Goal: Task Accomplishment & Management: Manage account settings

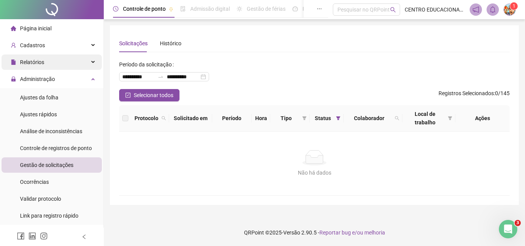
click at [36, 60] on span "Relatórios" at bounding box center [32, 62] width 24 height 6
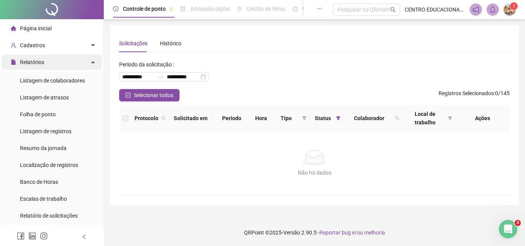
click at [36, 60] on span "Relatórios" at bounding box center [32, 62] width 24 height 6
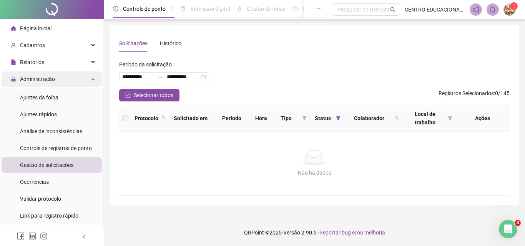
click at [33, 72] on span "Administração" at bounding box center [33, 78] width 44 height 15
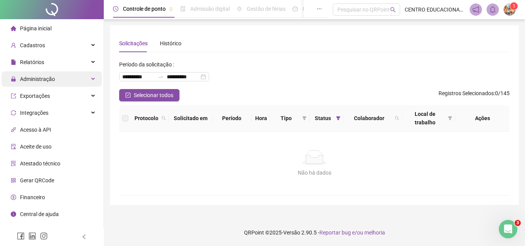
click at [33, 72] on span "Administração" at bounding box center [33, 78] width 44 height 15
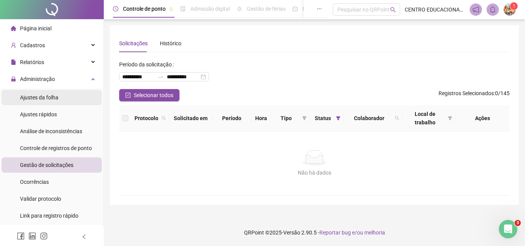
click at [27, 98] on span "Ajustes da folha" at bounding box center [39, 98] width 38 height 6
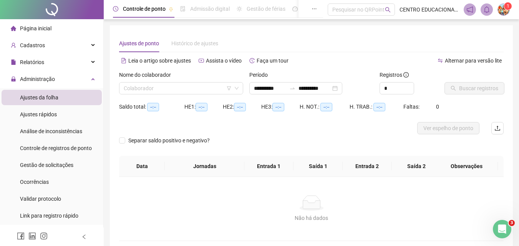
type input "**********"
click at [342, 89] on div "**********" at bounding box center [295, 88] width 93 height 12
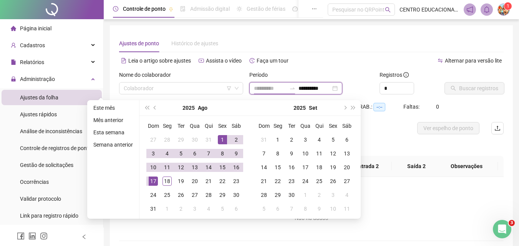
type input "**********"
drag, startPoint x: 220, startPoint y: 138, endPoint x: 195, endPoint y: 153, distance: 29.3
click at [220, 138] on div "1" at bounding box center [222, 139] width 9 height 9
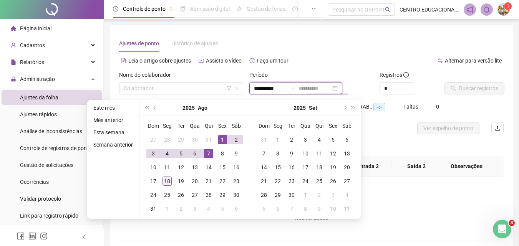
type input "**********"
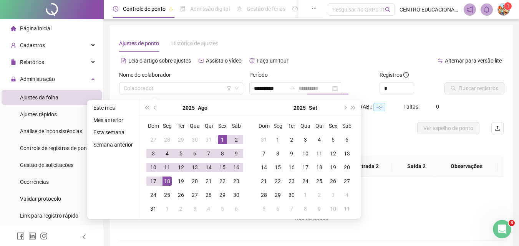
click at [165, 182] on div "18" at bounding box center [167, 181] width 9 height 9
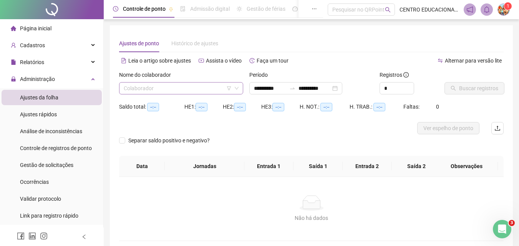
click at [203, 88] on input "search" at bounding box center [178, 89] width 108 height 12
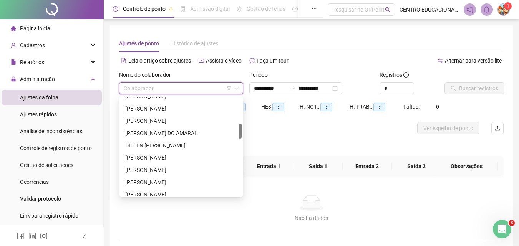
scroll to position [170, 0]
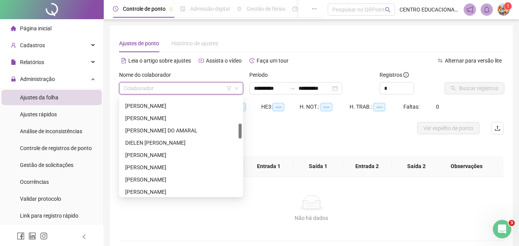
drag, startPoint x: 240, startPoint y: 110, endPoint x: 211, endPoint y: 150, distance: 49.3
click at [237, 130] on div "[PERSON_NAME] [PERSON_NAME] [PERSON_NAME] [PERSON_NAME]" at bounding box center [181, 147] width 121 height 98
drag, startPoint x: 186, startPoint y: 167, endPoint x: 219, endPoint y: 141, distance: 42.2
click at [187, 167] on div "[PERSON_NAME]" at bounding box center [181, 167] width 112 height 8
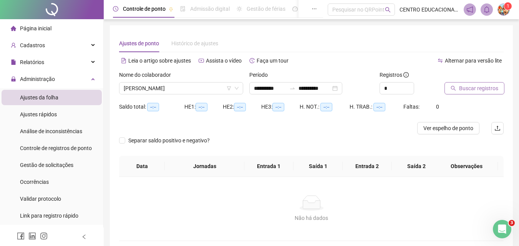
click at [469, 87] on span "Buscar registros" at bounding box center [478, 88] width 39 height 8
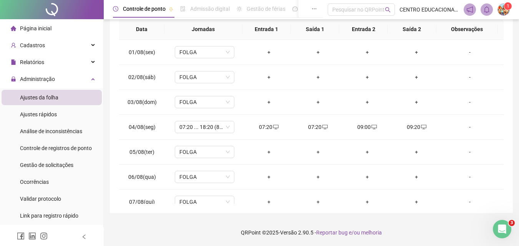
scroll to position [27, 0]
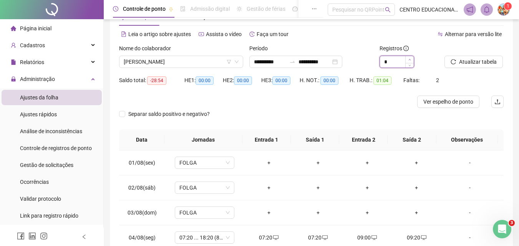
click at [409, 59] on icon "up" at bounding box center [410, 59] width 3 height 3
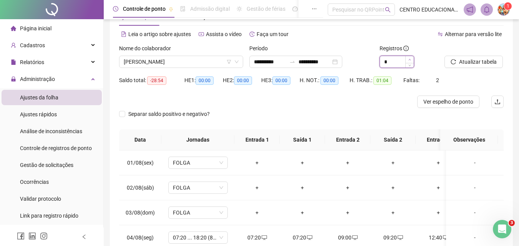
click at [409, 59] on icon "up" at bounding box center [410, 59] width 3 height 3
type input "*"
click at [461, 60] on span "Atualizar tabela" at bounding box center [478, 62] width 38 height 8
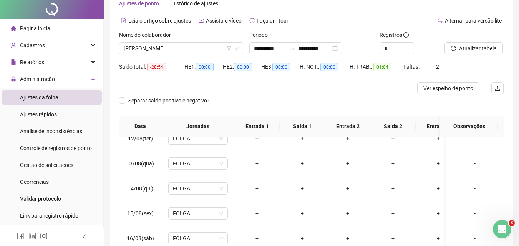
scroll to position [0, 0]
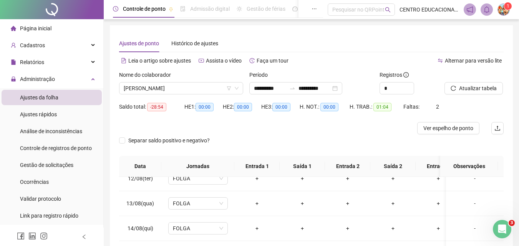
click at [322, 60] on div "Alternar para versão lite" at bounding box center [408, 61] width 193 height 12
click at [216, 90] on span "[PERSON_NAME]" at bounding box center [181, 89] width 115 height 12
click at [342, 88] on div "**********" at bounding box center [295, 88] width 93 height 12
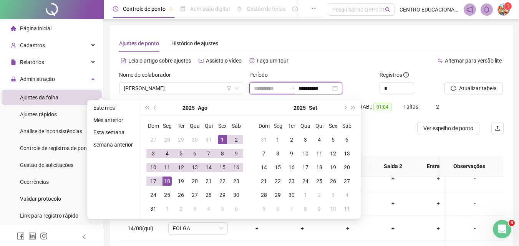
type input "**********"
click at [221, 138] on div "1" at bounding box center [222, 139] width 9 height 9
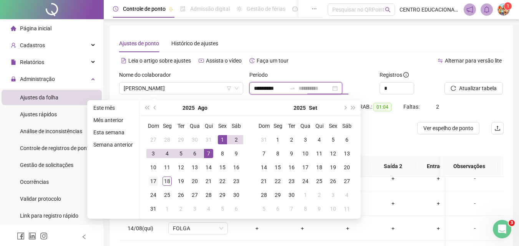
type input "**********"
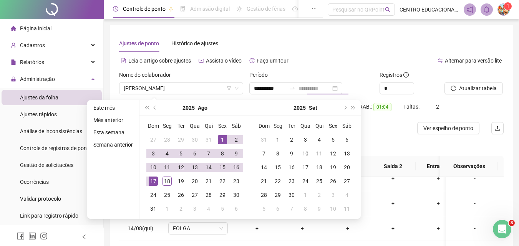
click at [150, 185] on div "17" at bounding box center [153, 181] width 9 height 9
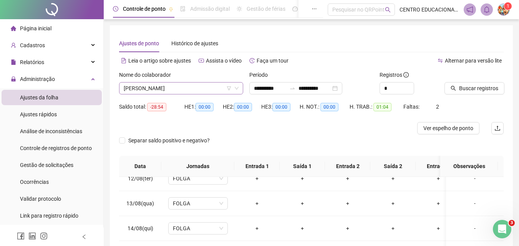
click at [203, 87] on span "[PERSON_NAME]" at bounding box center [181, 89] width 115 height 12
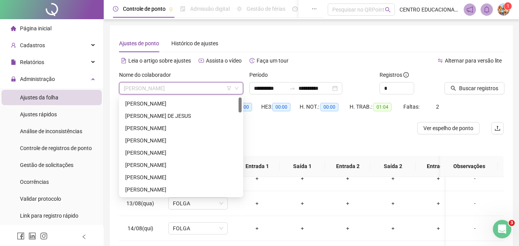
drag, startPoint x: 240, startPoint y: 132, endPoint x: 238, endPoint y: 88, distance: 44.3
click at [247, 88] on body "**********" at bounding box center [259, 123] width 519 height 246
drag, startPoint x: 149, startPoint y: 115, endPoint x: 342, endPoint y: 103, distance: 193.4
click at [149, 116] on div "[PERSON_NAME] DE JESUS" at bounding box center [181, 116] width 112 height 8
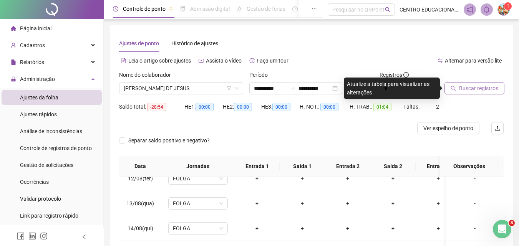
click at [483, 88] on span "Buscar registros" at bounding box center [478, 88] width 39 height 8
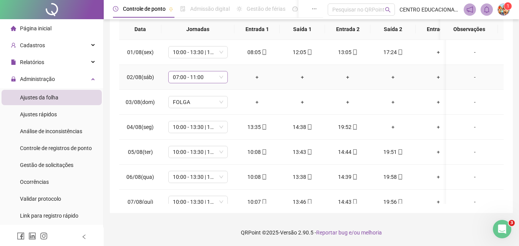
click at [183, 78] on span "07:00 - 11:00" at bounding box center [198, 77] width 50 height 12
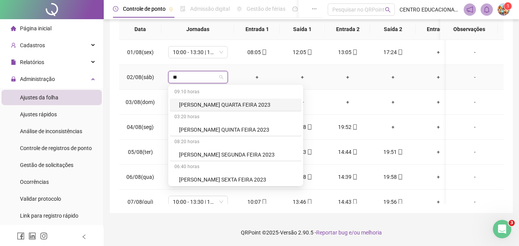
type input "***"
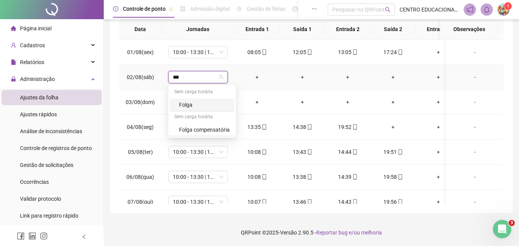
click at [200, 106] on div "Folga" at bounding box center [204, 105] width 51 height 8
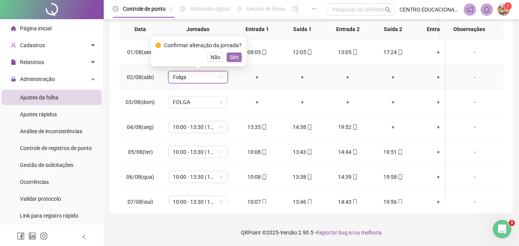
click at [233, 59] on span "Sim" at bounding box center [234, 57] width 9 height 8
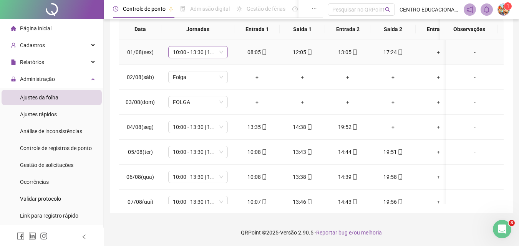
click at [221, 52] on span "10:00 - 13:30 | 14:30 - 19:01" at bounding box center [198, 53] width 50 height 12
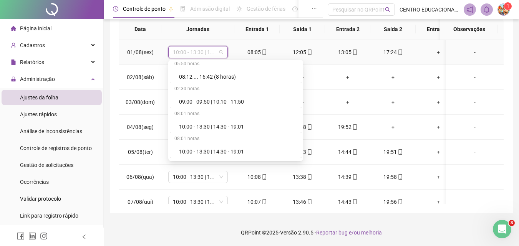
scroll to position [3242, 0]
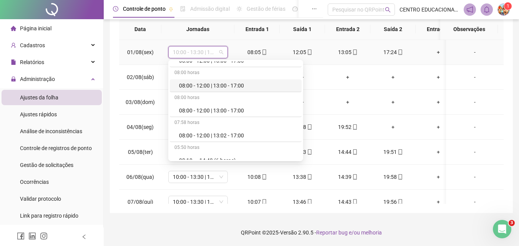
click at [223, 86] on div "08:00 - 12:00 | 13:00 - 17:00" at bounding box center [238, 85] width 118 height 8
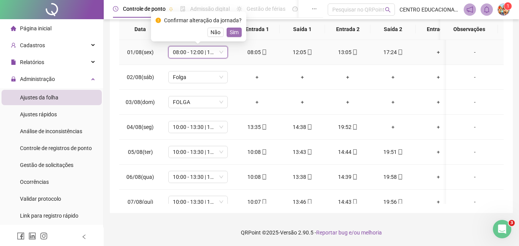
click at [234, 32] on span "Sim" at bounding box center [234, 32] width 9 height 8
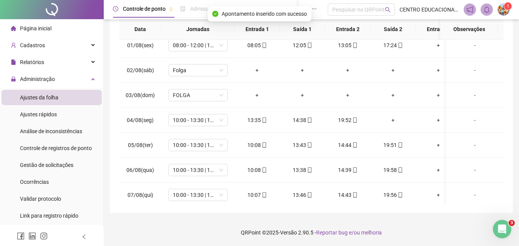
scroll to position [19, 0]
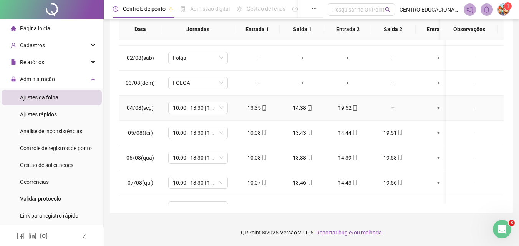
click at [392, 108] on div "+" at bounding box center [393, 108] width 33 height 8
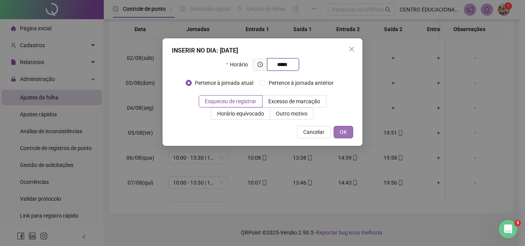
type input "*****"
click at [346, 130] on span "OK" at bounding box center [343, 132] width 7 height 8
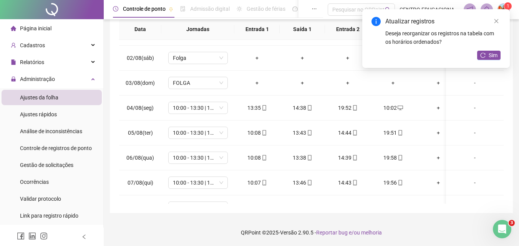
drag, startPoint x: 495, startPoint y: 22, endPoint x: 496, endPoint y: 29, distance: 6.9
click at [495, 23] on icon "close" at bounding box center [496, 20] width 5 height 5
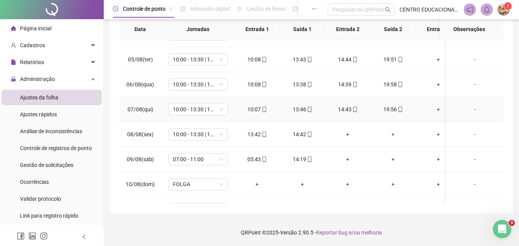
scroll to position [94, 0]
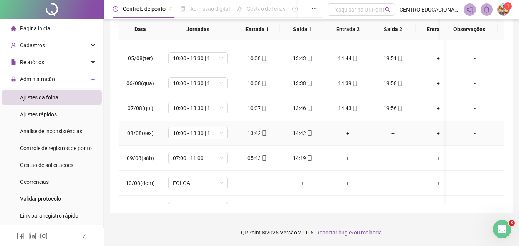
click at [347, 133] on div "+" at bounding box center [347, 133] width 33 height 8
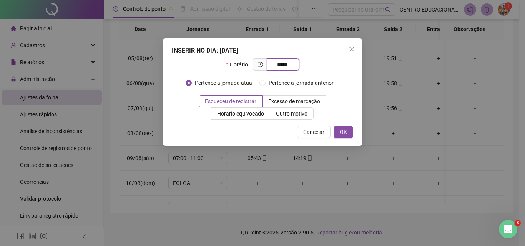
type input "*****"
click at [344, 133] on span "OK" at bounding box center [343, 132] width 7 height 8
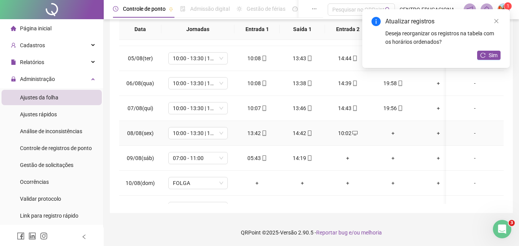
click at [394, 134] on div "+" at bounding box center [393, 133] width 33 height 8
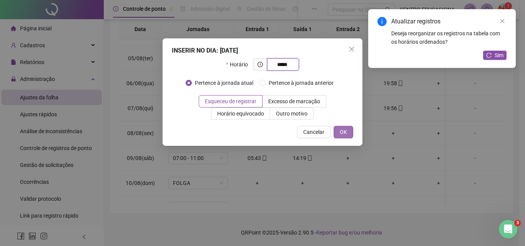
type input "*****"
click at [340, 132] on span "OK" at bounding box center [343, 132] width 7 height 8
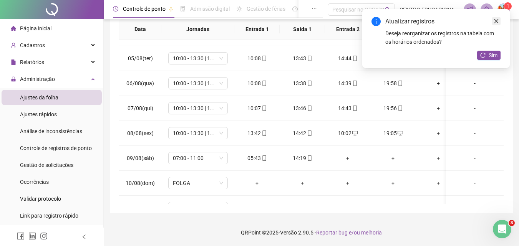
click at [496, 22] on icon "close" at bounding box center [496, 20] width 5 height 5
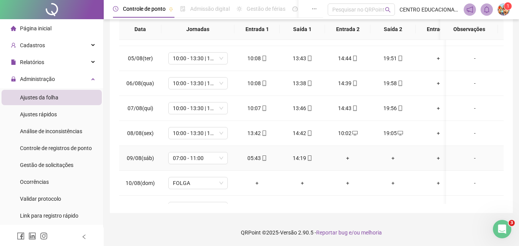
click at [349, 158] on div "+" at bounding box center [347, 158] width 33 height 8
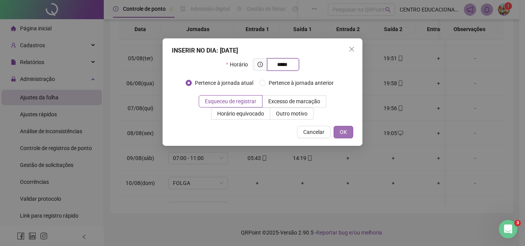
type input "*****"
click at [347, 133] on button "OK" at bounding box center [344, 132] width 20 height 12
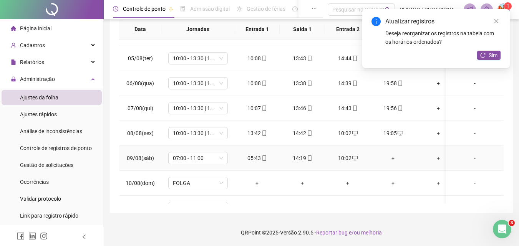
click at [393, 158] on div "+" at bounding box center [393, 158] width 33 height 8
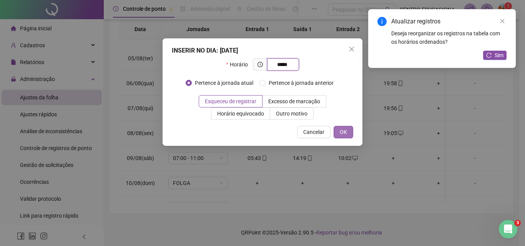
type input "*****"
click at [338, 130] on button "OK" at bounding box center [344, 132] width 20 height 12
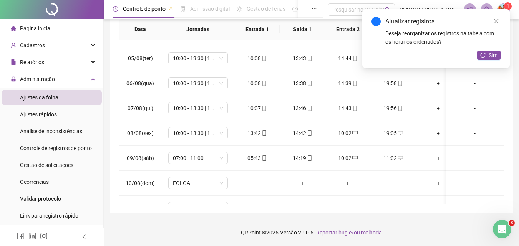
drag, startPoint x: 498, startPoint y: 22, endPoint x: 504, endPoint y: 40, distance: 19.0
click at [499, 23] on icon "close" at bounding box center [496, 20] width 5 height 5
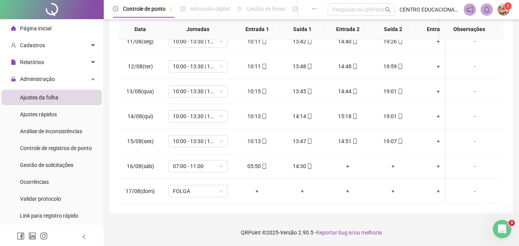
scroll to position [266, 0]
click at [348, 162] on div "+" at bounding box center [347, 166] width 33 height 8
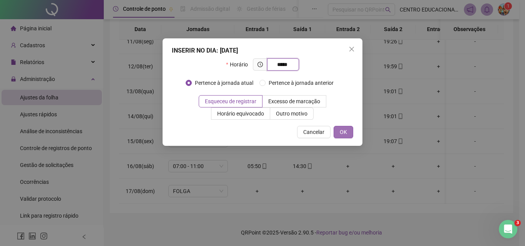
type input "*****"
click at [344, 132] on span "OK" at bounding box center [343, 132] width 7 height 8
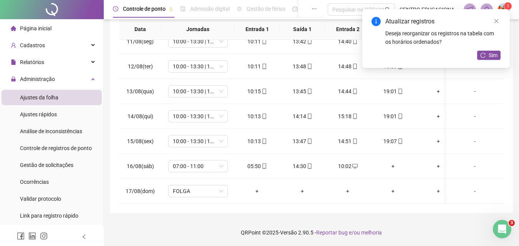
click at [391, 162] on div "+" at bounding box center [393, 166] width 33 height 8
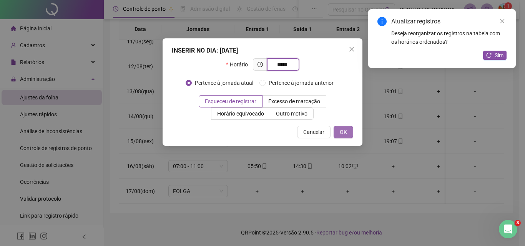
type input "*****"
click at [344, 131] on span "OK" at bounding box center [343, 132] width 7 height 8
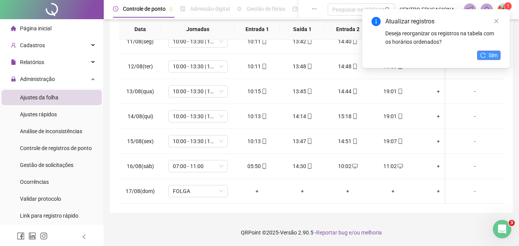
click at [492, 54] on span "Sim" at bounding box center [493, 55] width 9 height 8
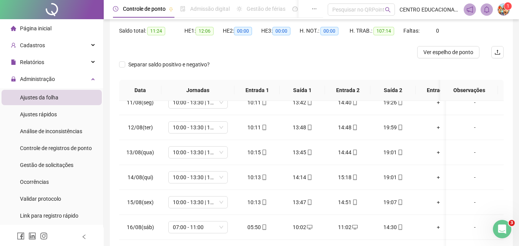
scroll to position [0, 0]
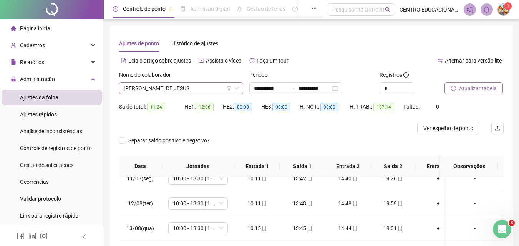
click at [170, 87] on span "[PERSON_NAME] DE JESUS" at bounding box center [181, 89] width 115 height 12
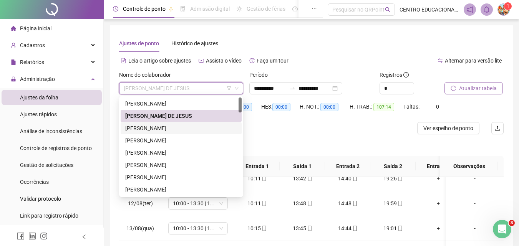
click at [158, 129] on div "[PERSON_NAME]" at bounding box center [181, 128] width 112 height 8
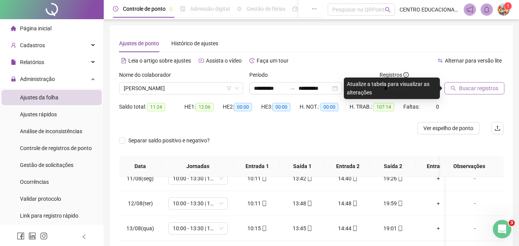
click at [464, 90] on span "Buscar registros" at bounding box center [478, 88] width 39 height 8
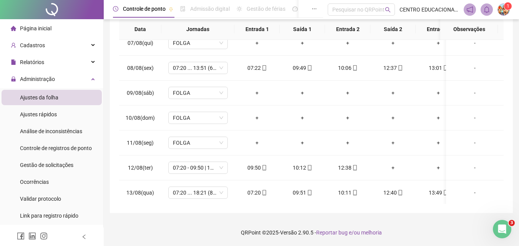
scroll to position [171, 0]
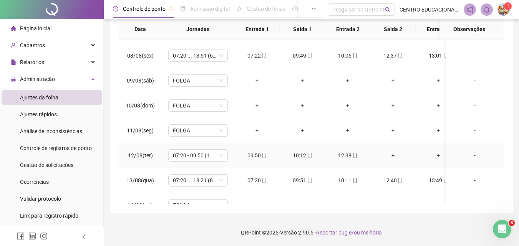
click at [394, 156] on div "+" at bounding box center [393, 155] width 33 height 8
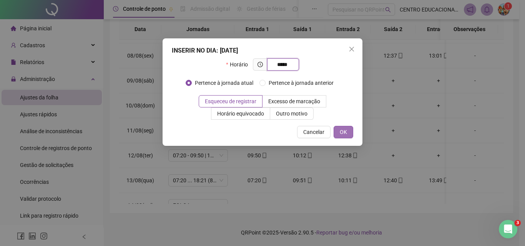
type input "*****"
click at [338, 130] on button "OK" at bounding box center [344, 132] width 20 height 12
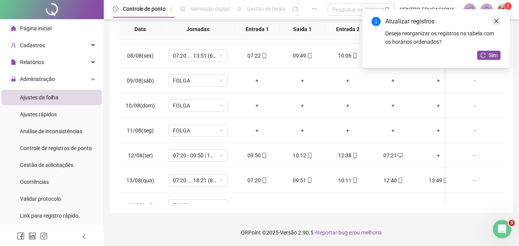
click at [496, 23] on icon "close" at bounding box center [496, 20] width 5 height 5
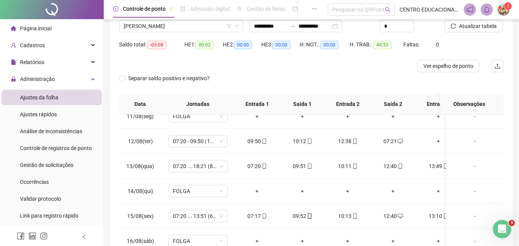
scroll to position [0, 0]
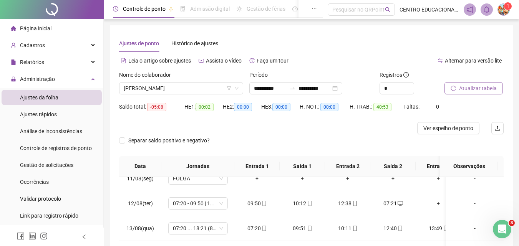
click at [471, 87] on span "Atualizar tabela" at bounding box center [478, 88] width 38 height 8
click at [191, 86] on span "[PERSON_NAME]" at bounding box center [181, 89] width 115 height 12
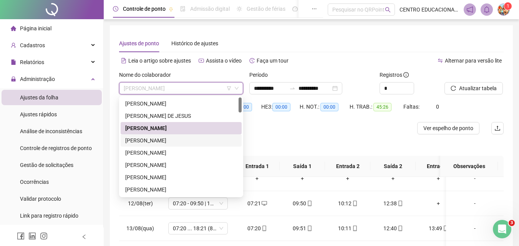
click at [172, 138] on div "[PERSON_NAME]" at bounding box center [181, 140] width 112 height 8
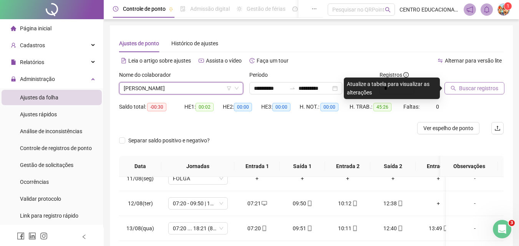
click at [475, 90] on span "Buscar registros" at bounding box center [478, 88] width 39 height 8
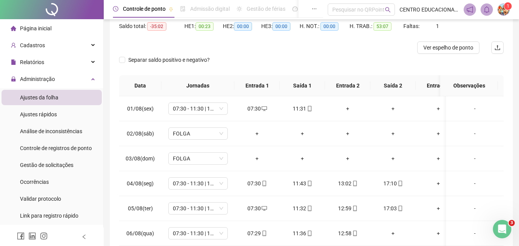
scroll to position [100, 0]
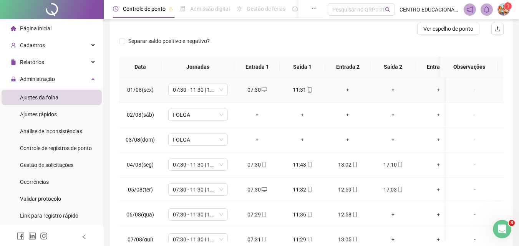
click at [347, 89] on div "+" at bounding box center [347, 90] width 33 height 8
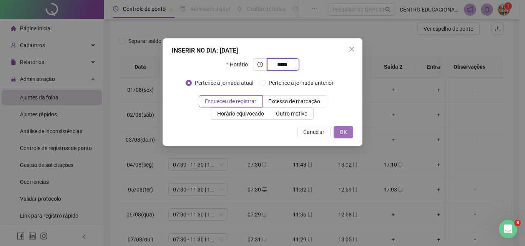
type input "*****"
click at [341, 131] on span "OK" at bounding box center [343, 132] width 7 height 8
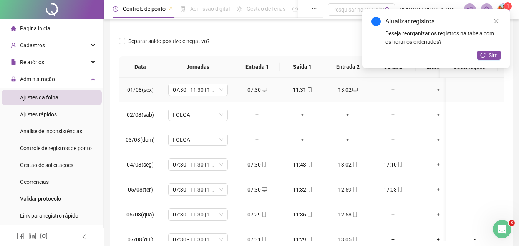
click at [393, 90] on div "+" at bounding box center [393, 90] width 33 height 8
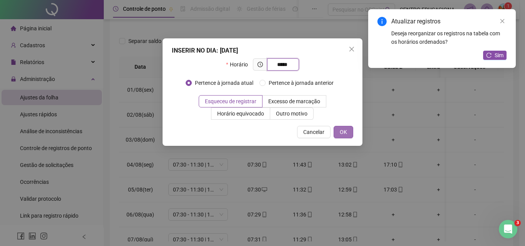
type input "*****"
click at [344, 131] on span "OK" at bounding box center [343, 132] width 7 height 8
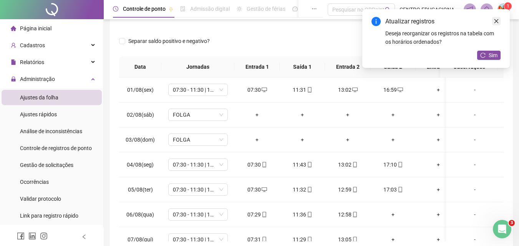
click at [498, 18] on link "Close" at bounding box center [496, 21] width 8 height 8
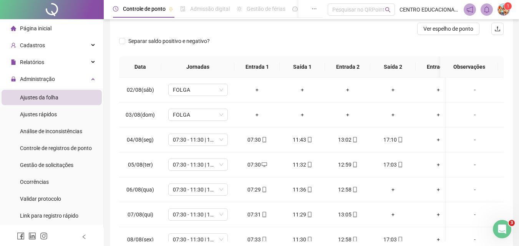
scroll to position [60, 0]
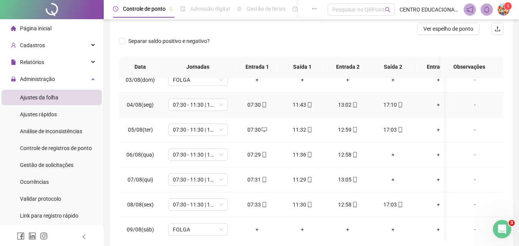
click at [301, 105] on div "11:43" at bounding box center [302, 105] width 33 height 8
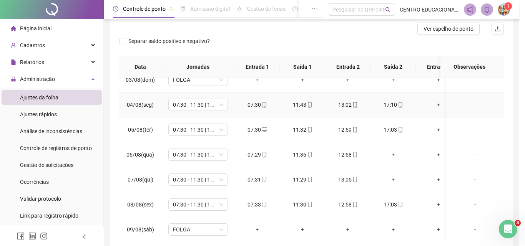
type input "**********"
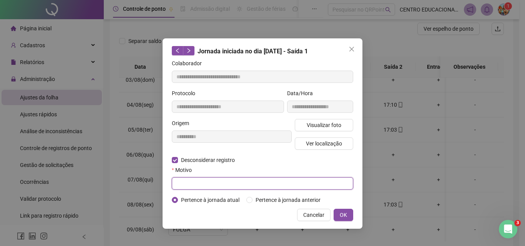
click at [181, 180] on input "text" at bounding box center [262, 184] width 181 height 12
type input "****"
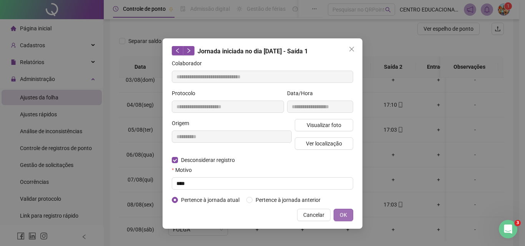
click at [341, 214] on span "OK" at bounding box center [343, 215] width 7 height 8
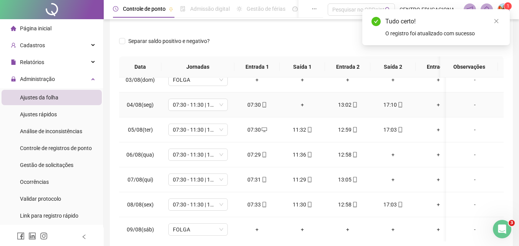
click at [299, 104] on div "+" at bounding box center [302, 105] width 33 height 8
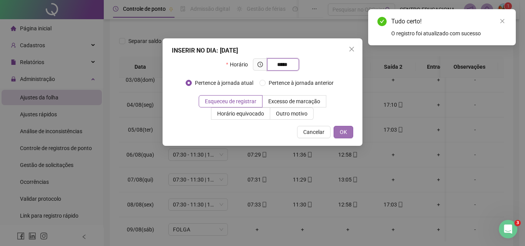
type input "*****"
click at [345, 135] on span "OK" at bounding box center [343, 132] width 7 height 8
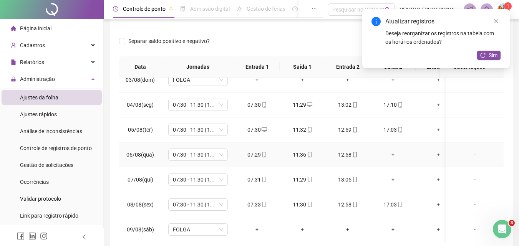
click at [393, 154] on div "+" at bounding box center [393, 155] width 33 height 8
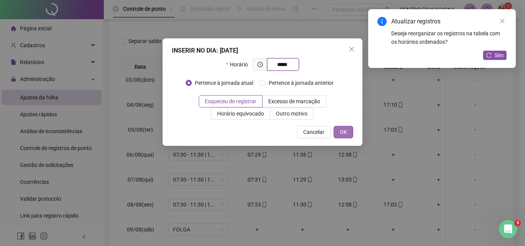
type input "*****"
click at [344, 130] on span "OK" at bounding box center [343, 132] width 7 height 8
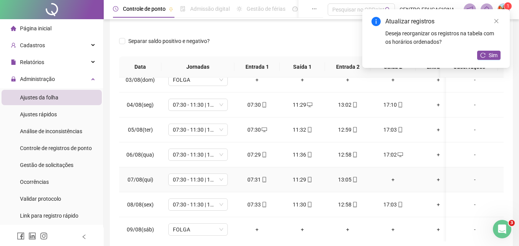
click at [393, 180] on div "+" at bounding box center [393, 180] width 33 height 8
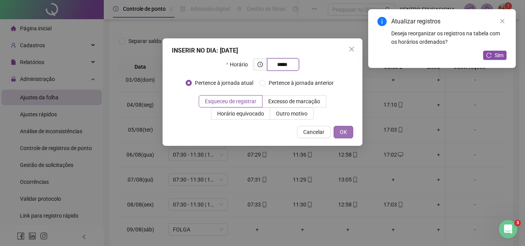
type input "*****"
click at [348, 131] on button "OK" at bounding box center [344, 132] width 20 height 12
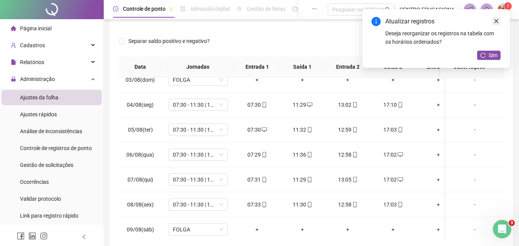
click at [500, 17] on link "Close" at bounding box center [496, 21] width 8 height 8
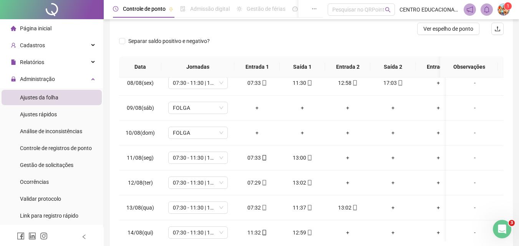
scroll to position [183, 0]
click at [346, 155] on div "+" at bounding box center [347, 157] width 33 height 8
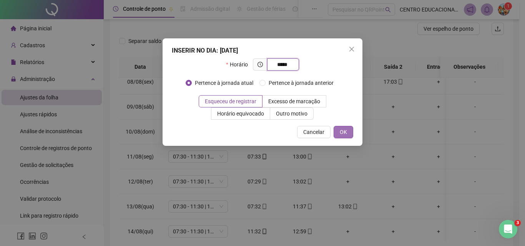
type input "*****"
click at [343, 133] on span "OK" at bounding box center [343, 132] width 7 height 8
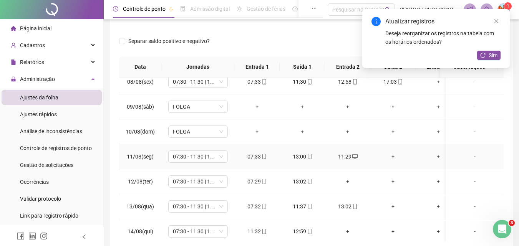
click at [394, 155] on div "+" at bounding box center [393, 157] width 33 height 8
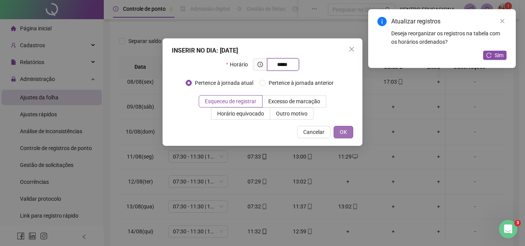
type input "*****"
click at [347, 132] on span "OK" at bounding box center [343, 132] width 7 height 8
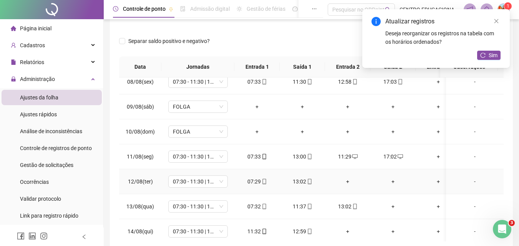
click at [349, 180] on div "+" at bounding box center [347, 182] width 33 height 8
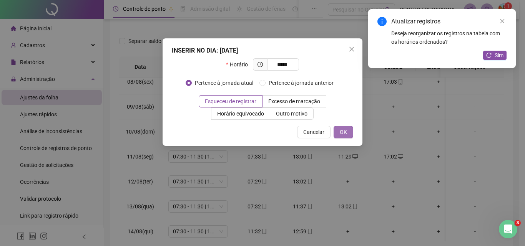
type input "*****"
click at [338, 131] on button "OK" at bounding box center [344, 132] width 20 height 12
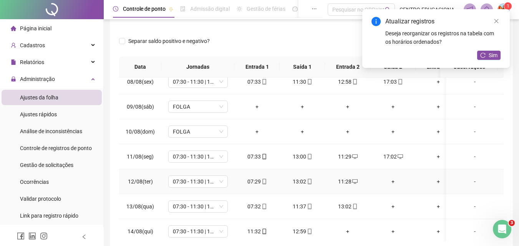
click at [392, 182] on div "+" at bounding box center [393, 182] width 33 height 8
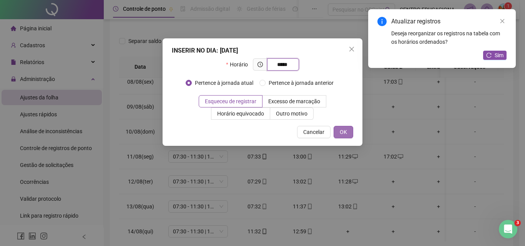
type input "*****"
click at [341, 131] on span "OK" at bounding box center [343, 132] width 7 height 8
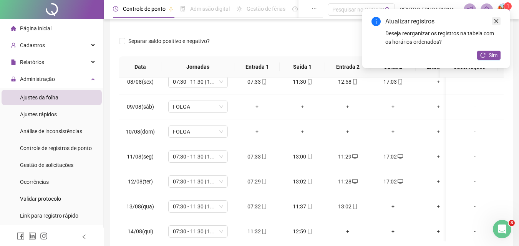
click at [496, 24] on link "Close" at bounding box center [496, 21] width 8 height 8
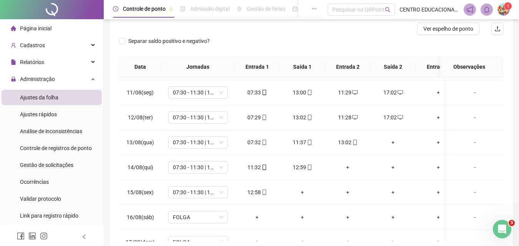
scroll to position [249, 0]
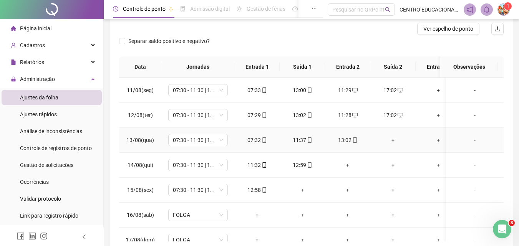
click at [392, 139] on div "+" at bounding box center [393, 140] width 33 height 8
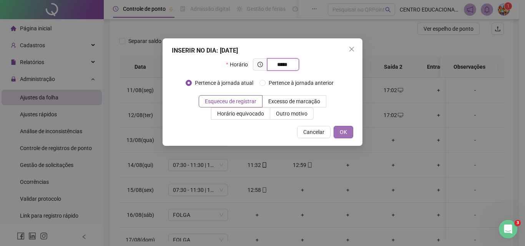
type input "*****"
click at [340, 131] on span "OK" at bounding box center [343, 132] width 7 height 8
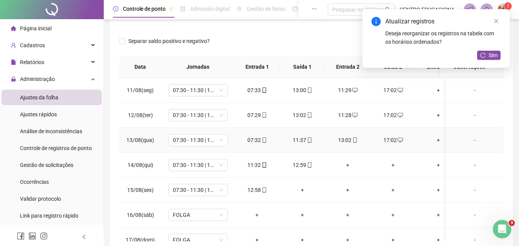
click at [296, 140] on div "11:37" at bounding box center [302, 140] width 33 height 8
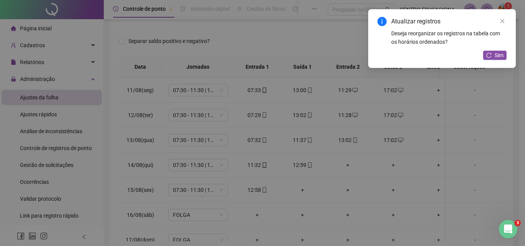
type input "**********"
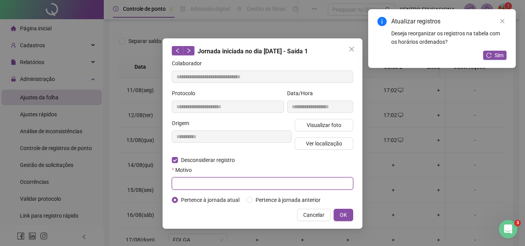
click at [182, 185] on input "text" at bounding box center [262, 184] width 181 height 12
type input "****"
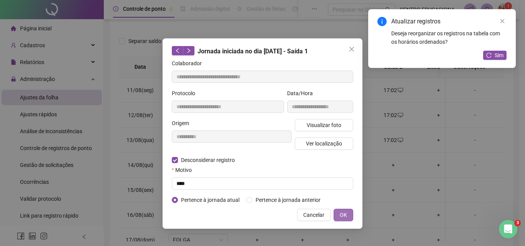
click at [337, 214] on button "OK" at bounding box center [344, 215] width 20 height 12
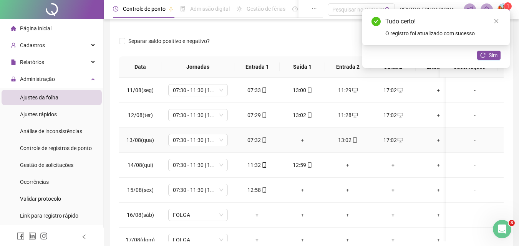
click at [303, 140] on div "+" at bounding box center [302, 140] width 33 height 8
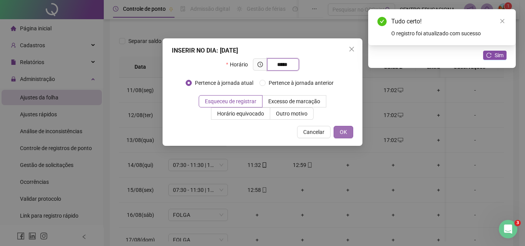
type input "*****"
click at [349, 134] on button "OK" at bounding box center [344, 132] width 20 height 12
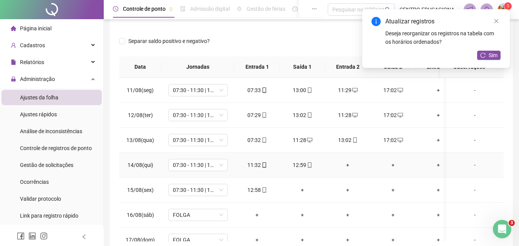
click at [347, 166] on div "+" at bounding box center [347, 165] width 33 height 8
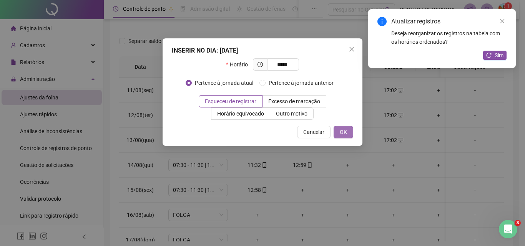
type input "*****"
click at [344, 131] on span "OK" at bounding box center [343, 132] width 7 height 8
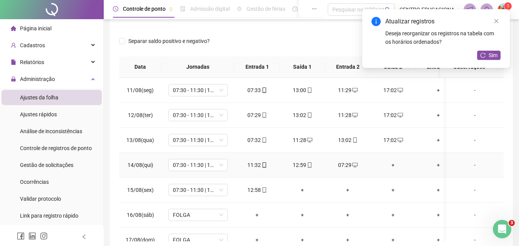
click at [393, 166] on div "+" at bounding box center [393, 165] width 33 height 8
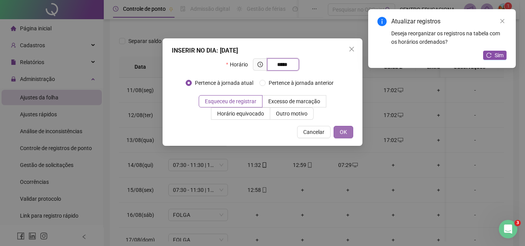
type input "*****"
click at [341, 126] on button "OK" at bounding box center [344, 132] width 20 height 12
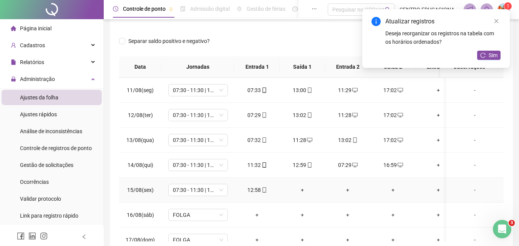
click at [304, 189] on div "+" at bounding box center [302, 190] width 33 height 8
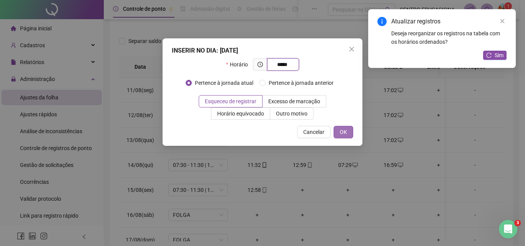
type input "*****"
click at [343, 135] on span "OK" at bounding box center [343, 132] width 7 height 8
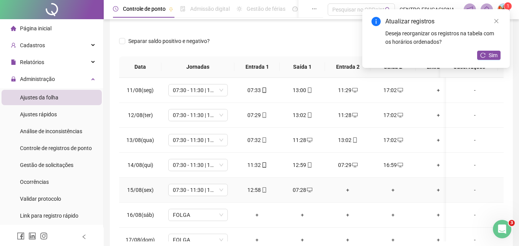
click at [348, 190] on div "+" at bounding box center [347, 190] width 33 height 8
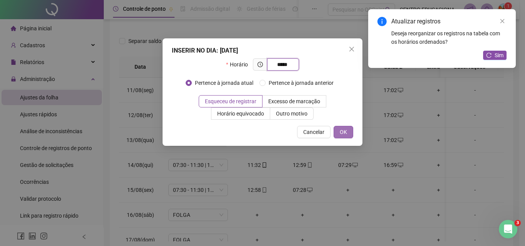
type input "*****"
click at [342, 131] on span "OK" at bounding box center [343, 132] width 7 height 8
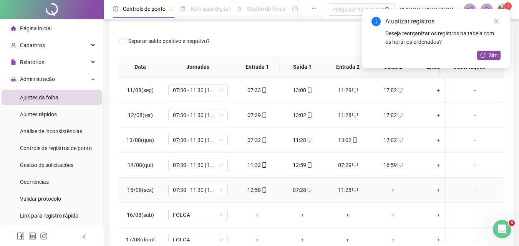
click at [393, 191] on div "+" at bounding box center [393, 190] width 33 height 8
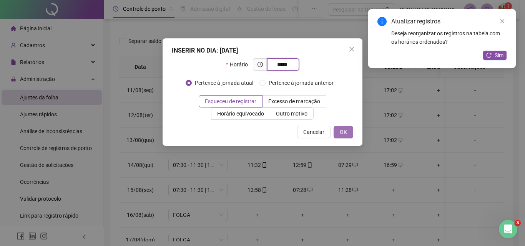
type input "*****"
click at [346, 132] on span "OK" at bounding box center [343, 132] width 7 height 8
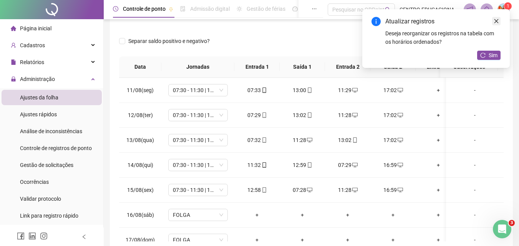
click at [499, 18] on icon "close" at bounding box center [496, 20] width 5 height 5
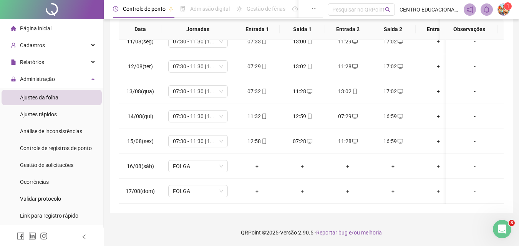
scroll to position [0, 0]
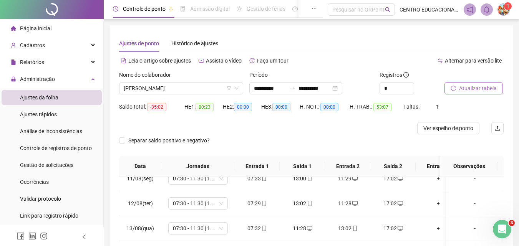
click at [464, 88] on span "Atualizar tabela" at bounding box center [478, 88] width 38 height 8
click at [147, 89] on span "[PERSON_NAME]" at bounding box center [181, 89] width 115 height 12
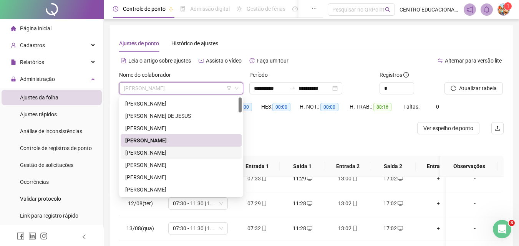
click at [144, 154] on div "[PERSON_NAME]" at bounding box center [181, 153] width 112 height 8
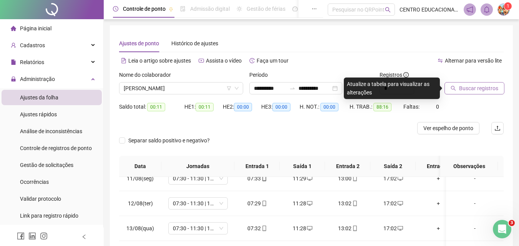
click at [470, 88] on span "Buscar registros" at bounding box center [478, 88] width 39 height 8
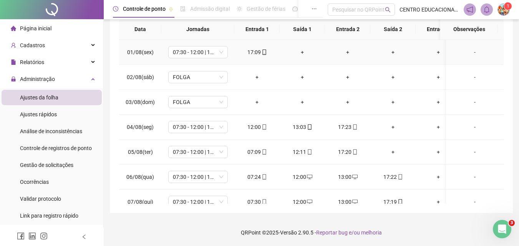
click at [302, 52] on div "+" at bounding box center [302, 52] width 33 height 8
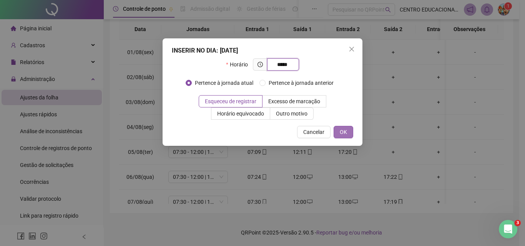
type input "*****"
click at [339, 133] on button "OK" at bounding box center [344, 132] width 20 height 12
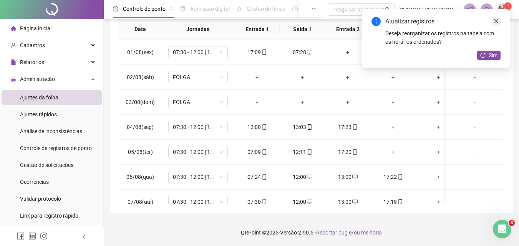
click at [496, 20] on icon "close" at bounding box center [496, 20] width 5 height 5
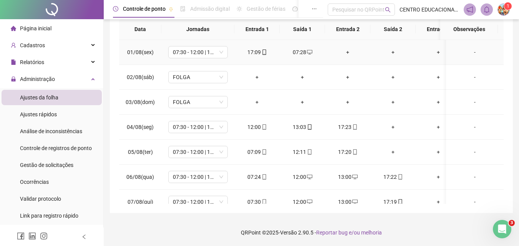
click at [347, 53] on div "+" at bounding box center [347, 52] width 33 height 8
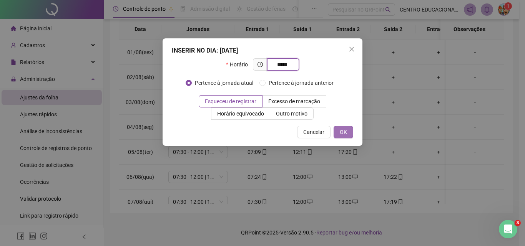
type input "*****"
click at [345, 132] on span "OK" at bounding box center [343, 132] width 7 height 8
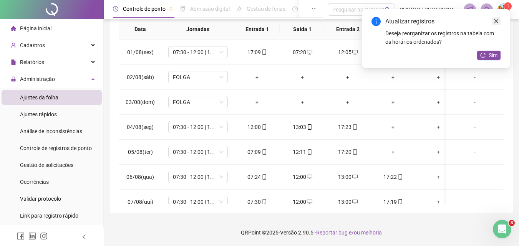
click at [497, 22] on icon "close" at bounding box center [496, 20] width 5 height 5
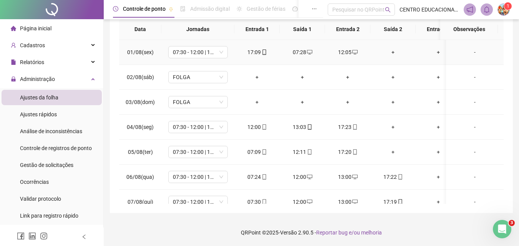
click at [394, 52] on div "+" at bounding box center [393, 52] width 33 height 8
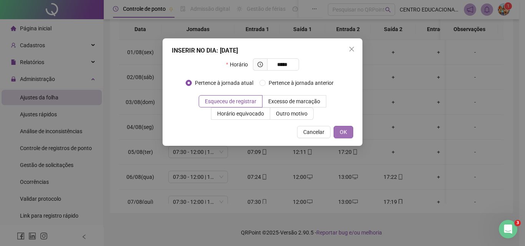
type input "*****"
click at [341, 132] on span "OK" at bounding box center [343, 132] width 7 height 8
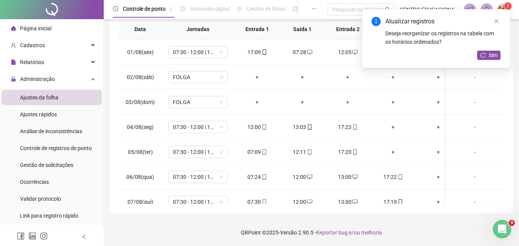
drag, startPoint x: 496, startPoint y: 19, endPoint x: 476, endPoint y: 43, distance: 30.6
click at [495, 19] on icon "close" at bounding box center [496, 20] width 5 height 5
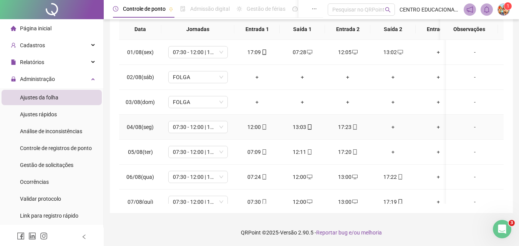
click at [392, 127] on div "+" at bounding box center [393, 127] width 33 height 8
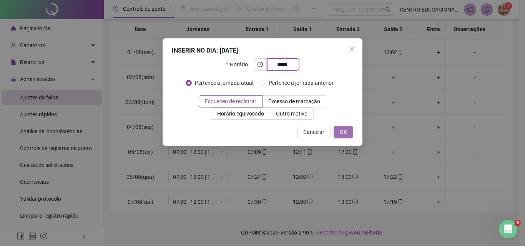
type input "*****"
click at [343, 131] on span "OK" at bounding box center [343, 132] width 7 height 8
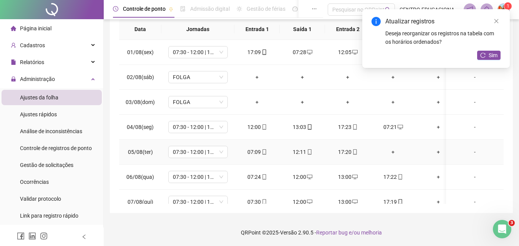
click at [394, 154] on div "+" at bounding box center [393, 152] width 33 height 8
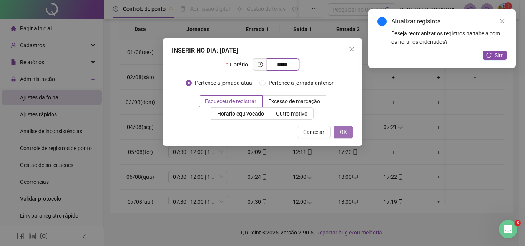
type input "*****"
click at [343, 130] on span "OK" at bounding box center [343, 132] width 7 height 8
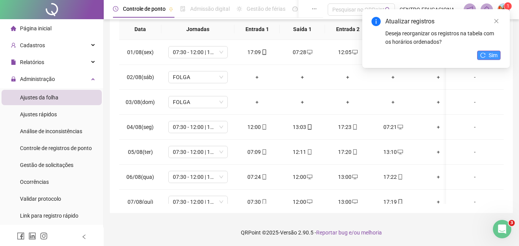
drag, startPoint x: 497, startPoint y: 18, endPoint x: 494, endPoint y: 54, distance: 35.8
click at [497, 20] on icon "close" at bounding box center [496, 20] width 5 height 5
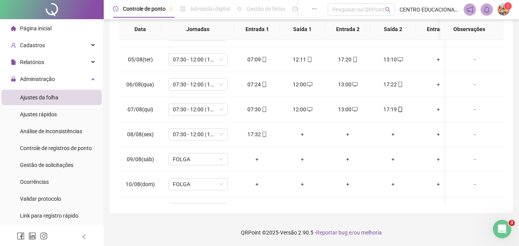
scroll to position [100, 0]
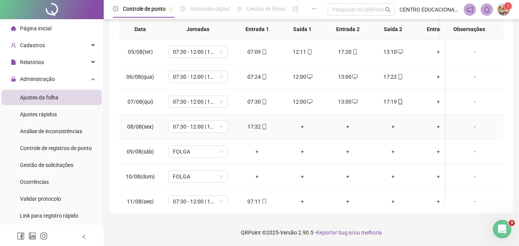
click at [302, 127] on div "+" at bounding box center [302, 127] width 33 height 8
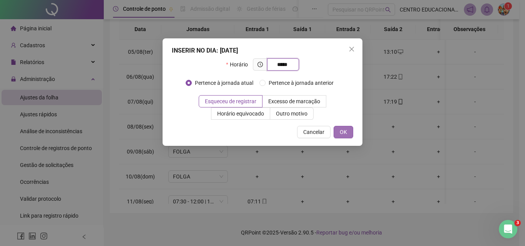
type input "*****"
click at [346, 133] on span "OK" at bounding box center [343, 132] width 7 height 8
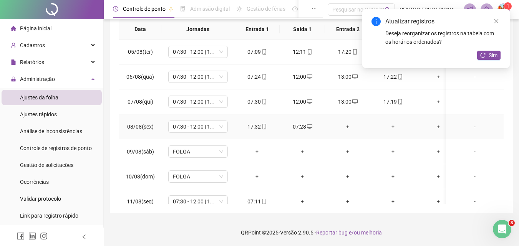
click at [347, 126] on div "+" at bounding box center [347, 127] width 33 height 8
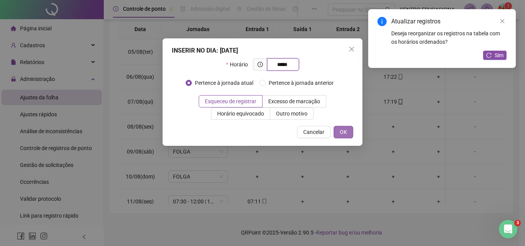
type input "*****"
click at [341, 133] on span "OK" at bounding box center [343, 132] width 7 height 8
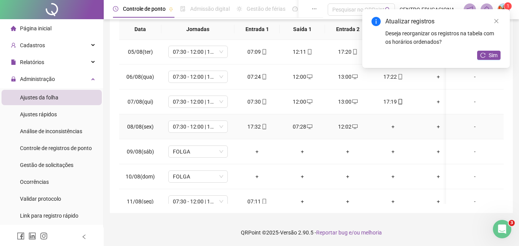
click at [393, 128] on div "+" at bounding box center [393, 127] width 33 height 8
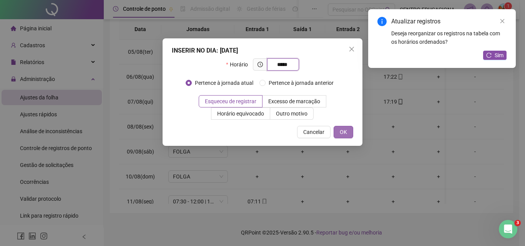
type input "*****"
click at [344, 131] on span "OK" at bounding box center [343, 132] width 7 height 8
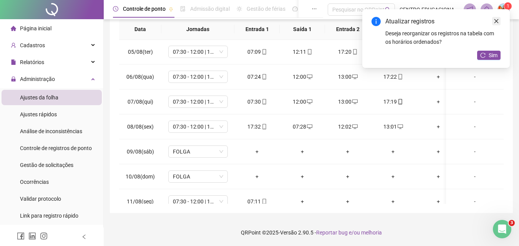
click at [496, 20] on icon "close" at bounding box center [497, 21] width 4 height 4
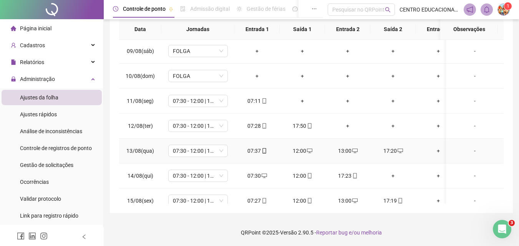
scroll to position [202, 0]
click at [347, 124] on div "+" at bounding box center [347, 125] width 33 height 8
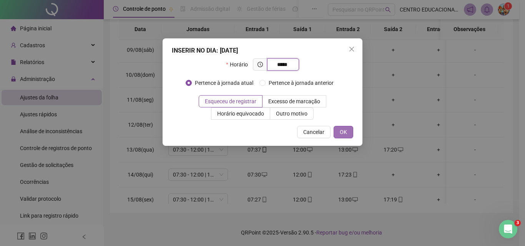
type input "*****"
click at [345, 131] on span "OK" at bounding box center [343, 132] width 7 height 8
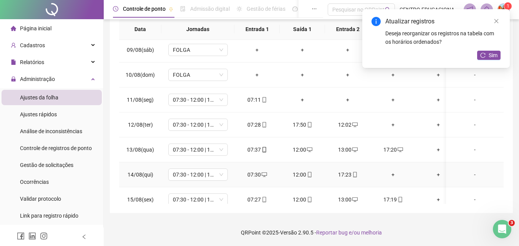
click at [393, 175] on div "+" at bounding box center [393, 175] width 33 height 8
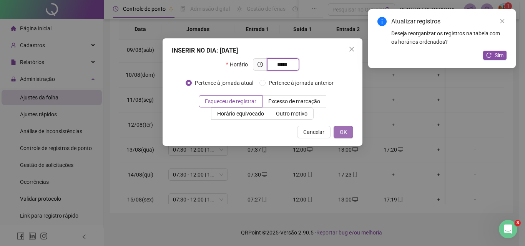
type input "*****"
click at [341, 133] on span "OK" at bounding box center [343, 132] width 7 height 8
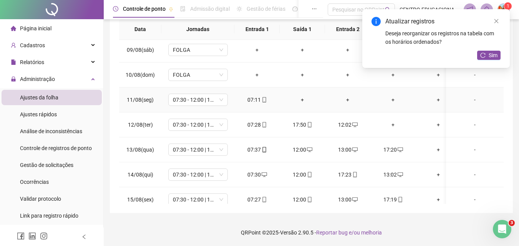
click at [301, 98] on div "+" at bounding box center [302, 100] width 33 height 8
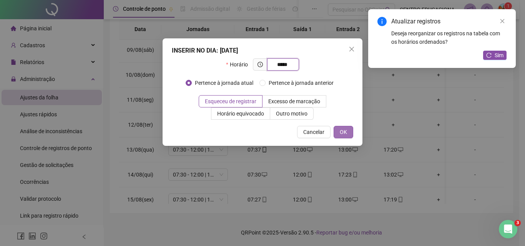
type input "*****"
click at [344, 128] on span "OK" at bounding box center [343, 132] width 7 height 8
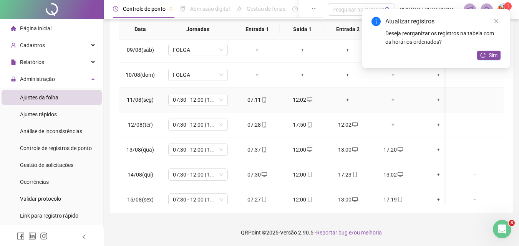
click at [347, 99] on div "+" at bounding box center [347, 100] width 33 height 8
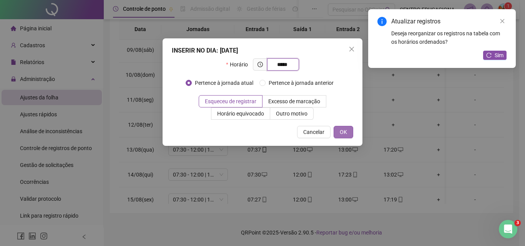
type input "*****"
click at [340, 129] on span "OK" at bounding box center [343, 132] width 7 height 8
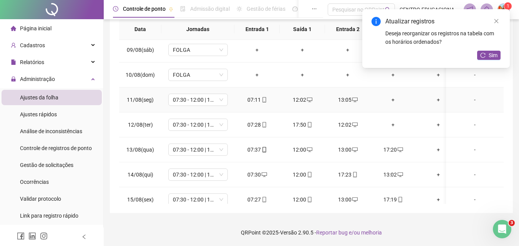
click at [391, 100] on div "+" at bounding box center [393, 100] width 33 height 8
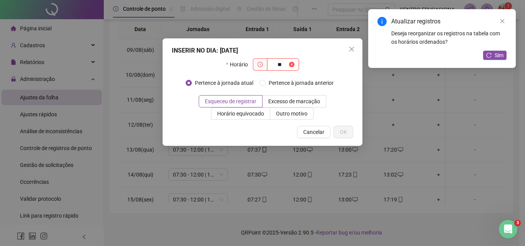
type input "*"
click at [351, 51] on icon "close" at bounding box center [352, 49] width 6 height 6
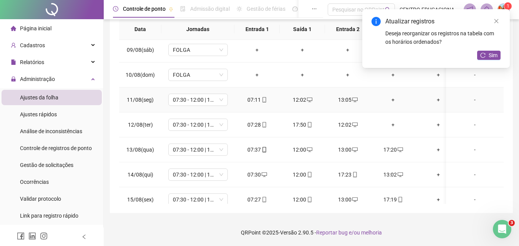
click at [395, 99] on div "+" at bounding box center [393, 100] width 33 height 8
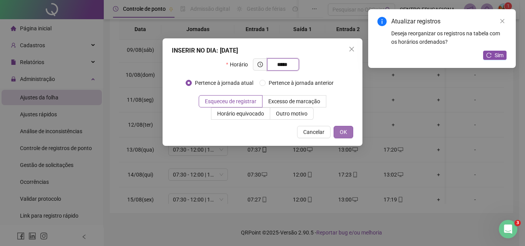
type input "*****"
click at [345, 133] on span "OK" at bounding box center [343, 132] width 7 height 8
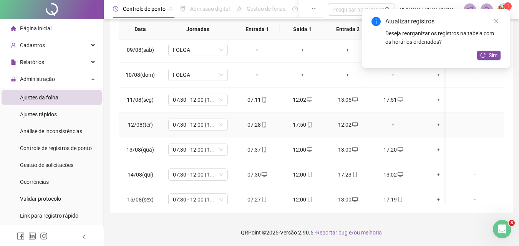
click at [394, 125] on div "+" at bounding box center [393, 125] width 33 height 8
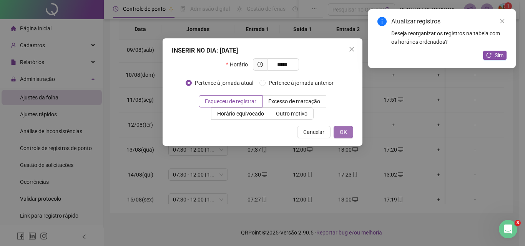
type input "*****"
click at [343, 131] on span "OK" at bounding box center [343, 132] width 7 height 8
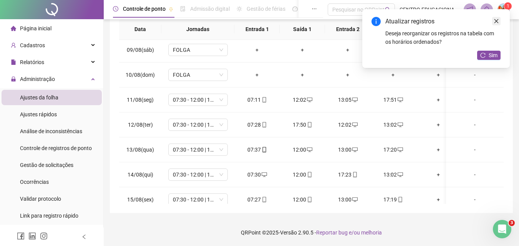
click at [497, 21] on icon "close" at bounding box center [496, 20] width 5 height 5
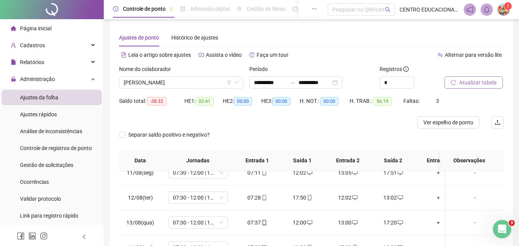
scroll to position [0, 0]
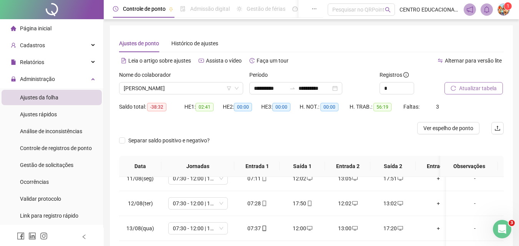
click at [465, 90] on span "Atualizar tabela" at bounding box center [478, 88] width 38 height 8
click at [184, 88] on span "[PERSON_NAME]" at bounding box center [181, 89] width 115 height 12
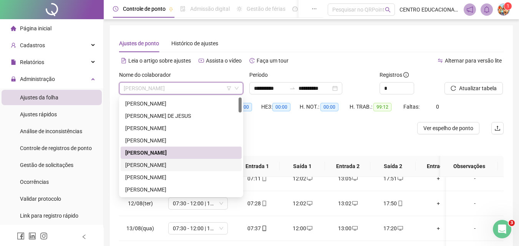
click at [169, 164] on div "[PERSON_NAME]" at bounding box center [181, 165] width 112 height 8
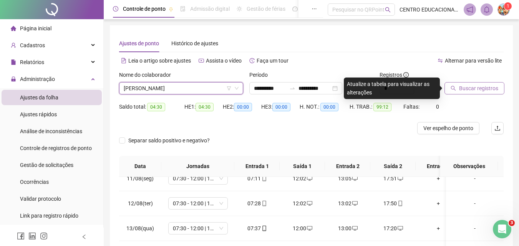
click at [463, 90] on span "Buscar registros" at bounding box center [478, 88] width 39 height 8
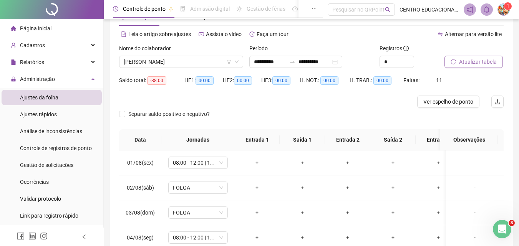
scroll to position [25, 0]
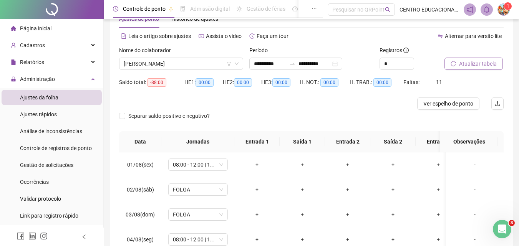
click at [464, 67] on span "Atualizar tabela" at bounding box center [478, 64] width 38 height 8
click at [190, 63] on span "[PERSON_NAME]" at bounding box center [181, 64] width 115 height 12
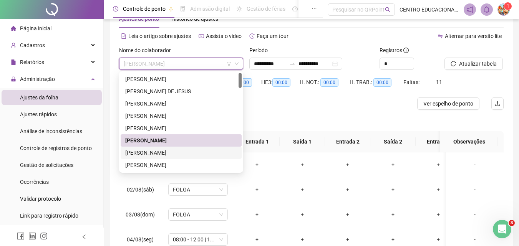
drag, startPoint x: 175, startPoint y: 151, endPoint x: 345, endPoint y: 85, distance: 182.2
click at [176, 151] on div "[PERSON_NAME]" at bounding box center [181, 153] width 112 height 8
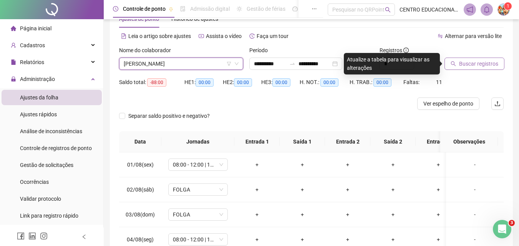
click at [474, 63] on span "Buscar registros" at bounding box center [478, 64] width 39 height 8
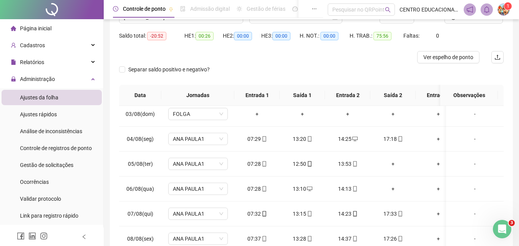
scroll to position [71, 0]
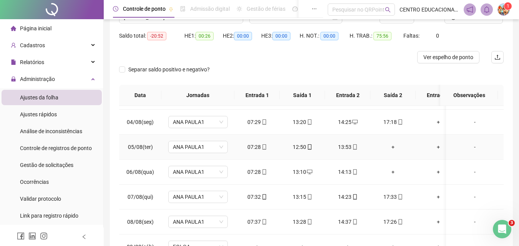
click at [393, 147] on div "+" at bounding box center [393, 147] width 33 height 8
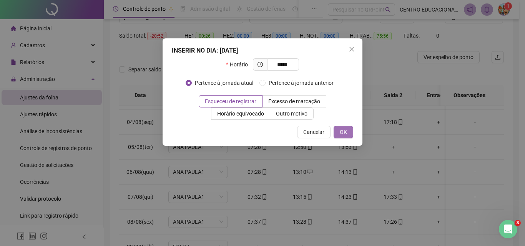
type input "*****"
click at [342, 128] on span "OK" at bounding box center [343, 132] width 7 height 8
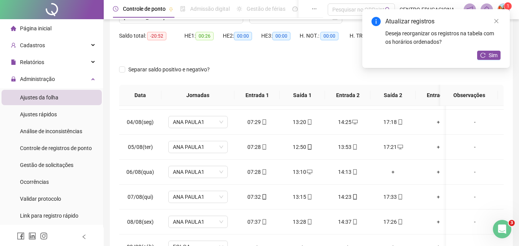
click at [392, 171] on div "+" at bounding box center [393, 172] width 33 height 8
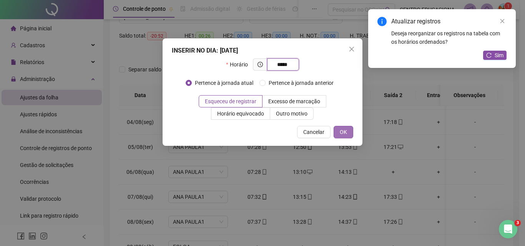
type input "*****"
click at [343, 133] on span "OK" at bounding box center [343, 132] width 7 height 8
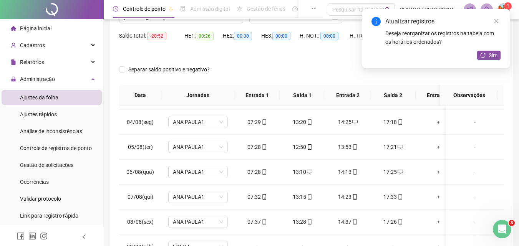
drag, startPoint x: 498, startPoint y: 19, endPoint x: 498, endPoint y: 91, distance: 71.5
click at [498, 20] on icon "close" at bounding box center [496, 20] width 5 height 5
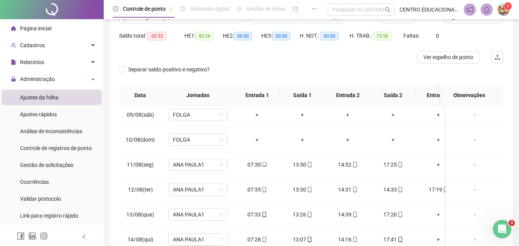
scroll to position [209, 0]
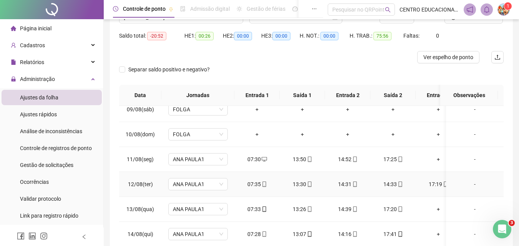
click at [347, 184] on div "14:31" at bounding box center [347, 184] width 33 height 8
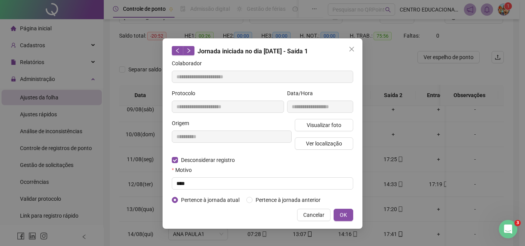
type input "**********"
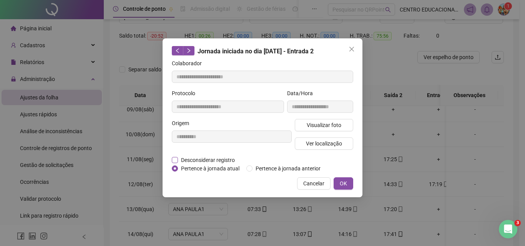
click at [181, 161] on span "Desconsiderar registro" at bounding box center [208, 160] width 60 height 8
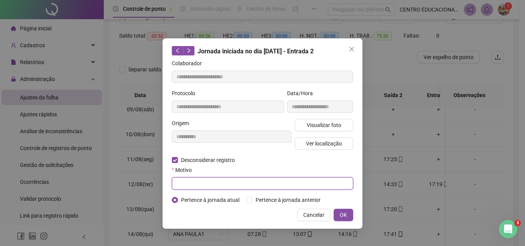
click at [180, 186] on input "text" at bounding box center [262, 184] width 181 height 12
type input "****"
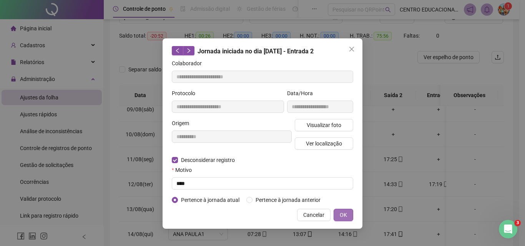
click at [339, 216] on button "OK" at bounding box center [344, 215] width 20 height 12
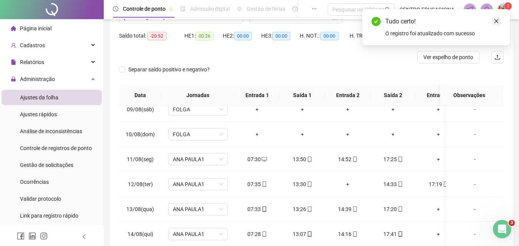
click at [497, 22] on icon "close" at bounding box center [496, 20] width 5 height 5
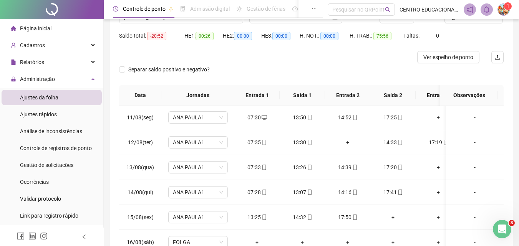
scroll to position [266, 0]
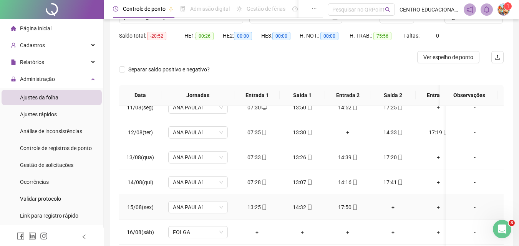
click at [392, 203] on div "+" at bounding box center [393, 207] width 33 height 8
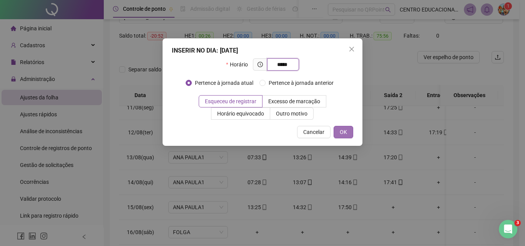
type input "*****"
click at [342, 128] on span "OK" at bounding box center [343, 132] width 7 height 8
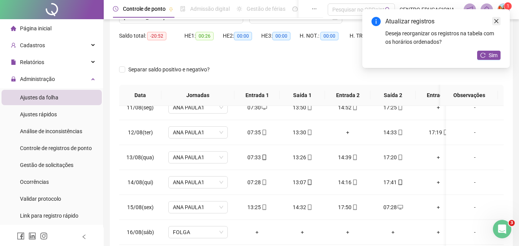
click at [496, 20] on icon "close" at bounding box center [496, 20] width 5 height 5
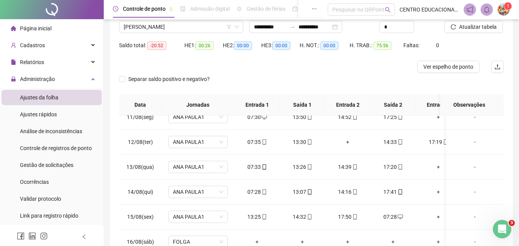
scroll to position [12, 0]
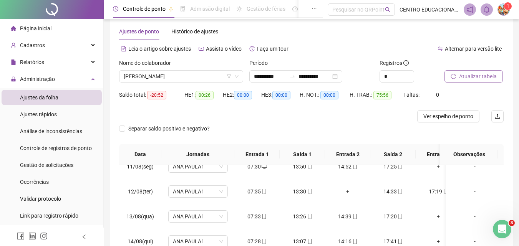
click at [467, 78] on span "Atualizar tabela" at bounding box center [478, 76] width 38 height 8
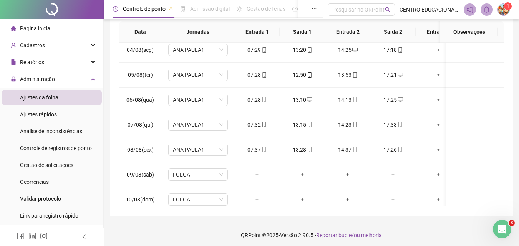
scroll to position [0, 0]
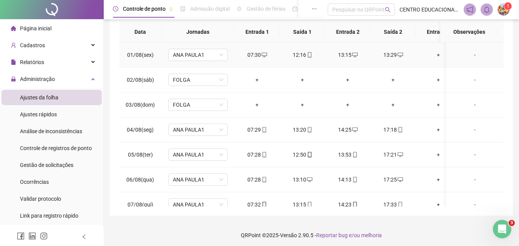
click at [345, 55] on div "13:15" at bounding box center [347, 55] width 33 height 8
type input "**********"
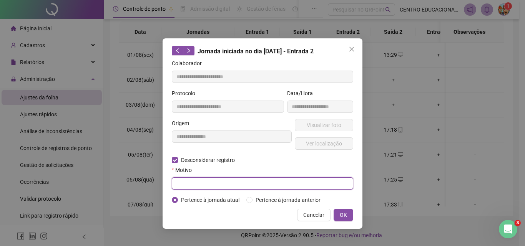
click at [184, 181] on input "text" at bounding box center [262, 184] width 181 height 12
type input "****"
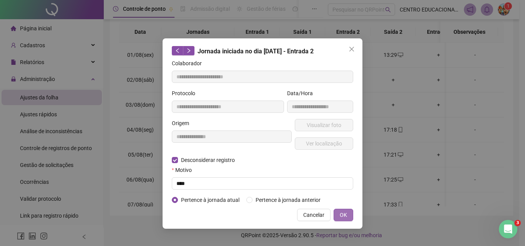
click at [343, 212] on span "OK" at bounding box center [343, 215] width 7 height 8
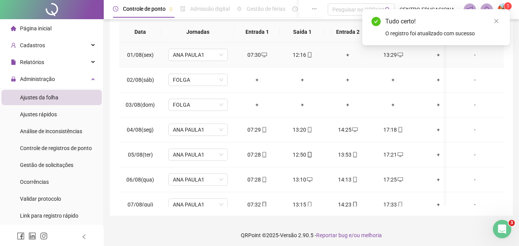
click at [348, 53] on div "+" at bounding box center [347, 55] width 33 height 8
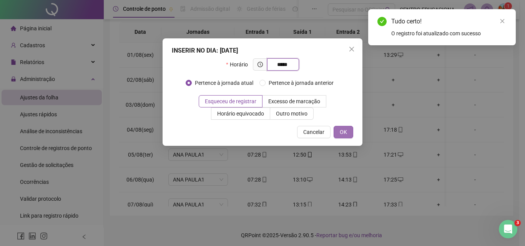
type input "*****"
click at [341, 130] on span "OK" at bounding box center [343, 132] width 7 height 8
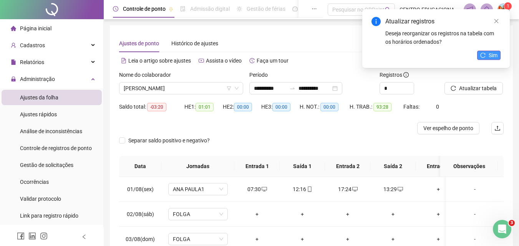
click at [481, 58] on icon "reload" at bounding box center [482, 55] width 5 height 5
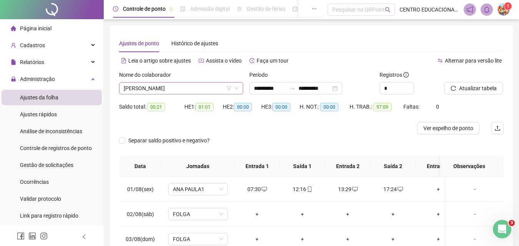
click at [150, 87] on span "[PERSON_NAME]" at bounding box center [181, 89] width 115 height 12
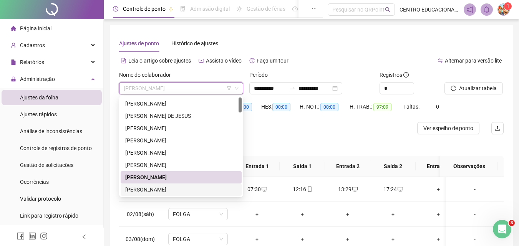
click at [164, 190] on div "[PERSON_NAME]" at bounding box center [181, 190] width 112 height 8
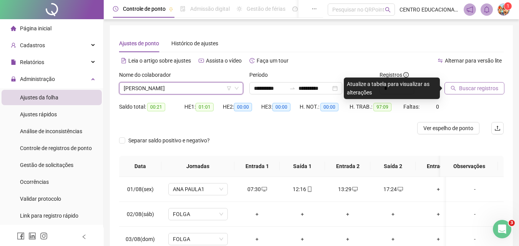
click at [479, 87] on span "Buscar registros" at bounding box center [478, 88] width 39 height 8
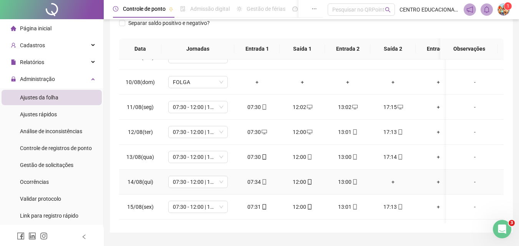
scroll to position [216, 0]
click at [392, 180] on div "+" at bounding box center [393, 181] width 33 height 8
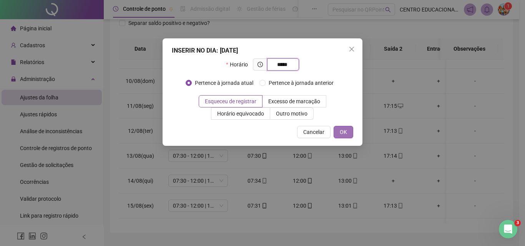
type input "*****"
click at [348, 130] on button "OK" at bounding box center [344, 132] width 20 height 12
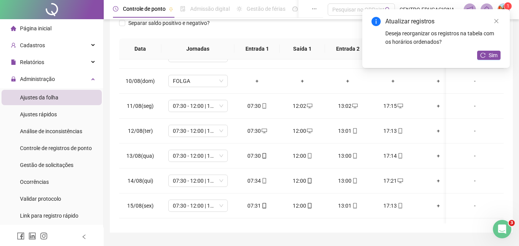
drag, startPoint x: 497, startPoint y: 20, endPoint x: 496, endPoint y: 30, distance: 10.0
click at [496, 21] on icon "close" at bounding box center [496, 20] width 5 height 5
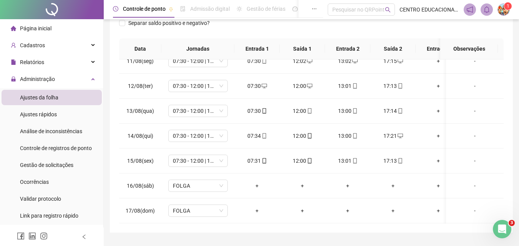
scroll to position [0, 0]
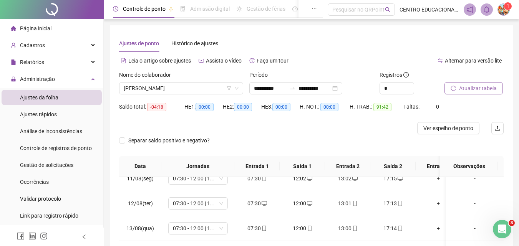
click at [469, 89] on span "Atualizar tabela" at bounding box center [478, 88] width 38 height 8
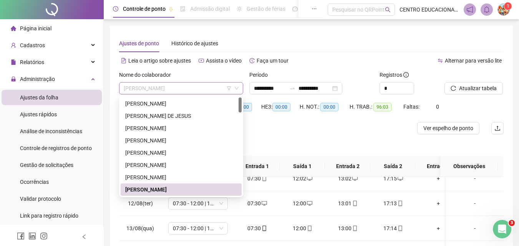
click at [171, 88] on span "[PERSON_NAME]" at bounding box center [181, 89] width 115 height 12
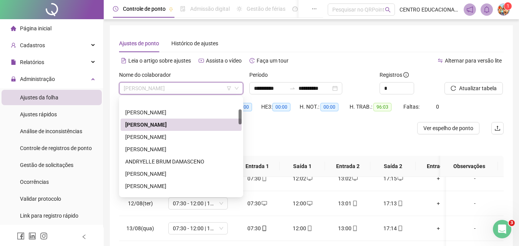
scroll to position [78, 0]
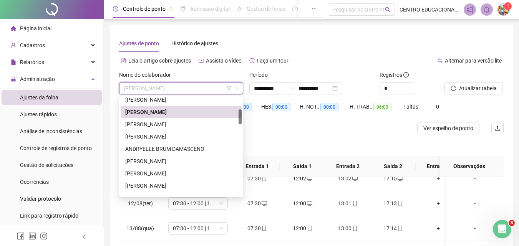
drag, startPoint x: 239, startPoint y: 105, endPoint x: 239, endPoint y: 117, distance: 11.9
click at [239, 117] on div at bounding box center [240, 117] width 3 height 15
click at [149, 136] on div "[PERSON_NAME]" at bounding box center [181, 137] width 112 height 8
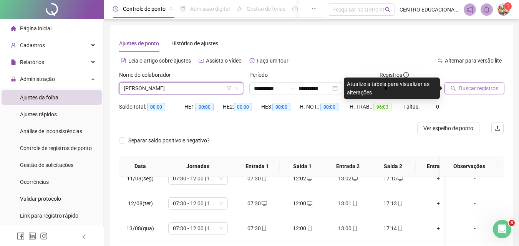
click at [479, 91] on span "Buscar registros" at bounding box center [478, 88] width 39 height 8
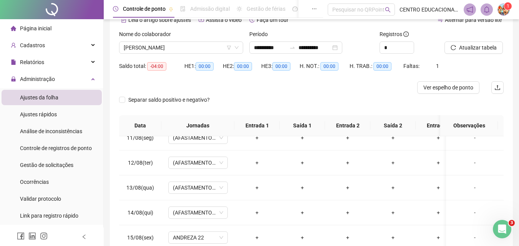
scroll to position [10, 0]
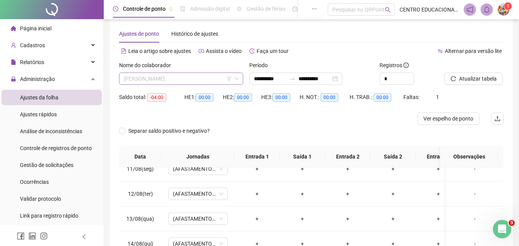
click at [179, 80] on span "[PERSON_NAME]" at bounding box center [181, 79] width 115 height 12
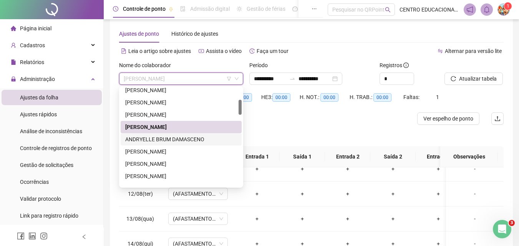
drag, startPoint x: 166, startPoint y: 139, endPoint x: 248, endPoint y: 102, distance: 90.3
click at [167, 139] on div "ANDRYELLE BRUM DAMASCENO" at bounding box center [181, 139] width 112 height 8
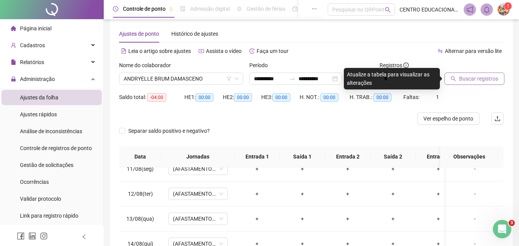
click at [472, 80] on span "Buscar registros" at bounding box center [478, 79] width 39 height 8
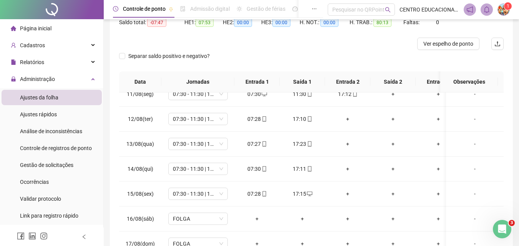
scroll to position [85, 0]
click at [347, 115] on div "+" at bounding box center [347, 119] width 33 height 8
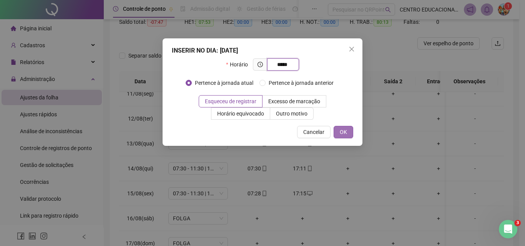
type input "*****"
click at [343, 135] on span "OK" at bounding box center [343, 132] width 7 height 8
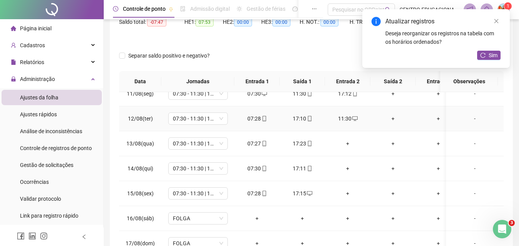
click at [392, 115] on div "+" at bounding box center [393, 119] width 33 height 8
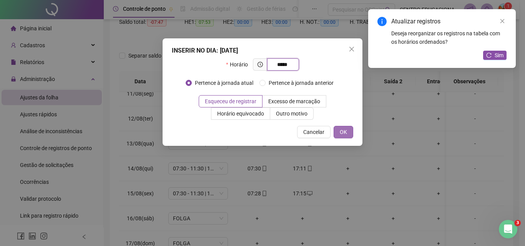
type input "*****"
click at [345, 132] on span "OK" at bounding box center [343, 132] width 7 height 8
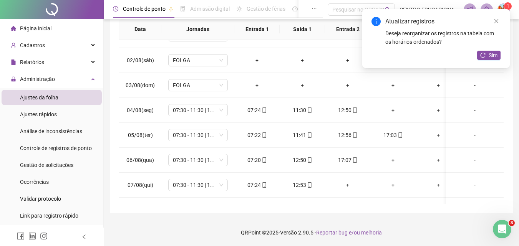
scroll to position [0, 0]
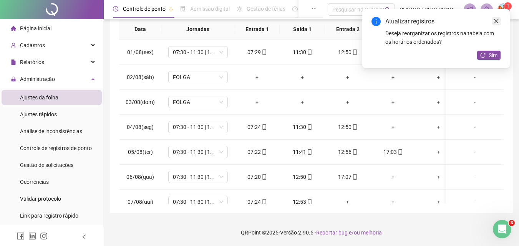
click at [499, 22] on link "Close" at bounding box center [496, 21] width 8 height 8
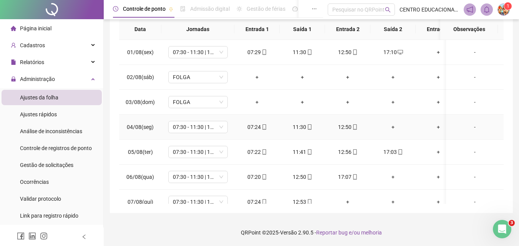
click at [393, 125] on div "+" at bounding box center [393, 127] width 33 height 8
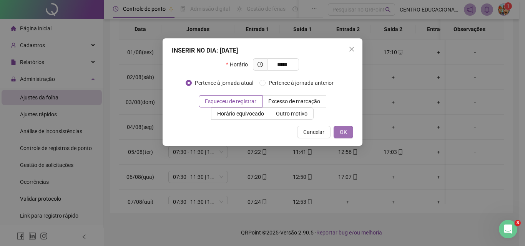
type input "*****"
click at [342, 133] on span "OK" at bounding box center [343, 132] width 7 height 8
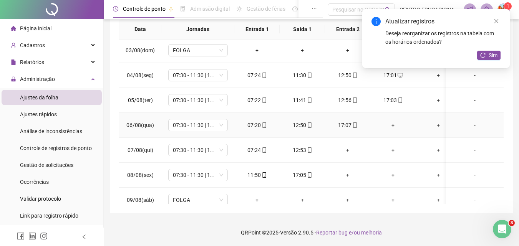
scroll to position [53, 0]
click at [392, 124] on div "+" at bounding box center [393, 124] width 33 height 8
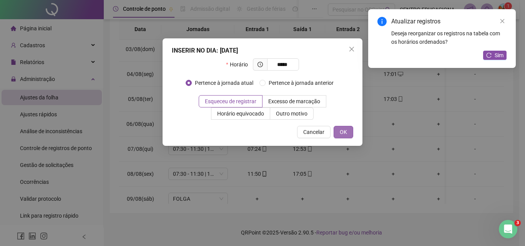
type input "*****"
click at [345, 131] on span "OK" at bounding box center [343, 132] width 7 height 8
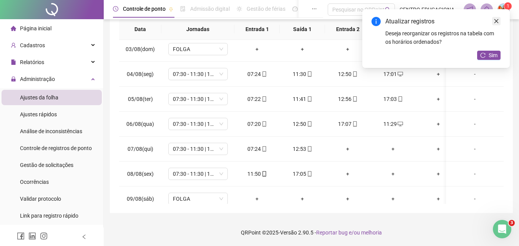
click at [496, 20] on icon "close" at bounding box center [496, 20] width 5 height 5
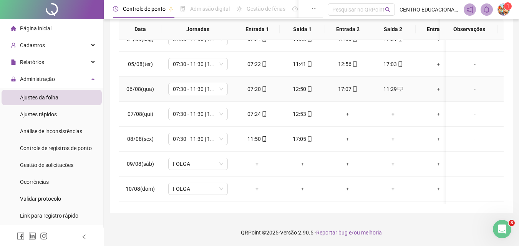
scroll to position [89, 0]
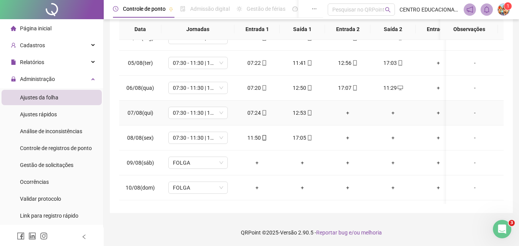
click at [351, 113] on div "+" at bounding box center [347, 113] width 33 height 8
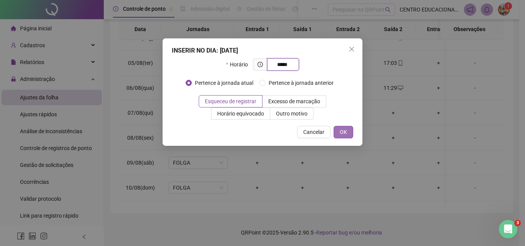
type input "*****"
click at [340, 131] on span "OK" at bounding box center [343, 132] width 7 height 8
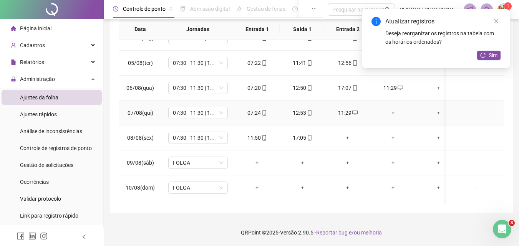
click at [392, 112] on div "+" at bounding box center [393, 113] width 33 height 8
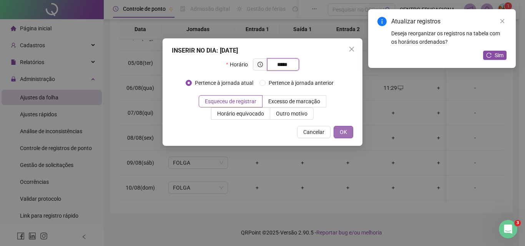
type input "*****"
click at [343, 132] on span "OK" at bounding box center [343, 132] width 7 height 8
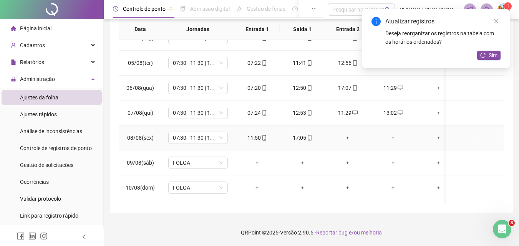
click at [254, 137] on div "11:50" at bounding box center [257, 138] width 33 height 8
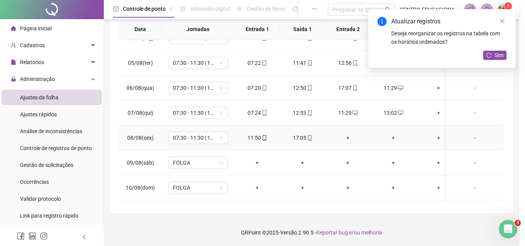
type input "**********"
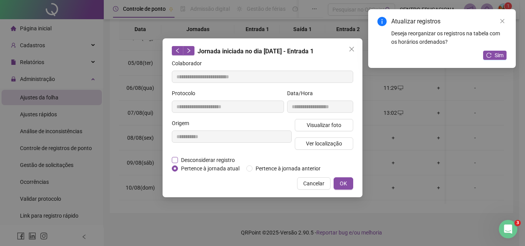
click at [178, 161] on span "Desconsiderar registro" at bounding box center [208, 160] width 60 height 8
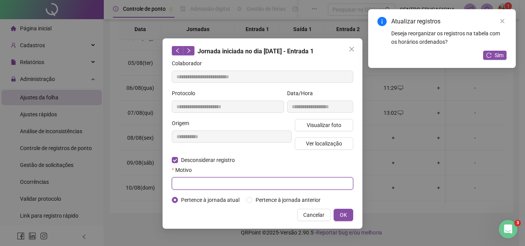
click at [184, 180] on input "text" at bounding box center [262, 184] width 181 height 12
type input "****"
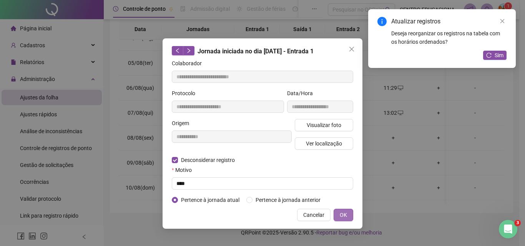
click at [344, 214] on span "OK" at bounding box center [343, 215] width 7 height 8
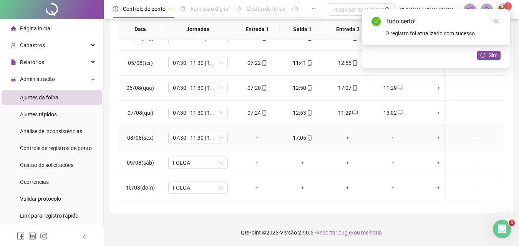
click at [254, 136] on div "+" at bounding box center [257, 138] width 33 height 8
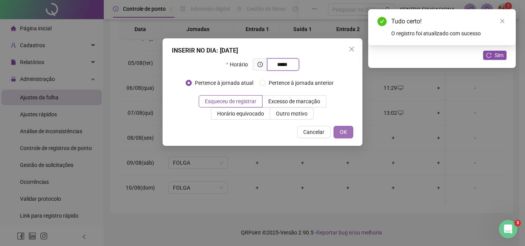
type input "*****"
click at [342, 131] on span "OK" at bounding box center [343, 132] width 7 height 8
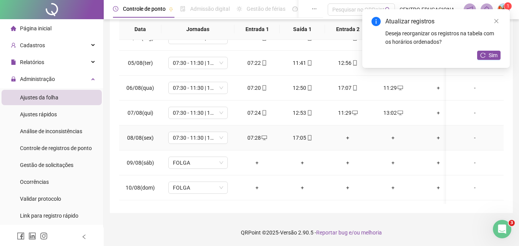
click at [348, 137] on div "+" at bounding box center [347, 138] width 33 height 8
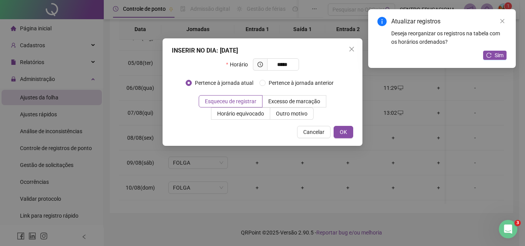
type input "*****"
drag, startPoint x: 331, startPoint y: 133, endPoint x: 344, endPoint y: 133, distance: 12.7
click at [332, 133] on div "Cancelar OK" at bounding box center [262, 132] width 181 height 12
click at [344, 133] on span "OK" at bounding box center [343, 132] width 7 height 8
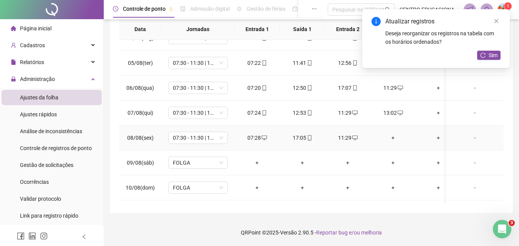
click at [394, 138] on div "+" at bounding box center [393, 138] width 33 height 8
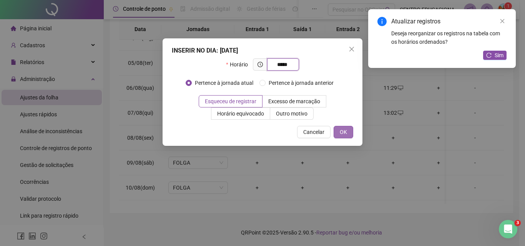
type input "*****"
click at [344, 132] on span "OK" at bounding box center [343, 132] width 7 height 8
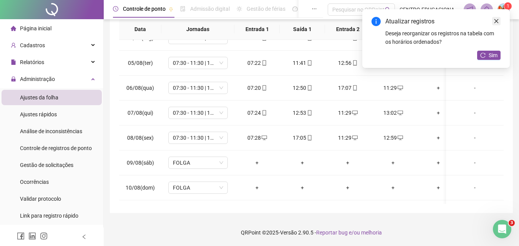
click at [498, 21] on icon "close" at bounding box center [496, 20] width 5 height 5
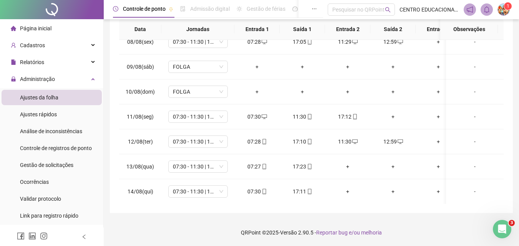
scroll to position [193, 0]
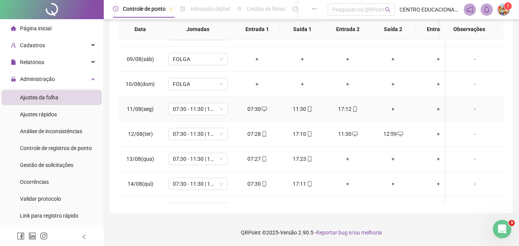
click at [392, 110] on div "+" at bounding box center [393, 109] width 33 height 8
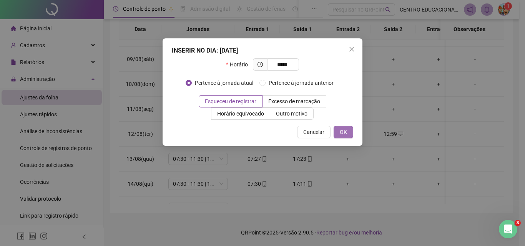
type input "*****"
drag, startPoint x: 335, startPoint y: 128, endPoint x: 345, endPoint y: 128, distance: 10.4
click at [336, 128] on button "OK" at bounding box center [344, 132] width 20 height 12
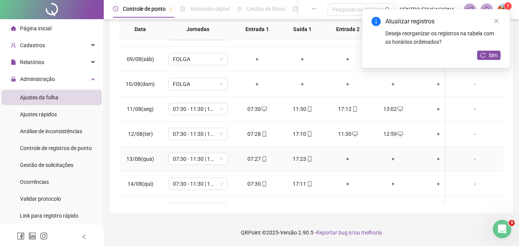
click at [348, 158] on div "+" at bounding box center [347, 159] width 33 height 8
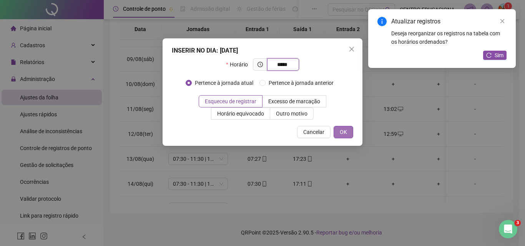
type input "*****"
click at [346, 132] on span "OK" at bounding box center [343, 132] width 7 height 8
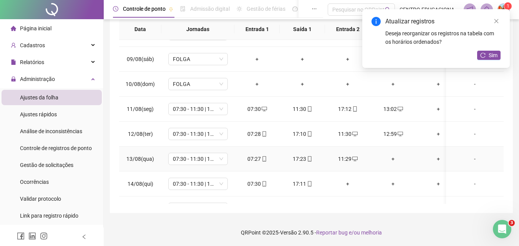
click at [392, 158] on div "+" at bounding box center [393, 159] width 33 height 8
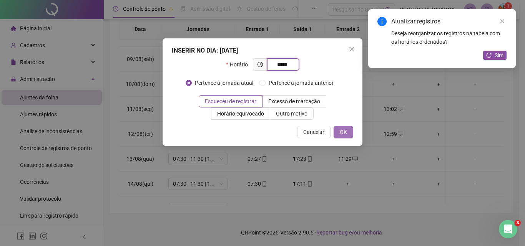
type input "*****"
click at [342, 131] on span "OK" at bounding box center [343, 132] width 7 height 8
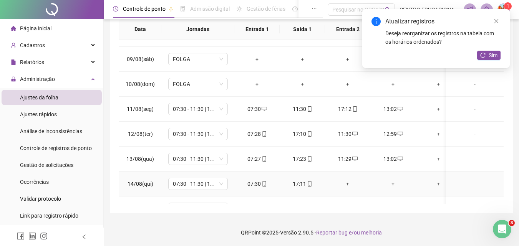
click at [349, 183] on div "+" at bounding box center [347, 184] width 33 height 8
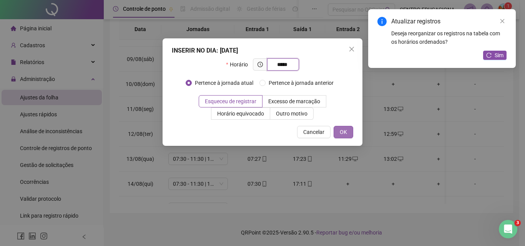
type input "*****"
click at [342, 133] on span "OK" at bounding box center [343, 132] width 7 height 8
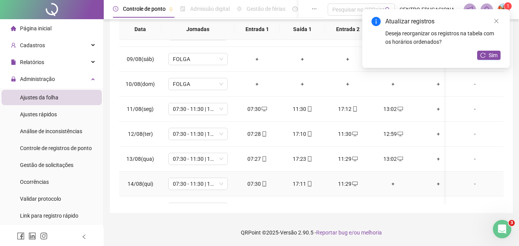
click at [394, 185] on div "+" at bounding box center [393, 184] width 33 height 8
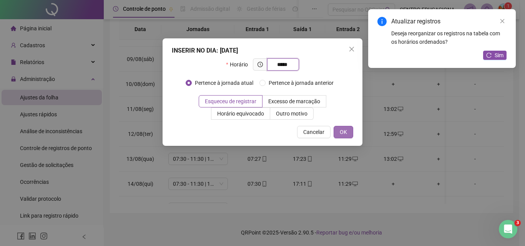
type input "*****"
click at [345, 132] on span "OK" at bounding box center [343, 132] width 7 height 8
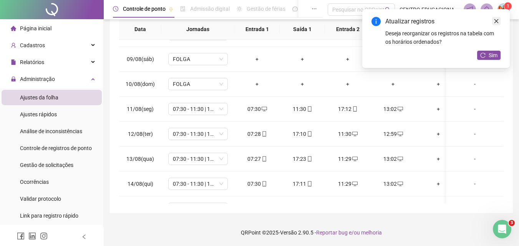
click at [497, 23] on icon "close" at bounding box center [496, 20] width 5 height 5
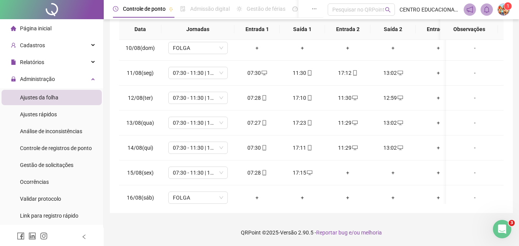
scroll to position [266, 0]
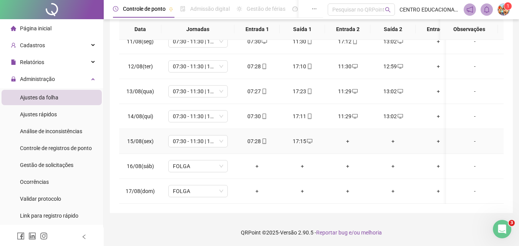
click at [300, 137] on div "17:15" at bounding box center [302, 141] width 33 height 8
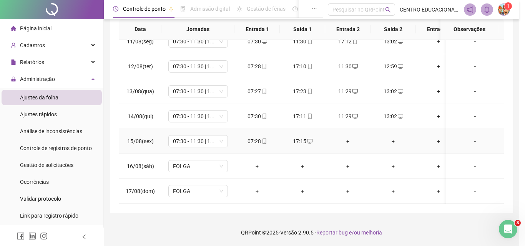
type input "**********"
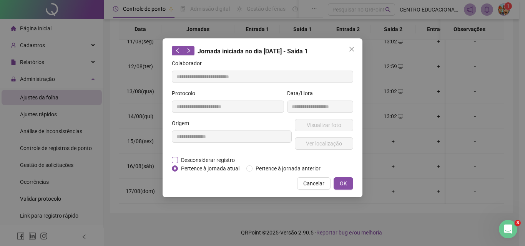
click at [181, 159] on span "Desconsiderar registro" at bounding box center [208, 160] width 60 height 8
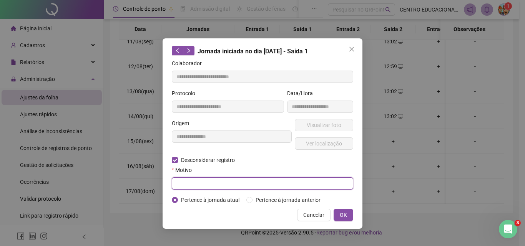
click at [184, 181] on input "text" at bounding box center [262, 184] width 181 height 12
type input "****"
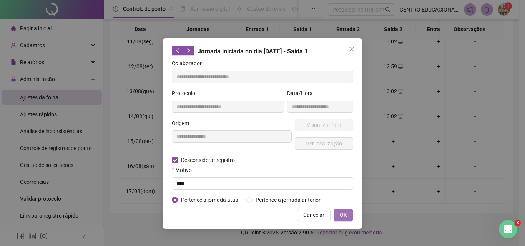
click at [341, 213] on span "OK" at bounding box center [343, 215] width 7 height 8
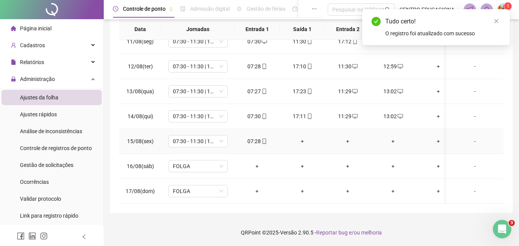
click at [301, 137] on div "+" at bounding box center [302, 141] width 33 height 8
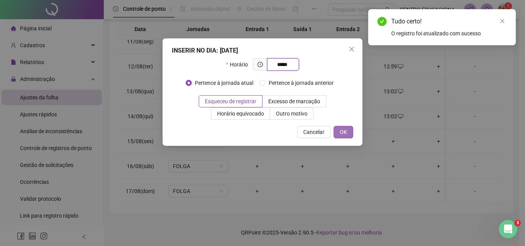
type input "*****"
click at [347, 131] on button "OK" at bounding box center [344, 132] width 20 height 12
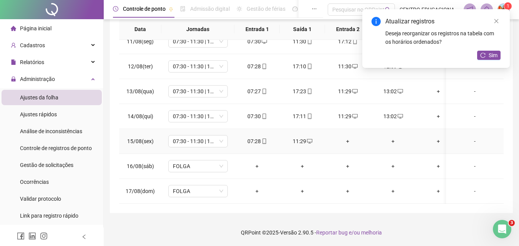
click at [393, 137] on div "+" at bounding box center [393, 141] width 33 height 8
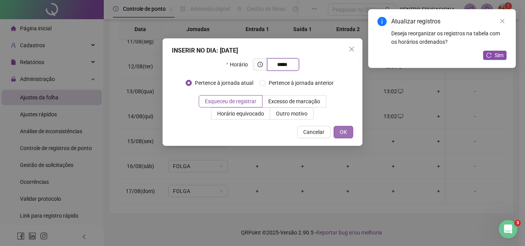
type input "*****"
click at [336, 130] on button "OK" at bounding box center [344, 132] width 20 height 12
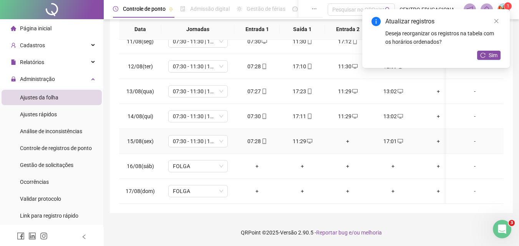
click at [347, 137] on div "+" at bounding box center [347, 141] width 33 height 8
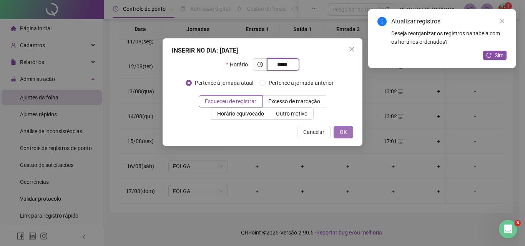
type input "*****"
drag, startPoint x: 346, startPoint y: 132, endPoint x: 366, endPoint y: 123, distance: 21.7
click at [342, 130] on span "OK" at bounding box center [343, 132] width 7 height 8
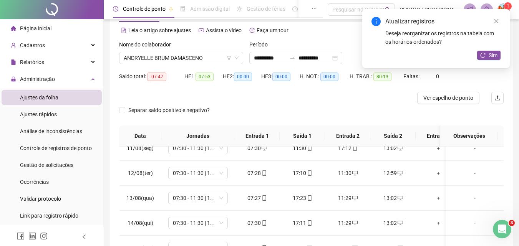
scroll to position [0, 0]
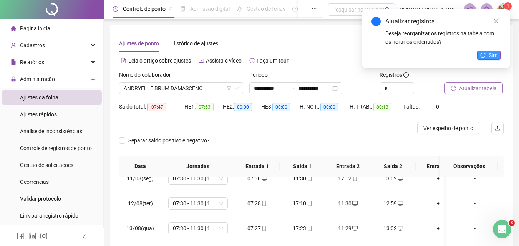
click at [484, 52] on button "Sim" at bounding box center [488, 55] width 23 height 9
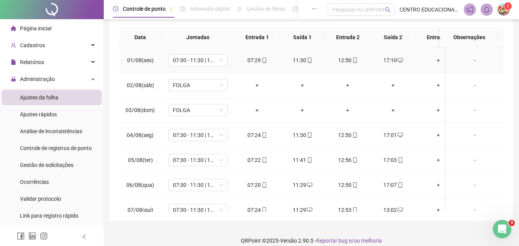
click at [346, 59] on div "12:50" at bounding box center [347, 60] width 33 height 8
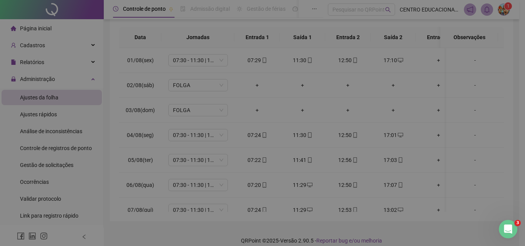
type input "**********"
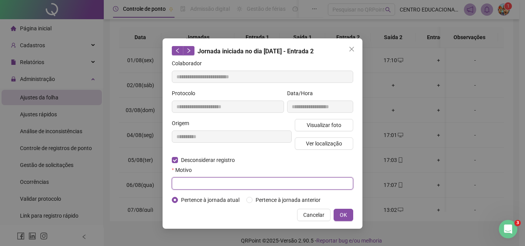
click at [183, 181] on input "text" at bounding box center [262, 184] width 181 height 12
type input "****"
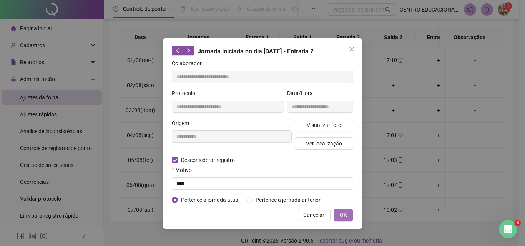
click at [339, 214] on button "OK" at bounding box center [344, 215] width 20 height 12
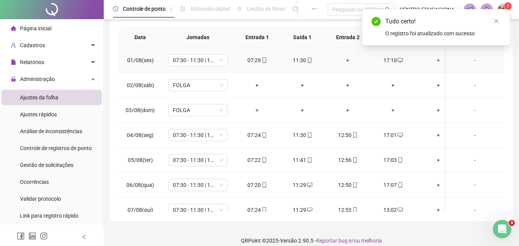
click at [347, 60] on div "+" at bounding box center [347, 60] width 33 height 8
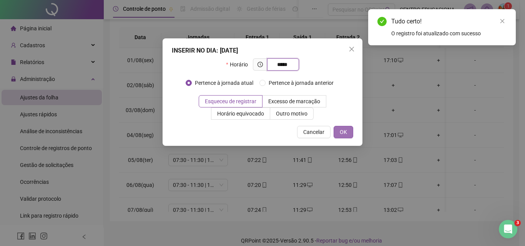
type input "*****"
click at [343, 135] on span "OK" at bounding box center [343, 132] width 7 height 8
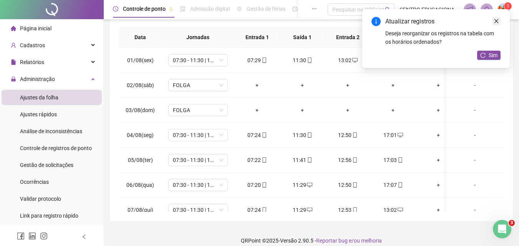
click at [496, 23] on icon "close" at bounding box center [496, 20] width 5 height 5
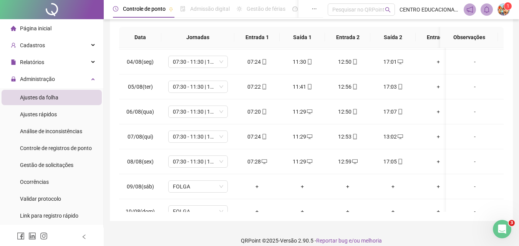
scroll to position [75, 0]
click at [298, 85] on div "11:41" at bounding box center [302, 85] width 33 height 8
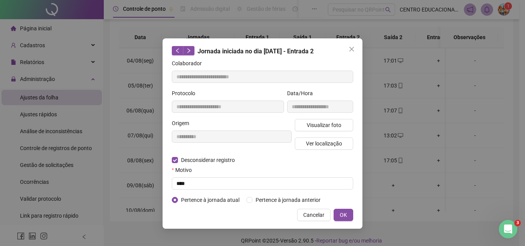
drag, startPoint x: 353, startPoint y: 215, endPoint x: 344, endPoint y: 213, distance: 8.8
click at [351, 215] on button "OK" at bounding box center [344, 215] width 20 height 12
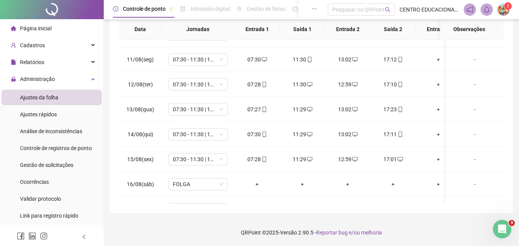
scroll to position [248, 0]
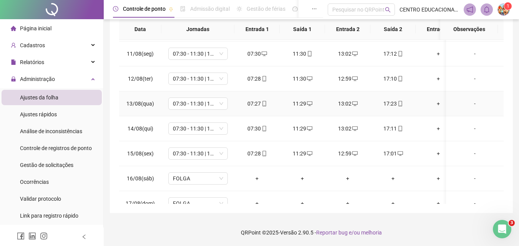
click at [389, 104] on div "17:23" at bounding box center [393, 104] width 33 height 8
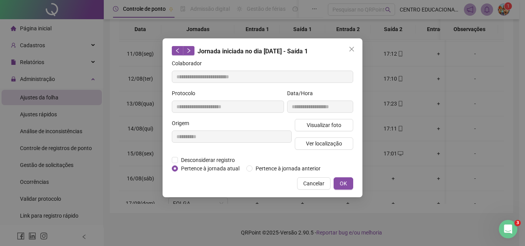
type input "**********"
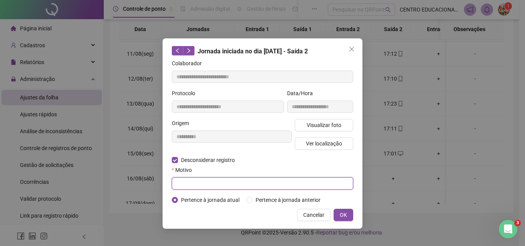
click at [186, 184] on input "text" at bounding box center [262, 184] width 181 height 12
type input "****"
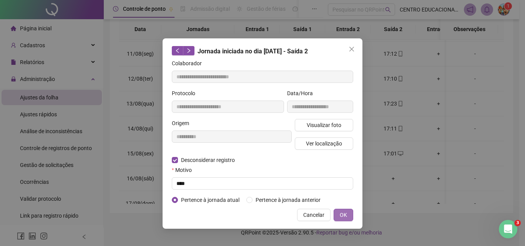
click at [342, 214] on span "OK" at bounding box center [343, 215] width 7 height 8
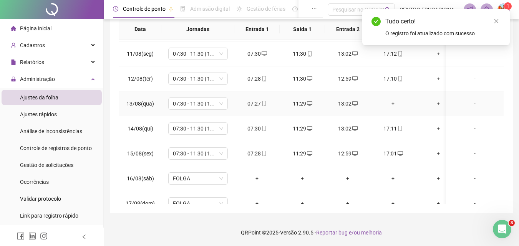
click at [393, 101] on div "+" at bounding box center [393, 104] width 33 height 8
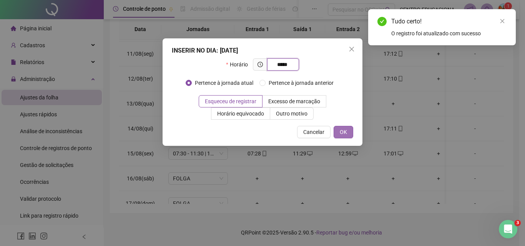
type input "*****"
click at [346, 131] on span "OK" at bounding box center [343, 132] width 7 height 8
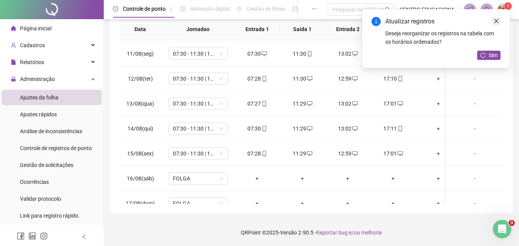
click at [494, 22] on icon "close" at bounding box center [496, 20] width 5 height 5
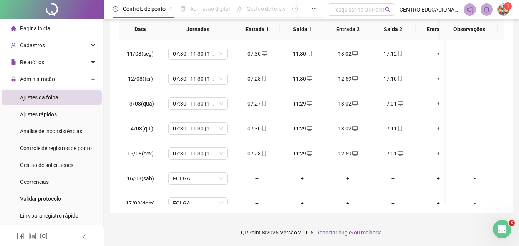
scroll to position [0, 0]
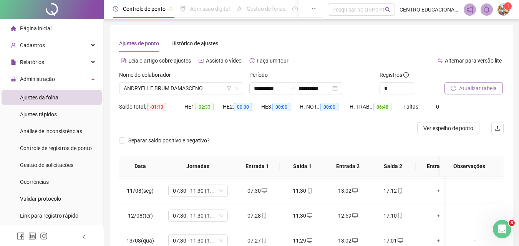
click at [462, 91] on span "Atualizar tabela" at bounding box center [478, 88] width 38 height 8
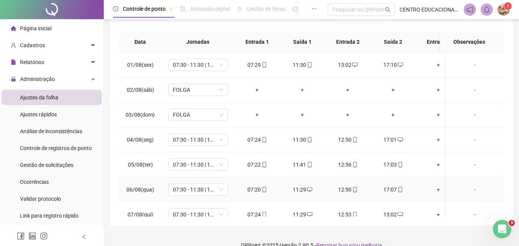
click at [347, 190] on div "12:50" at bounding box center [347, 190] width 33 height 8
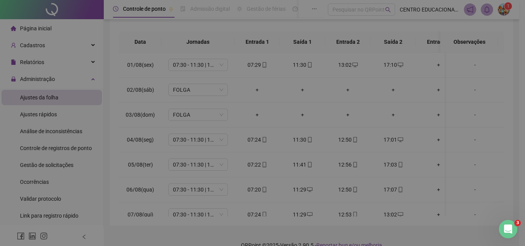
type input "**********"
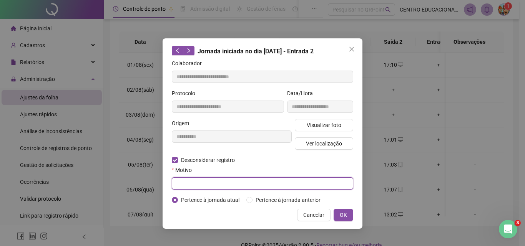
click at [179, 185] on input "text" at bounding box center [262, 184] width 181 height 12
type input "****"
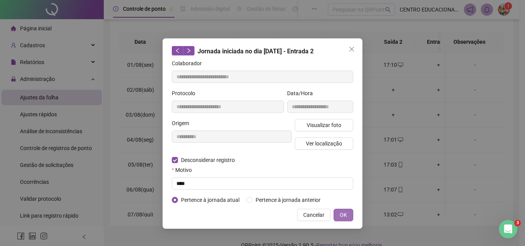
click at [342, 215] on span "OK" at bounding box center [343, 215] width 7 height 8
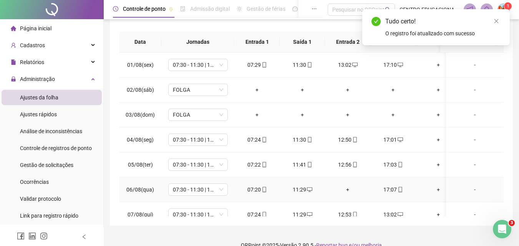
click at [347, 190] on div "+" at bounding box center [347, 190] width 33 height 8
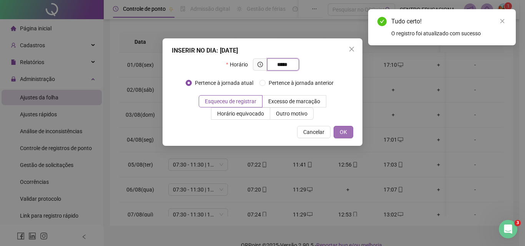
type input "*****"
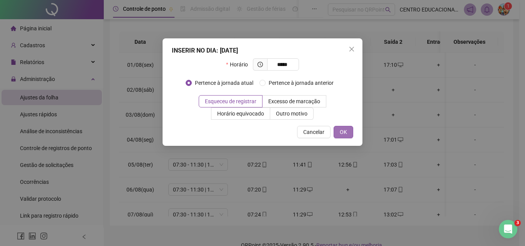
click at [345, 129] on span "OK" at bounding box center [343, 132] width 7 height 8
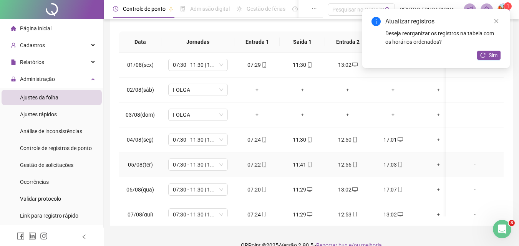
click at [298, 165] on div "11:41" at bounding box center [302, 165] width 33 height 8
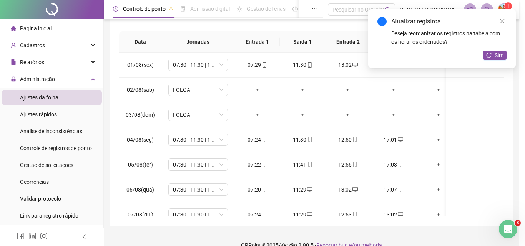
type input "**********"
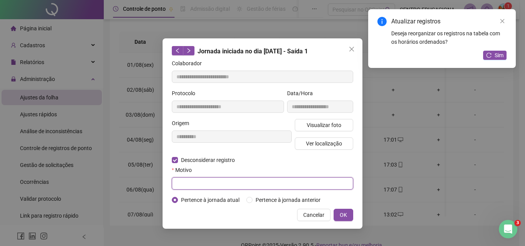
click at [176, 181] on input "text" at bounding box center [262, 184] width 181 height 12
type input "****"
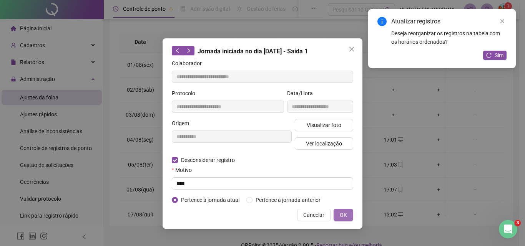
click at [342, 214] on span "OK" at bounding box center [343, 215] width 7 height 8
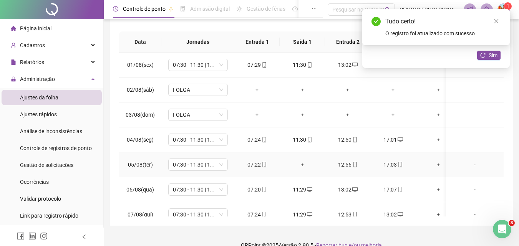
click at [302, 163] on div "+" at bounding box center [302, 165] width 33 height 8
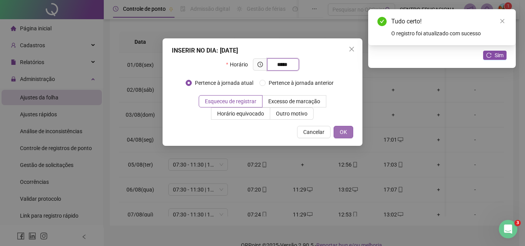
type input "*****"
click at [347, 129] on button "OK" at bounding box center [344, 132] width 20 height 12
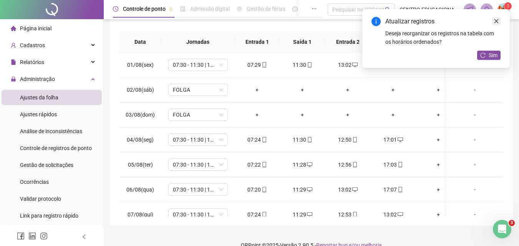
click at [499, 23] on link "Close" at bounding box center [496, 21] width 8 height 8
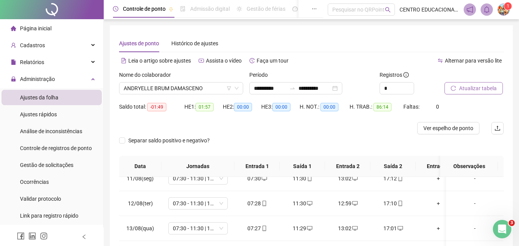
click at [475, 90] on span "Atualizar tabela" at bounding box center [478, 88] width 38 height 8
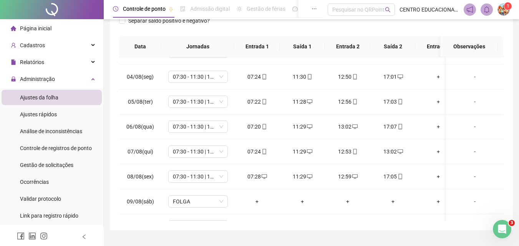
scroll to position [72, 0]
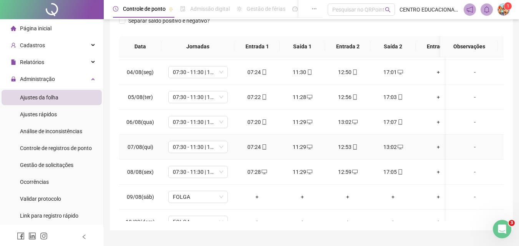
click at [347, 148] on div "12:53" at bounding box center [347, 147] width 33 height 8
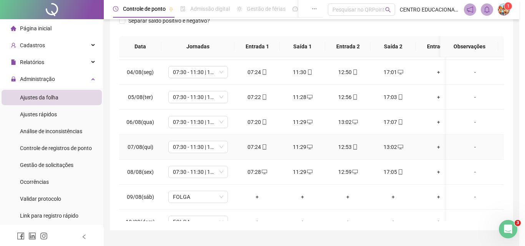
type input "**********"
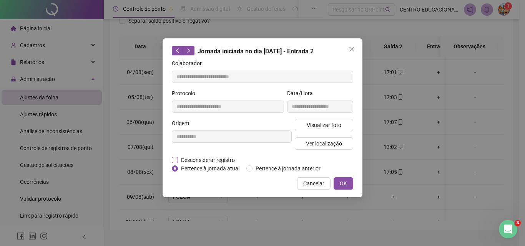
click at [183, 160] on span "Desconsiderar registro" at bounding box center [208, 160] width 60 height 8
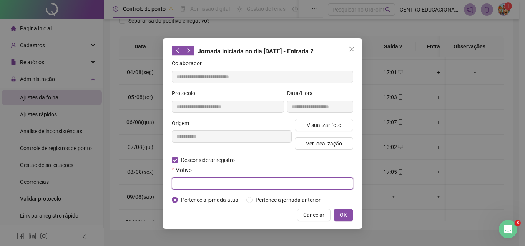
click at [177, 183] on input "text" at bounding box center [262, 184] width 181 height 12
type input "****"
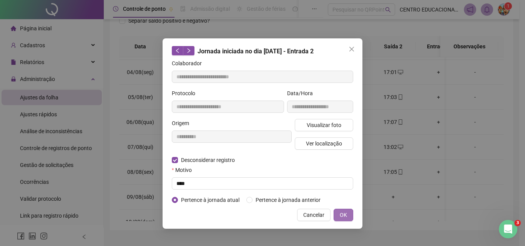
click at [345, 213] on span "OK" at bounding box center [343, 215] width 7 height 8
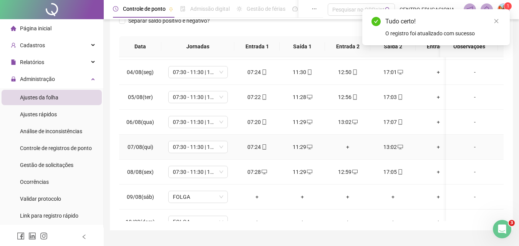
click at [346, 146] on div "+" at bounding box center [347, 147] width 33 height 8
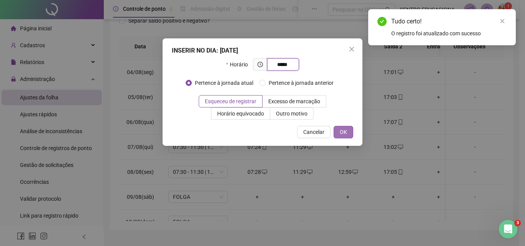
type input "*****"
click at [347, 131] on span "OK" at bounding box center [343, 132] width 7 height 8
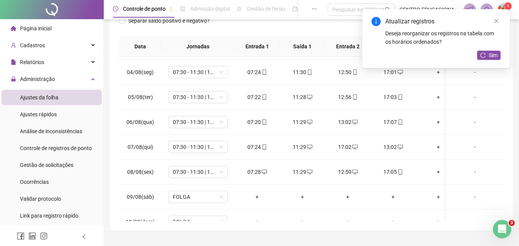
scroll to position [70, 0]
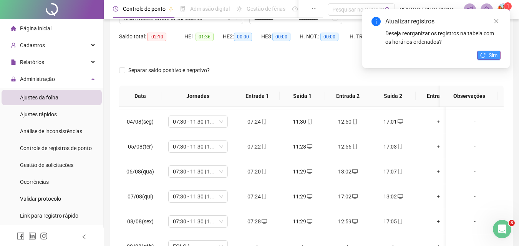
click at [487, 54] on button "Sim" at bounding box center [488, 55] width 23 height 9
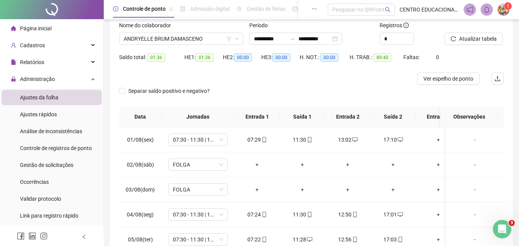
scroll to position [48, 0]
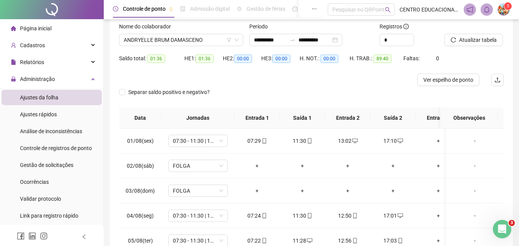
click at [284, 85] on div at bounding box center [263, 80] width 289 height 12
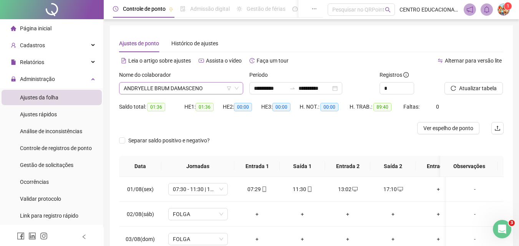
click at [199, 86] on span "ANDRYELLE BRUM DAMASCENO" at bounding box center [181, 89] width 115 height 12
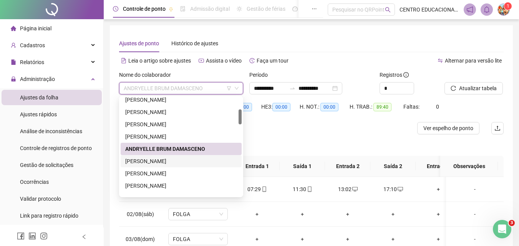
click at [179, 160] on div "[PERSON_NAME]" at bounding box center [181, 161] width 112 height 8
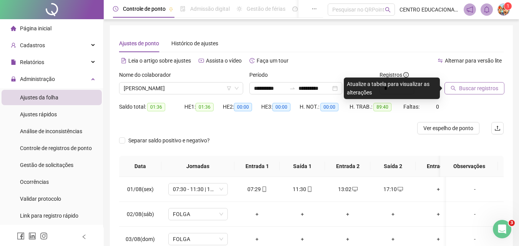
click at [468, 86] on span "Buscar registros" at bounding box center [478, 88] width 39 height 8
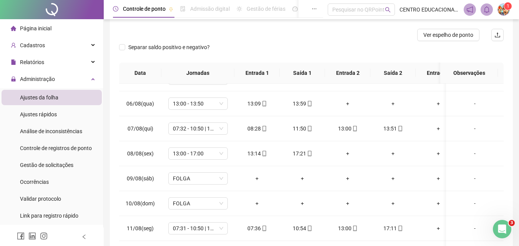
scroll to position [105, 0]
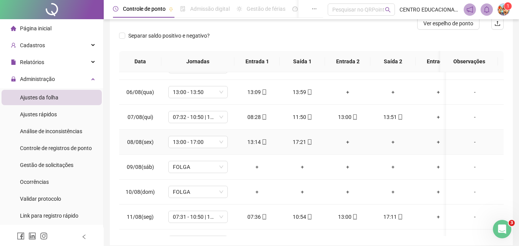
click at [300, 143] on div "17:21" at bounding box center [302, 142] width 33 height 8
type input "**********"
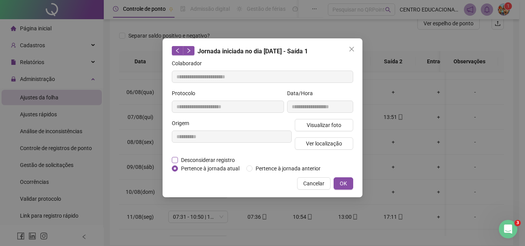
click at [184, 161] on span "Desconsiderar registro" at bounding box center [208, 160] width 60 height 8
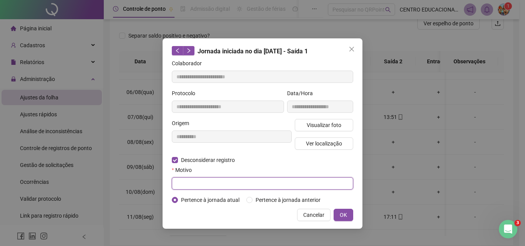
click at [188, 185] on input "text" at bounding box center [262, 184] width 181 height 12
type input "****"
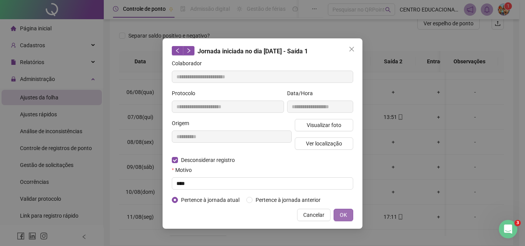
click at [343, 217] on span "OK" at bounding box center [343, 215] width 7 height 8
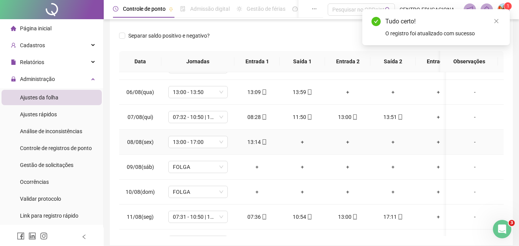
click at [303, 144] on div "+" at bounding box center [302, 142] width 33 height 8
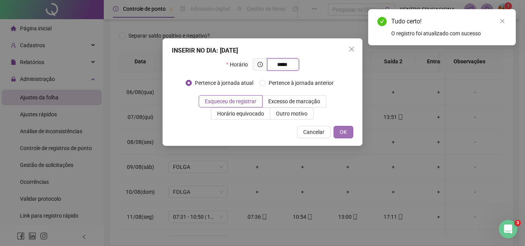
type input "*****"
click at [347, 132] on button "OK" at bounding box center [344, 132] width 20 height 12
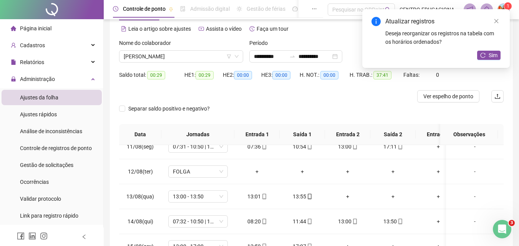
scroll to position [3, 0]
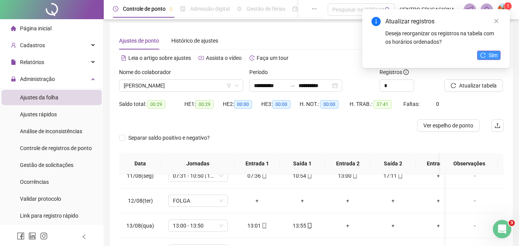
click at [485, 57] on icon "reload" at bounding box center [482, 55] width 5 height 5
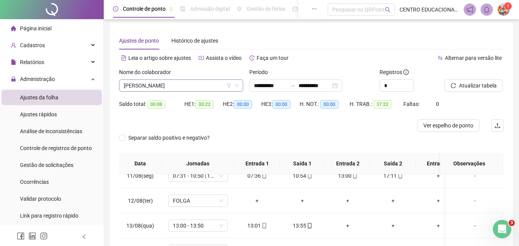
click at [158, 86] on span "[PERSON_NAME]" at bounding box center [181, 86] width 115 height 12
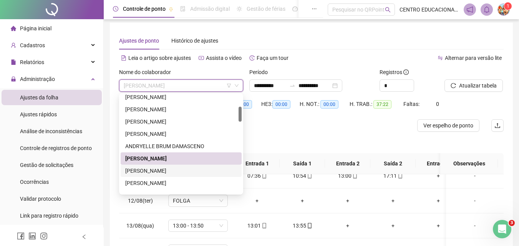
drag, startPoint x: 178, startPoint y: 172, endPoint x: 282, endPoint y: 108, distance: 122.5
click at [180, 171] on div "[PERSON_NAME]" at bounding box center [181, 171] width 112 height 8
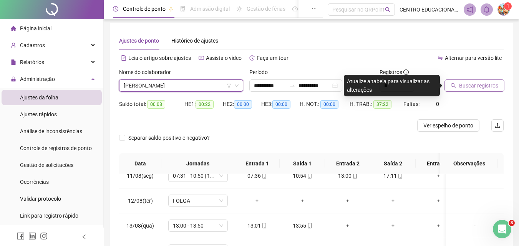
click at [469, 87] on span "Buscar registros" at bounding box center [478, 85] width 39 height 8
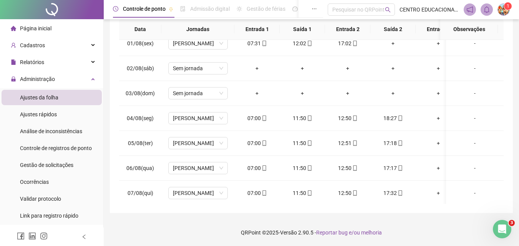
scroll to position [0, 0]
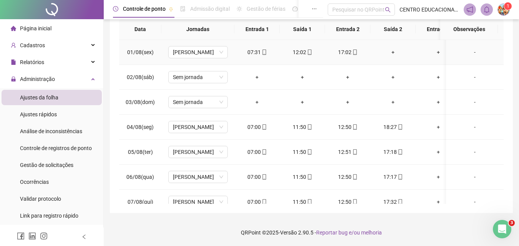
click at [394, 52] on div "+" at bounding box center [393, 52] width 33 height 8
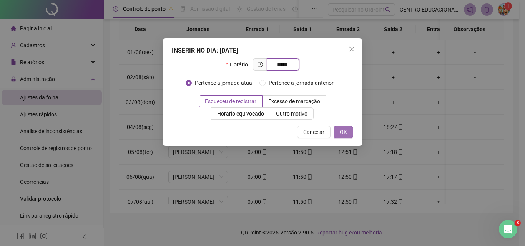
type input "*****"
drag, startPoint x: 341, startPoint y: 130, endPoint x: 490, endPoint y: 100, distance: 151.7
click at [342, 130] on span "OK" at bounding box center [343, 132] width 7 height 8
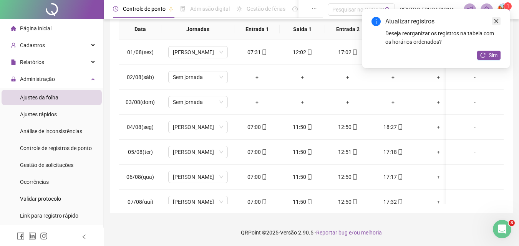
drag, startPoint x: 495, startPoint y: 17, endPoint x: 498, endPoint y: 38, distance: 20.9
click at [496, 17] on link "Close" at bounding box center [496, 21] width 8 height 8
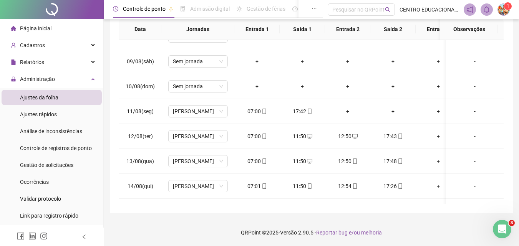
scroll to position [192, 0]
click at [347, 109] on div "+" at bounding box center [347, 110] width 33 height 8
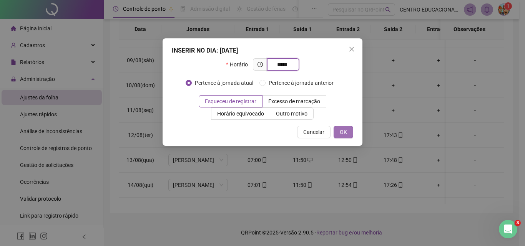
type input "*****"
click at [340, 133] on span "OK" at bounding box center [343, 132] width 7 height 8
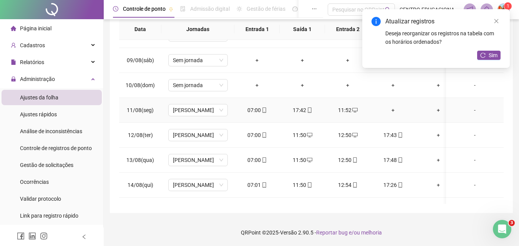
click at [395, 111] on div "+" at bounding box center [393, 110] width 33 height 8
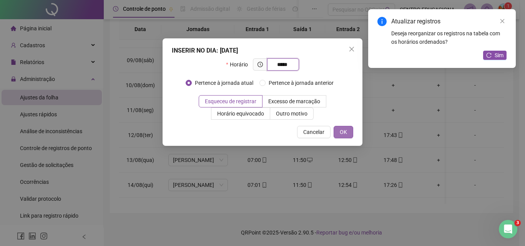
type input "*****"
click at [346, 128] on button "OK" at bounding box center [344, 132] width 20 height 12
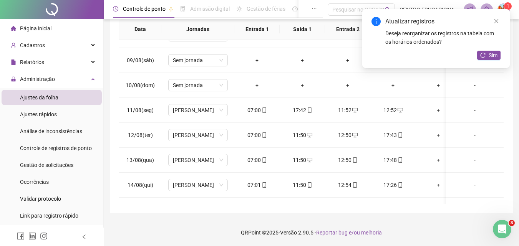
drag, startPoint x: 497, startPoint y: 22, endPoint x: 504, endPoint y: 68, distance: 47.4
click at [497, 22] on icon "close" at bounding box center [496, 20] width 5 height 5
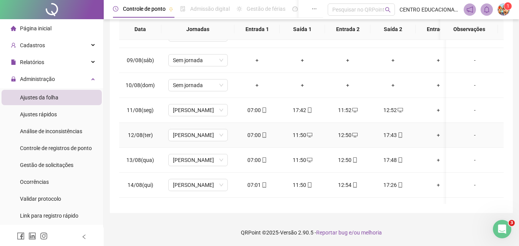
drag, startPoint x: 498, startPoint y: 134, endPoint x: 498, endPoint y: 147, distance: 13.1
click at [498, 147] on td "-" at bounding box center [475, 135] width 58 height 25
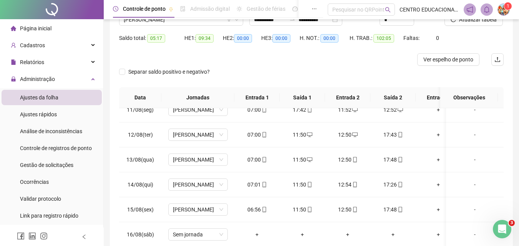
scroll to position [0, 0]
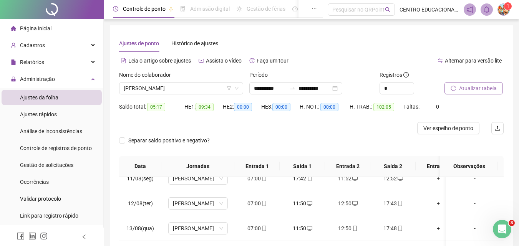
click at [461, 87] on span "Atualizar tabela" at bounding box center [478, 88] width 38 height 8
click at [152, 89] on span "[PERSON_NAME]" at bounding box center [181, 89] width 115 height 12
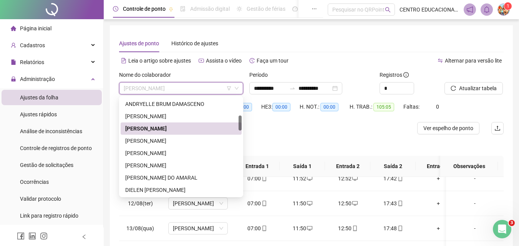
scroll to position [138, 0]
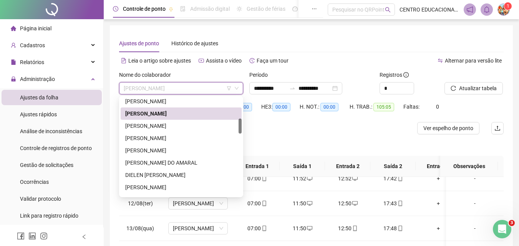
drag, startPoint x: 240, startPoint y: 122, endPoint x: 240, endPoint y: 126, distance: 4.2
click at [240, 126] on div at bounding box center [240, 126] width 3 height 15
click at [198, 128] on div "[PERSON_NAME]" at bounding box center [181, 126] width 112 height 8
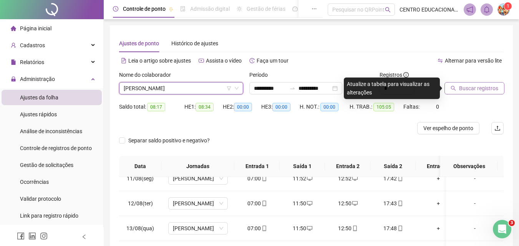
click at [468, 88] on span "Buscar registros" at bounding box center [478, 88] width 39 height 8
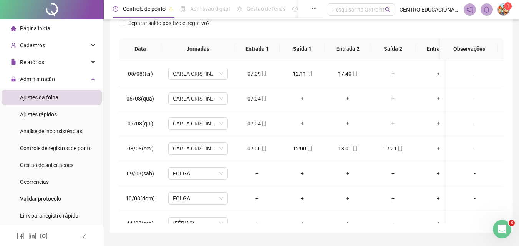
scroll to position [0, 0]
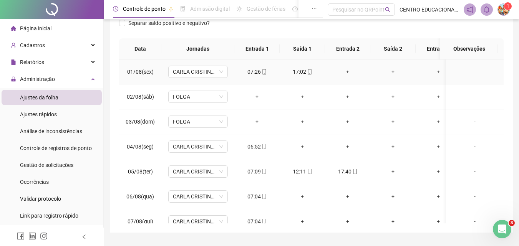
click at [348, 71] on div "+" at bounding box center [347, 72] width 33 height 8
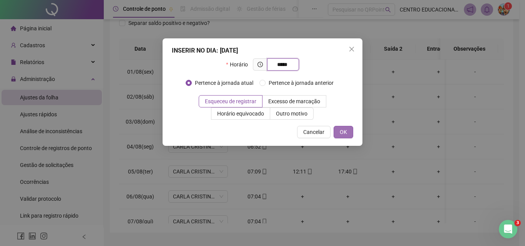
type input "*****"
click at [344, 130] on span "OK" at bounding box center [343, 132] width 7 height 8
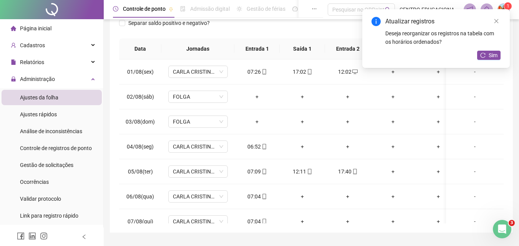
click at [393, 68] on div "Atualizar registros Deseja reorganizar os registros na tabela com os horários o…" at bounding box center [436, 38] width 148 height 59
drag, startPoint x: 497, startPoint y: 21, endPoint x: 466, endPoint y: 55, distance: 46.0
click at [497, 21] on icon "close" at bounding box center [496, 20] width 5 height 5
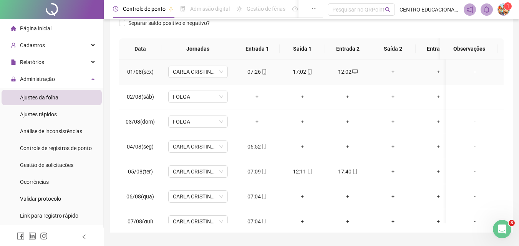
click at [392, 72] on div "+" at bounding box center [393, 72] width 33 height 8
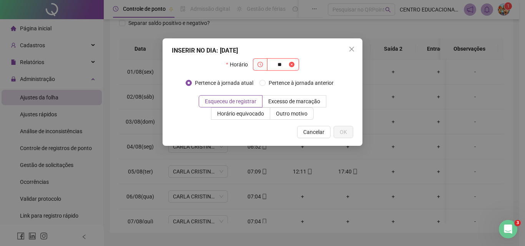
type input "*"
type input "*****"
click at [344, 129] on span "OK" at bounding box center [343, 132] width 7 height 8
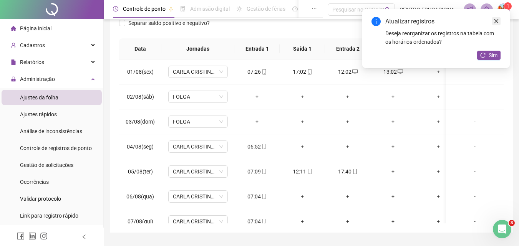
click at [497, 22] on icon "close" at bounding box center [496, 20] width 5 height 5
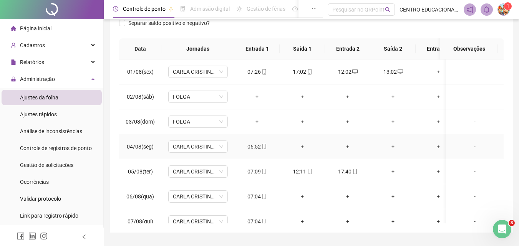
click at [303, 145] on div "+" at bounding box center [302, 147] width 33 height 8
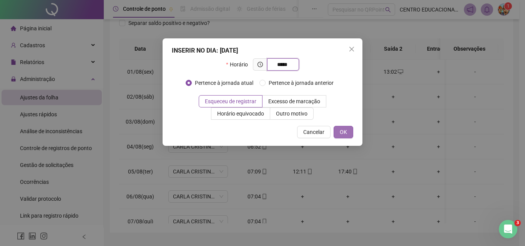
type input "*****"
click at [343, 128] on span "OK" at bounding box center [343, 132] width 7 height 8
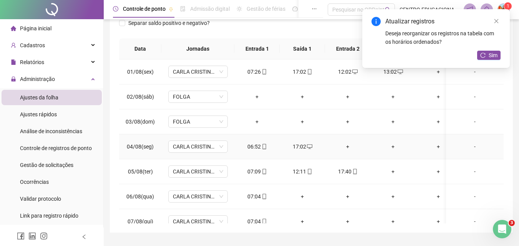
click at [346, 145] on div "+" at bounding box center [347, 147] width 33 height 8
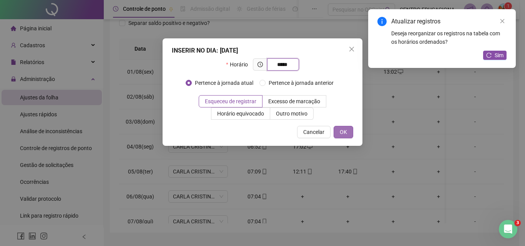
type input "*****"
click at [342, 132] on span "OK" at bounding box center [343, 132] width 7 height 8
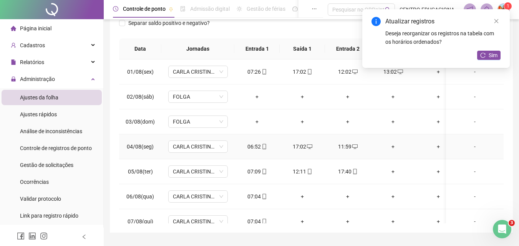
click at [395, 147] on div "+" at bounding box center [393, 147] width 33 height 8
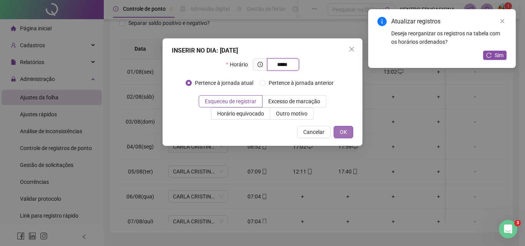
type input "*****"
click at [339, 133] on button "OK" at bounding box center [344, 132] width 20 height 12
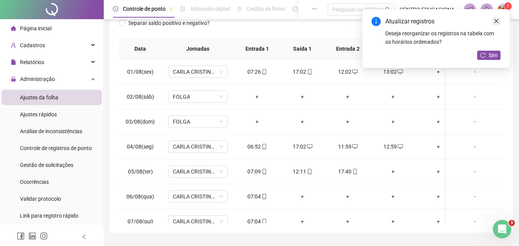
drag, startPoint x: 499, startPoint y: 19, endPoint x: 497, endPoint y: 25, distance: 6.2
click at [497, 23] on icon "close" at bounding box center [496, 20] width 5 height 5
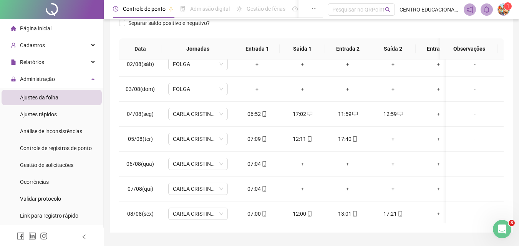
scroll to position [51, 0]
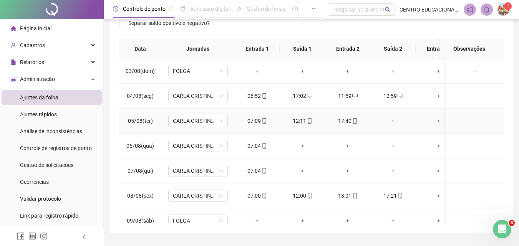
click at [392, 120] on div "+" at bounding box center [393, 121] width 33 height 8
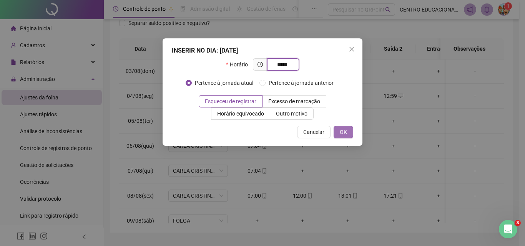
type input "*****"
click at [340, 131] on span "OK" at bounding box center [343, 132] width 7 height 8
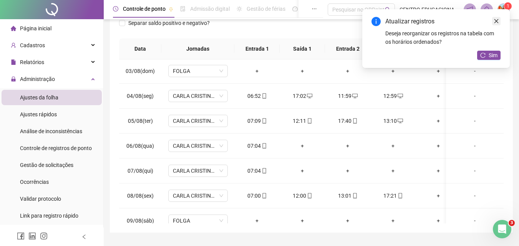
click at [495, 20] on icon "close" at bounding box center [496, 20] width 5 height 5
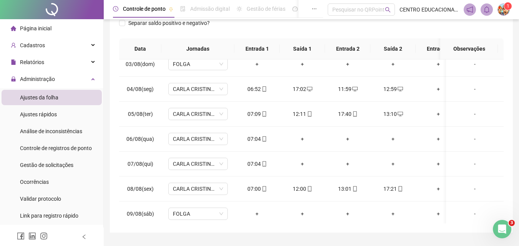
scroll to position [67, 0]
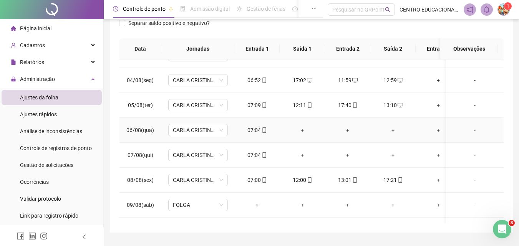
click at [302, 128] on div "+" at bounding box center [302, 130] width 33 height 8
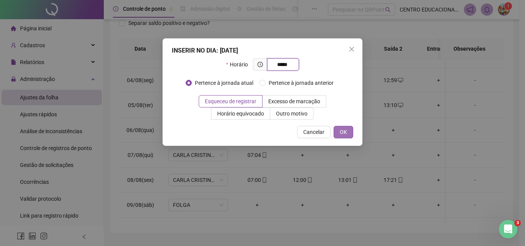
type input "*****"
click at [343, 130] on span "OK" at bounding box center [343, 132] width 7 height 8
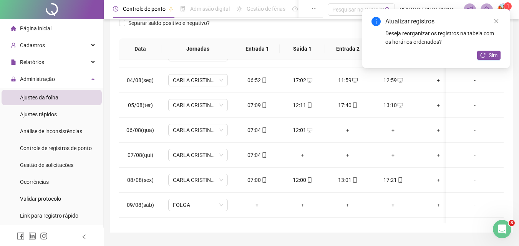
click at [303, 155] on div "+" at bounding box center [302, 155] width 33 height 8
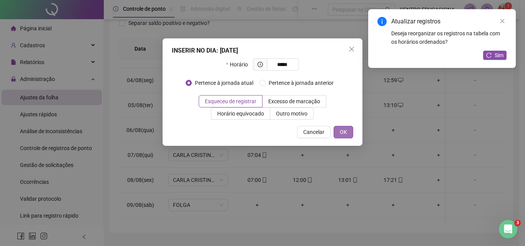
type input "*****"
click at [339, 131] on button "OK" at bounding box center [344, 132] width 20 height 12
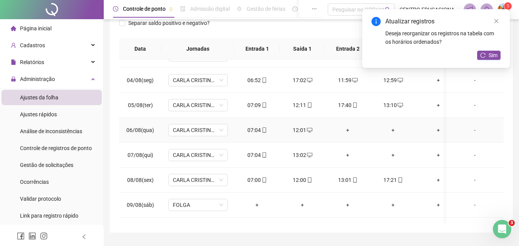
click at [348, 130] on div "+" at bounding box center [347, 130] width 33 height 8
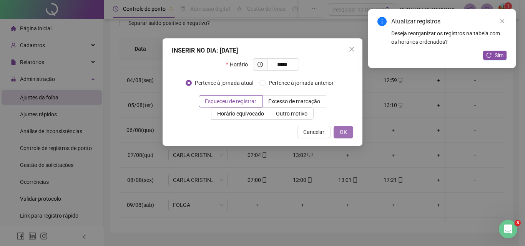
type input "*****"
click at [341, 133] on span "OK" at bounding box center [343, 132] width 7 height 8
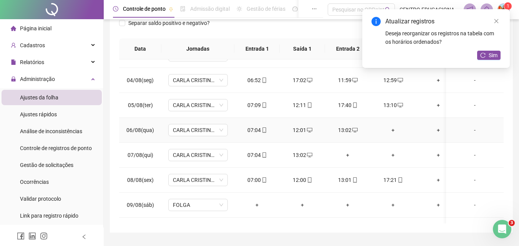
click at [392, 131] on div "+" at bounding box center [393, 130] width 33 height 8
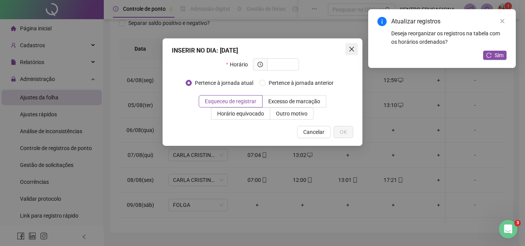
click at [350, 49] on icon "close" at bounding box center [352, 49] width 6 height 6
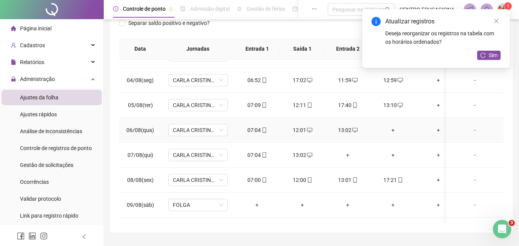
click at [394, 130] on div "+" at bounding box center [393, 130] width 33 height 8
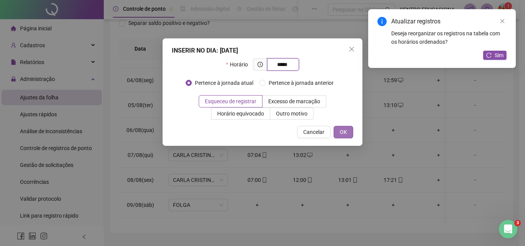
type input "*****"
click at [342, 131] on span "OK" at bounding box center [343, 132] width 7 height 8
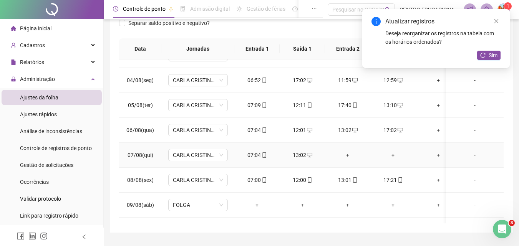
click at [348, 155] on div "+" at bounding box center [347, 155] width 33 height 8
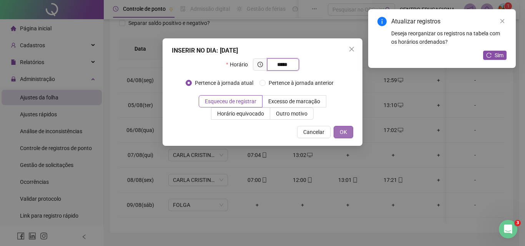
type input "*****"
click at [341, 129] on span "OK" at bounding box center [343, 132] width 7 height 8
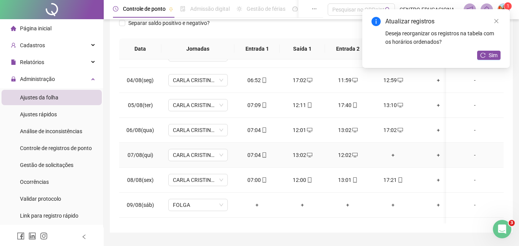
click at [392, 153] on div "+" at bounding box center [393, 155] width 33 height 8
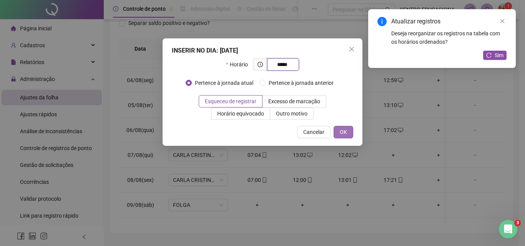
type input "*****"
click at [343, 134] on span "OK" at bounding box center [343, 132] width 7 height 8
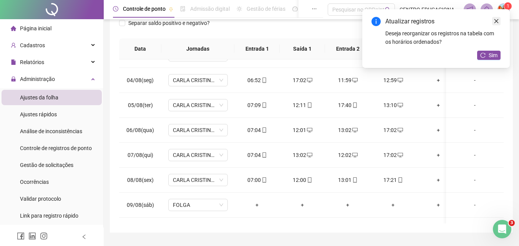
click at [495, 19] on icon "close" at bounding box center [496, 20] width 5 height 5
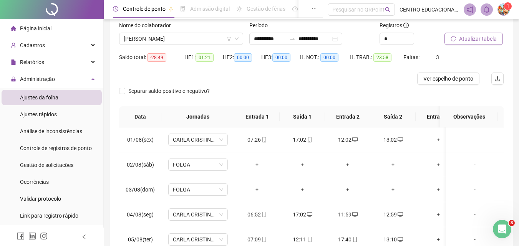
scroll to position [29, 0]
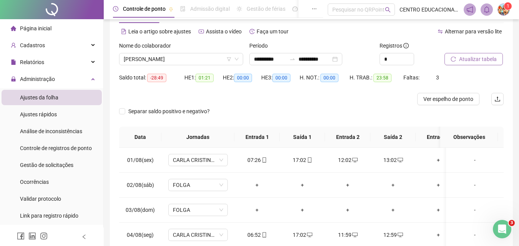
click at [460, 61] on span "Atualizar tabela" at bounding box center [478, 59] width 38 height 8
click at [181, 57] on span "[PERSON_NAME]" at bounding box center [181, 59] width 115 height 12
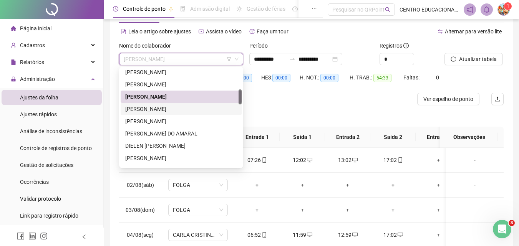
drag, startPoint x: 161, startPoint y: 110, endPoint x: 224, endPoint y: 98, distance: 64.5
click at [161, 109] on div "[PERSON_NAME]" at bounding box center [181, 109] width 112 height 8
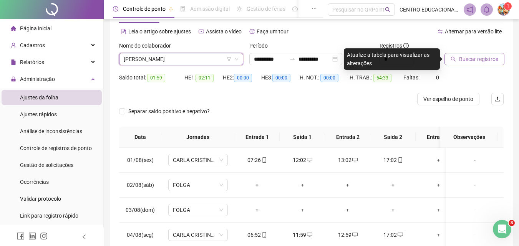
click at [478, 60] on span "Buscar registros" at bounding box center [478, 59] width 39 height 8
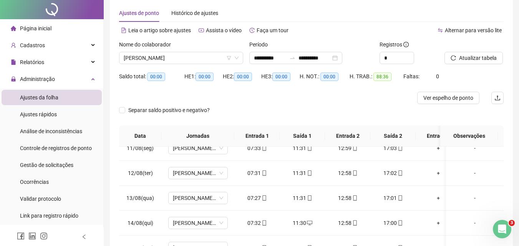
scroll to position [0, 0]
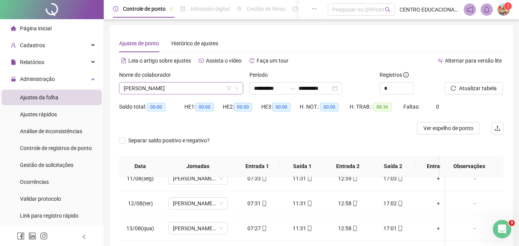
click at [200, 86] on span "[PERSON_NAME]" at bounding box center [181, 89] width 115 height 12
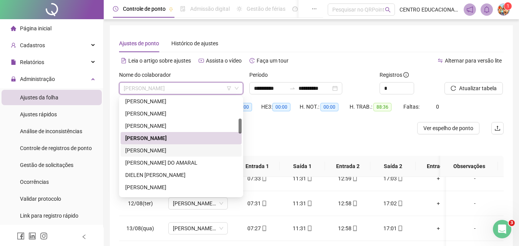
drag, startPoint x: 180, startPoint y: 148, endPoint x: 440, endPoint y: 101, distance: 264.1
click at [186, 146] on div "[PERSON_NAME]" at bounding box center [181, 150] width 112 height 8
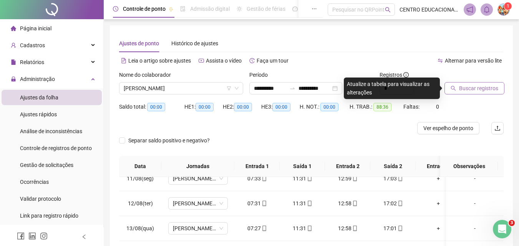
click at [467, 88] on span "Buscar registros" at bounding box center [478, 88] width 39 height 8
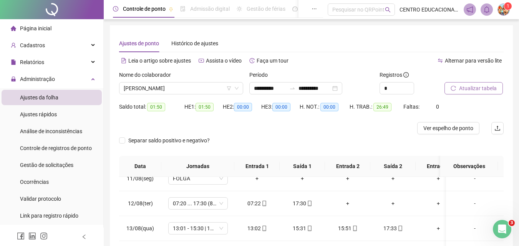
click at [293, 137] on div "Separar saldo positivo e negativo?" at bounding box center [311, 146] width 385 height 22
click at [209, 125] on div at bounding box center [263, 128] width 289 height 12
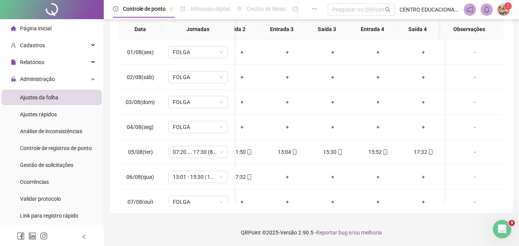
scroll to position [0, 46]
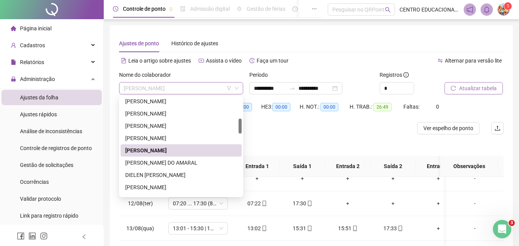
click at [184, 88] on span "[PERSON_NAME]" at bounding box center [181, 89] width 115 height 12
click at [170, 162] on div "[PERSON_NAME] DO AMARAL" at bounding box center [181, 163] width 112 height 8
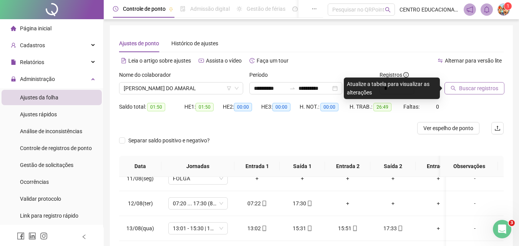
click at [474, 91] on span "Buscar registros" at bounding box center [478, 88] width 39 height 8
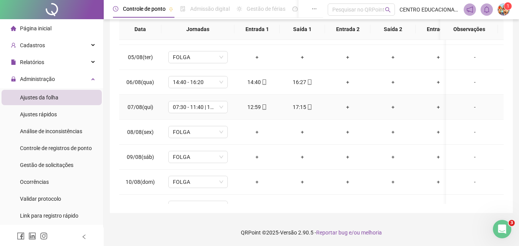
click at [347, 106] on div "+" at bounding box center [347, 107] width 33 height 8
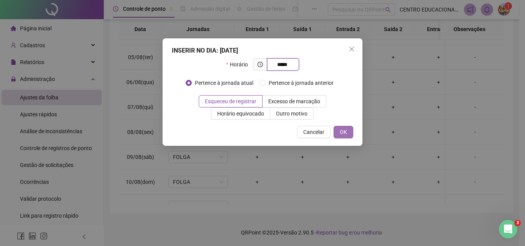
type input "*****"
click at [340, 130] on span "OK" at bounding box center [343, 132] width 7 height 8
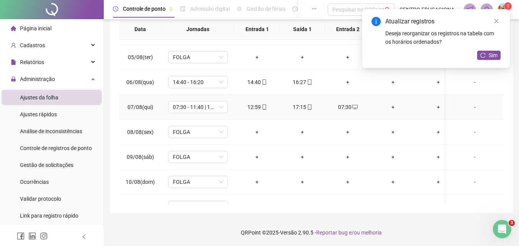
click at [393, 107] on div "+" at bounding box center [393, 107] width 33 height 8
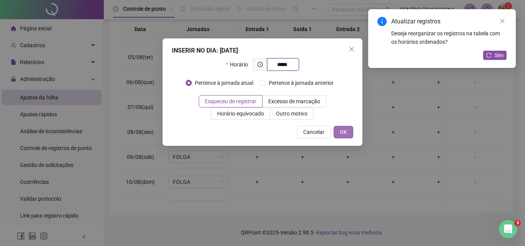
type input "*****"
click at [338, 130] on button "OK" at bounding box center [344, 132] width 20 height 12
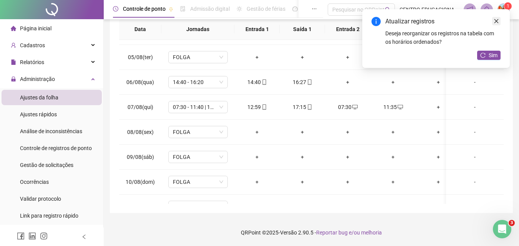
click at [496, 21] on icon "close" at bounding box center [496, 20] width 5 height 5
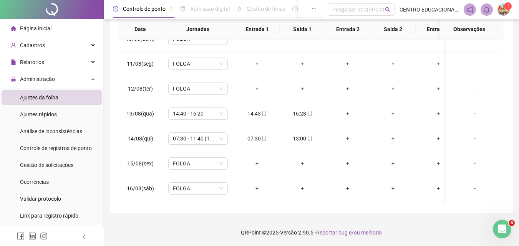
scroll to position [240, 0]
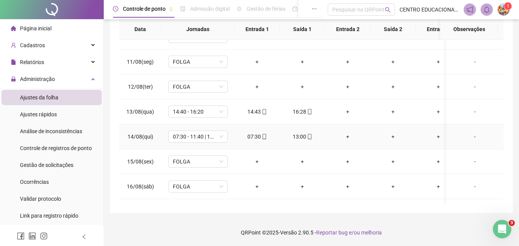
click at [347, 136] on div "+" at bounding box center [347, 137] width 33 height 8
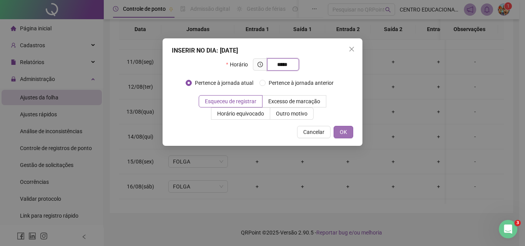
type input "*****"
click at [343, 132] on span "OK" at bounding box center [343, 132] width 7 height 8
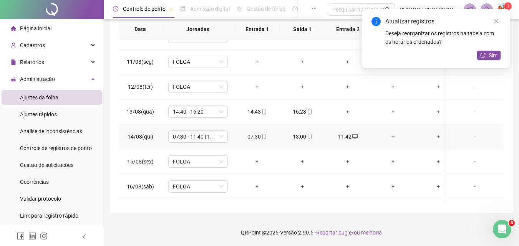
click at [391, 136] on div "+" at bounding box center [393, 137] width 33 height 8
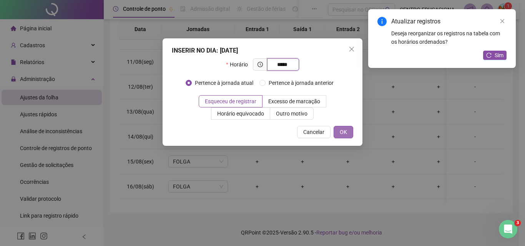
type input "*****"
click at [349, 133] on button "OK" at bounding box center [344, 132] width 20 height 12
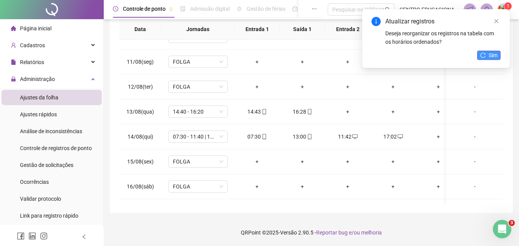
click at [491, 56] on span "Sim" at bounding box center [493, 55] width 9 height 8
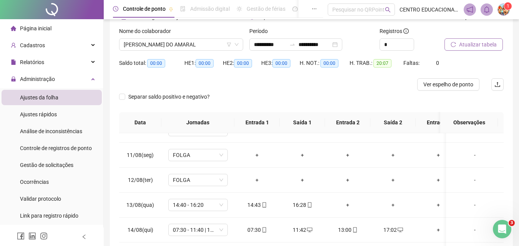
scroll to position [17, 0]
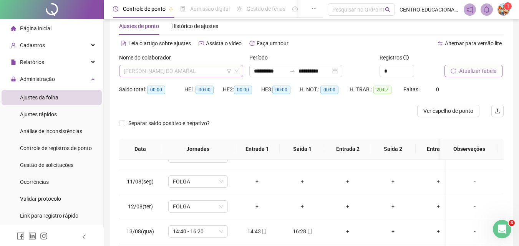
click at [175, 68] on span "[PERSON_NAME] DO AMARAL" at bounding box center [181, 71] width 115 height 12
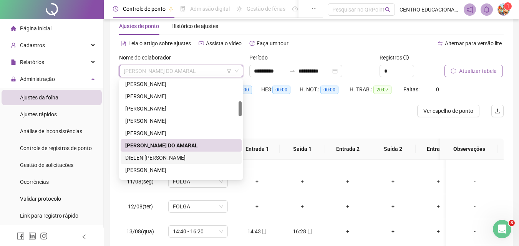
drag, startPoint x: 162, startPoint y: 158, endPoint x: 276, endPoint y: 121, distance: 120.3
click at [169, 156] on div "DIELEN [PERSON_NAME]" at bounding box center [181, 158] width 112 height 8
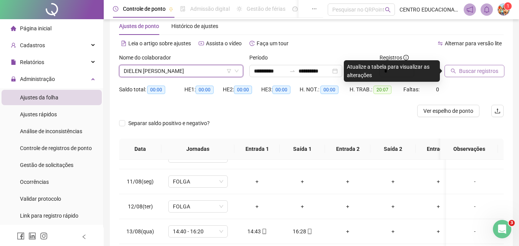
click at [477, 72] on span "Buscar registros" at bounding box center [478, 71] width 39 height 8
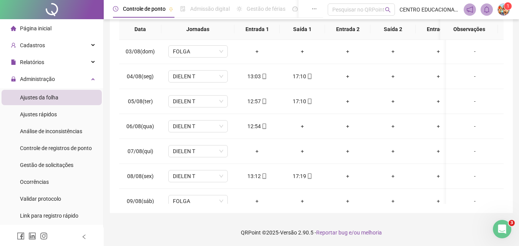
scroll to position [0, 0]
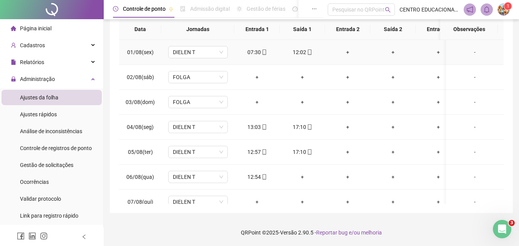
click at [298, 52] on div "12:02" at bounding box center [302, 52] width 33 height 8
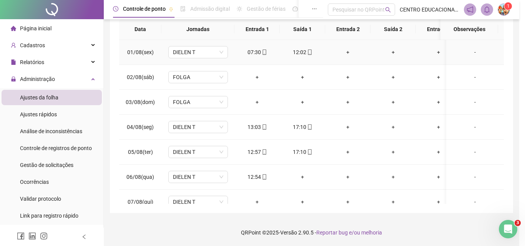
type input "**********"
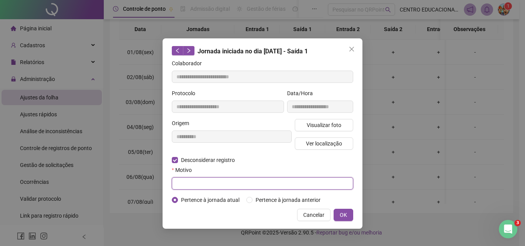
click at [186, 185] on input "text" at bounding box center [262, 184] width 181 height 12
type input "****"
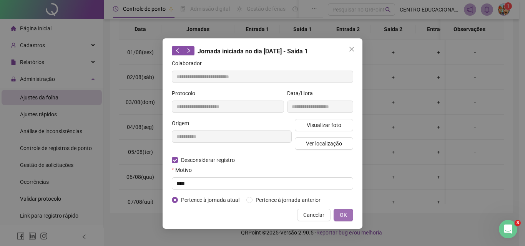
click at [346, 216] on span "OK" at bounding box center [343, 215] width 7 height 8
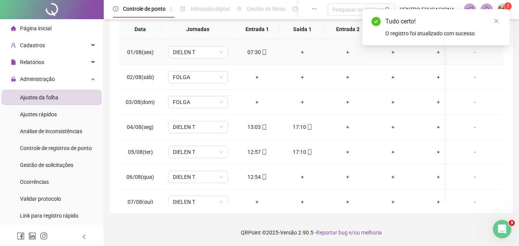
click at [301, 52] on div "+" at bounding box center [302, 52] width 33 height 8
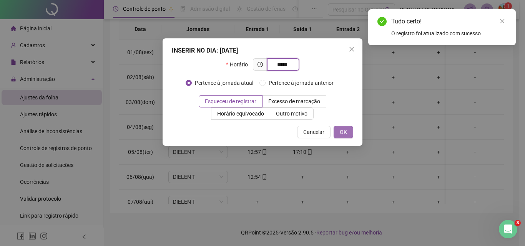
type input "*****"
click at [341, 130] on span "OK" at bounding box center [343, 132] width 7 height 8
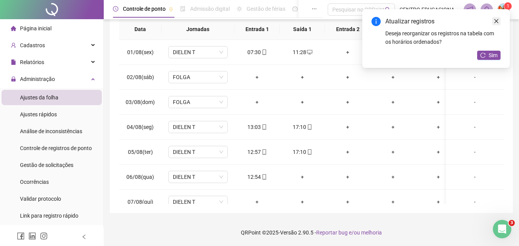
click at [496, 25] on link "Close" at bounding box center [496, 21] width 8 height 8
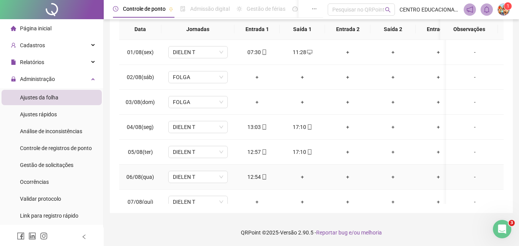
click at [303, 176] on div "+" at bounding box center [302, 177] width 33 height 8
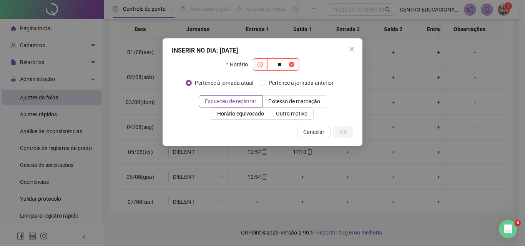
type input "*"
type input "*****"
click at [341, 130] on span "OK" at bounding box center [343, 132] width 7 height 8
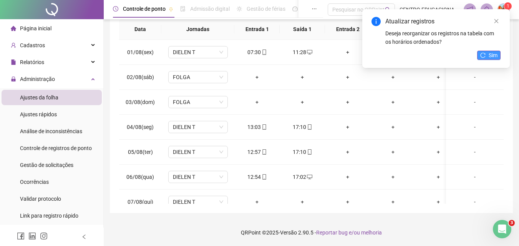
click at [492, 55] on span "Sim" at bounding box center [493, 55] width 9 height 8
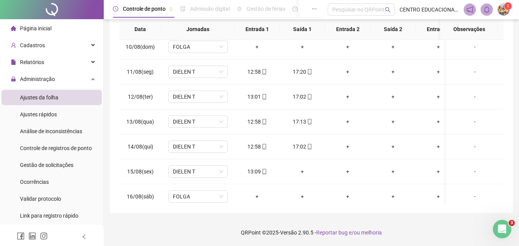
scroll to position [266, 0]
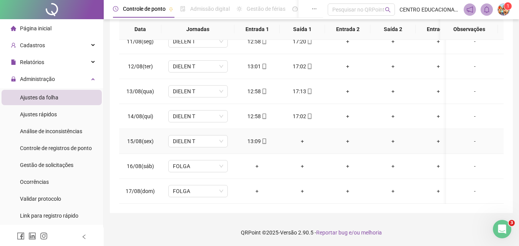
click at [301, 137] on div "+" at bounding box center [302, 141] width 33 height 8
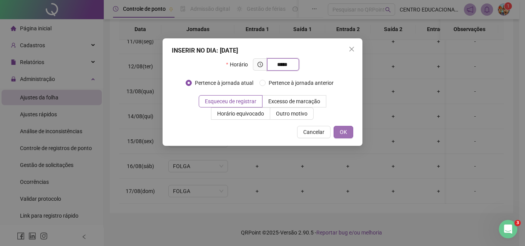
type input "*****"
click at [348, 133] on button "OK" at bounding box center [344, 132] width 20 height 12
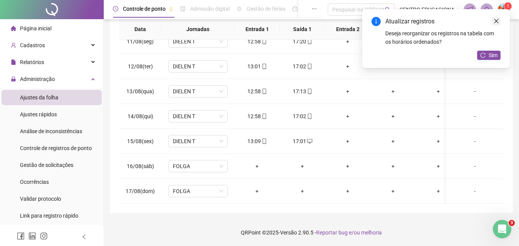
click at [497, 21] on icon "close" at bounding box center [496, 20] width 5 height 5
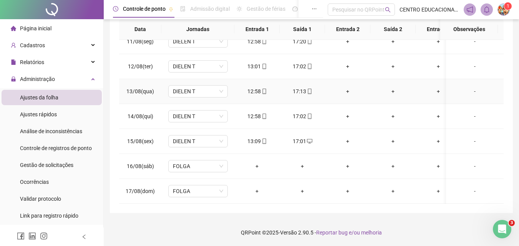
click at [303, 87] on div "17:13" at bounding box center [302, 91] width 33 height 8
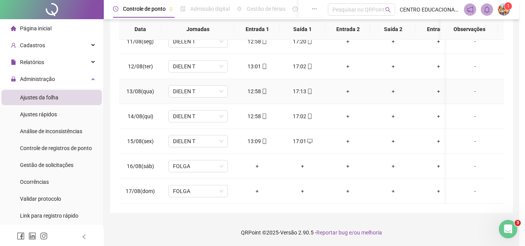
type input "**********"
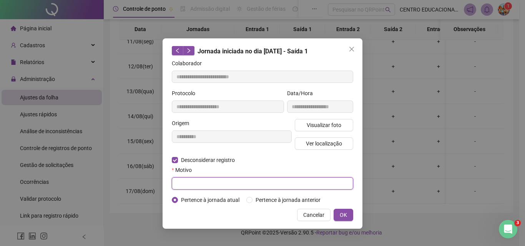
click at [189, 186] on input "text" at bounding box center [262, 184] width 181 height 12
type input "****"
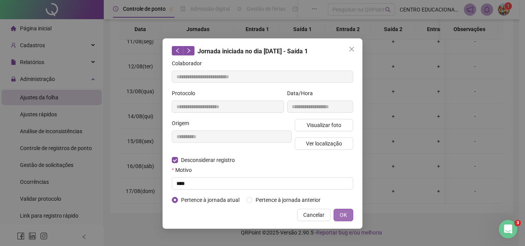
click at [342, 213] on span "OK" at bounding box center [343, 215] width 7 height 8
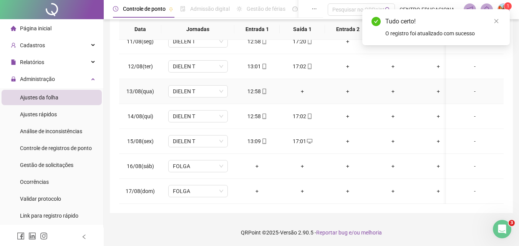
click at [302, 87] on div "+" at bounding box center [302, 91] width 33 height 8
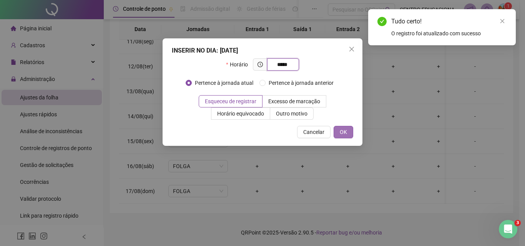
type input "*****"
click at [343, 132] on span "OK" at bounding box center [343, 132] width 7 height 8
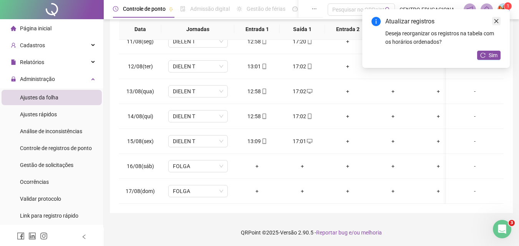
click at [493, 20] on link "Close" at bounding box center [496, 21] width 8 height 8
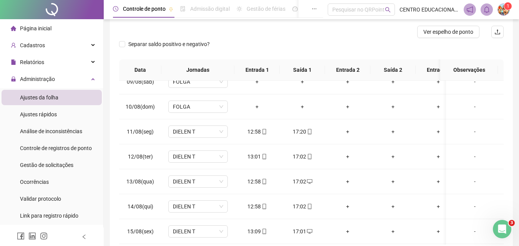
scroll to position [209, 0]
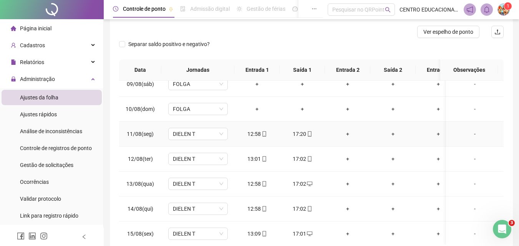
click at [300, 134] on div "17:20" at bounding box center [302, 134] width 33 height 8
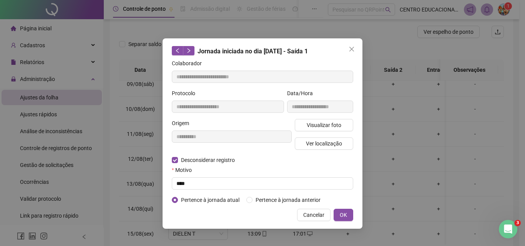
type input "**********"
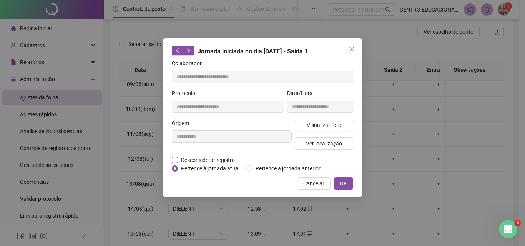
click at [174, 156] on label "Desconsiderar registro" at bounding box center [207, 160] width 71 height 8
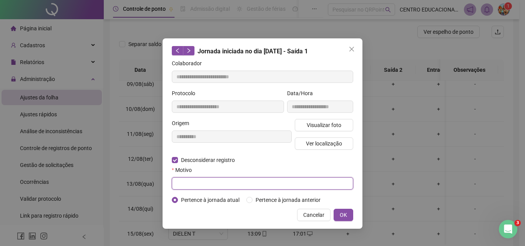
click at [178, 181] on input "text" at bounding box center [262, 184] width 181 height 12
type input "****"
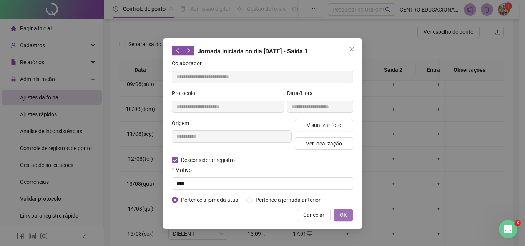
click at [346, 215] on span "OK" at bounding box center [343, 215] width 7 height 8
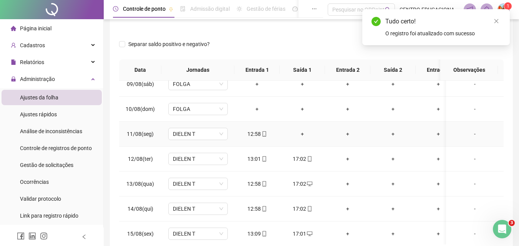
click at [302, 133] on div "+" at bounding box center [302, 134] width 33 height 8
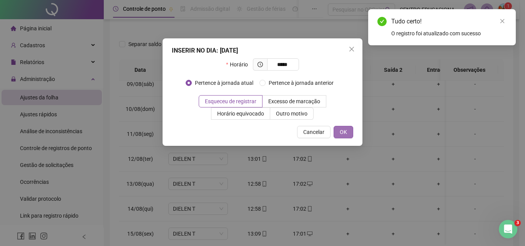
type input "*****"
click at [349, 130] on button "OK" at bounding box center [344, 132] width 20 height 12
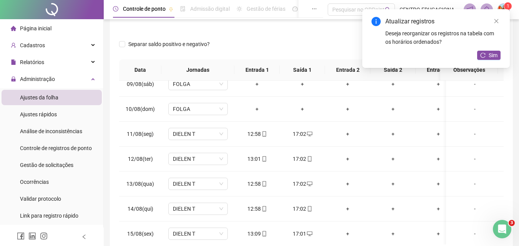
drag, startPoint x: 498, startPoint y: 19, endPoint x: 505, endPoint y: 32, distance: 14.6
click at [498, 20] on icon "close" at bounding box center [496, 20] width 5 height 5
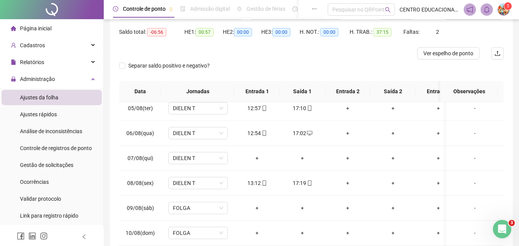
scroll to position [114, 0]
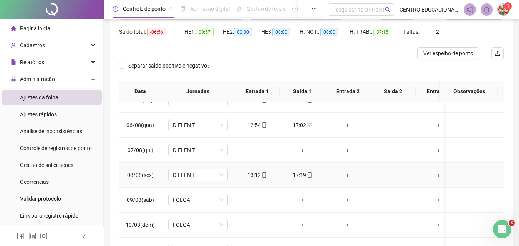
click at [300, 173] on div "17:19" at bounding box center [302, 175] width 33 height 8
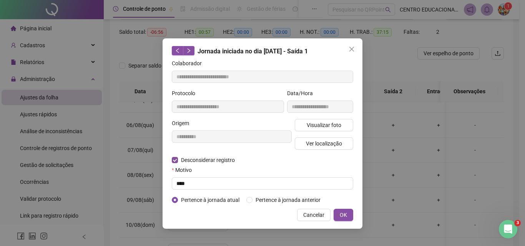
type input "**********"
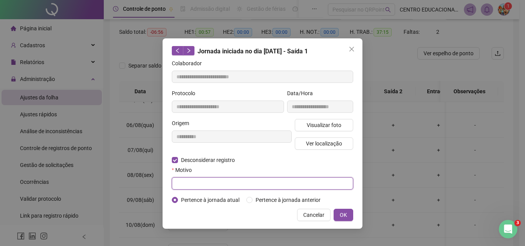
click at [178, 187] on input "text" at bounding box center [262, 184] width 181 height 12
type input "****"
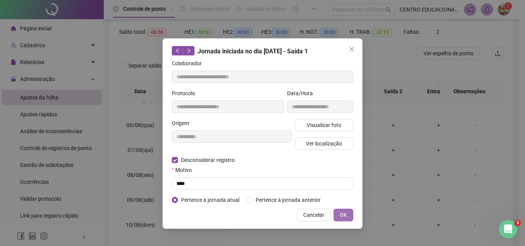
click at [342, 213] on span "OK" at bounding box center [343, 215] width 7 height 8
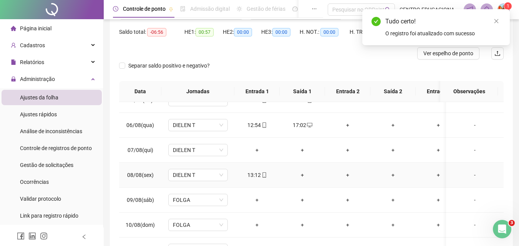
click at [301, 176] on div "+" at bounding box center [302, 175] width 33 height 8
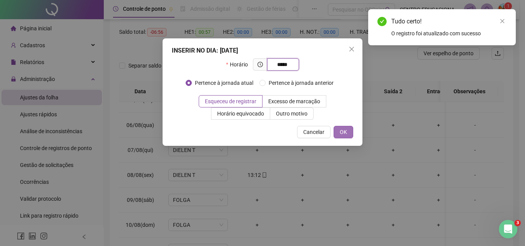
type input "*****"
click at [347, 132] on button "OK" at bounding box center [344, 132] width 20 height 12
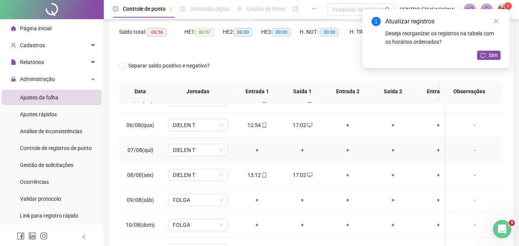
click at [257, 150] on div "+" at bounding box center [257, 150] width 33 height 8
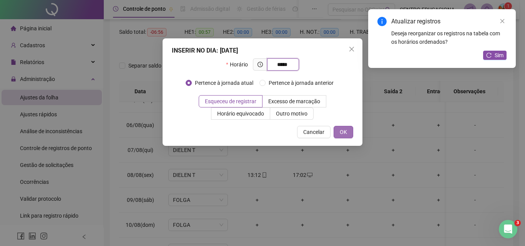
type input "*****"
click at [346, 132] on span "OK" at bounding box center [343, 132] width 7 height 8
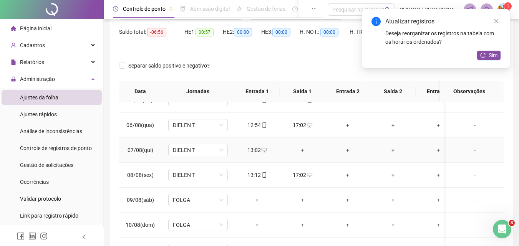
click at [303, 150] on div "+" at bounding box center [302, 150] width 33 height 8
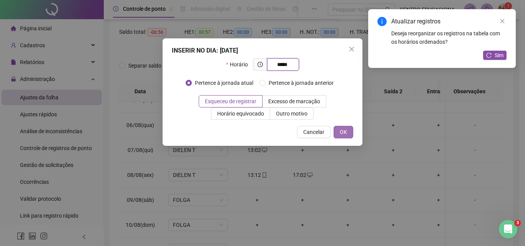
type input "*****"
click at [347, 131] on button "OK" at bounding box center [344, 132] width 20 height 12
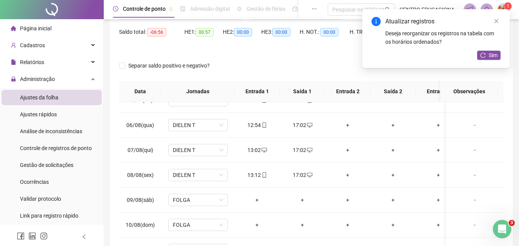
drag, startPoint x: 494, startPoint y: 18, endPoint x: 490, endPoint y: 35, distance: 17.4
click at [494, 18] on icon "close" at bounding box center [496, 20] width 5 height 5
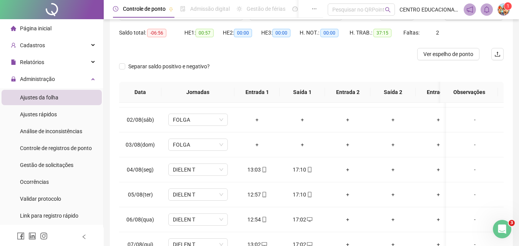
scroll to position [52, 0]
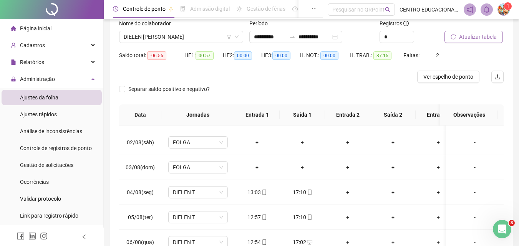
click at [467, 38] on span "Atualizar tabela" at bounding box center [478, 37] width 38 height 8
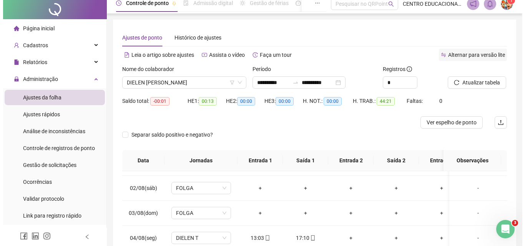
scroll to position [0, 0]
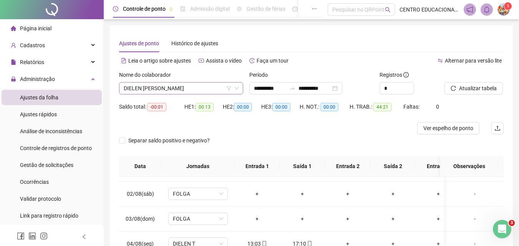
click at [169, 88] on span "DIELEN [PERSON_NAME]" at bounding box center [181, 89] width 115 height 12
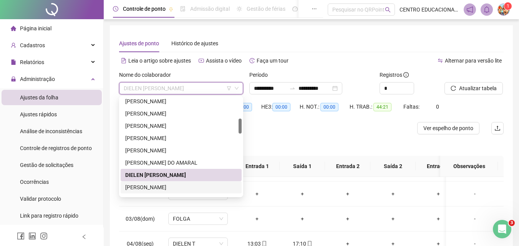
click at [163, 188] on div "[PERSON_NAME]" at bounding box center [181, 187] width 112 height 8
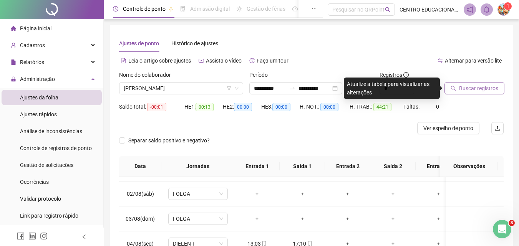
click at [475, 86] on span "Buscar registros" at bounding box center [478, 88] width 39 height 8
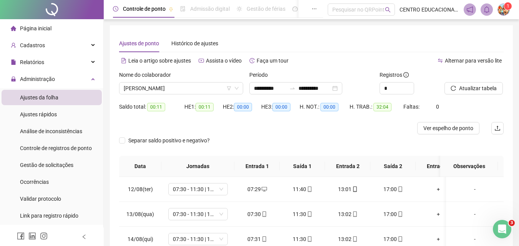
click at [347, 67] on div "Alternar para versão lite" at bounding box center [408, 64] width 193 height 12
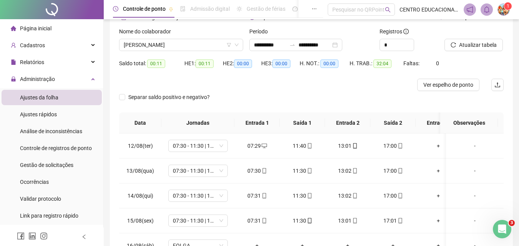
scroll to position [20, 0]
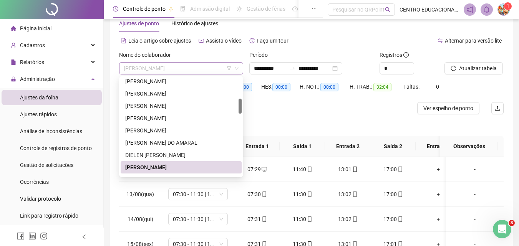
click at [186, 65] on span "[PERSON_NAME]" at bounding box center [181, 69] width 115 height 12
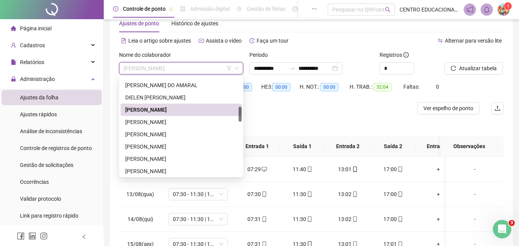
scroll to position [205, 0]
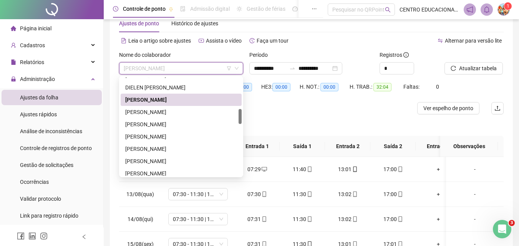
drag, startPoint x: 239, startPoint y: 107, endPoint x: 236, endPoint y: 118, distance: 10.7
click at [236, 118] on div "[PERSON_NAME] DO AMARAL DIELEN [PERSON_NAME] [PERSON_NAME] BISPO [PERSON_NAME]" at bounding box center [181, 127] width 121 height 98
click at [168, 111] on div "[PERSON_NAME]" at bounding box center [181, 112] width 112 height 8
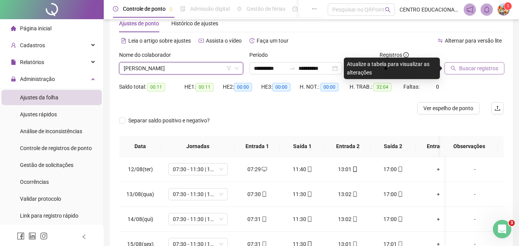
click at [466, 67] on span "Buscar registros" at bounding box center [478, 68] width 39 height 8
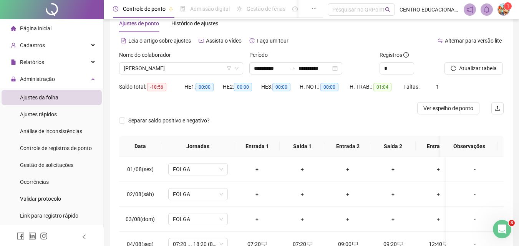
click at [294, 108] on div at bounding box center [263, 108] width 289 height 12
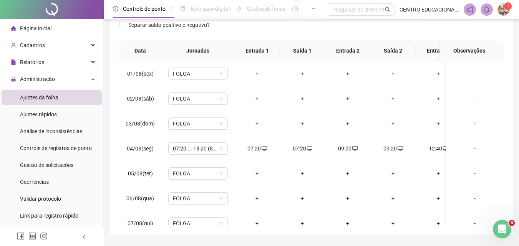
scroll to position [116, 0]
click at [298, 146] on div "07:20" at bounding box center [302, 148] width 33 height 8
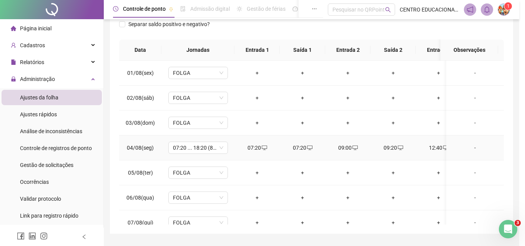
type input "**********"
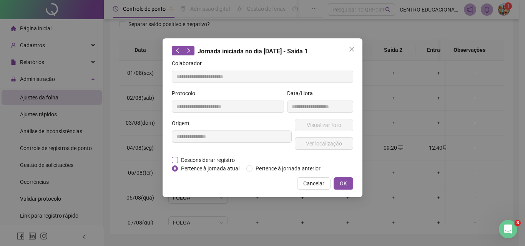
click at [184, 162] on span "Desconsiderar registro" at bounding box center [208, 160] width 60 height 8
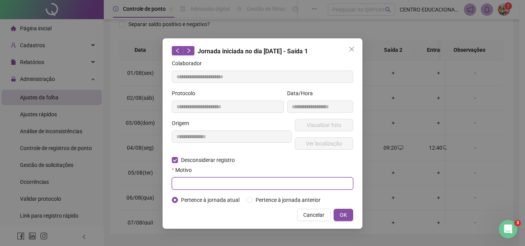
click at [179, 180] on input "text" at bounding box center [262, 184] width 181 height 12
type input "****"
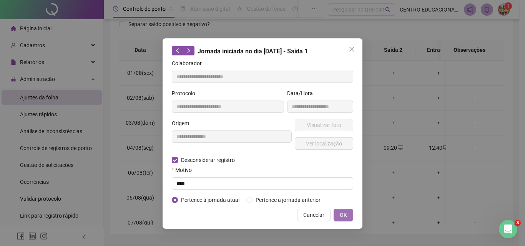
click at [336, 214] on button "OK" at bounding box center [344, 215] width 20 height 12
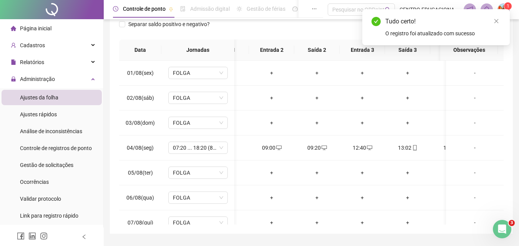
scroll to position [0, 80]
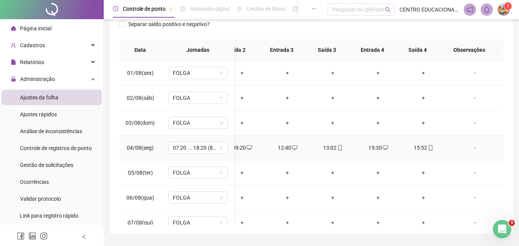
click at [469, 148] on div "-" at bounding box center [474, 148] width 45 height 8
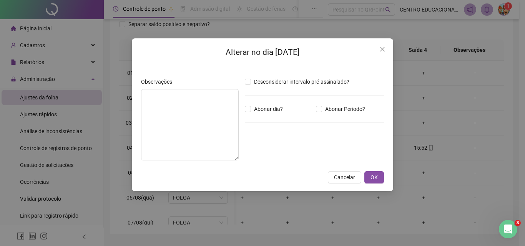
drag, startPoint x: 490, startPoint y: 126, endPoint x: 390, endPoint y: 73, distance: 113.8
click at [490, 125] on div "Alterar no dia [DATE] Observações Desconsiderar intervalo pré-assinalado? Abona…" at bounding box center [262, 123] width 525 height 246
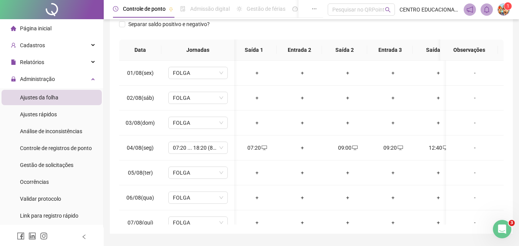
scroll to position [0, 0]
click at [301, 146] on div "+" at bounding box center [302, 148] width 33 height 8
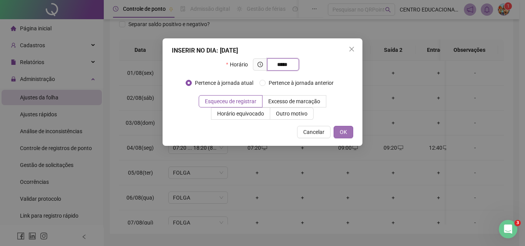
type input "*****"
click at [347, 132] on button "OK" at bounding box center [344, 132] width 20 height 12
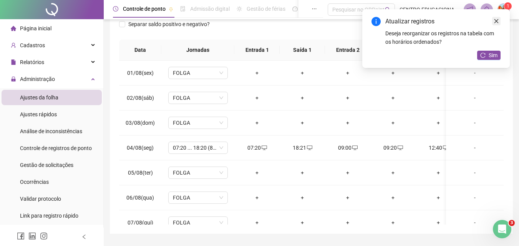
click at [498, 21] on icon "close" at bounding box center [496, 20] width 5 height 5
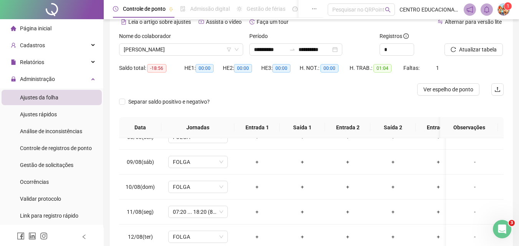
click at [278, 83] on div "HE 3: 00:00" at bounding box center [280, 73] width 38 height 22
click at [270, 82] on div "HE 3: 00:00" at bounding box center [280, 73] width 38 height 22
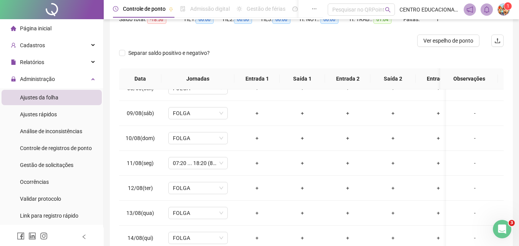
scroll to position [88, 0]
click at [257, 162] on div "+" at bounding box center [257, 162] width 33 height 8
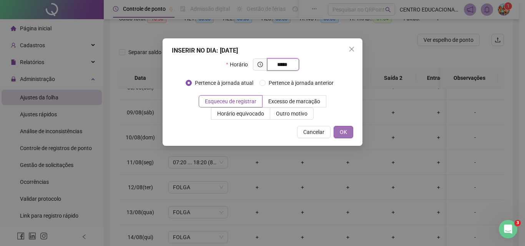
type input "*****"
click at [343, 129] on span "OK" at bounding box center [343, 132] width 7 height 8
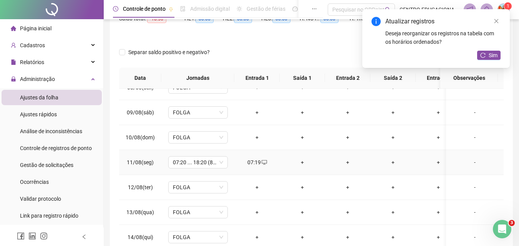
click at [301, 162] on div "+" at bounding box center [302, 162] width 33 height 8
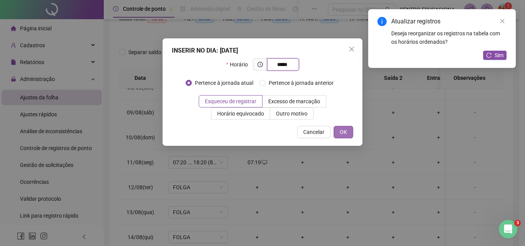
type input "*****"
click at [341, 133] on span "OK" at bounding box center [343, 132] width 7 height 8
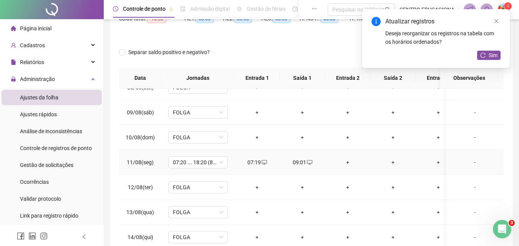
click at [347, 163] on div "+" at bounding box center [347, 162] width 33 height 8
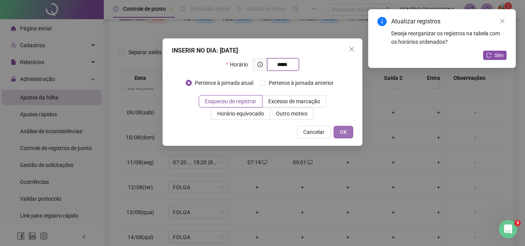
type input "*****"
click at [348, 130] on button "OK" at bounding box center [344, 132] width 20 height 12
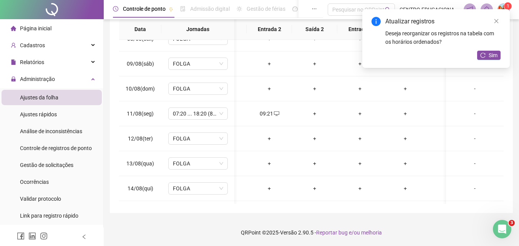
scroll to position [0, 115]
click at [278, 112] on div "+" at bounding box center [278, 114] width 33 height 8
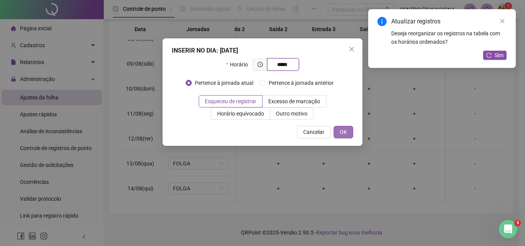
type input "*****"
click at [342, 130] on span "OK" at bounding box center [343, 132] width 7 height 8
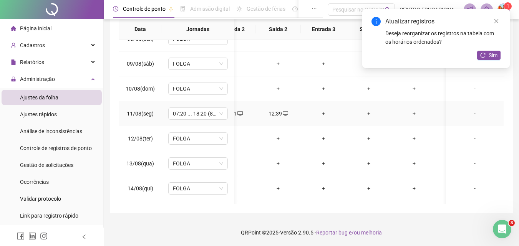
click at [325, 114] on div "+" at bounding box center [323, 114] width 33 height 8
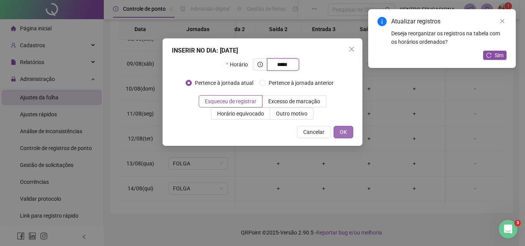
type input "*****"
click at [343, 134] on span "OK" at bounding box center [343, 132] width 7 height 8
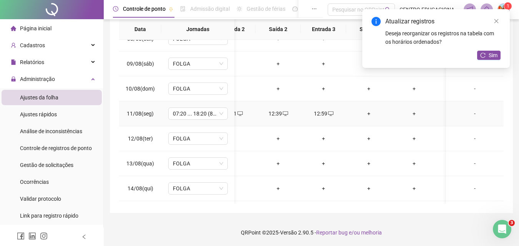
click at [370, 112] on div "+" at bounding box center [368, 114] width 33 height 8
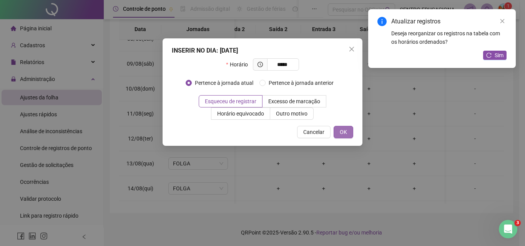
type input "*****"
click at [344, 132] on span "OK" at bounding box center [343, 132] width 7 height 8
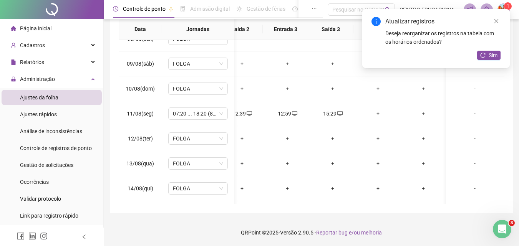
scroll to position [0, 157]
click at [374, 113] on div "+" at bounding box center [378, 114] width 33 height 8
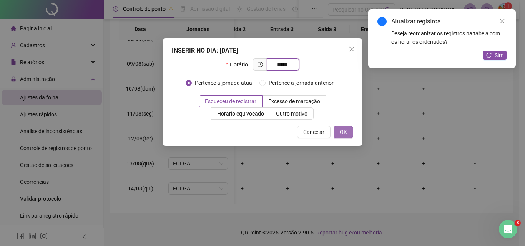
type input "*****"
click at [341, 130] on span "OK" at bounding box center [343, 132] width 7 height 8
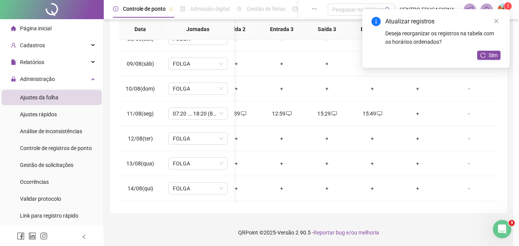
scroll to position [188, 151]
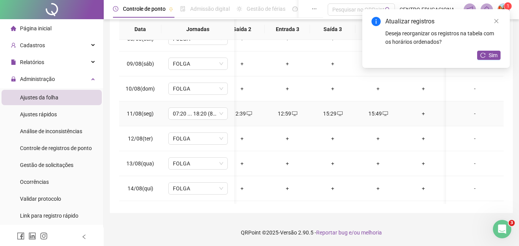
click at [422, 115] on div "+" at bounding box center [423, 114] width 33 height 8
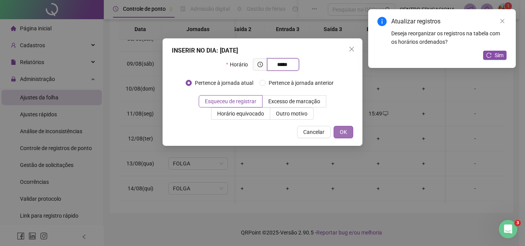
type input "*****"
click at [338, 133] on button "OK" at bounding box center [344, 132] width 20 height 12
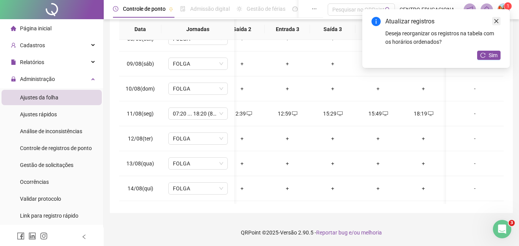
click at [495, 22] on icon "close" at bounding box center [496, 20] width 5 height 5
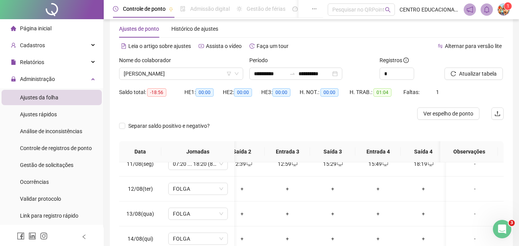
scroll to position [14, 0]
click at [464, 74] on span "Atualizar tabela" at bounding box center [478, 74] width 38 height 8
click at [150, 72] on span "[PERSON_NAME]" at bounding box center [181, 75] width 115 height 12
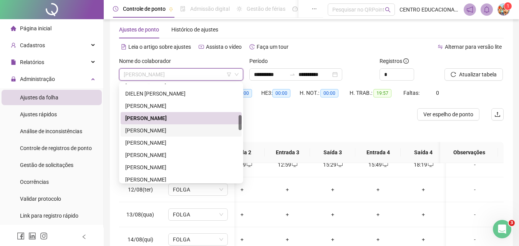
click at [160, 127] on div "[PERSON_NAME]" at bounding box center [181, 130] width 112 height 8
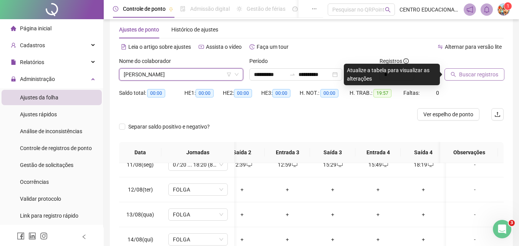
click at [474, 74] on span "Buscar registros" at bounding box center [478, 74] width 39 height 8
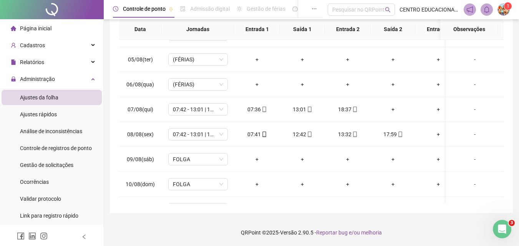
scroll to position [106, 0]
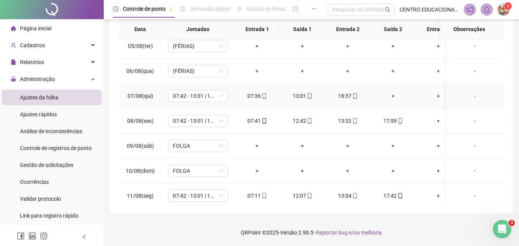
click at [392, 96] on div "+" at bounding box center [393, 96] width 33 height 8
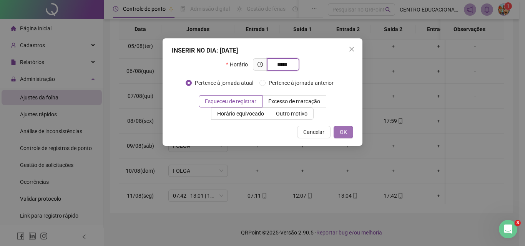
type input "*****"
click at [343, 132] on span "OK" at bounding box center [343, 132] width 7 height 8
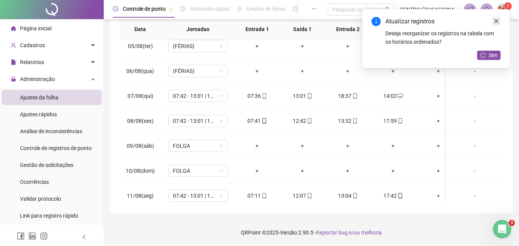
click at [497, 19] on icon "close" at bounding box center [496, 20] width 5 height 5
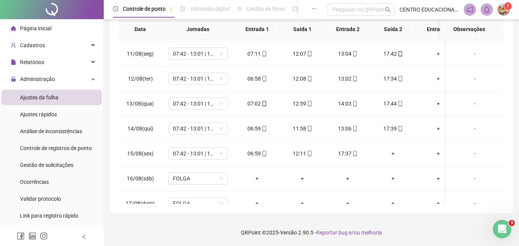
scroll to position [266, 0]
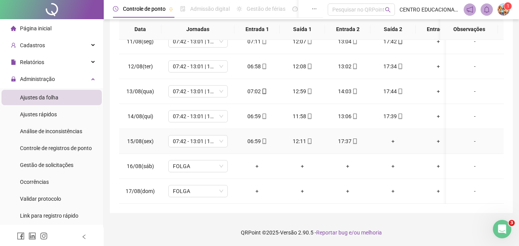
click at [395, 137] on div "+" at bounding box center [393, 141] width 33 height 8
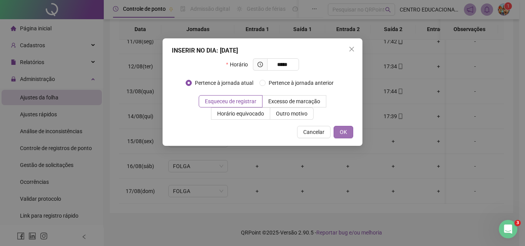
type input "*****"
click at [341, 133] on span "OK" at bounding box center [343, 132] width 7 height 8
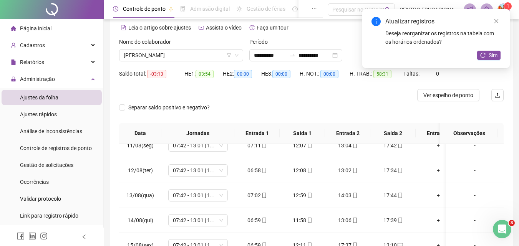
scroll to position [18, 0]
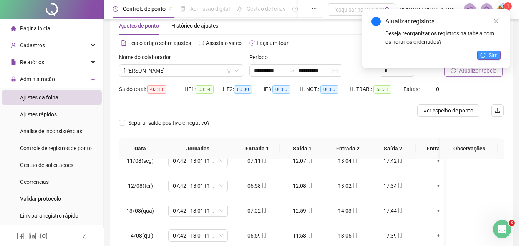
click at [489, 54] on span "Sim" at bounding box center [493, 55] width 9 height 8
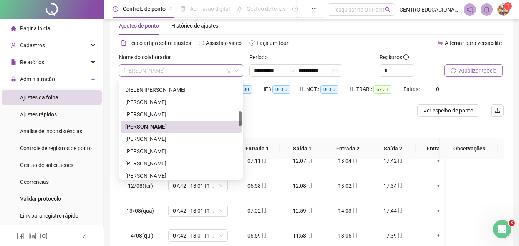
click at [166, 69] on span "[PERSON_NAME]" at bounding box center [181, 71] width 115 height 12
click at [149, 141] on div "[PERSON_NAME]" at bounding box center [181, 139] width 112 height 8
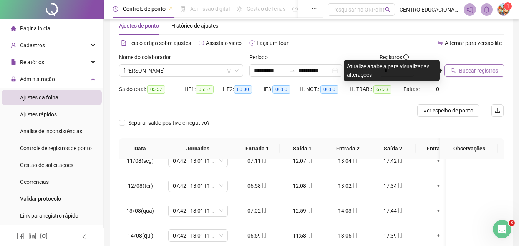
click at [468, 71] on span "Buscar registros" at bounding box center [478, 71] width 39 height 8
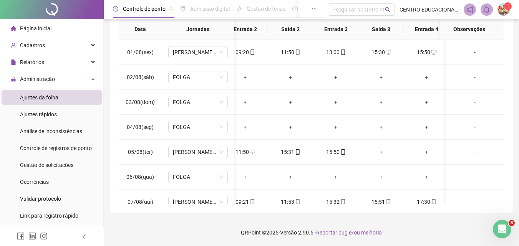
scroll to position [0, 157]
click at [327, 153] on div "+" at bounding box center [332, 152] width 33 height 8
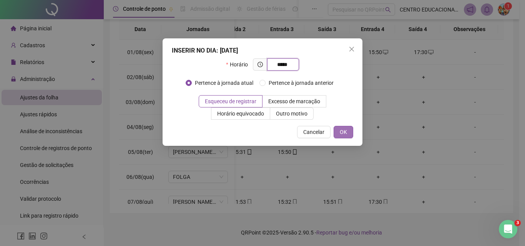
type input "*****"
click at [341, 130] on span "OK" at bounding box center [343, 132] width 7 height 8
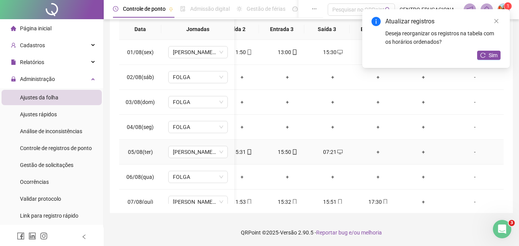
click at [370, 150] on div "+" at bounding box center [378, 152] width 33 height 8
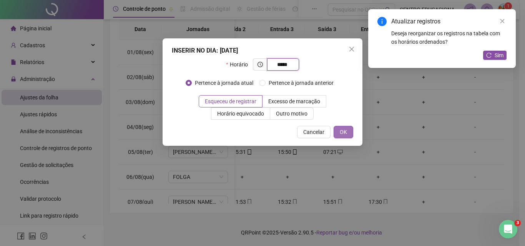
type input "*****"
click at [338, 128] on button "OK" at bounding box center [344, 132] width 20 height 12
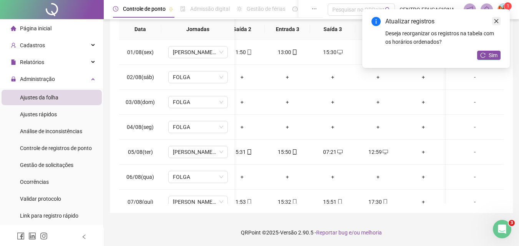
click at [500, 20] on link "Close" at bounding box center [496, 21] width 8 height 8
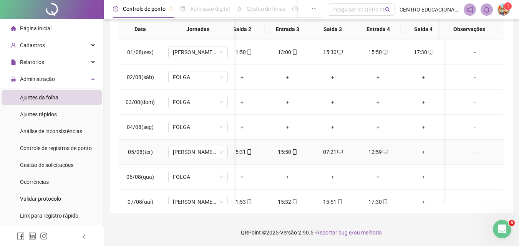
click at [422, 152] on div "+" at bounding box center [423, 152] width 33 height 8
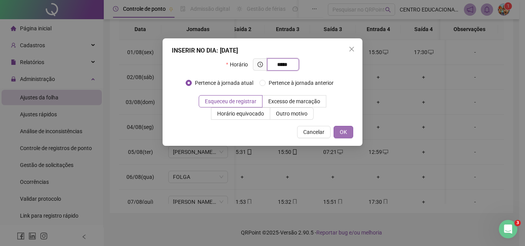
type input "*****"
click at [342, 134] on span "OK" at bounding box center [343, 132] width 7 height 8
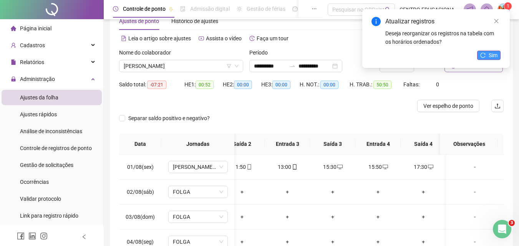
click at [489, 52] on span "Sim" at bounding box center [493, 55] width 9 height 8
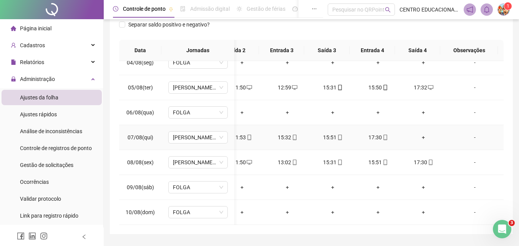
click at [418, 137] on div "+" at bounding box center [423, 137] width 33 height 8
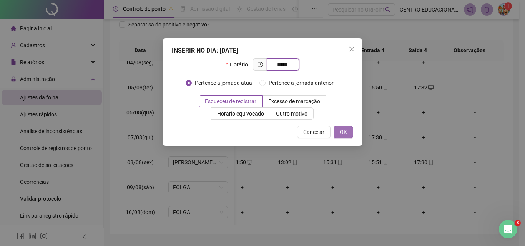
type input "*****"
click at [344, 136] on span "OK" at bounding box center [343, 132] width 7 height 8
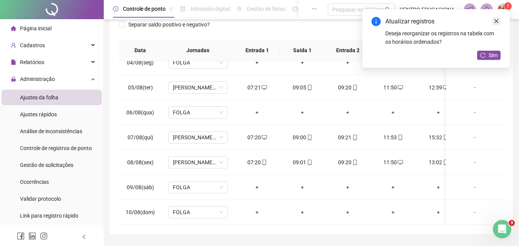
click at [498, 20] on icon "close" at bounding box center [496, 20] width 5 height 5
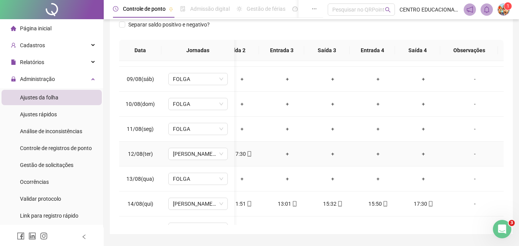
click at [282, 154] on div "+" at bounding box center [287, 154] width 33 height 8
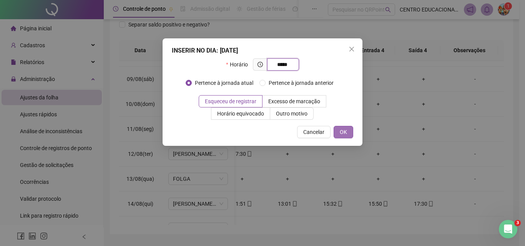
type input "*****"
click at [346, 130] on span "OK" at bounding box center [343, 132] width 7 height 8
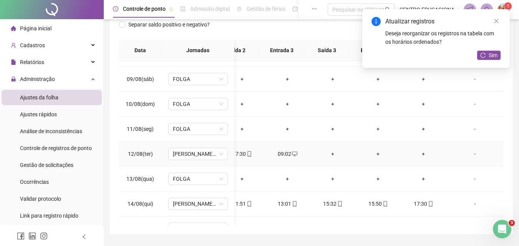
click at [326, 153] on div "+" at bounding box center [332, 154] width 33 height 8
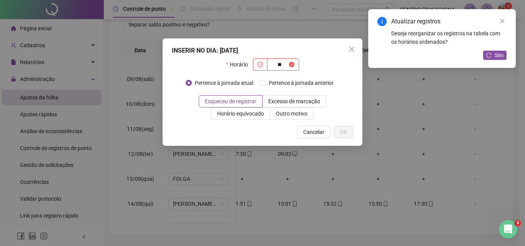
type input "*"
type input "*****"
click at [344, 132] on span "OK" at bounding box center [343, 132] width 7 height 8
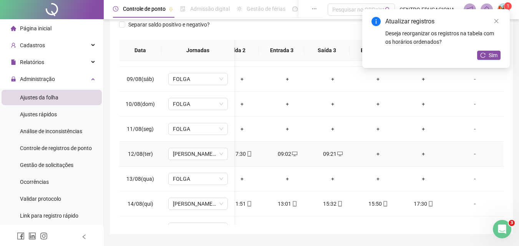
click at [372, 154] on div "+" at bounding box center [378, 154] width 33 height 8
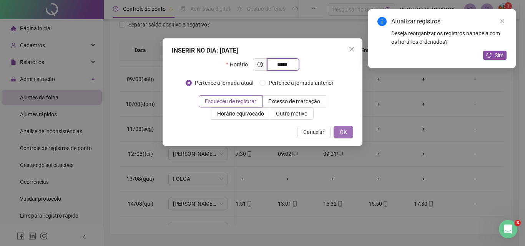
type input "*****"
click at [347, 130] on button "OK" at bounding box center [344, 132] width 20 height 12
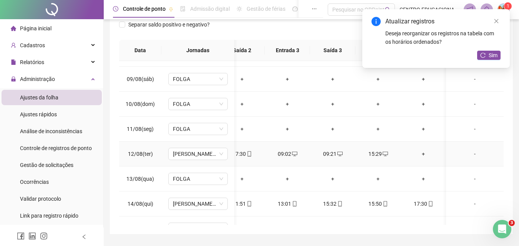
click at [424, 153] on div "+" at bounding box center [423, 154] width 33 height 8
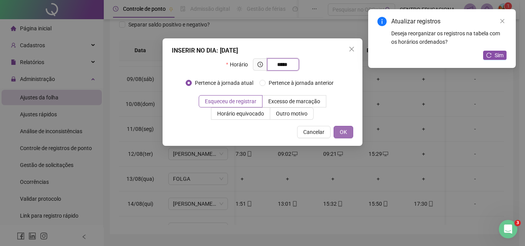
type input "*****"
click at [345, 129] on span "OK" at bounding box center [343, 132] width 7 height 8
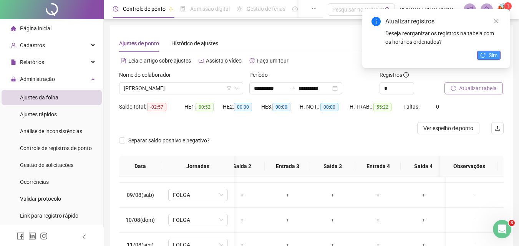
click at [485, 57] on icon "reload" at bounding box center [483, 55] width 5 height 5
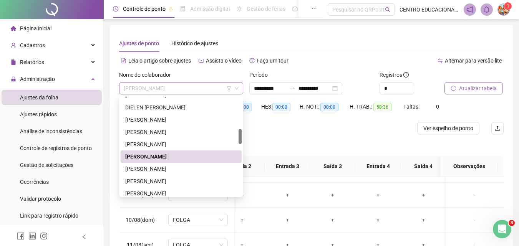
click at [140, 87] on span "[PERSON_NAME]" at bounding box center [181, 89] width 115 height 12
click at [163, 168] on div "[PERSON_NAME]" at bounding box center [181, 169] width 112 height 8
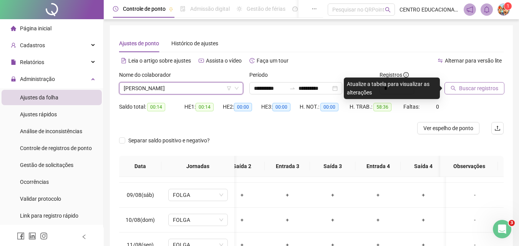
click at [489, 86] on span "Buscar registros" at bounding box center [478, 88] width 39 height 8
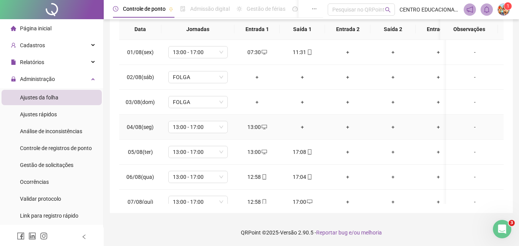
click at [302, 125] on div "+" at bounding box center [302, 127] width 33 height 8
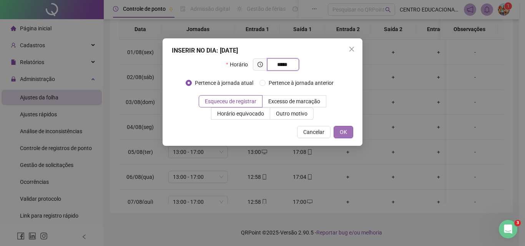
type input "*****"
click at [345, 133] on span "OK" at bounding box center [343, 132] width 7 height 8
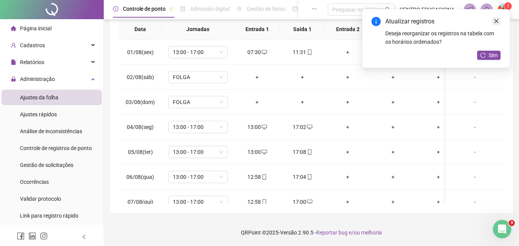
click at [497, 24] on link "Close" at bounding box center [496, 21] width 8 height 8
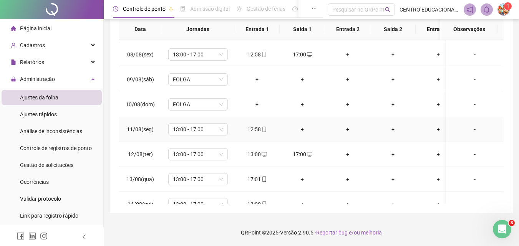
click at [304, 131] on div "+" at bounding box center [302, 129] width 33 height 8
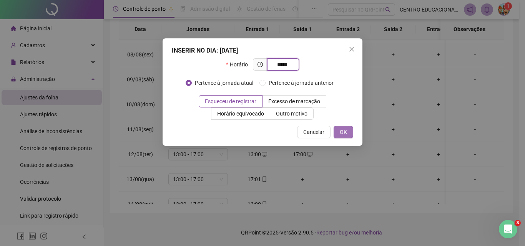
type input "*****"
click at [346, 133] on span "OK" at bounding box center [343, 132] width 7 height 8
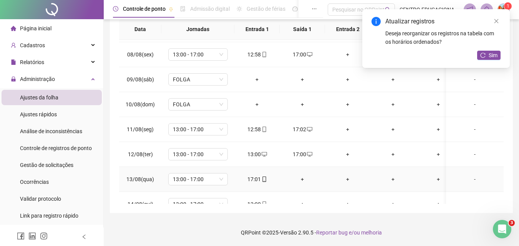
click at [302, 179] on div "+" at bounding box center [302, 179] width 33 height 8
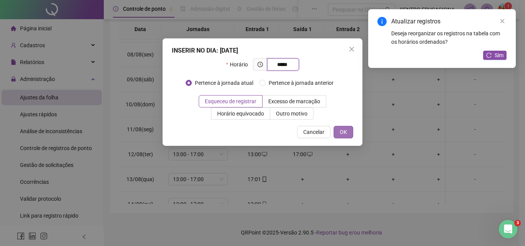
type input "*****"
click at [343, 132] on span "OK" at bounding box center [343, 132] width 7 height 8
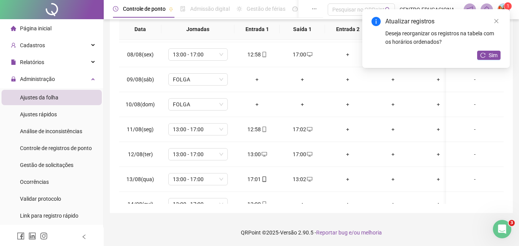
drag, startPoint x: 497, startPoint y: 20, endPoint x: 497, endPoint y: 36, distance: 15.8
click at [495, 21] on icon "close" at bounding box center [496, 20] width 5 height 5
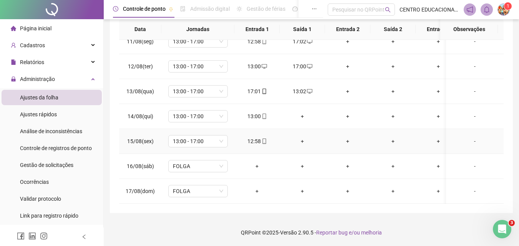
click at [303, 137] on div "+" at bounding box center [302, 141] width 33 height 8
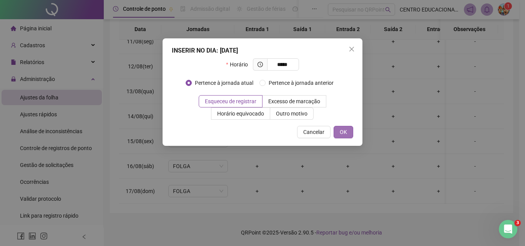
type input "*****"
click at [342, 130] on span "OK" at bounding box center [343, 132] width 7 height 8
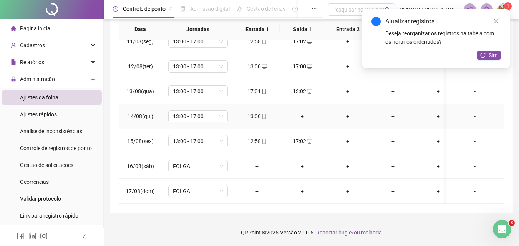
click at [302, 112] on div "+" at bounding box center [302, 116] width 33 height 8
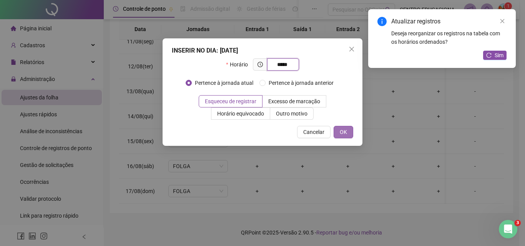
type input "*****"
click at [349, 134] on button "OK" at bounding box center [344, 132] width 20 height 12
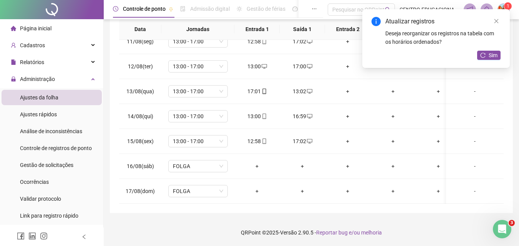
scroll to position [0, 0]
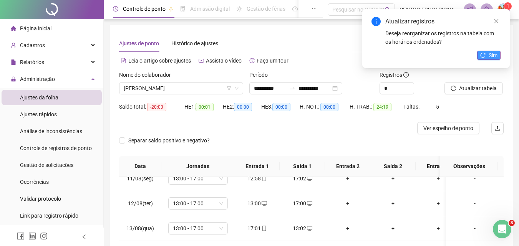
click at [486, 53] on button "Sim" at bounding box center [488, 55] width 23 height 9
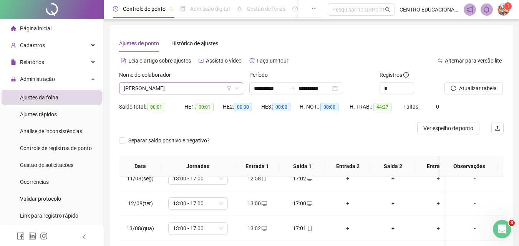
click at [167, 89] on span "[PERSON_NAME]" at bounding box center [181, 89] width 115 height 12
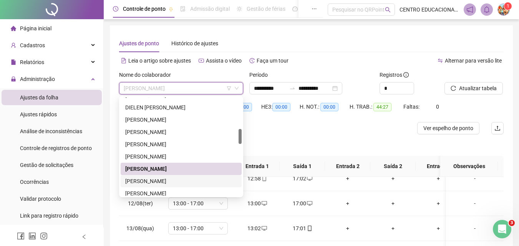
drag, startPoint x: 161, startPoint y: 180, endPoint x: 231, endPoint y: 118, distance: 93.4
click at [162, 179] on div "[PERSON_NAME]" at bounding box center [181, 181] width 112 height 8
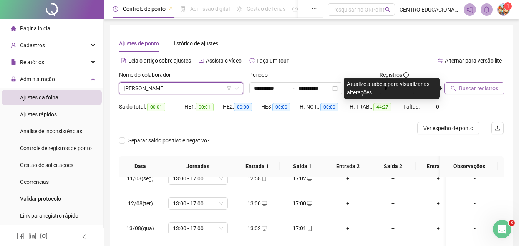
click at [465, 88] on span "Buscar registros" at bounding box center [478, 88] width 39 height 8
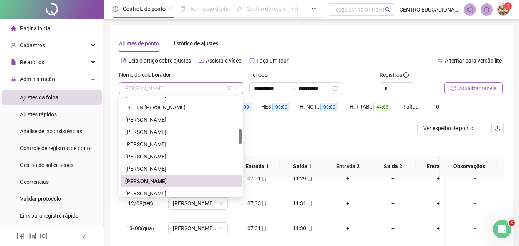
click at [160, 89] on span "[PERSON_NAME]" at bounding box center [181, 89] width 115 height 12
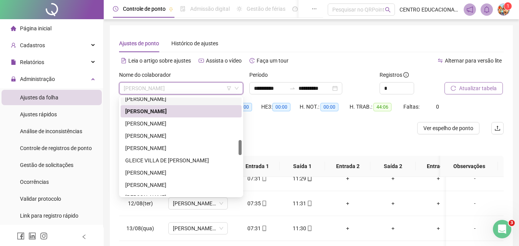
scroll to position [280, 0]
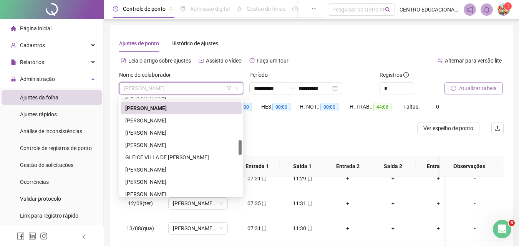
drag, startPoint x: 241, startPoint y: 136, endPoint x: 214, endPoint y: 140, distance: 27.5
click at [237, 148] on div "[PERSON_NAME] BISPO [PERSON_NAME] [PERSON_NAME] GLEICE VILLA DE [PERSON_NAME]" at bounding box center [181, 147] width 121 height 98
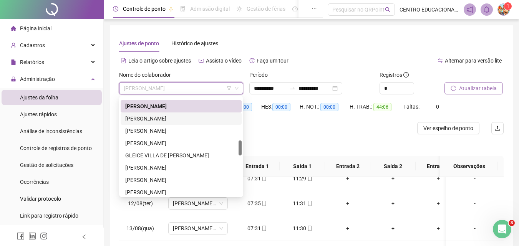
click at [170, 114] on div "[PERSON_NAME]" at bounding box center [181, 119] width 121 height 12
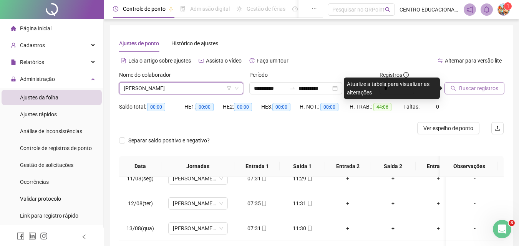
click at [473, 90] on span "Buscar registros" at bounding box center [478, 88] width 39 height 8
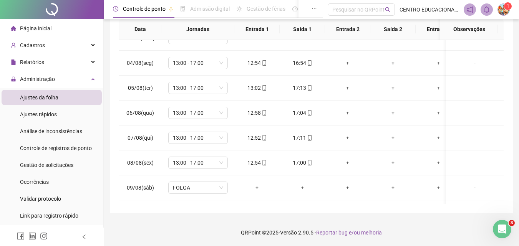
scroll to position [0, 0]
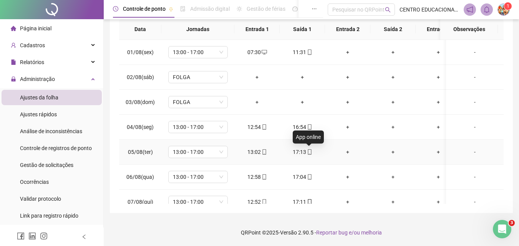
click at [306, 152] on span "mobile" at bounding box center [309, 152] width 6 height 5
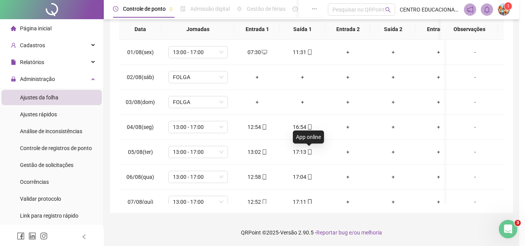
type input "**********"
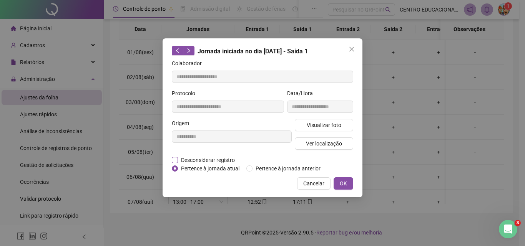
click at [178, 159] on span "Desconsiderar registro" at bounding box center [208, 160] width 60 height 8
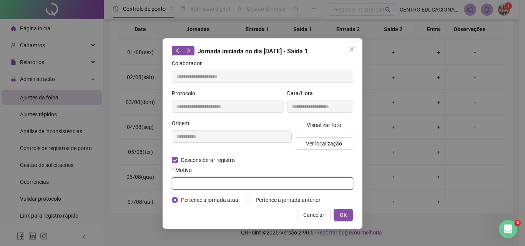
click at [186, 179] on input "text" at bounding box center [262, 184] width 181 height 12
type input "****"
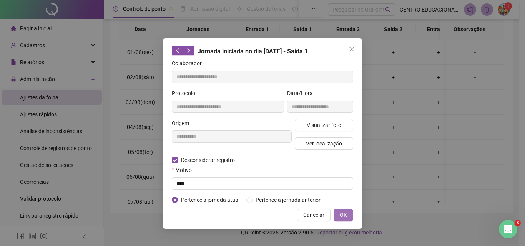
click at [339, 212] on button "OK" at bounding box center [344, 215] width 20 height 12
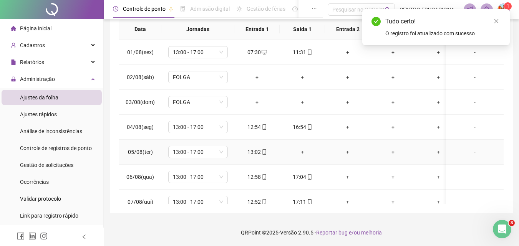
click at [302, 150] on div "+" at bounding box center [302, 152] width 33 height 8
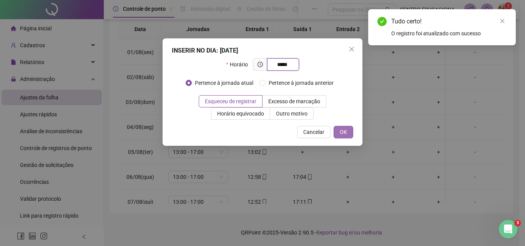
type input "*****"
click at [344, 129] on span "OK" at bounding box center [343, 132] width 7 height 8
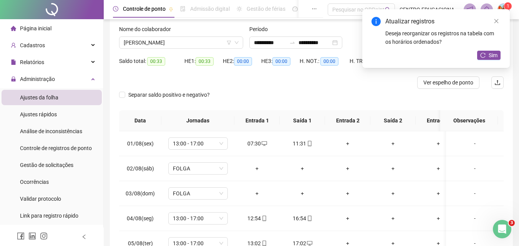
scroll to position [18, 0]
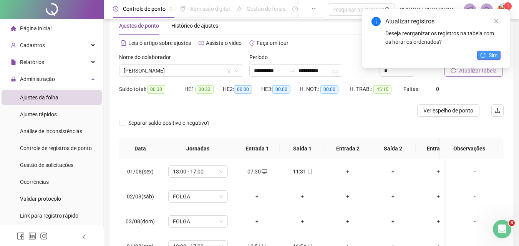
click at [486, 53] on button "Sim" at bounding box center [488, 55] width 23 height 9
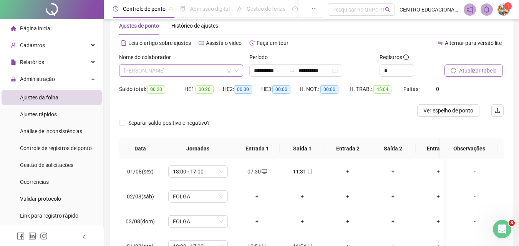
click at [171, 71] on span "[PERSON_NAME]" at bounding box center [181, 71] width 115 height 12
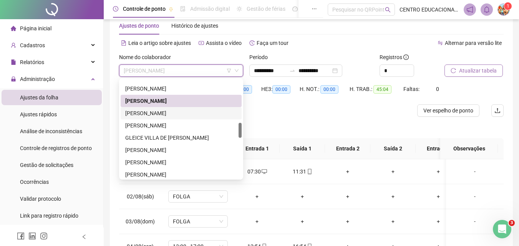
click at [171, 113] on div "[PERSON_NAME]" at bounding box center [181, 113] width 112 height 8
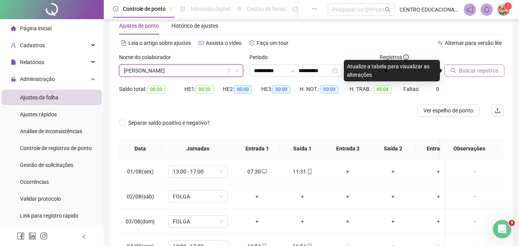
click at [472, 70] on span "Buscar registros" at bounding box center [478, 71] width 39 height 8
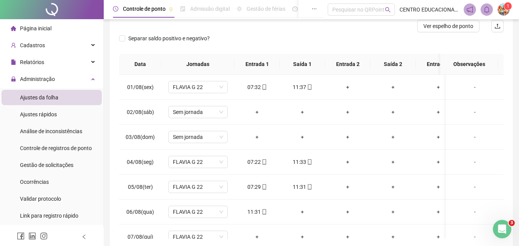
scroll to position [137, 0]
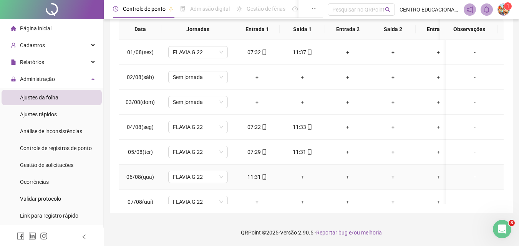
click at [301, 175] on div "+" at bounding box center [302, 177] width 33 height 8
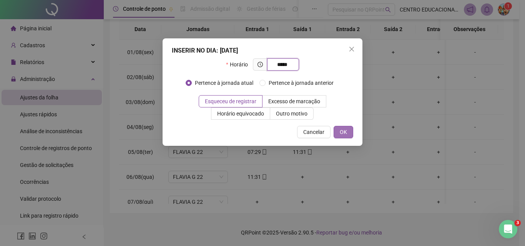
type input "*****"
click at [343, 132] on span "OK" at bounding box center [343, 132] width 7 height 8
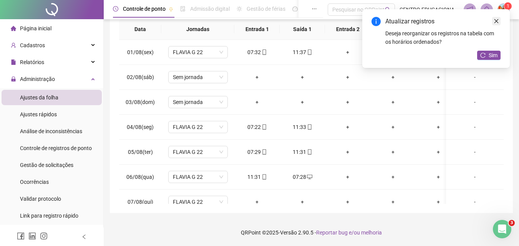
click at [498, 20] on icon "close" at bounding box center [496, 20] width 5 height 5
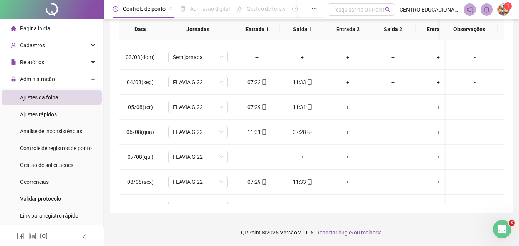
scroll to position [54, 0]
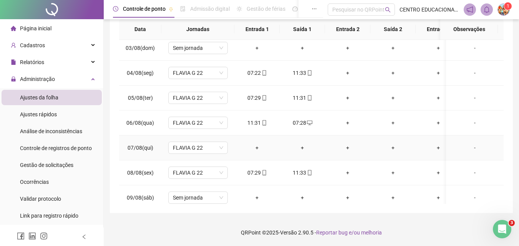
click at [256, 146] on div "+" at bounding box center [257, 148] width 33 height 8
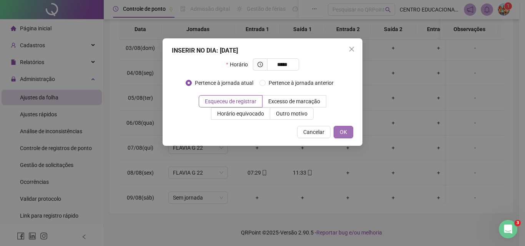
type input "*****"
click at [351, 131] on button "OK" at bounding box center [344, 132] width 20 height 12
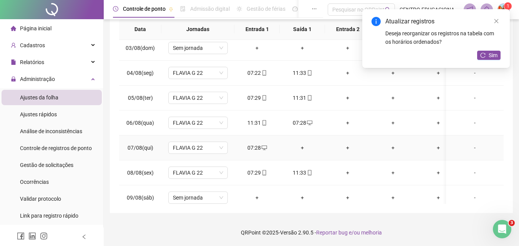
click at [303, 148] on div "+" at bounding box center [302, 148] width 33 height 8
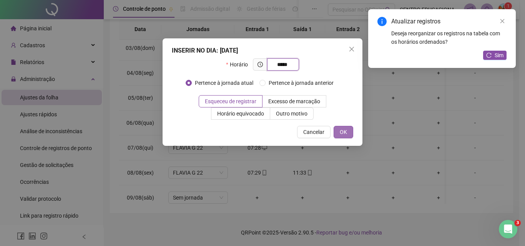
type input "*****"
click at [349, 131] on button "OK" at bounding box center [344, 132] width 20 height 12
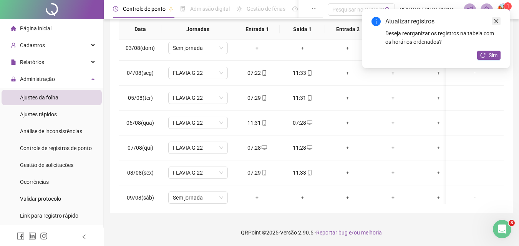
drag, startPoint x: 497, startPoint y: 22, endPoint x: 495, endPoint y: 27, distance: 5.4
click at [496, 22] on icon "close" at bounding box center [496, 20] width 5 height 5
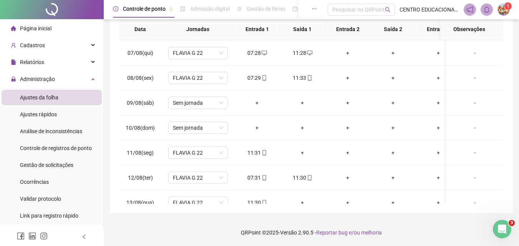
scroll to position [159, 0]
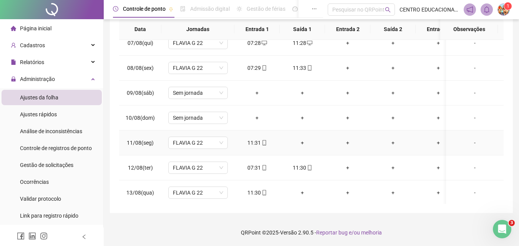
click at [302, 141] on div "+" at bounding box center [302, 143] width 33 height 8
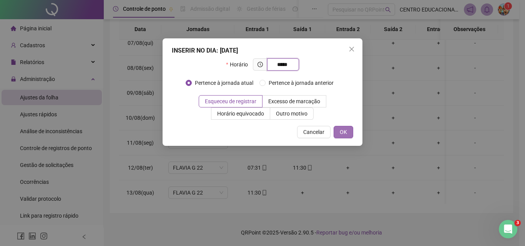
type input "*****"
click at [342, 132] on span "OK" at bounding box center [343, 132] width 7 height 8
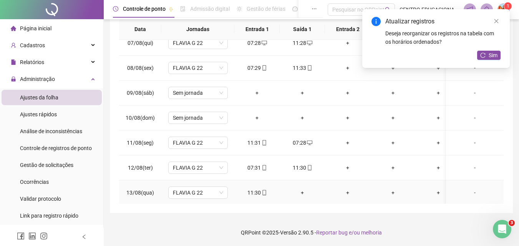
click at [302, 193] on div "+" at bounding box center [302, 193] width 33 height 8
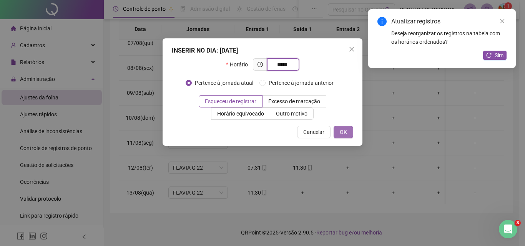
type input "*****"
click at [345, 130] on span "OK" at bounding box center [343, 132] width 7 height 8
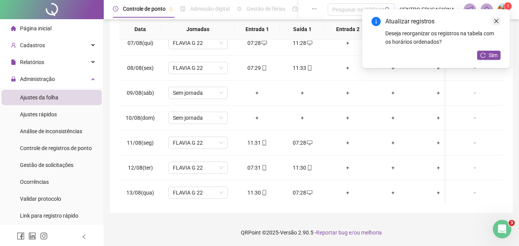
click at [498, 21] on icon "close" at bounding box center [496, 20] width 5 height 5
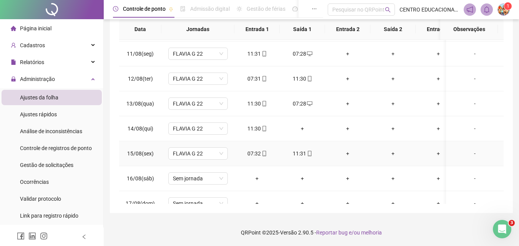
scroll to position [251, 0]
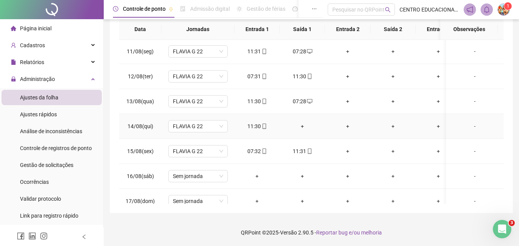
click at [303, 127] on div "+" at bounding box center [302, 126] width 33 height 8
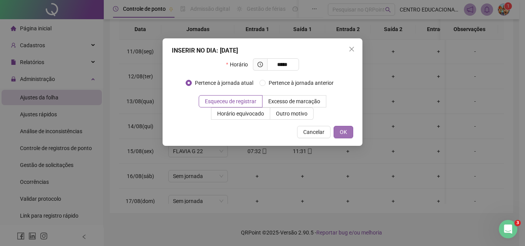
type input "*****"
click at [345, 133] on span "OK" at bounding box center [343, 132] width 7 height 8
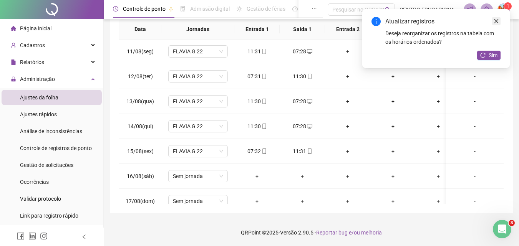
click at [496, 20] on icon "close" at bounding box center [496, 20] width 5 height 5
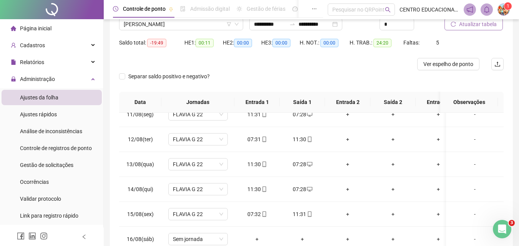
scroll to position [0, 0]
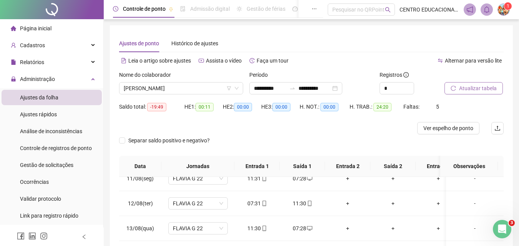
click at [459, 85] on button "Atualizar tabela" at bounding box center [474, 88] width 58 height 12
click at [158, 91] on span "[PERSON_NAME]" at bounding box center [181, 89] width 115 height 12
click at [481, 90] on span "Atualizar tabela" at bounding box center [478, 88] width 38 height 8
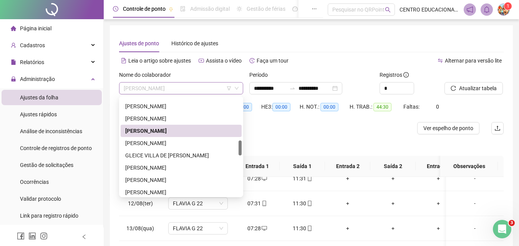
click at [188, 89] on span "[PERSON_NAME]" at bounding box center [181, 89] width 115 height 12
click at [164, 146] on div "[PERSON_NAME]" at bounding box center [181, 143] width 112 height 8
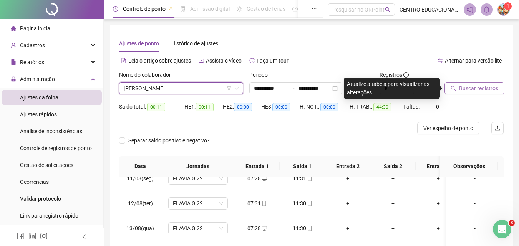
click at [476, 90] on span "Buscar registros" at bounding box center [478, 88] width 39 height 8
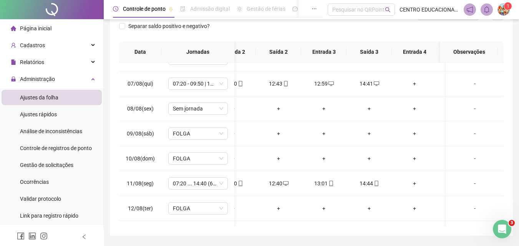
scroll to position [0, 135]
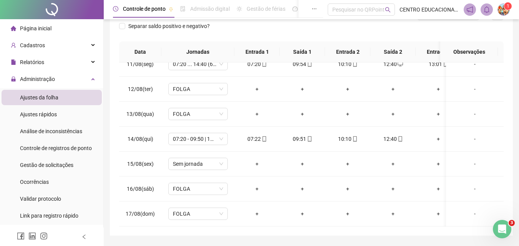
drag, startPoint x: 342, startPoint y: 221, endPoint x: 422, endPoint y: 214, distance: 79.9
click at [364, 222] on div "01/08(sex) Sem jornada + + + + + + + + - 02/08(sáb) FOLGA + + + + + + + + - 03/…" at bounding box center [311, 145] width 385 height 164
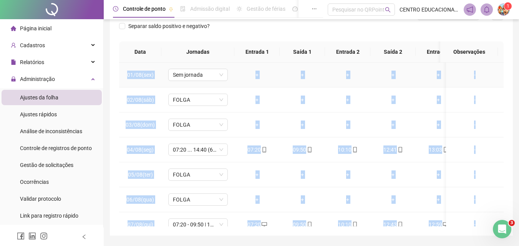
click at [451, 87] on td "-" at bounding box center [475, 75] width 58 height 25
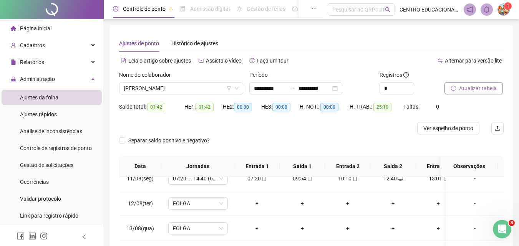
click at [472, 87] on span "Atualizar tabela" at bounding box center [478, 88] width 38 height 8
click at [389, 130] on div at bounding box center [263, 128] width 289 height 12
click at [198, 89] on span "[PERSON_NAME]" at bounding box center [181, 89] width 115 height 12
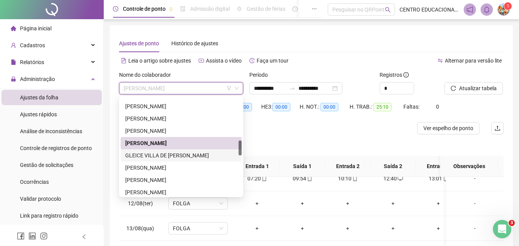
click at [171, 154] on div "GLEICE VILLA DE [PERSON_NAME]" at bounding box center [181, 155] width 112 height 8
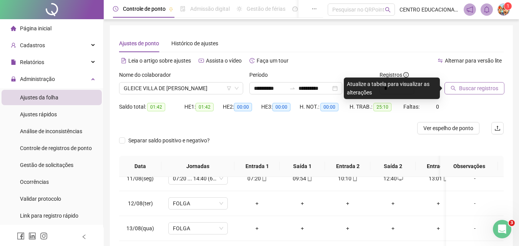
click at [479, 85] on span "Buscar registros" at bounding box center [478, 88] width 39 height 8
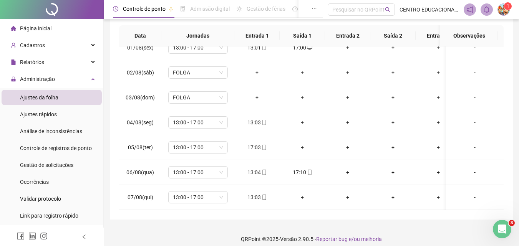
scroll to position [0, 0]
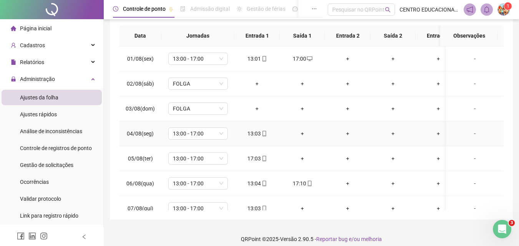
click at [301, 131] on div "+" at bounding box center [302, 134] width 33 height 8
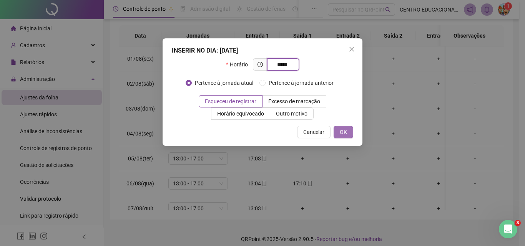
type input "*****"
click at [343, 131] on span "OK" at bounding box center [343, 132] width 7 height 8
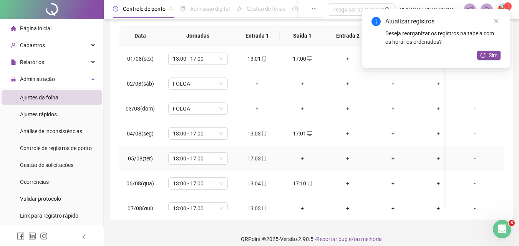
click at [302, 158] on div "+" at bounding box center [302, 159] width 33 height 8
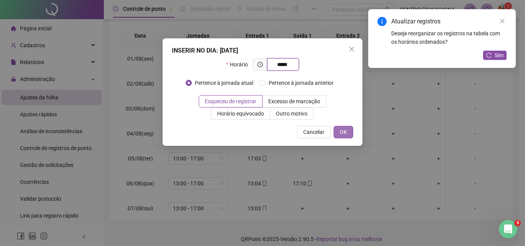
type input "*****"
click at [343, 132] on span "OK" at bounding box center [343, 132] width 7 height 8
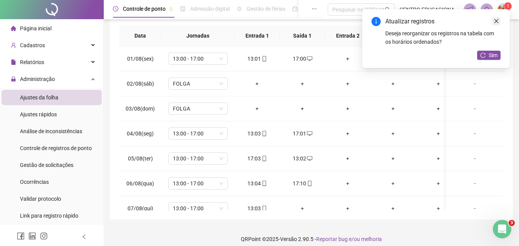
click at [494, 19] on icon "close" at bounding box center [496, 20] width 5 height 5
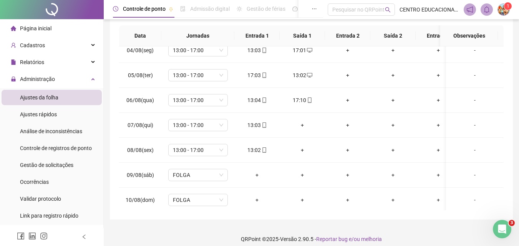
scroll to position [90, 0]
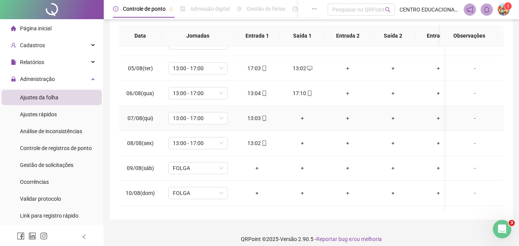
click at [302, 118] on div "+" at bounding box center [302, 118] width 33 height 8
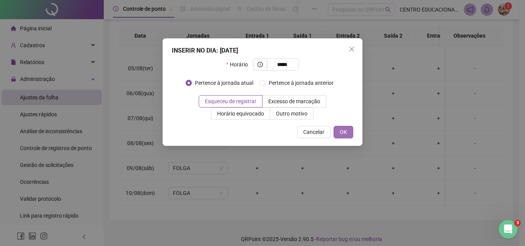
click at [346, 133] on span "OK" at bounding box center [343, 132] width 7 height 8
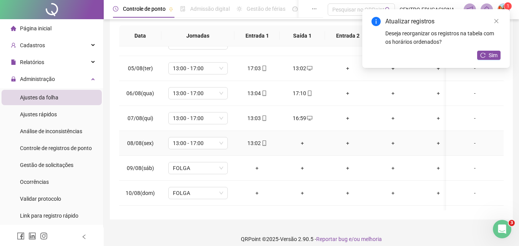
click at [302, 141] on div "+" at bounding box center [302, 143] width 33 height 8
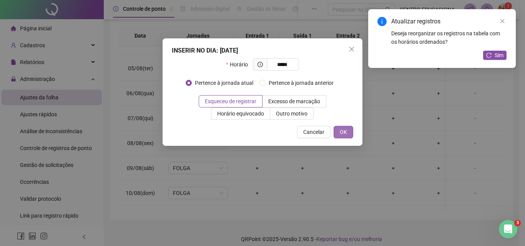
click at [349, 132] on button "OK" at bounding box center [344, 132] width 20 height 12
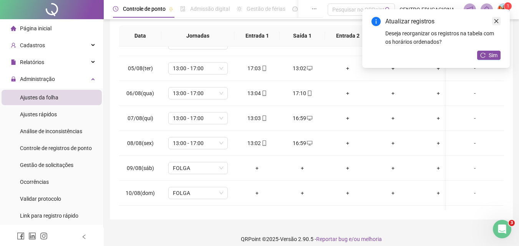
click at [497, 24] on link "Close" at bounding box center [496, 21] width 8 height 8
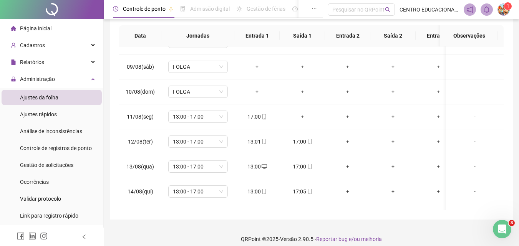
scroll to position [193, 0]
click at [301, 116] on div "+" at bounding box center [302, 115] width 33 height 8
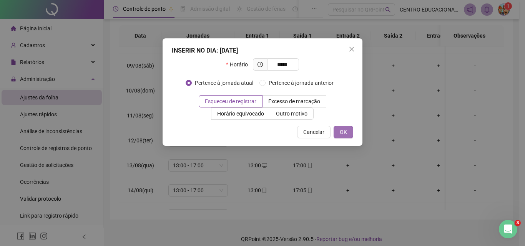
click at [341, 134] on span "OK" at bounding box center [343, 132] width 7 height 8
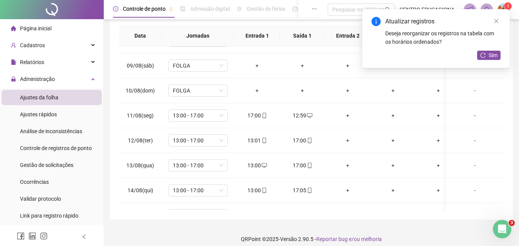
drag, startPoint x: 496, startPoint y: 21, endPoint x: 496, endPoint y: 75, distance: 53.8
click at [496, 22] on icon "close" at bounding box center [496, 20] width 5 height 5
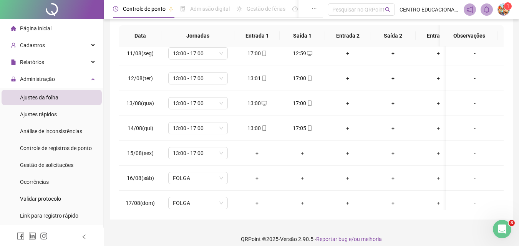
scroll to position [266, 0]
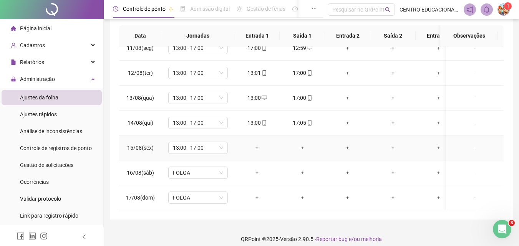
click at [258, 144] on div "+" at bounding box center [257, 148] width 33 height 8
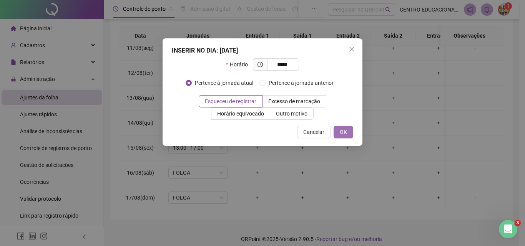
click at [338, 132] on button "OK" at bounding box center [344, 132] width 20 height 12
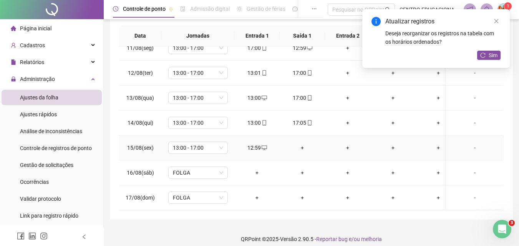
click at [302, 144] on div "+" at bounding box center [302, 148] width 33 height 8
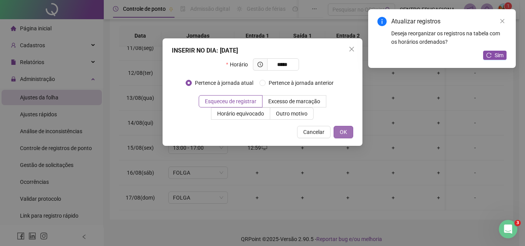
click at [339, 133] on button "OK" at bounding box center [344, 132] width 20 height 12
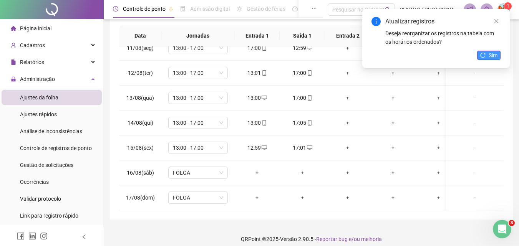
click at [491, 55] on span "Sim" at bounding box center [493, 55] width 9 height 8
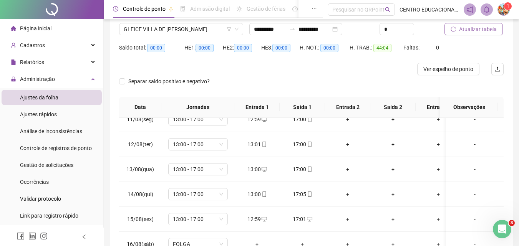
scroll to position [0, 0]
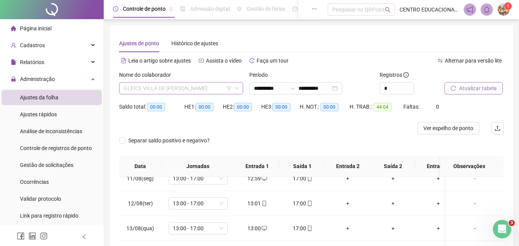
click at [177, 90] on span "GLEICE VILLA DE [PERSON_NAME]" at bounding box center [181, 89] width 115 height 12
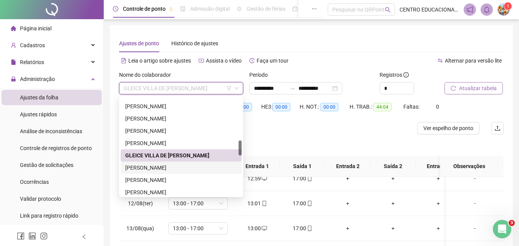
click at [146, 165] on div "[PERSON_NAME]" at bounding box center [181, 168] width 112 height 8
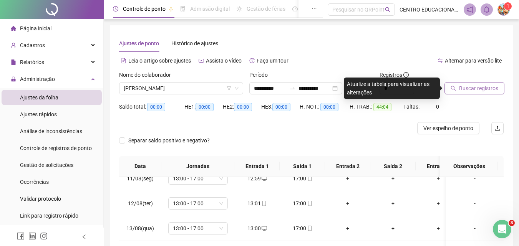
click at [465, 90] on span "Buscar registros" at bounding box center [478, 88] width 39 height 8
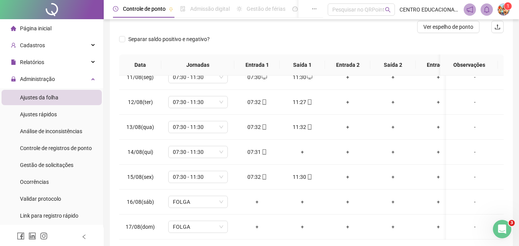
scroll to position [137, 0]
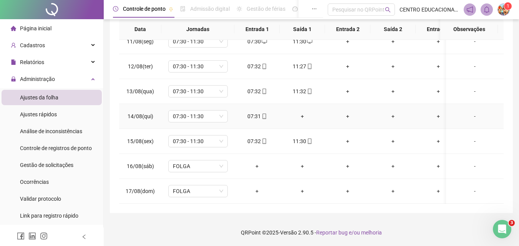
click at [302, 112] on div "+" at bounding box center [302, 116] width 33 height 8
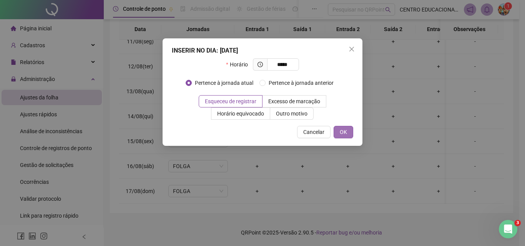
click at [341, 131] on span "OK" at bounding box center [343, 132] width 7 height 8
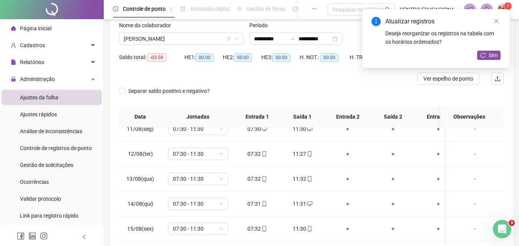
scroll to position [0, 0]
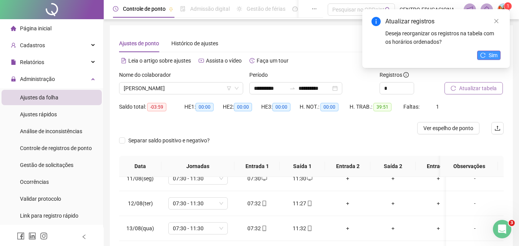
click at [485, 55] on icon "reload" at bounding box center [483, 55] width 5 height 5
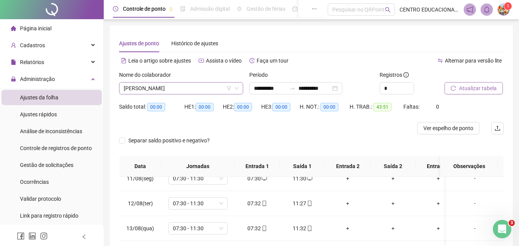
click at [158, 90] on span "[PERSON_NAME]" at bounding box center [181, 89] width 115 height 12
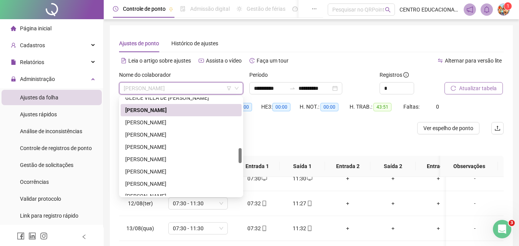
scroll to position [363, 0]
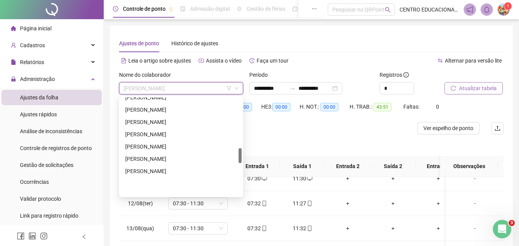
drag, startPoint x: 240, startPoint y: 147, endPoint x: 235, endPoint y: 160, distance: 13.6
click at [236, 160] on div "[PERSON_NAME] GLEICE VILLA DE [PERSON_NAME]" at bounding box center [181, 147] width 121 height 98
click at [167, 100] on div "[PERSON_NAME]" at bounding box center [181, 97] width 112 height 8
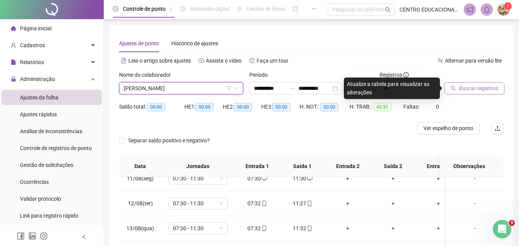
click at [462, 83] on button "Buscar registros" at bounding box center [475, 88] width 60 height 12
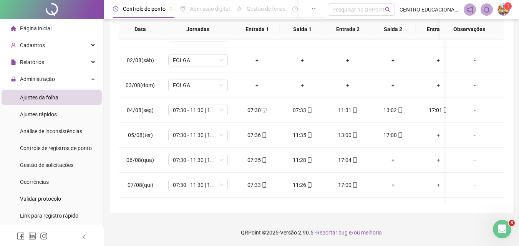
scroll to position [0, 0]
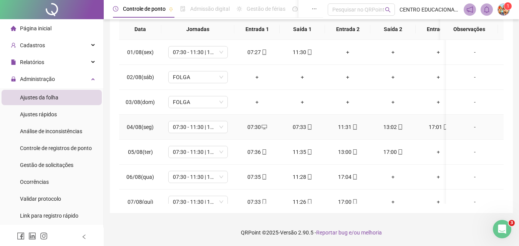
click at [299, 126] on div "07:33" at bounding box center [302, 127] width 33 height 8
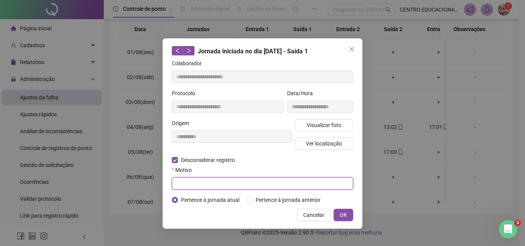
click at [177, 181] on input "text" at bounding box center [262, 184] width 181 height 12
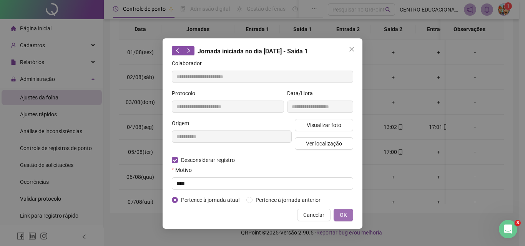
click at [341, 214] on span "OK" at bounding box center [343, 215] width 7 height 8
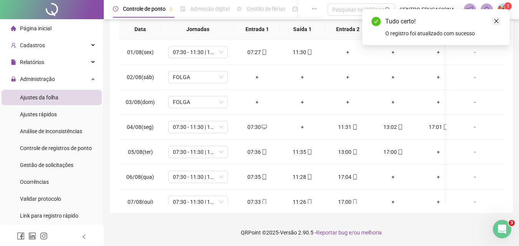
click at [497, 20] on icon "close" at bounding box center [496, 20] width 5 height 5
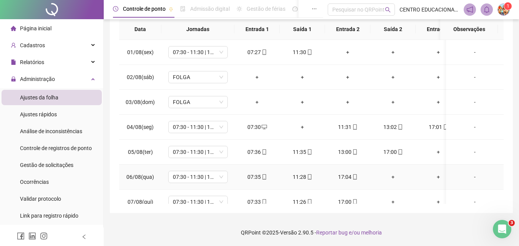
click at [391, 176] on div "+" at bounding box center [393, 177] width 33 height 8
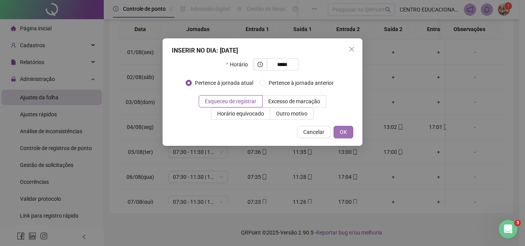
click at [338, 131] on button "OK" at bounding box center [344, 132] width 20 height 12
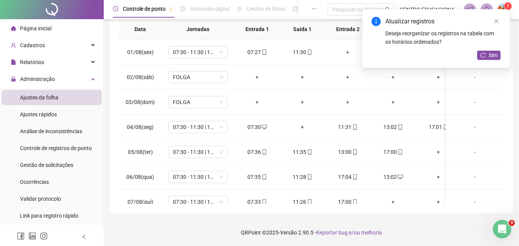
drag, startPoint x: 495, startPoint y: 17, endPoint x: 497, endPoint y: 41, distance: 23.9
click at [495, 17] on link "Close" at bounding box center [496, 21] width 8 height 8
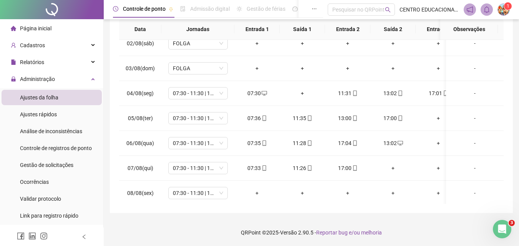
scroll to position [51, 0]
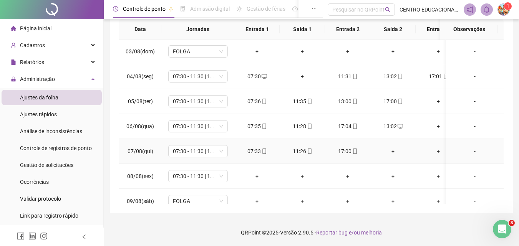
click at [394, 150] on div "+" at bounding box center [393, 151] width 33 height 8
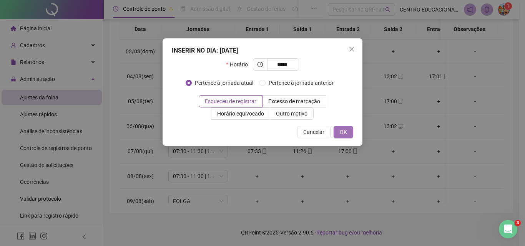
click at [343, 132] on span "OK" at bounding box center [343, 132] width 7 height 8
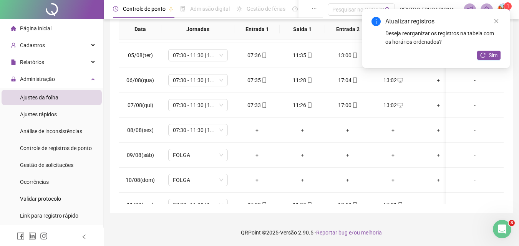
scroll to position [105, 0]
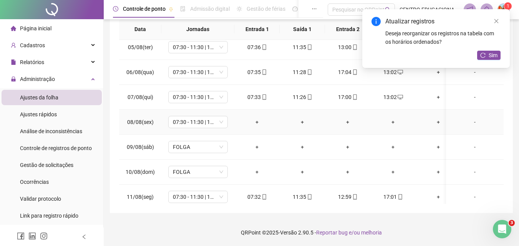
click at [257, 121] on div "+" at bounding box center [257, 122] width 33 height 8
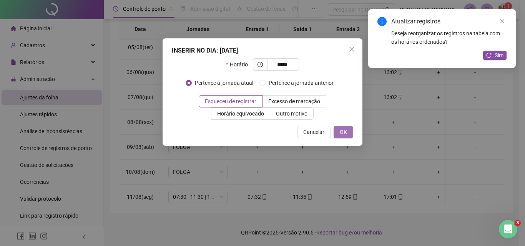
click at [342, 134] on span "OK" at bounding box center [343, 132] width 7 height 8
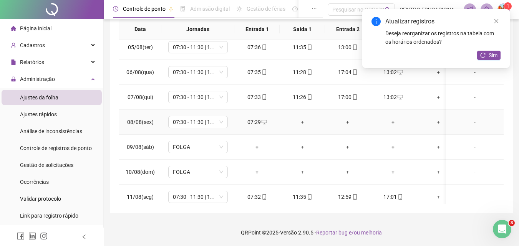
click at [301, 122] on div "+" at bounding box center [302, 122] width 33 height 8
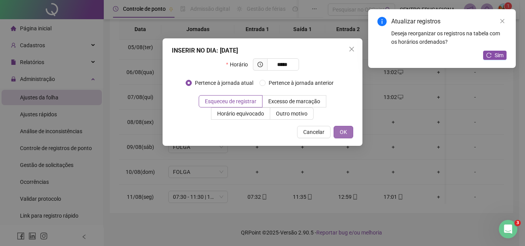
click at [347, 133] on button "OK" at bounding box center [344, 132] width 20 height 12
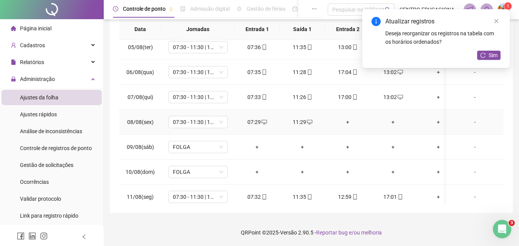
click at [348, 121] on div "+" at bounding box center [347, 122] width 33 height 8
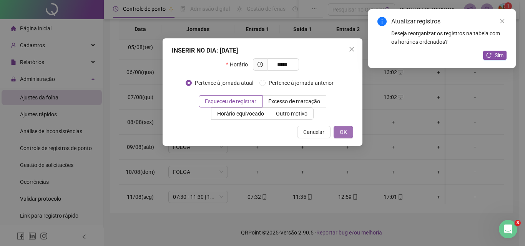
click at [342, 134] on span "OK" at bounding box center [343, 132] width 7 height 8
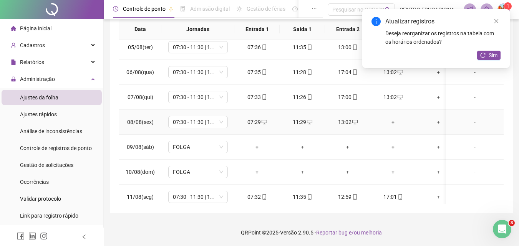
click at [392, 123] on div "+" at bounding box center [393, 122] width 33 height 8
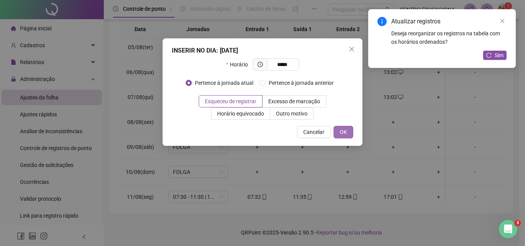
click at [341, 131] on span "OK" at bounding box center [343, 132] width 7 height 8
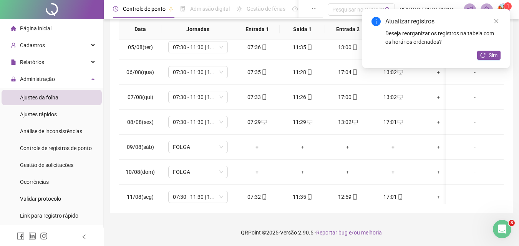
drag, startPoint x: 496, startPoint y: 19, endPoint x: 500, endPoint y: 62, distance: 42.4
click at [496, 20] on icon "close" at bounding box center [496, 20] width 5 height 5
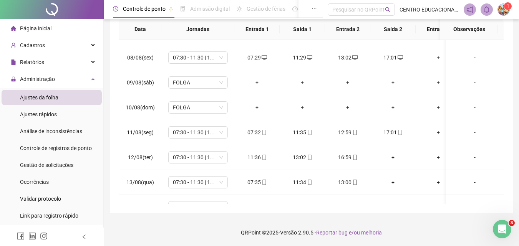
scroll to position [178, 0]
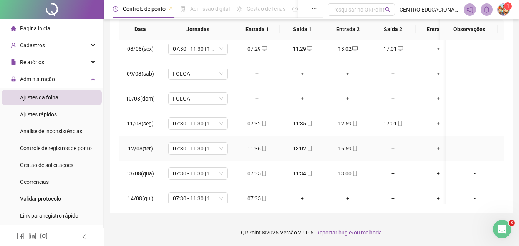
click at [392, 148] on div "+" at bounding box center [393, 149] width 33 height 8
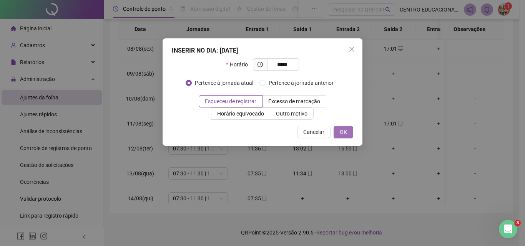
click at [345, 130] on span "OK" at bounding box center [343, 132] width 7 height 8
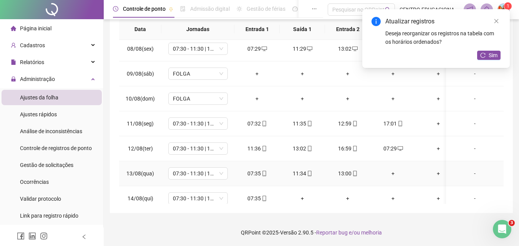
click at [393, 173] on div "+" at bounding box center [393, 174] width 33 height 8
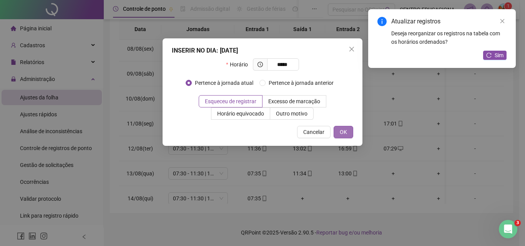
click at [344, 133] on span "OK" at bounding box center [343, 132] width 7 height 8
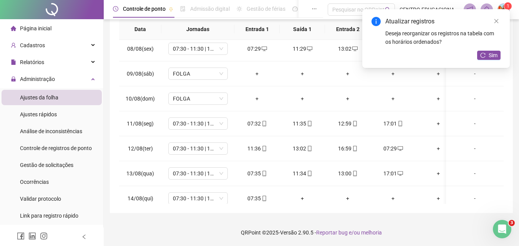
drag, startPoint x: 495, startPoint y: 19, endPoint x: 501, endPoint y: 68, distance: 49.6
click at [495, 20] on icon "close" at bounding box center [496, 20] width 5 height 5
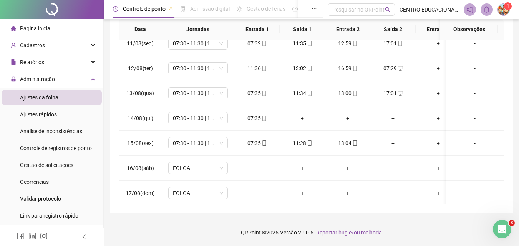
scroll to position [264, 0]
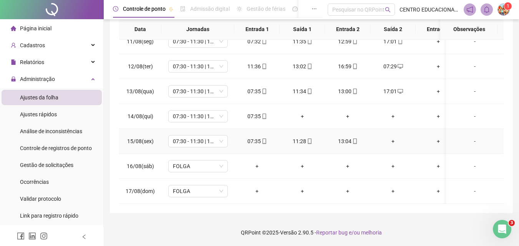
click at [394, 138] on div "+" at bounding box center [393, 141] width 33 height 8
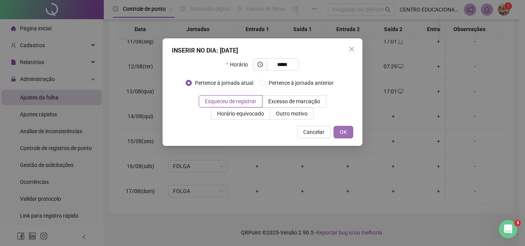
click at [336, 131] on button "OK" at bounding box center [344, 132] width 20 height 12
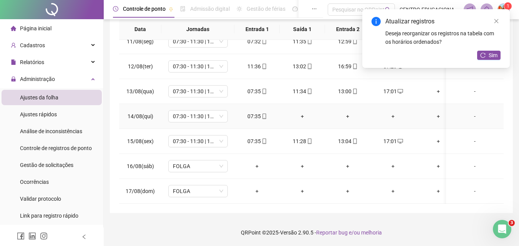
click at [302, 113] on div "+" at bounding box center [302, 116] width 33 height 8
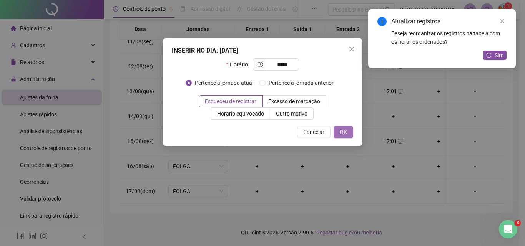
click at [342, 132] on span "OK" at bounding box center [343, 132] width 7 height 8
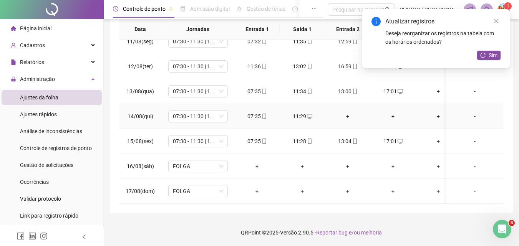
click at [347, 113] on div "+" at bounding box center [347, 116] width 33 height 8
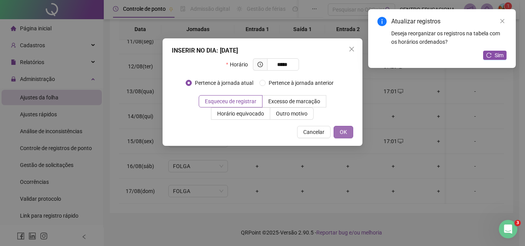
click at [346, 132] on span "OK" at bounding box center [343, 132] width 7 height 8
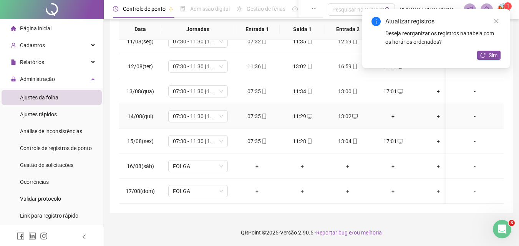
click at [392, 114] on div "+" at bounding box center [393, 116] width 33 height 8
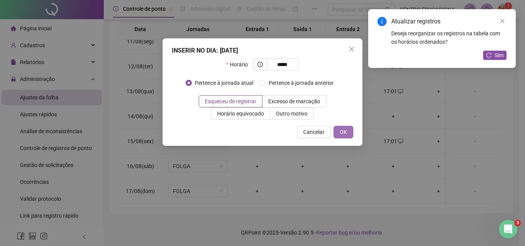
click at [345, 131] on span "OK" at bounding box center [343, 132] width 7 height 8
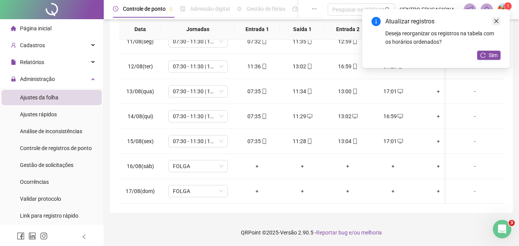
click at [495, 20] on icon "close" at bounding box center [496, 20] width 5 height 5
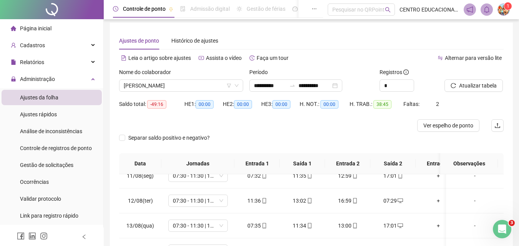
scroll to position [0, 0]
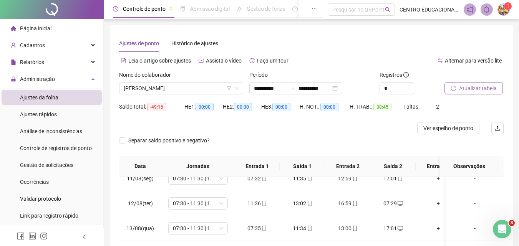
click at [465, 87] on span "Atualizar tabela" at bounding box center [478, 88] width 38 height 8
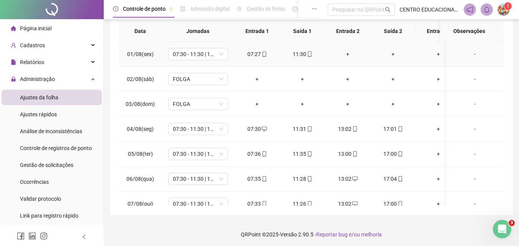
click at [349, 51] on div "+" at bounding box center [347, 54] width 33 height 8
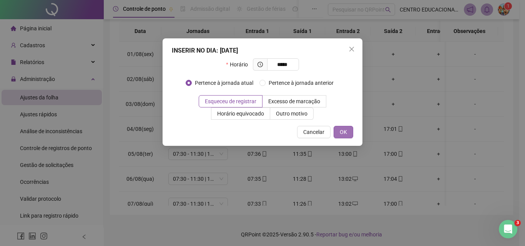
click at [340, 132] on span "OK" at bounding box center [343, 132] width 7 height 8
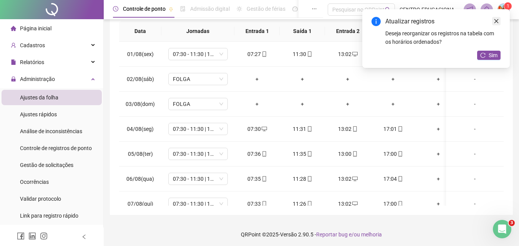
click at [495, 20] on icon "close" at bounding box center [496, 20] width 5 height 5
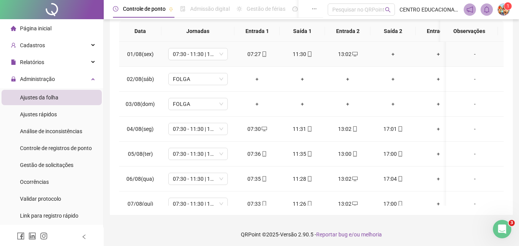
click at [393, 53] on div "+" at bounding box center [393, 54] width 33 height 8
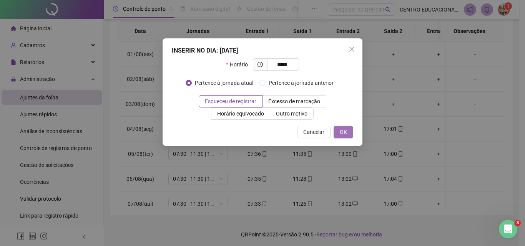
click at [342, 127] on button "OK" at bounding box center [344, 132] width 20 height 12
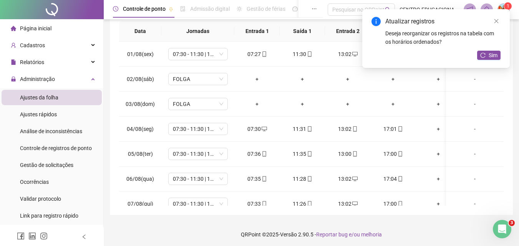
scroll to position [49, 0]
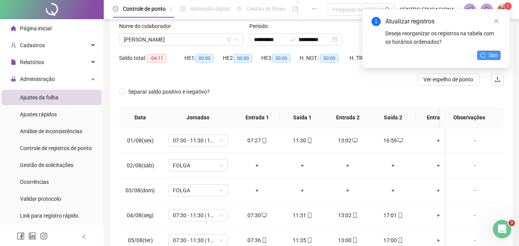
click at [489, 60] on button "Sim" at bounding box center [488, 55] width 23 height 9
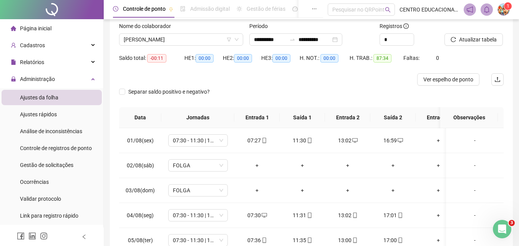
scroll to position [0, 0]
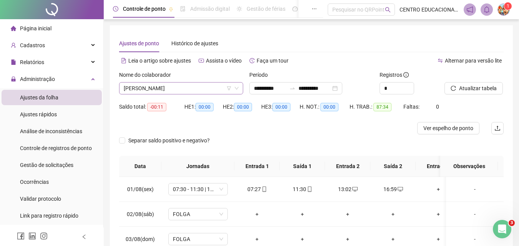
click at [186, 86] on span "[PERSON_NAME]" at bounding box center [181, 89] width 115 height 12
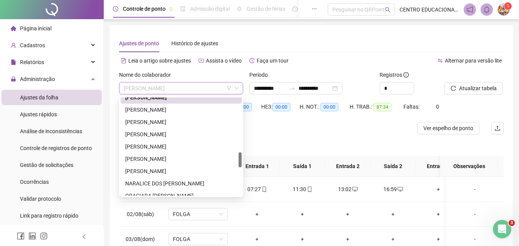
scroll to position [357, 0]
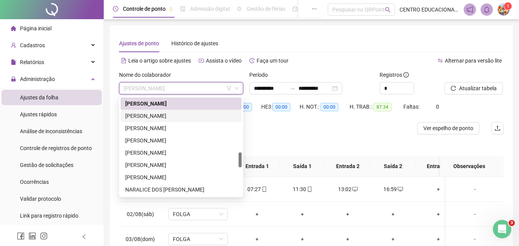
click at [146, 116] on div "[PERSON_NAME]" at bounding box center [181, 116] width 112 height 8
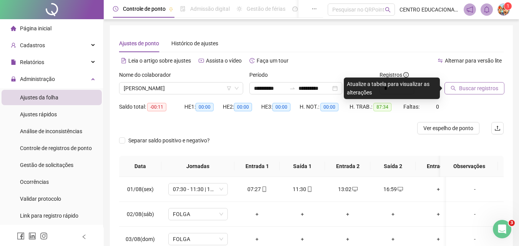
click at [468, 88] on span "Buscar registros" at bounding box center [478, 88] width 39 height 8
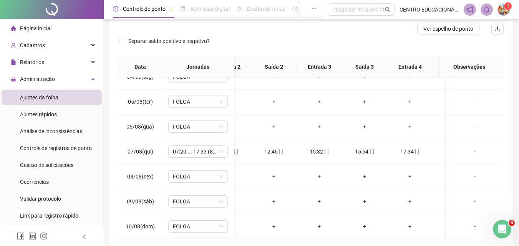
scroll to position [88, 139]
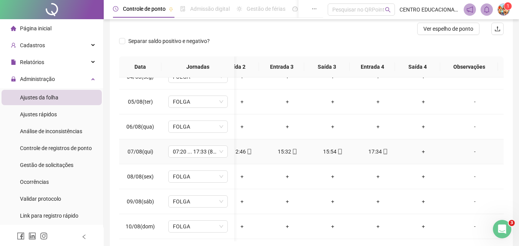
click at [417, 151] on div "+" at bounding box center [423, 152] width 33 height 8
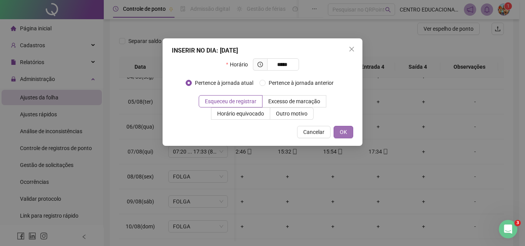
click at [345, 128] on button "OK" at bounding box center [344, 132] width 20 height 12
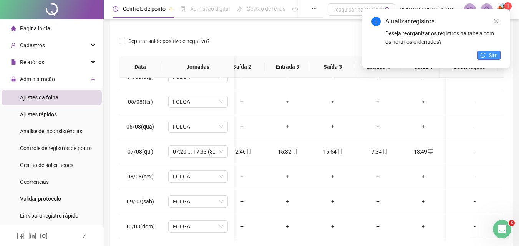
click at [493, 52] on span "Sim" at bounding box center [493, 55] width 9 height 8
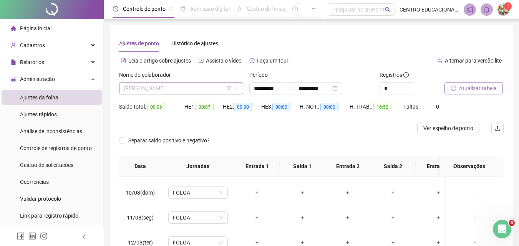
click at [203, 90] on span "[PERSON_NAME]" at bounding box center [181, 89] width 115 height 12
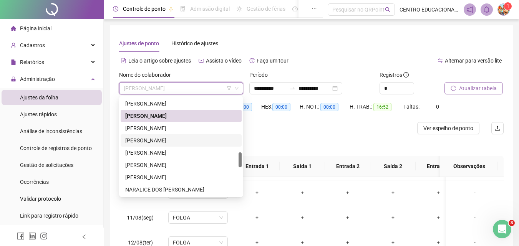
click at [148, 139] on div "[PERSON_NAME]" at bounding box center [181, 140] width 112 height 8
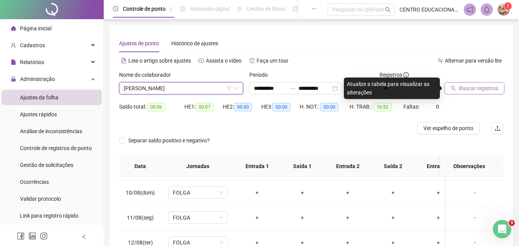
click at [150, 88] on span "[PERSON_NAME]" at bounding box center [181, 89] width 115 height 12
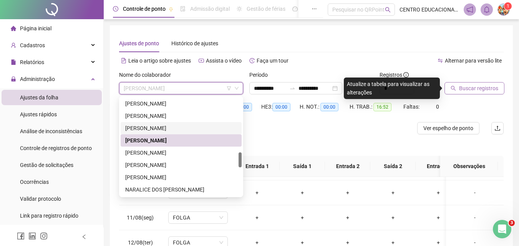
click at [143, 126] on div "[PERSON_NAME]" at bounding box center [181, 128] width 112 height 8
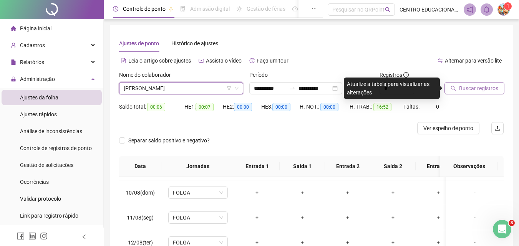
click at [487, 86] on span "Buscar registros" at bounding box center [478, 88] width 39 height 8
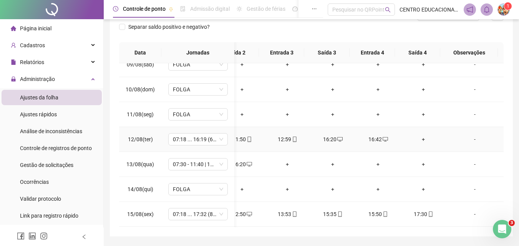
click at [371, 140] on div "16:42" at bounding box center [378, 139] width 33 height 8
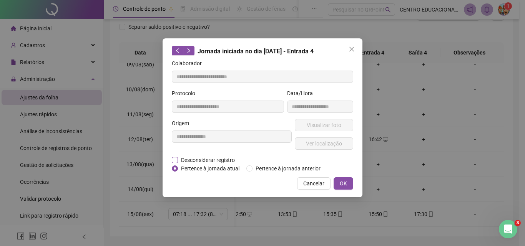
click at [177, 163] on label "Desconsiderar registro" at bounding box center [207, 160] width 71 height 8
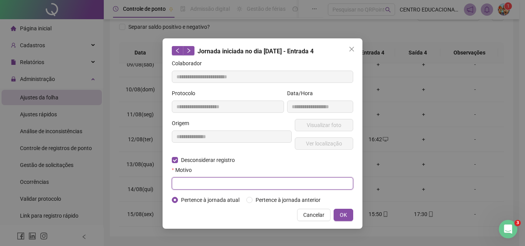
click at [180, 183] on input "text" at bounding box center [262, 184] width 181 height 12
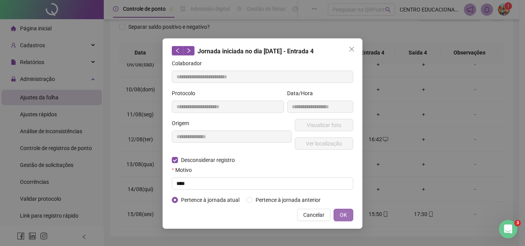
click at [344, 214] on span "OK" at bounding box center [343, 215] width 7 height 8
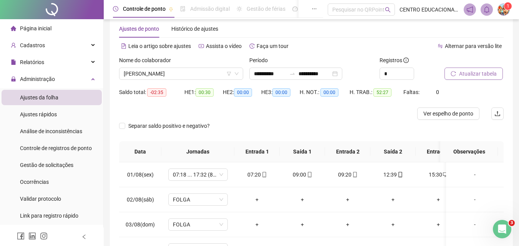
click at [462, 72] on span "Atualizar tabela" at bounding box center [478, 74] width 38 height 8
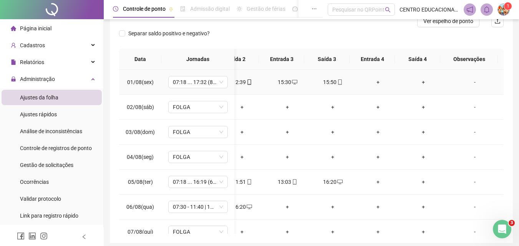
click at [372, 81] on div "+" at bounding box center [378, 82] width 33 height 8
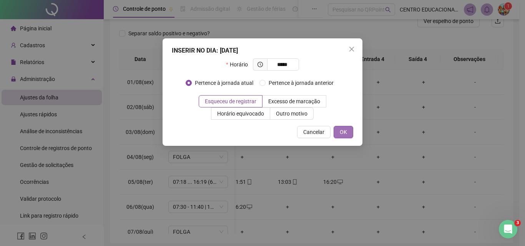
click at [338, 130] on button "OK" at bounding box center [344, 132] width 20 height 12
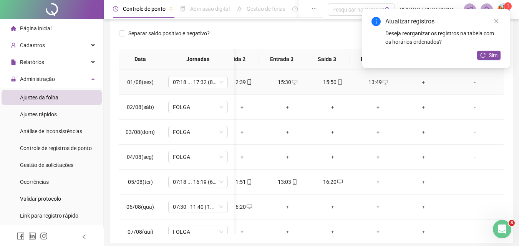
click at [418, 80] on div "+" at bounding box center [423, 82] width 33 height 8
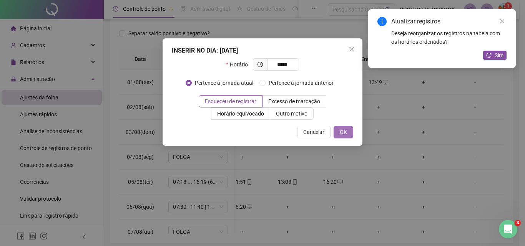
click at [342, 134] on span "OK" at bounding box center [343, 132] width 7 height 8
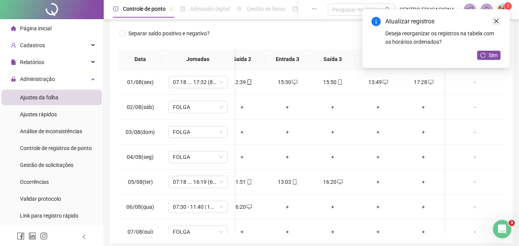
click at [496, 19] on icon "close" at bounding box center [496, 20] width 5 height 5
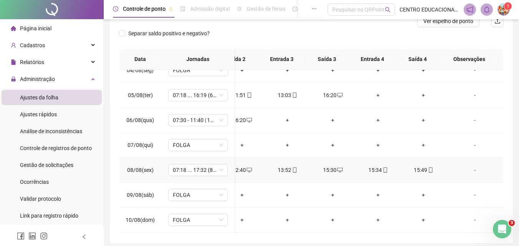
click at [371, 170] on div "15:34" at bounding box center [378, 170] width 33 height 8
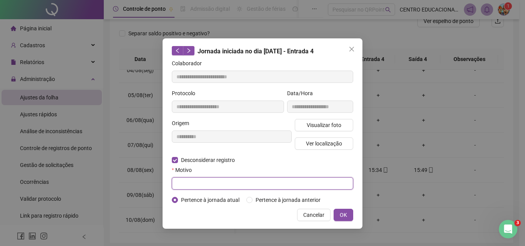
click at [181, 180] on input "text" at bounding box center [262, 184] width 181 height 12
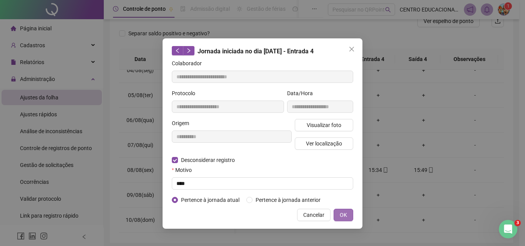
click at [344, 213] on span "OK" at bounding box center [343, 215] width 7 height 8
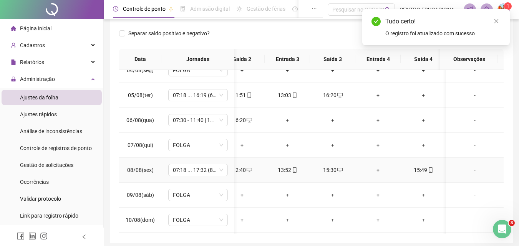
click at [378, 169] on div "+" at bounding box center [378, 170] width 33 height 8
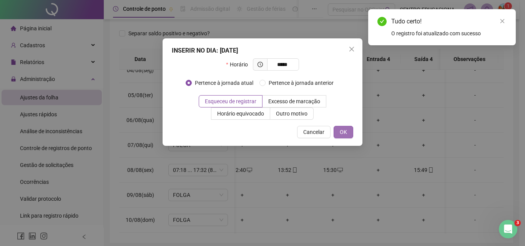
click at [343, 132] on span "OK" at bounding box center [343, 132] width 7 height 8
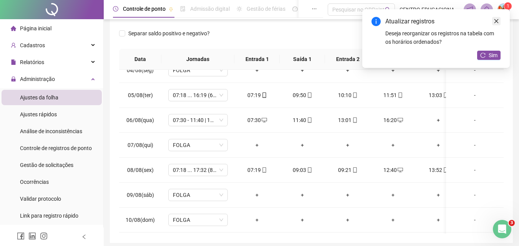
click at [497, 22] on icon "close" at bounding box center [496, 20] width 5 height 5
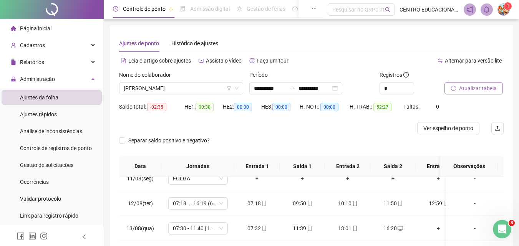
click at [465, 86] on span "Atualizar tabela" at bounding box center [478, 88] width 38 height 8
click at [265, 141] on div "Separar saldo positivo e negativo?" at bounding box center [311, 146] width 385 height 22
click at [218, 86] on span "[PERSON_NAME]" at bounding box center [181, 89] width 115 height 12
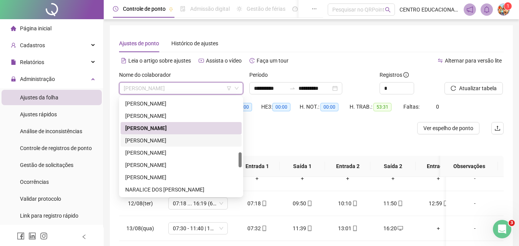
click at [170, 141] on div "[PERSON_NAME]" at bounding box center [181, 140] width 112 height 8
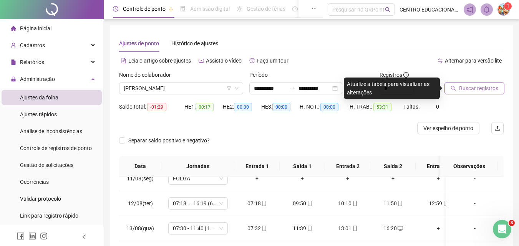
click at [477, 88] on span "Buscar registros" at bounding box center [478, 88] width 39 height 8
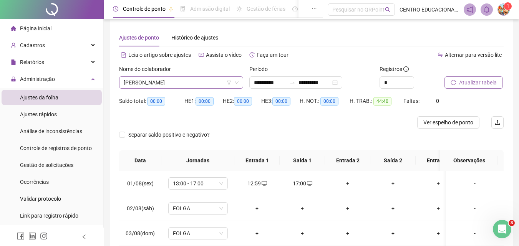
click at [191, 80] on span "[PERSON_NAME]" at bounding box center [181, 83] width 115 height 12
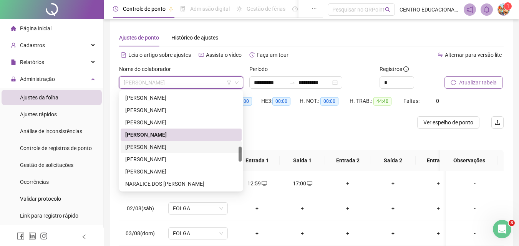
click at [181, 147] on div "[PERSON_NAME]" at bounding box center [181, 147] width 112 height 8
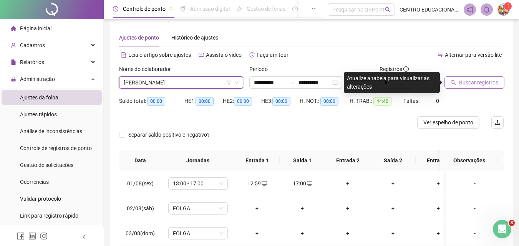
click at [482, 86] on span "Buscar registros" at bounding box center [478, 82] width 39 height 8
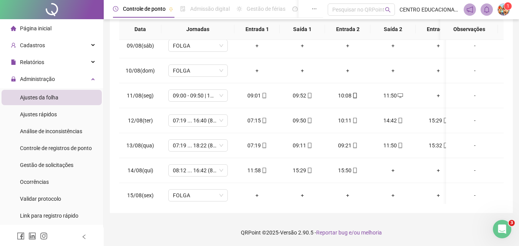
scroll to position [204, 0]
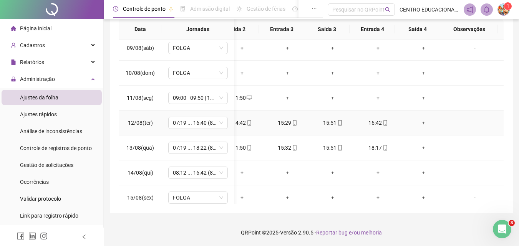
click at [418, 123] on div "+" at bounding box center [423, 123] width 33 height 8
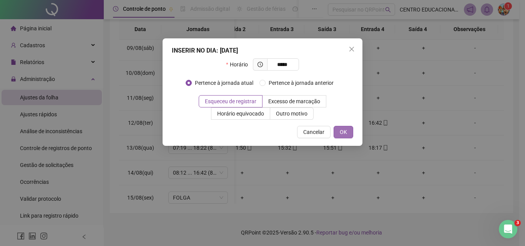
click at [341, 134] on span "OK" at bounding box center [343, 132] width 7 height 8
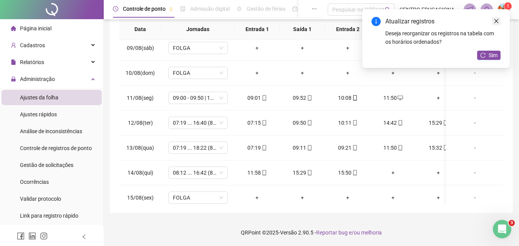
click at [499, 20] on icon "close" at bounding box center [496, 20] width 5 height 5
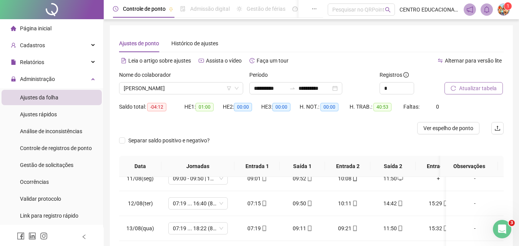
click at [462, 89] on span "Atualizar tabela" at bounding box center [478, 88] width 38 height 8
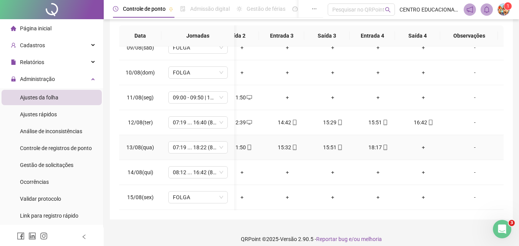
click at [417, 148] on div "+" at bounding box center [423, 147] width 33 height 8
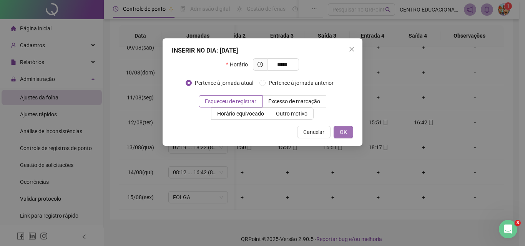
click at [341, 131] on span "OK" at bounding box center [343, 132] width 7 height 8
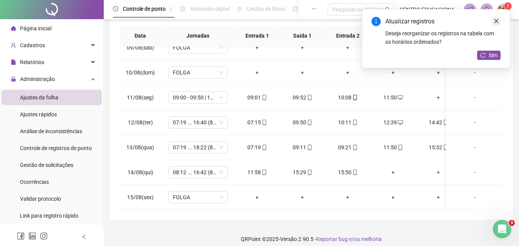
click at [497, 20] on icon "close" at bounding box center [496, 20] width 5 height 5
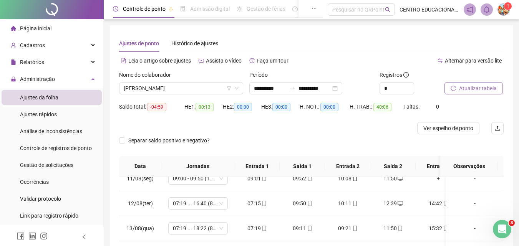
click at [462, 86] on span "Atualizar tabela" at bounding box center [478, 88] width 38 height 8
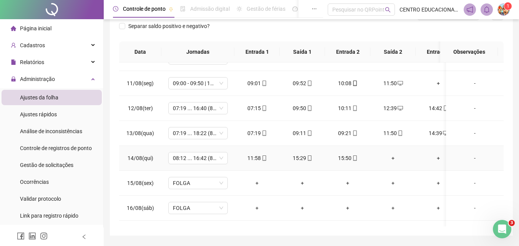
click at [394, 159] on div "+" at bounding box center [393, 158] width 33 height 8
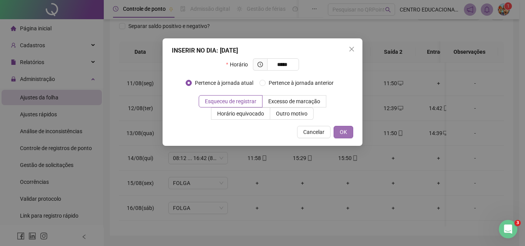
click at [343, 129] on span "OK" at bounding box center [343, 132] width 7 height 8
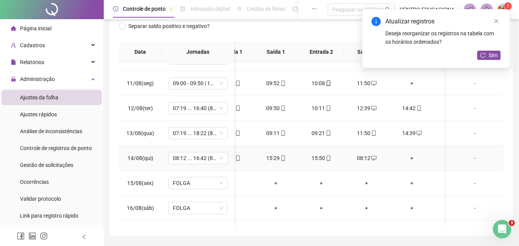
click at [412, 158] on div "+" at bounding box center [412, 158] width 33 height 8
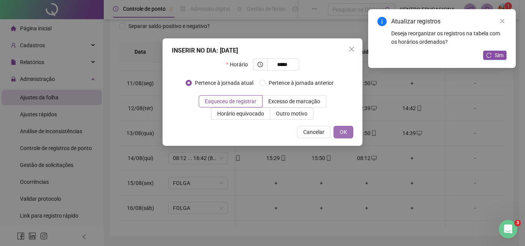
click at [344, 133] on span "OK" at bounding box center [343, 132] width 7 height 8
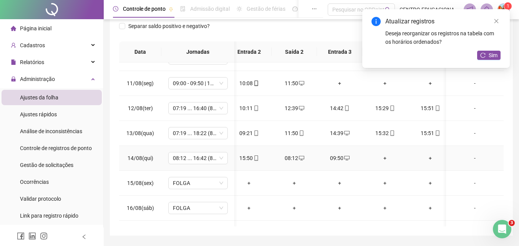
click at [383, 157] on div "+" at bounding box center [385, 158] width 33 height 8
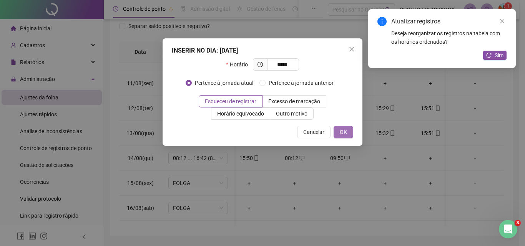
click at [344, 130] on span "OK" at bounding box center [343, 132] width 7 height 8
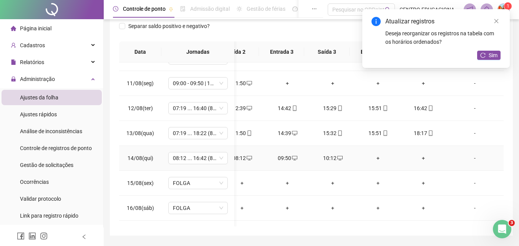
click at [372, 157] on div "+" at bounding box center [378, 158] width 33 height 8
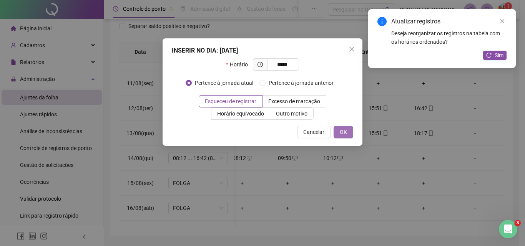
click at [339, 128] on button "OK" at bounding box center [344, 132] width 20 height 12
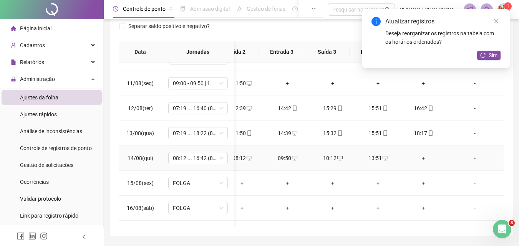
click at [416, 158] on div "+" at bounding box center [423, 158] width 33 height 8
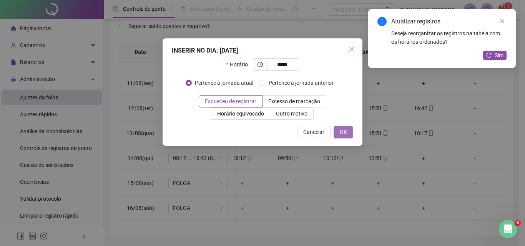
click at [342, 131] on span "OK" at bounding box center [343, 132] width 7 height 8
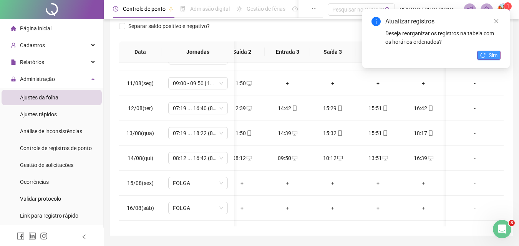
click at [488, 53] on button "Sim" at bounding box center [488, 55] width 23 height 9
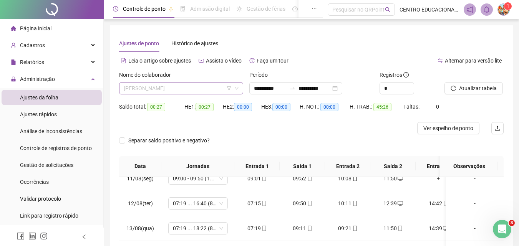
click at [200, 86] on span "[PERSON_NAME]" at bounding box center [181, 89] width 115 height 12
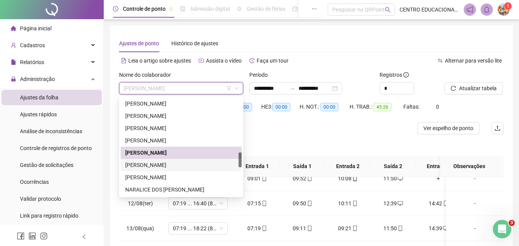
drag, startPoint x: 170, startPoint y: 164, endPoint x: 407, endPoint y: 95, distance: 246.2
click at [174, 163] on div "[PERSON_NAME]" at bounding box center [181, 165] width 112 height 8
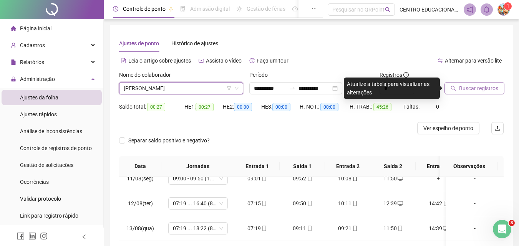
click at [476, 87] on span "Buscar registros" at bounding box center [478, 88] width 39 height 8
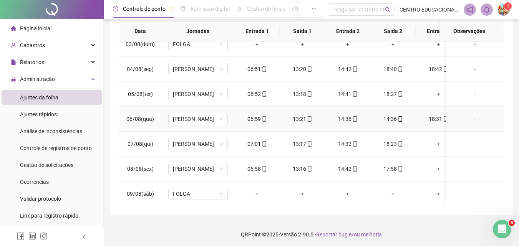
click at [341, 118] on div "14:36" at bounding box center [347, 119] width 33 height 8
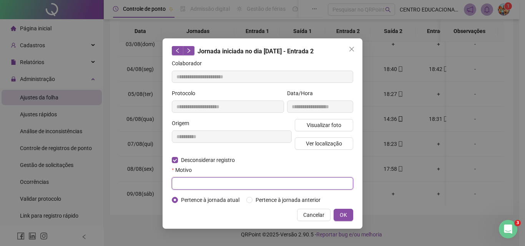
click at [181, 182] on input "text" at bounding box center [262, 184] width 181 height 12
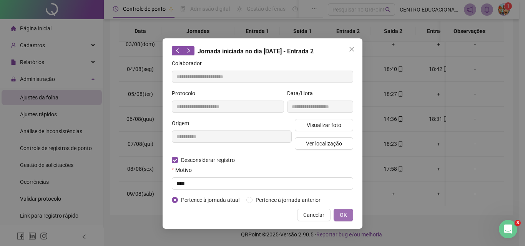
click at [343, 209] on button "OK" at bounding box center [344, 215] width 20 height 12
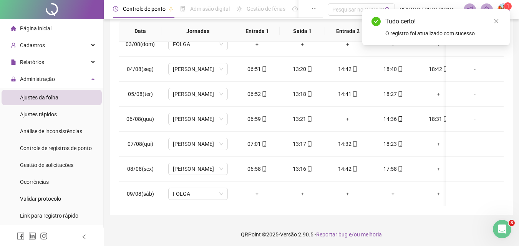
click at [392, 69] on div "18:40" at bounding box center [393, 69] width 33 height 8
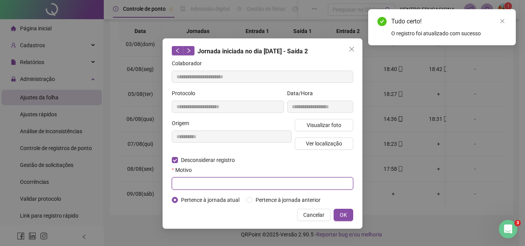
click at [182, 183] on input "text" at bounding box center [262, 184] width 181 height 12
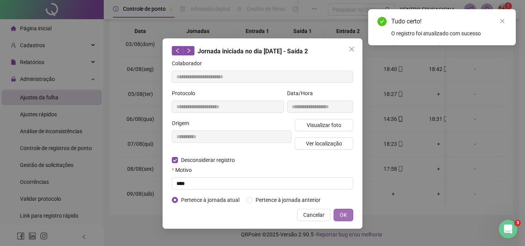
click at [349, 216] on button "OK" at bounding box center [344, 215] width 20 height 12
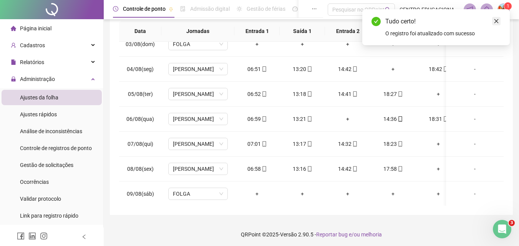
click at [495, 21] on icon "close" at bounding box center [496, 20] width 5 height 5
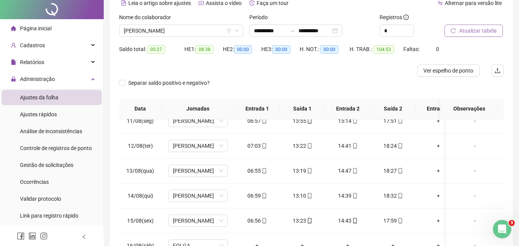
scroll to position [0, 0]
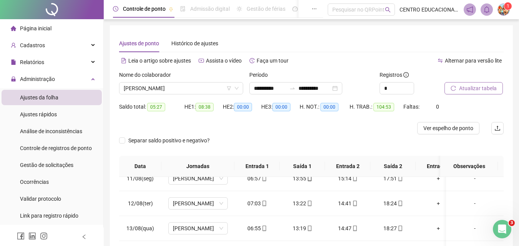
click at [469, 87] on span "Atualizar tabela" at bounding box center [478, 88] width 38 height 8
click at [154, 87] on span "[PERSON_NAME]" at bounding box center [181, 89] width 115 height 12
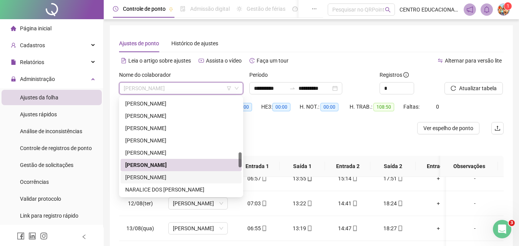
click at [166, 177] on div "[PERSON_NAME]" at bounding box center [181, 177] width 112 height 8
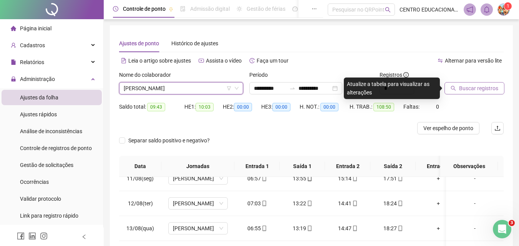
click at [468, 86] on span "Buscar registros" at bounding box center [478, 88] width 39 height 8
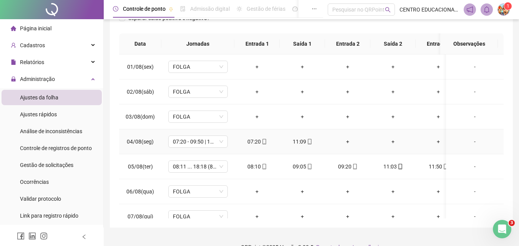
click at [346, 143] on div "+" at bounding box center [347, 142] width 33 height 8
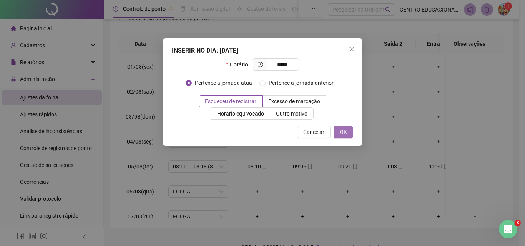
click at [343, 132] on span "OK" at bounding box center [343, 132] width 7 height 8
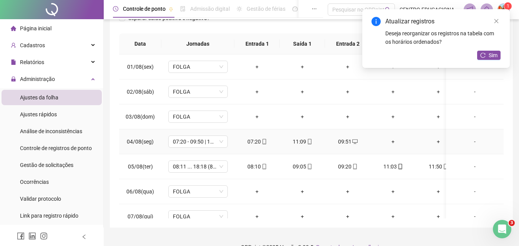
click at [394, 141] on div "+" at bounding box center [393, 142] width 33 height 8
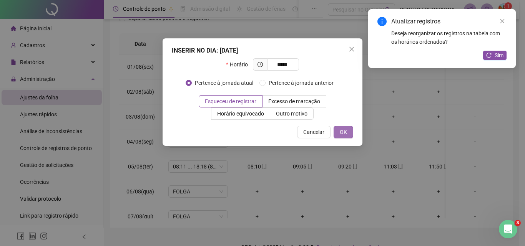
click at [345, 132] on span "OK" at bounding box center [343, 132] width 7 height 8
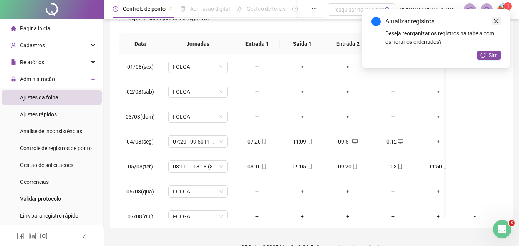
click at [496, 22] on icon "close" at bounding box center [496, 20] width 5 height 5
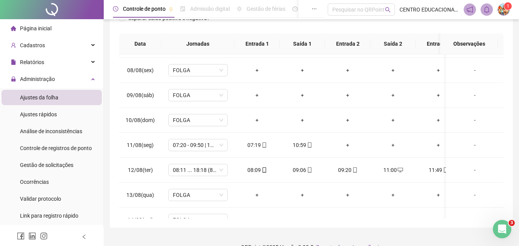
scroll to position [173, 0]
click at [345, 144] on div "+" at bounding box center [347, 144] width 33 height 8
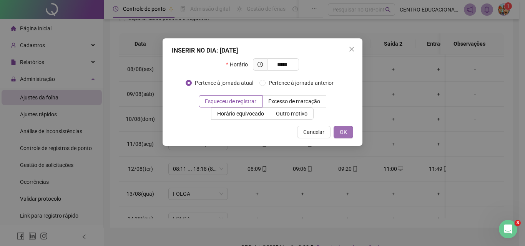
click at [347, 132] on span "OK" at bounding box center [343, 132] width 7 height 8
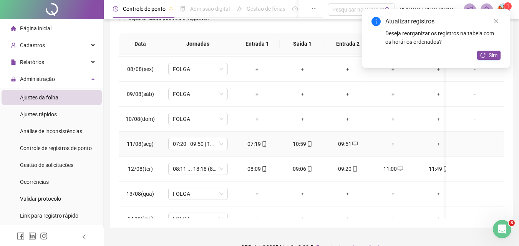
click at [394, 145] on div "+" at bounding box center [393, 144] width 33 height 8
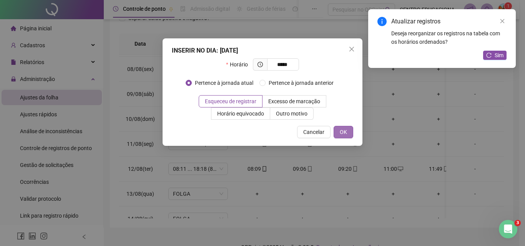
click at [341, 130] on span "OK" at bounding box center [343, 132] width 7 height 8
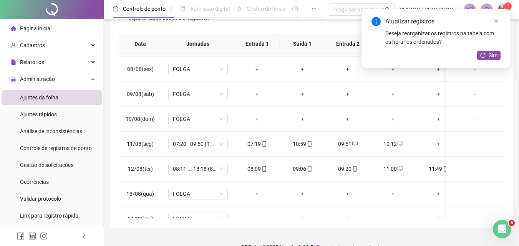
drag, startPoint x: 496, startPoint y: 22, endPoint x: 496, endPoint y: 26, distance: 4.6
click at [496, 23] on icon "close" at bounding box center [496, 20] width 5 height 5
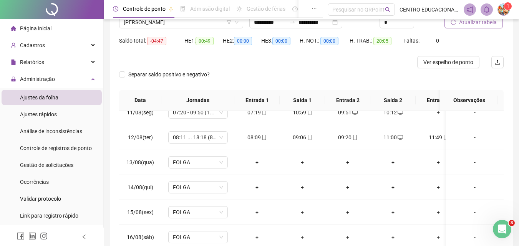
scroll to position [0, 0]
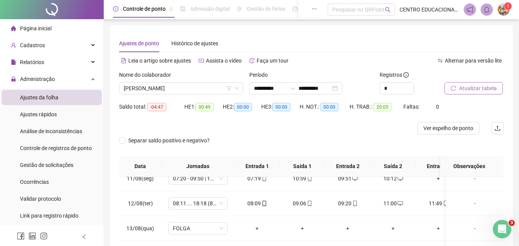
click at [467, 86] on span "Atualizar tabela" at bounding box center [478, 88] width 38 height 8
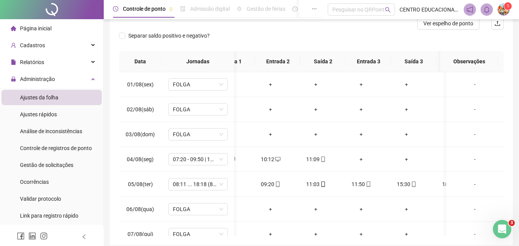
scroll to position [0, 77]
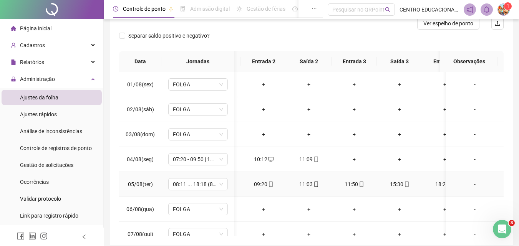
click at [311, 184] on div "11:03" at bounding box center [309, 184] width 33 height 8
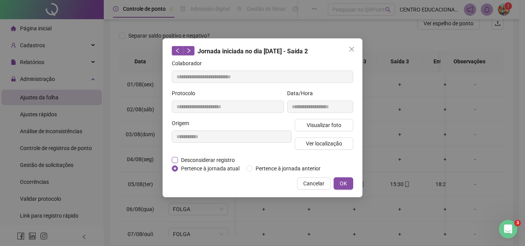
click at [178, 159] on span "Desconsiderar registro" at bounding box center [208, 160] width 60 height 8
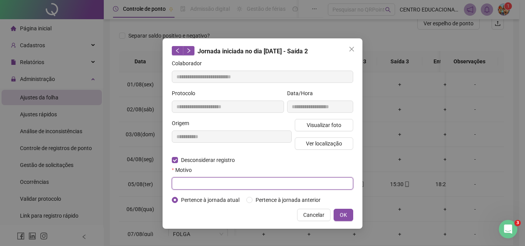
click at [183, 181] on input "text" at bounding box center [262, 184] width 181 height 12
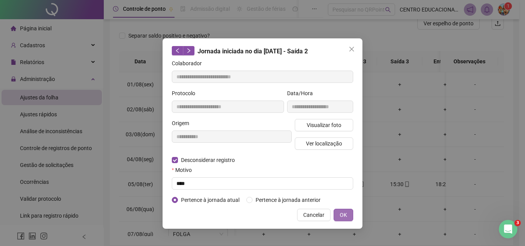
click at [346, 211] on span "OK" at bounding box center [343, 215] width 7 height 8
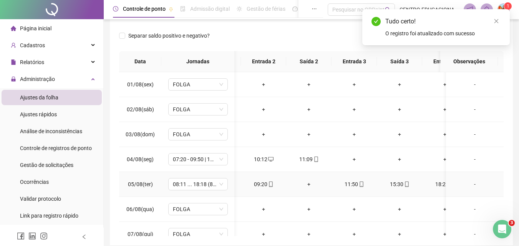
click at [351, 183] on div "11:50" at bounding box center [354, 184] width 33 height 8
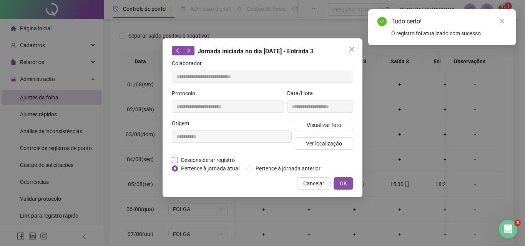
click at [178, 161] on span "Desconsiderar registro" at bounding box center [208, 160] width 60 height 8
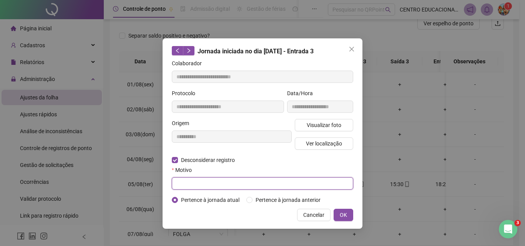
click at [180, 181] on input "text" at bounding box center [262, 184] width 181 height 12
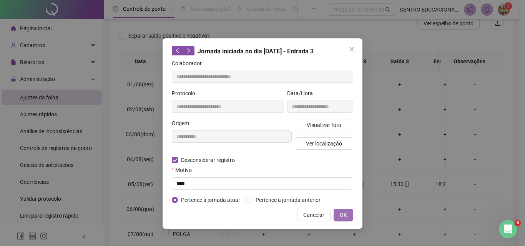
click at [345, 219] on button "OK" at bounding box center [344, 215] width 20 height 12
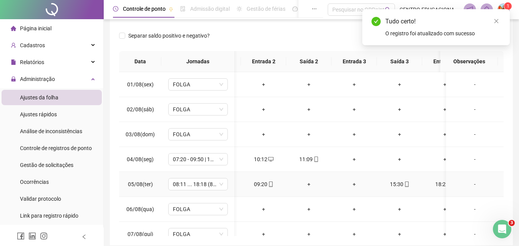
click at [307, 184] on div "+" at bounding box center [309, 184] width 33 height 8
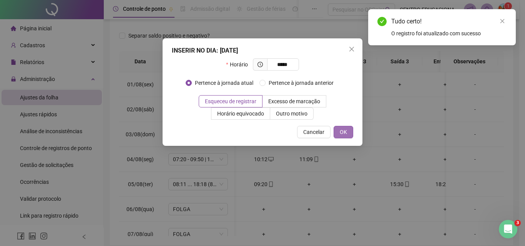
click at [341, 133] on span "OK" at bounding box center [343, 132] width 7 height 8
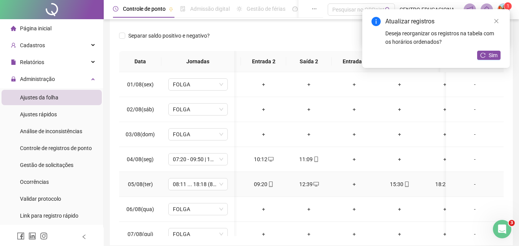
click at [352, 183] on div "+" at bounding box center [354, 184] width 33 height 8
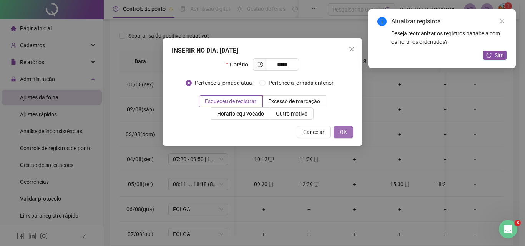
click at [346, 133] on span "OK" at bounding box center [343, 132] width 7 height 8
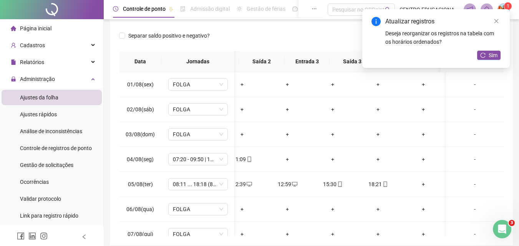
scroll to position [0, 157]
click at [419, 183] on div "+" at bounding box center [423, 184] width 33 height 8
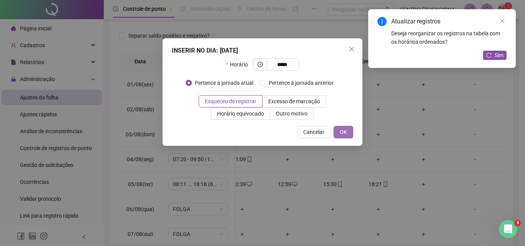
click at [343, 130] on span "OK" at bounding box center [343, 132] width 7 height 8
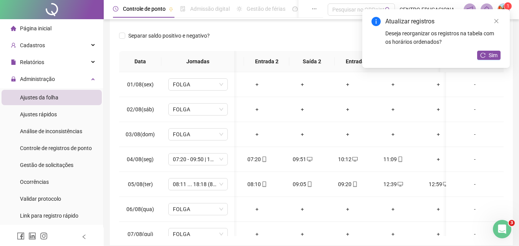
scroll to position [0, 0]
click at [497, 24] on link "Close" at bounding box center [496, 21] width 8 height 8
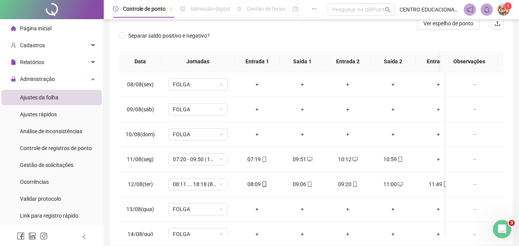
scroll to position [201, 0]
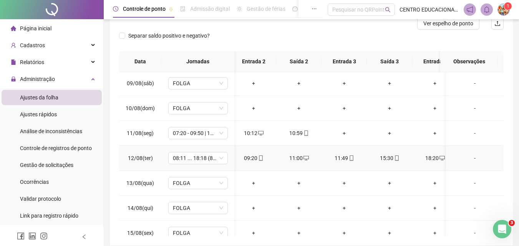
click at [299, 156] on div "11:00" at bounding box center [299, 158] width 33 height 8
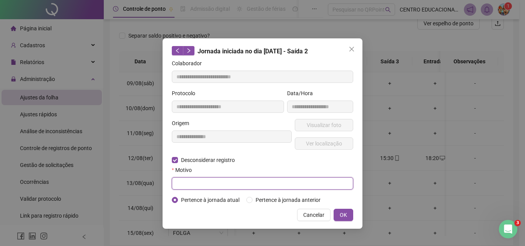
click at [179, 181] on input "text" at bounding box center [262, 184] width 181 height 12
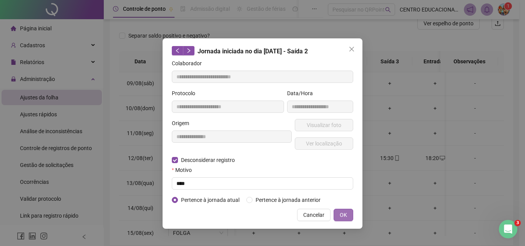
click at [344, 213] on span "OK" at bounding box center [343, 215] width 7 height 8
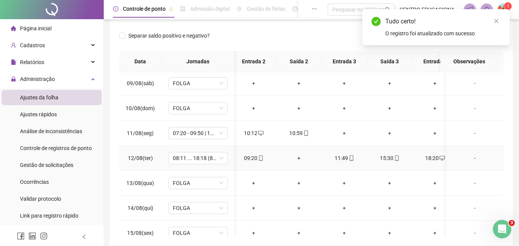
click at [340, 156] on div "11:49" at bounding box center [344, 158] width 33 height 8
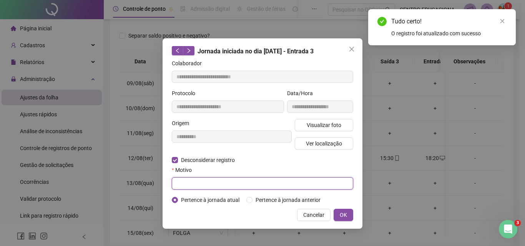
click at [184, 180] on input "text" at bounding box center [262, 184] width 181 height 12
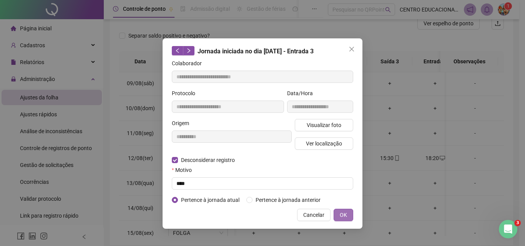
click at [345, 212] on span "OK" at bounding box center [343, 215] width 7 height 8
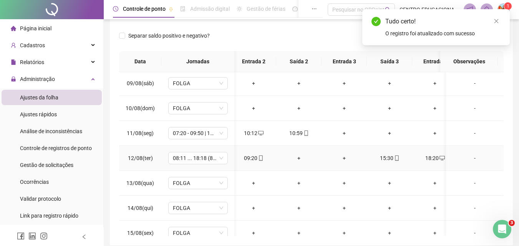
click at [299, 158] on div "+" at bounding box center [299, 158] width 33 height 8
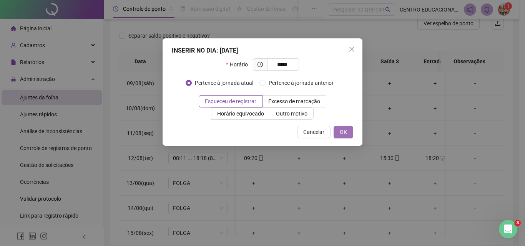
click at [339, 131] on button "OK" at bounding box center [344, 132] width 20 height 12
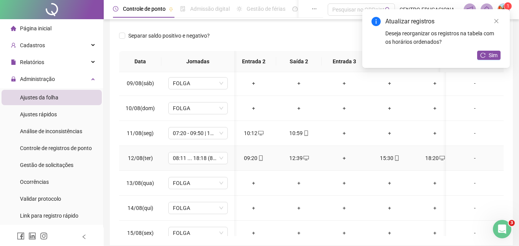
click at [344, 158] on div "+" at bounding box center [344, 158] width 33 height 8
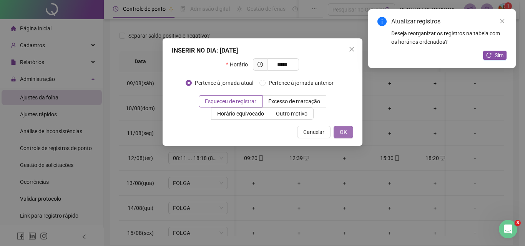
click at [345, 130] on span "OK" at bounding box center [343, 132] width 7 height 8
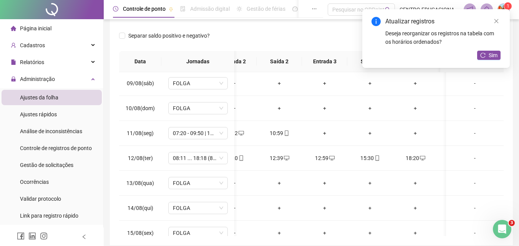
scroll to position [0, 157]
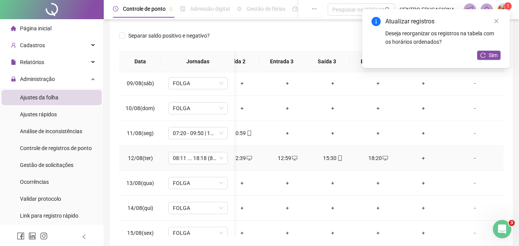
click at [418, 157] on div "+" at bounding box center [423, 158] width 33 height 8
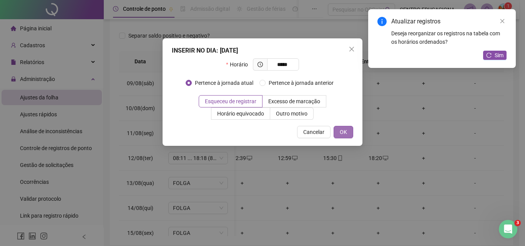
click at [343, 129] on span "OK" at bounding box center [343, 132] width 7 height 8
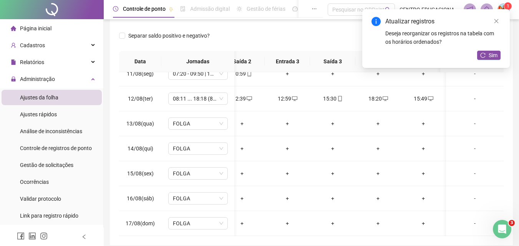
scroll to position [0, 0]
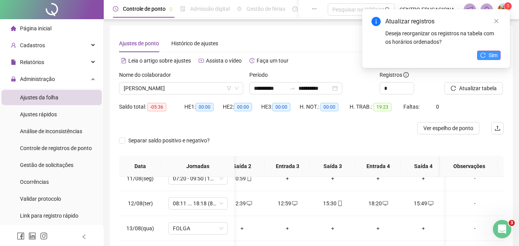
click at [490, 54] on span "Sim" at bounding box center [493, 55] width 9 height 8
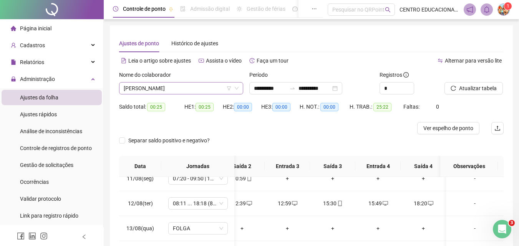
click at [137, 90] on span "[PERSON_NAME]" at bounding box center [181, 89] width 115 height 12
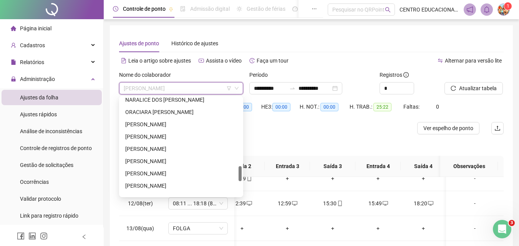
scroll to position [419, 0]
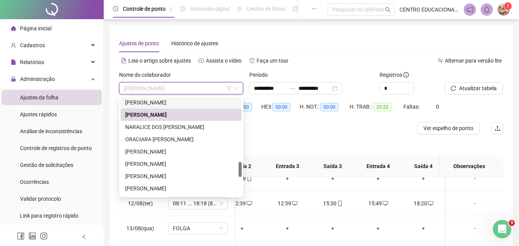
drag, startPoint x: 241, startPoint y: 159, endPoint x: 240, endPoint y: 168, distance: 9.6
click at [240, 168] on div at bounding box center [240, 169] width 3 height 15
click at [157, 125] on div "NARALICE DOS [PERSON_NAME]" at bounding box center [181, 127] width 112 height 8
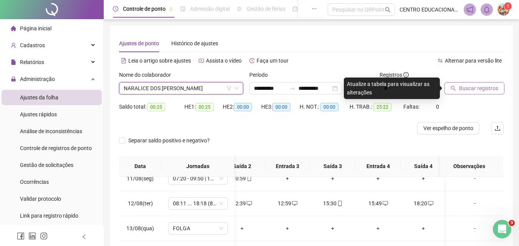
click at [470, 86] on span "Buscar registros" at bounding box center [478, 88] width 39 height 8
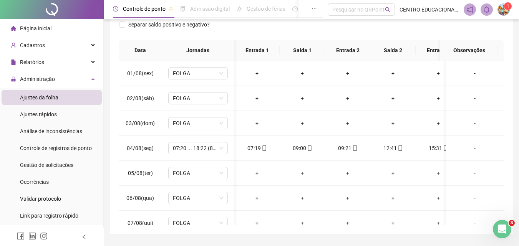
scroll to position [0, 43]
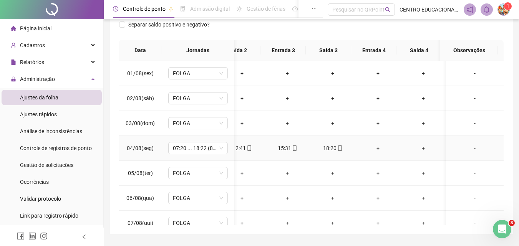
click at [375, 148] on div "+" at bounding box center [378, 148] width 33 height 8
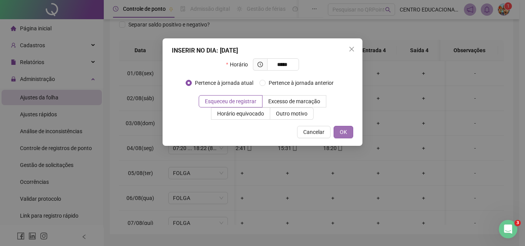
click at [343, 130] on span "OK" at bounding box center [343, 132] width 7 height 8
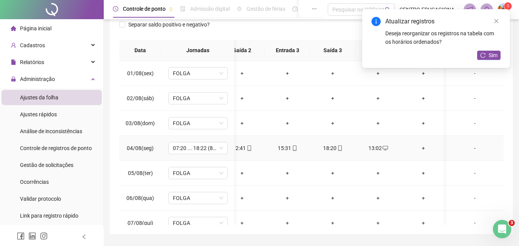
click at [424, 147] on div "+" at bounding box center [423, 148] width 33 height 8
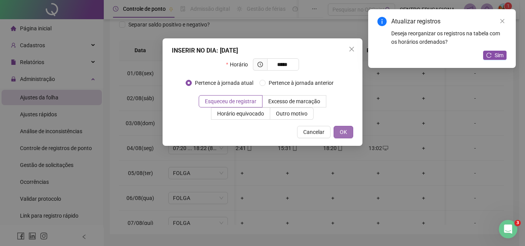
click at [341, 130] on span "OK" at bounding box center [343, 132] width 7 height 8
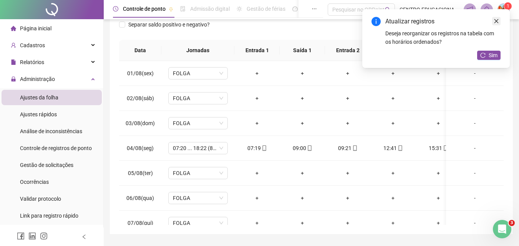
drag, startPoint x: 497, startPoint y: 15, endPoint x: 495, endPoint y: 21, distance: 6.3
click at [495, 21] on div "Atualizar registros Deseja reorganizar os registros na tabela com os horários o…" at bounding box center [436, 38] width 148 height 59
click at [499, 22] on icon "close" at bounding box center [496, 20] width 5 height 5
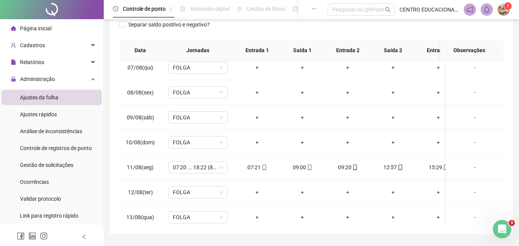
scroll to position [164, 0]
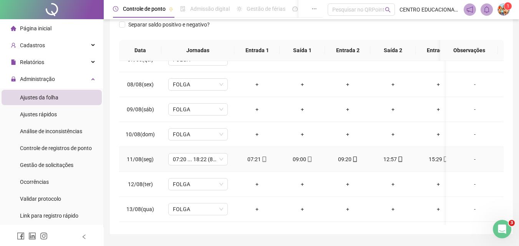
click at [391, 158] on div "12:57" at bounding box center [393, 159] width 33 height 8
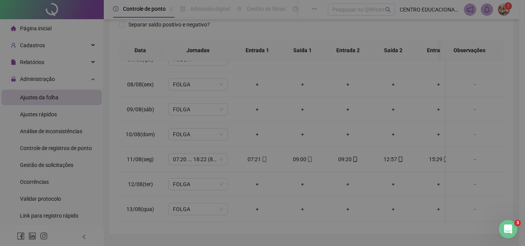
type input "**********"
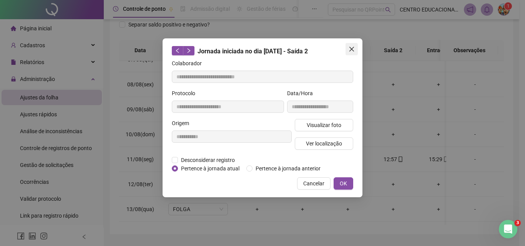
click at [352, 50] on icon "close" at bounding box center [352, 49] width 6 height 6
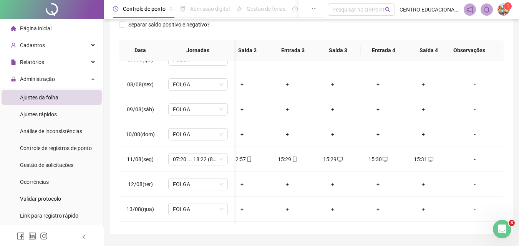
scroll to position [0, 157]
click at [272, 159] on div "15:29" at bounding box center [287, 159] width 33 height 8
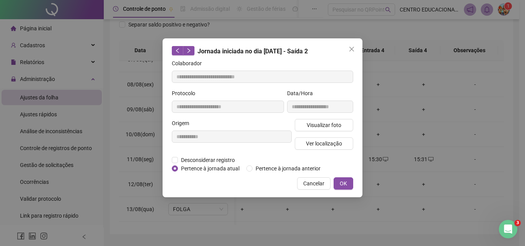
type input "**********"
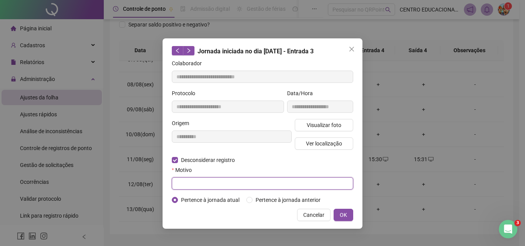
click at [177, 182] on input "text" at bounding box center [262, 184] width 181 height 12
type input "****"
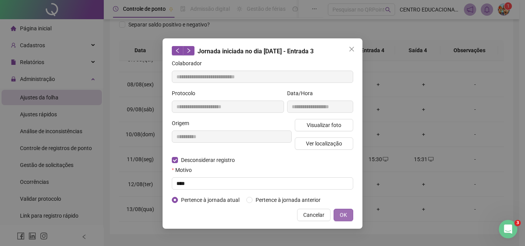
click at [346, 214] on span "OK" at bounding box center [343, 215] width 7 height 8
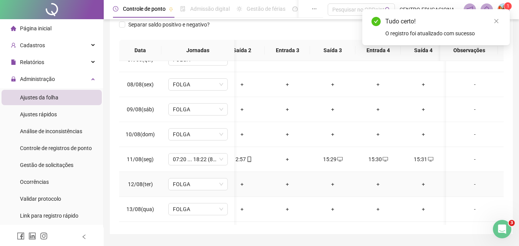
scroll to position [164, 151]
click at [334, 157] on div "15:29" at bounding box center [332, 159] width 33 height 8
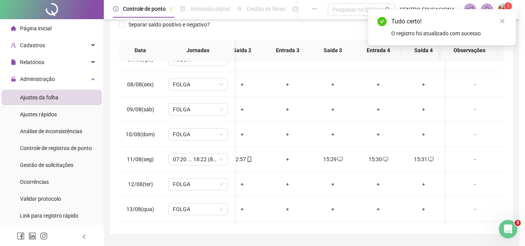
type input "**********"
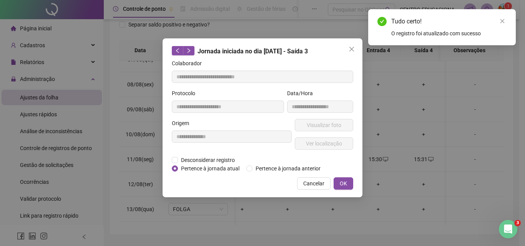
drag, startPoint x: 183, startPoint y: 160, endPoint x: 180, endPoint y: 174, distance: 14.6
click at [182, 160] on span "Desconsiderar registro" at bounding box center [208, 160] width 60 height 8
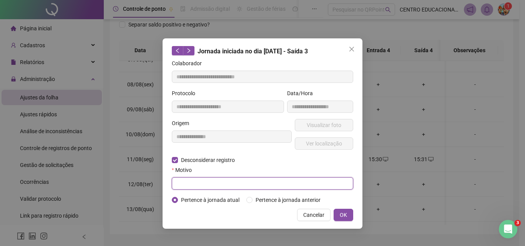
click at [178, 180] on input "text" at bounding box center [262, 184] width 181 height 12
type input "****"
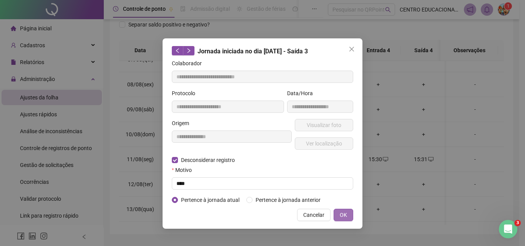
click at [341, 212] on span "OK" at bounding box center [343, 215] width 7 height 8
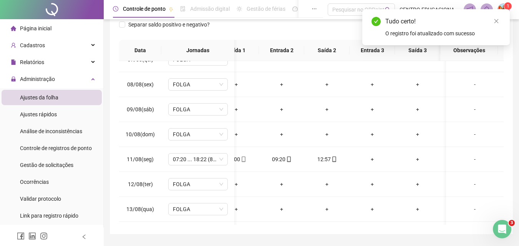
scroll to position [0, 74]
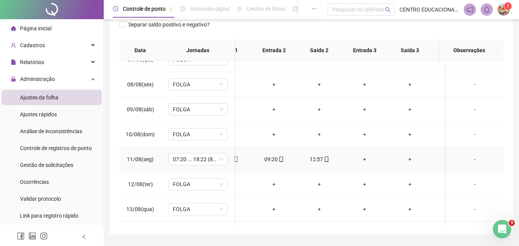
click at [365, 158] on div "+" at bounding box center [364, 159] width 33 height 8
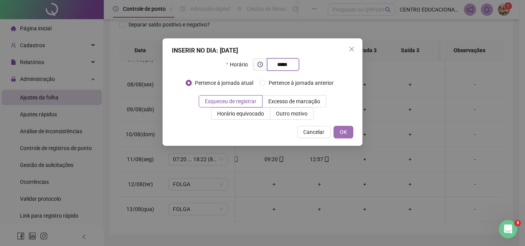
type input "*****"
click at [338, 129] on button "OK" at bounding box center [344, 132] width 20 height 12
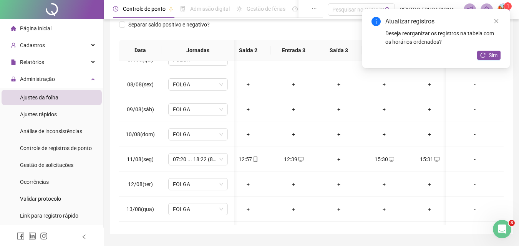
scroll to position [0, 157]
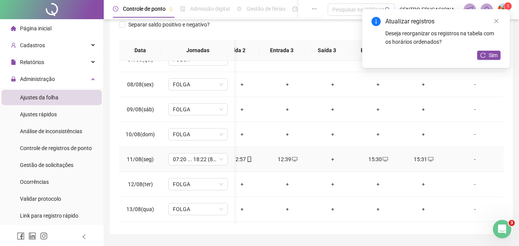
click at [327, 160] on div "+" at bounding box center [332, 159] width 33 height 8
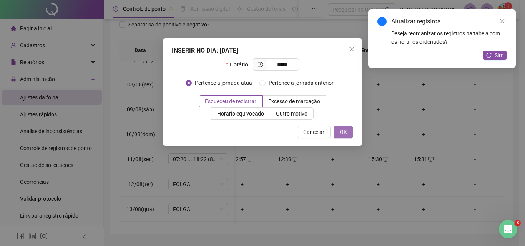
type input "*****"
click at [345, 133] on span "OK" at bounding box center [343, 132] width 7 height 8
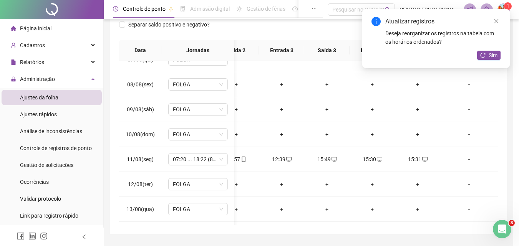
scroll to position [0, 0]
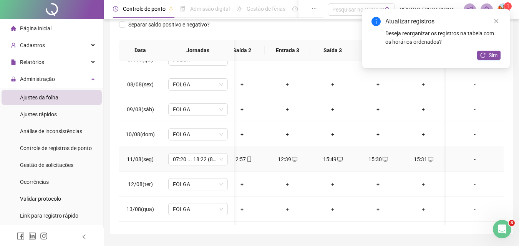
click at [424, 157] on div "15:31" at bounding box center [423, 159] width 33 height 8
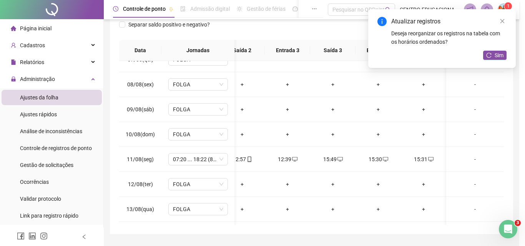
type input "**********"
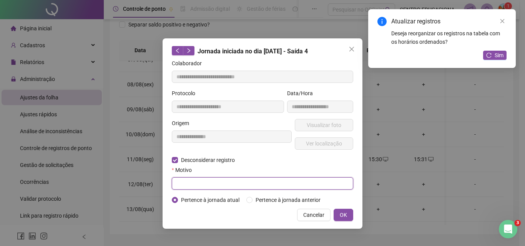
click at [177, 182] on input "text" at bounding box center [262, 184] width 181 height 12
type input "****"
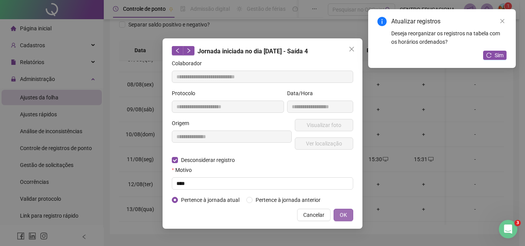
click at [340, 216] on span "OK" at bounding box center [343, 215] width 7 height 8
click at [344, 214] on span "OK" at bounding box center [343, 215] width 7 height 8
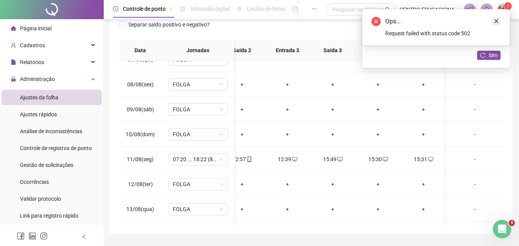
click at [499, 19] on icon "close" at bounding box center [496, 20] width 5 height 5
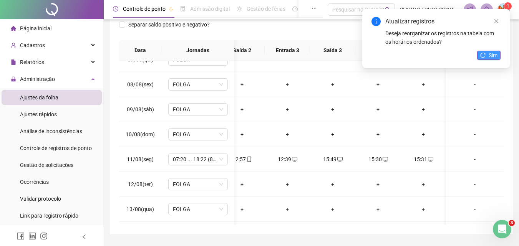
click at [486, 55] on button "Sim" at bounding box center [488, 55] width 23 height 9
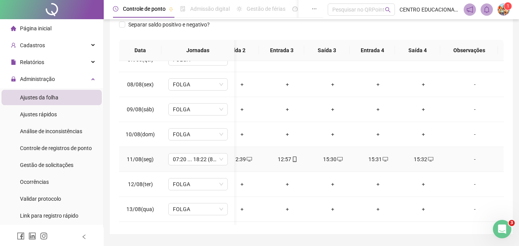
click at [371, 159] on div "15:31" at bounding box center [378, 159] width 33 height 8
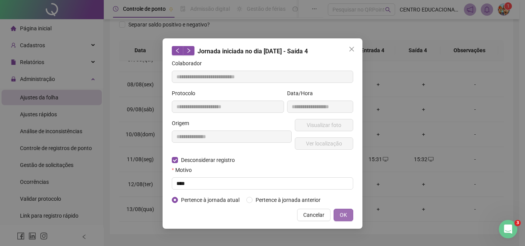
click at [342, 214] on span "OK" at bounding box center [343, 215] width 7 height 8
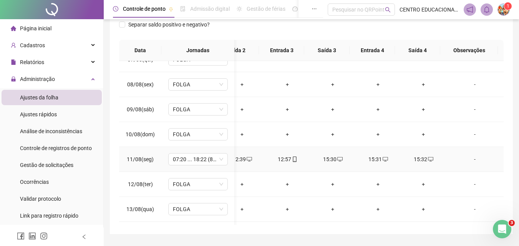
click at [326, 159] on div "15:30" at bounding box center [332, 159] width 33 height 8
type input "**********"
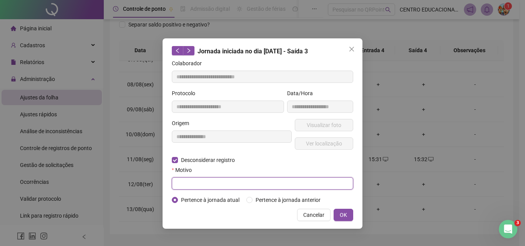
click at [181, 179] on input "text" at bounding box center [262, 184] width 181 height 12
type input "****"
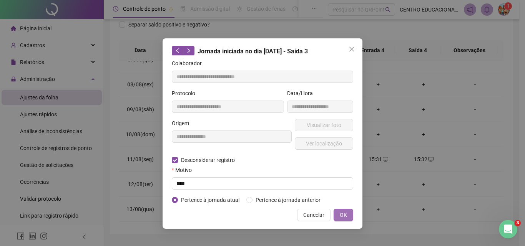
click at [344, 215] on span "OK" at bounding box center [343, 215] width 7 height 8
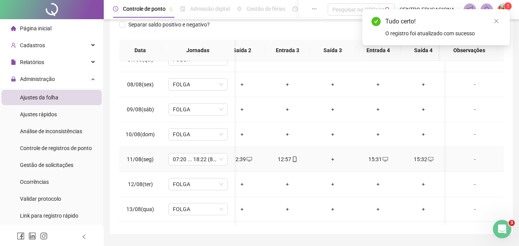
click at [379, 159] on div "15:31" at bounding box center [378, 159] width 33 height 8
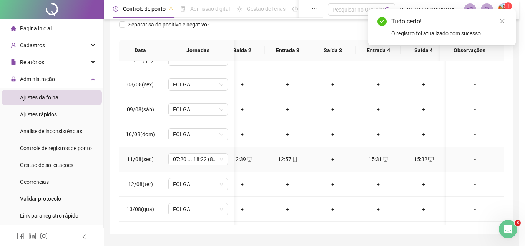
type input "**********"
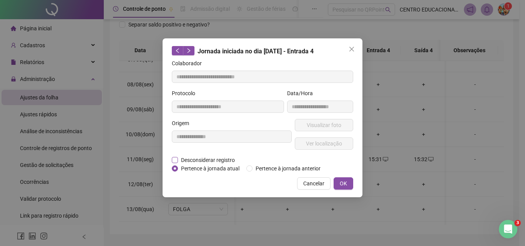
drag, startPoint x: 178, startPoint y: 159, endPoint x: 180, endPoint y: 164, distance: 5.0
click at [178, 160] on span "Desconsiderar registro" at bounding box center [208, 160] width 60 height 8
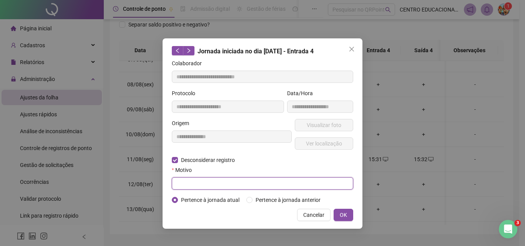
click at [182, 180] on input "text" at bounding box center [262, 184] width 181 height 12
type input "****"
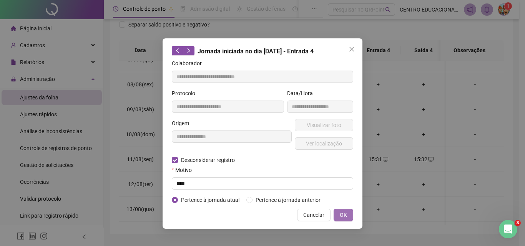
click at [347, 218] on span "OK" at bounding box center [343, 215] width 7 height 8
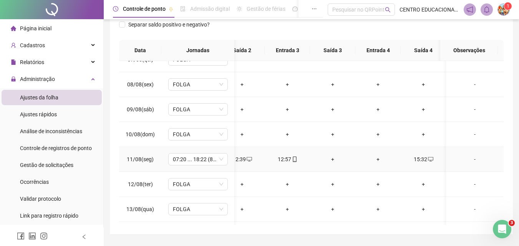
click at [331, 160] on div "+" at bounding box center [332, 159] width 33 height 8
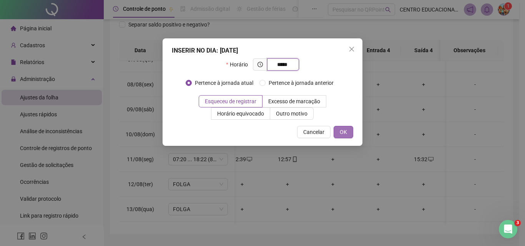
type input "*****"
click at [342, 135] on span "OK" at bounding box center [343, 132] width 7 height 8
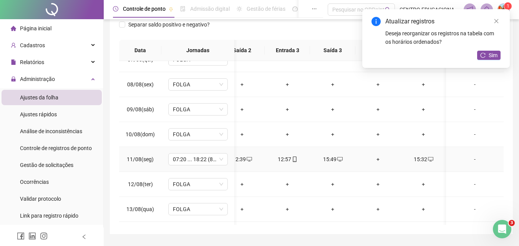
click at [377, 160] on div "+" at bounding box center [378, 159] width 33 height 8
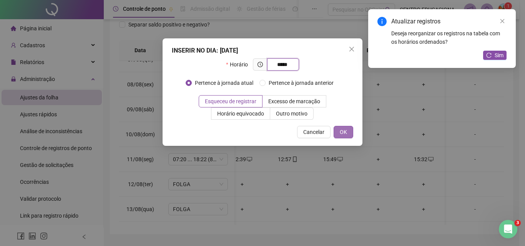
type input "*****"
click at [342, 132] on span "OK" at bounding box center [343, 132] width 7 height 8
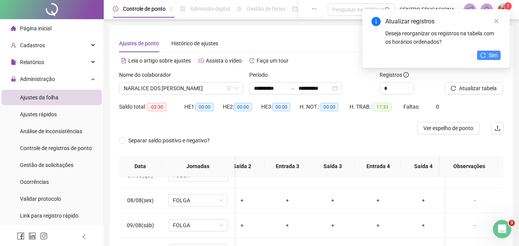
click at [485, 57] on icon "reload" at bounding box center [483, 55] width 5 height 5
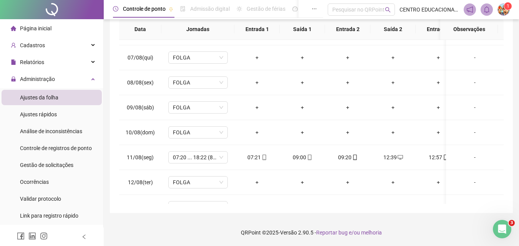
scroll to position [178, 0]
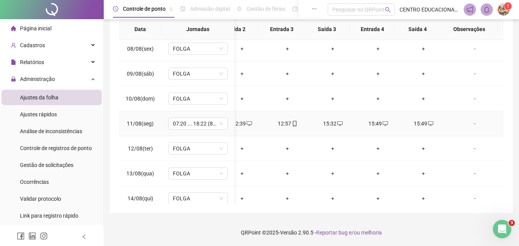
click at [419, 122] on div "15:49" at bounding box center [423, 124] width 33 height 8
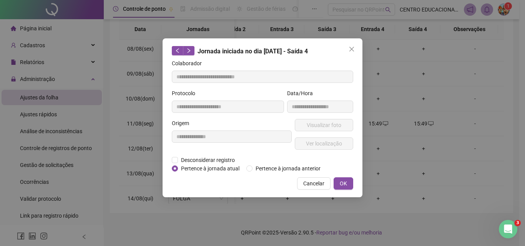
type input "**********"
click at [178, 159] on span "Desconsiderar registro" at bounding box center [208, 160] width 60 height 8
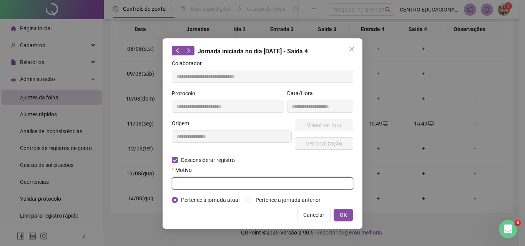
click at [180, 181] on input "text" at bounding box center [262, 184] width 181 height 12
type input "****"
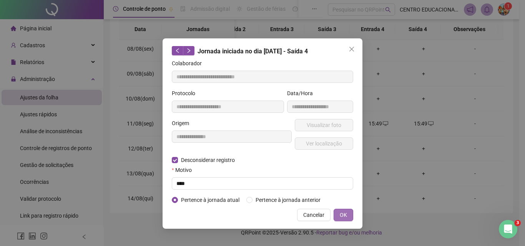
click at [350, 216] on button "OK" at bounding box center [344, 215] width 20 height 12
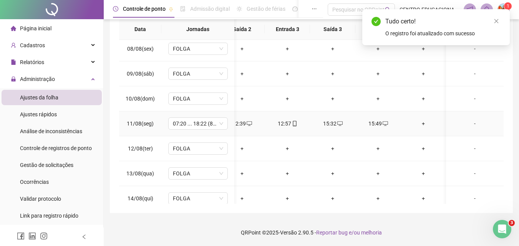
click at [422, 125] on div "+" at bounding box center [423, 124] width 33 height 8
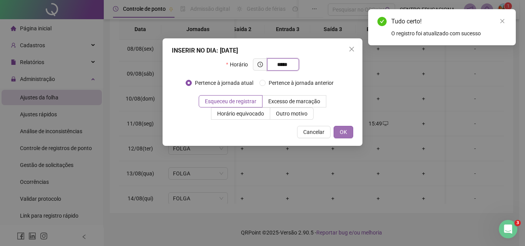
type input "*****"
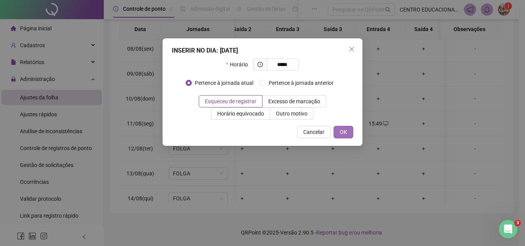
click at [337, 133] on button "OK" at bounding box center [344, 132] width 20 height 12
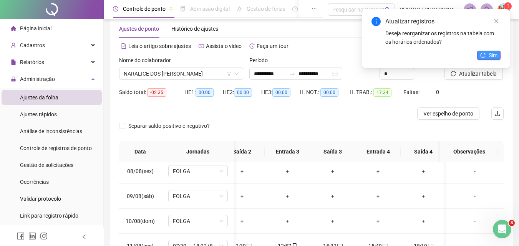
click at [488, 54] on button "Sim" at bounding box center [488, 55] width 23 height 9
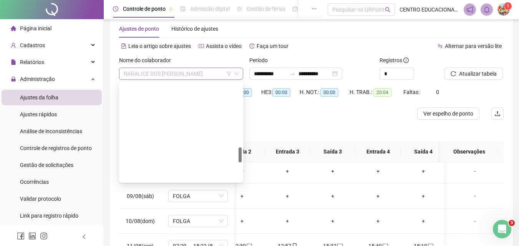
click at [210, 72] on span "NARALICE DOS [PERSON_NAME]" at bounding box center [181, 74] width 115 height 12
drag, startPoint x: 161, startPoint y: 125, endPoint x: 171, endPoint y: 118, distance: 11.8
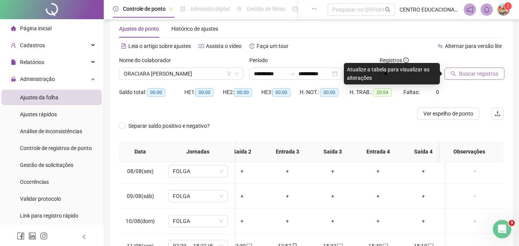
click at [487, 75] on span "Buscar registros" at bounding box center [478, 74] width 39 height 8
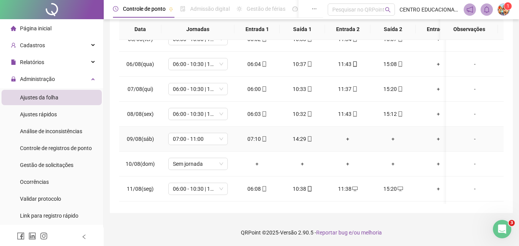
click at [348, 140] on div "+" at bounding box center [347, 139] width 33 height 8
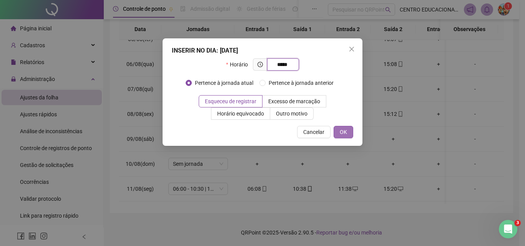
type input "*****"
click at [344, 131] on span "OK" at bounding box center [343, 132] width 7 height 8
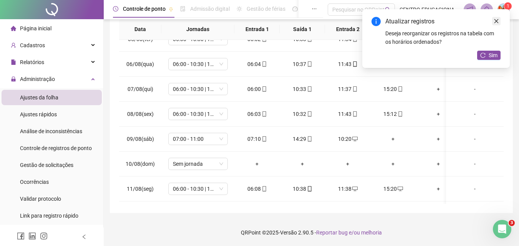
click at [497, 20] on icon "close" at bounding box center [496, 20] width 5 height 5
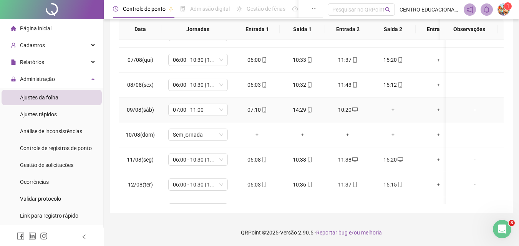
click at [393, 110] on div "+" at bounding box center [393, 110] width 33 height 8
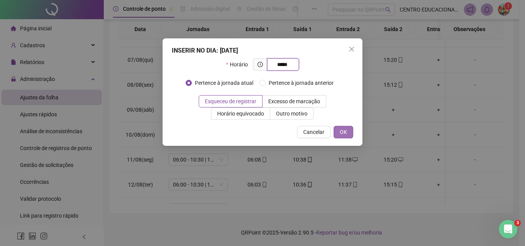
type input "*****"
click at [341, 130] on span "OK" at bounding box center [343, 132] width 7 height 8
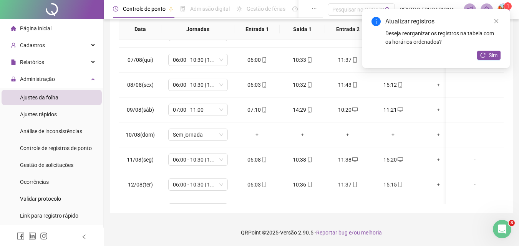
drag, startPoint x: 497, startPoint y: 19, endPoint x: 492, endPoint y: 65, distance: 46.7
click at [497, 19] on icon "close" at bounding box center [496, 20] width 5 height 5
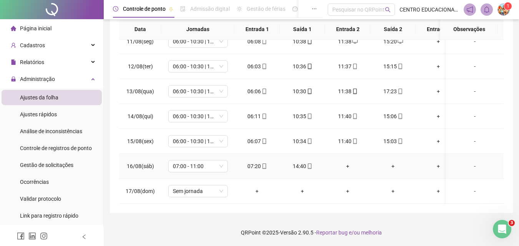
click at [349, 162] on div "+" at bounding box center [347, 166] width 33 height 8
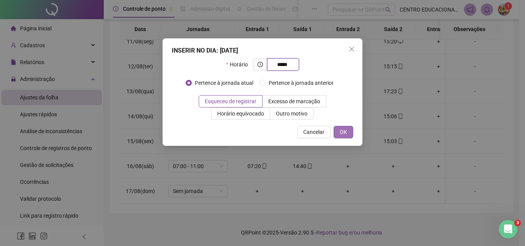
type input "*****"
click at [342, 131] on span "OK" at bounding box center [343, 132] width 7 height 8
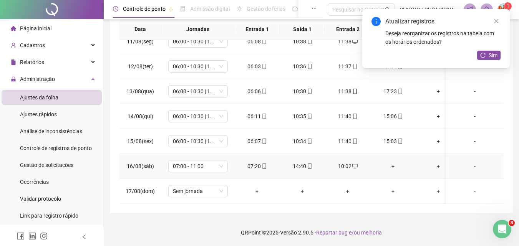
click at [391, 162] on div "+" at bounding box center [393, 166] width 33 height 8
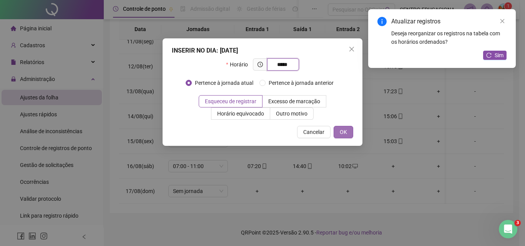
type input "*****"
click at [339, 132] on button "OK" at bounding box center [344, 132] width 20 height 12
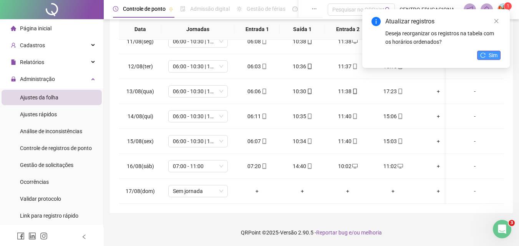
click at [492, 58] on span "Sim" at bounding box center [493, 55] width 9 height 8
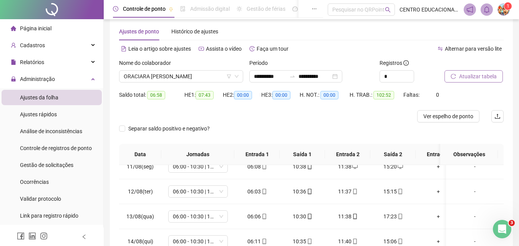
scroll to position [13, 0]
click at [170, 75] on span "ORACIARA [PERSON_NAME]" at bounding box center [181, 76] width 115 height 12
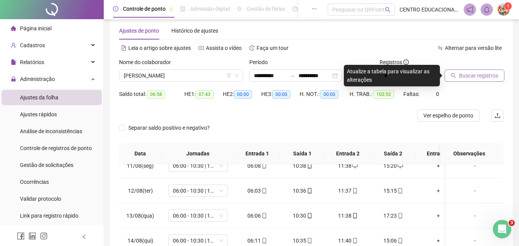
click at [478, 78] on span "Buscar registros" at bounding box center [478, 75] width 39 height 8
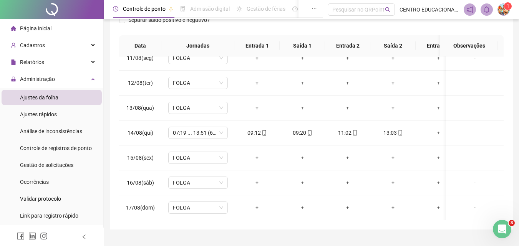
scroll to position [122, 0]
click at [254, 128] on div "09:12" at bounding box center [257, 132] width 33 height 8
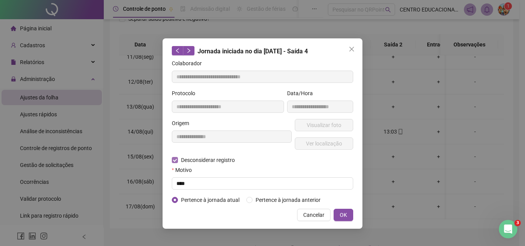
type input "**********"
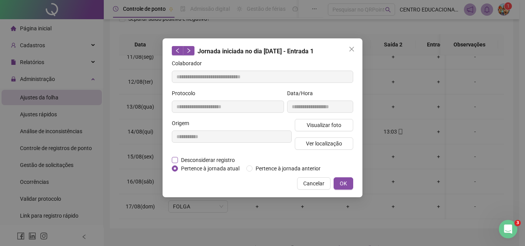
click at [176, 160] on label "Desconsiderar registro" at bounding box center [207, 160] width 71 height 8
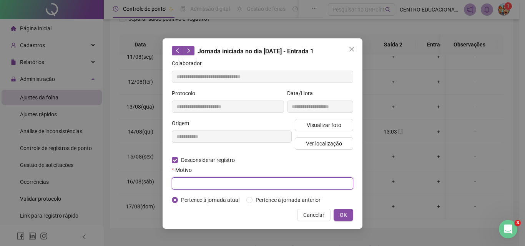
click at [181, 181] on input "text" at bounding box center [262, 184] width 181 height 12
type input "****"
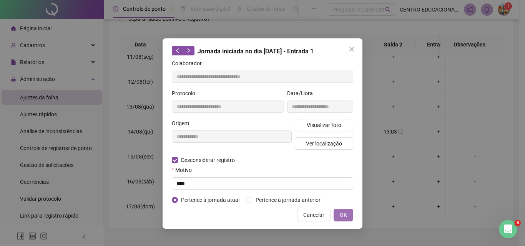
click at [340, 215] on span "OK" at bounding box center [343, 215] width 7 height 8
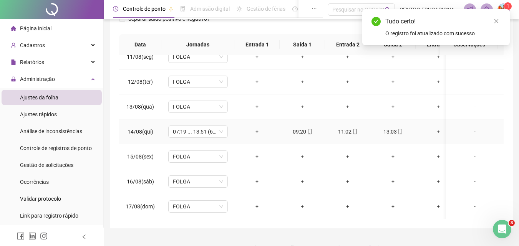
click at [256, 128] on div "+" at bounding box center [257, 132] width 33 height 8
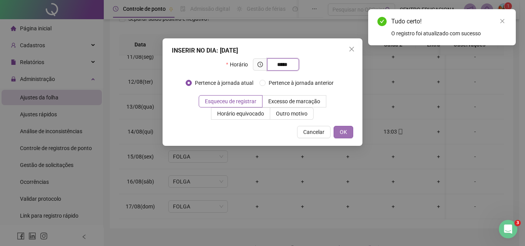
type input "*****"
click at [346, 132] on span "OK" at bounding box center [343, 132] width 7 height 8
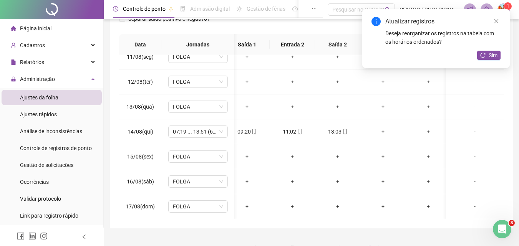
scroll to position [0, 60]
click at [377, 128] on div "+" at bounding box center [378, 132] width 33 height 8
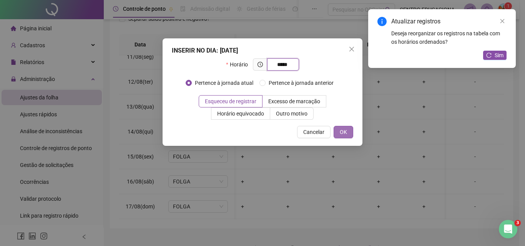
type input "*****"
click at [343, 131] on span "OK" at bounding box center [343, 132] width 7 height 8
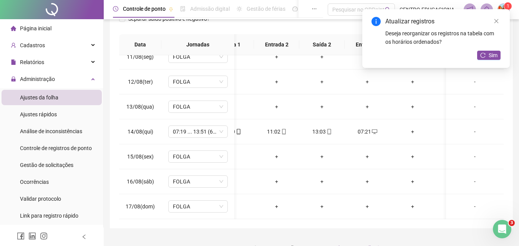
scroll to position [0, 79]
click at [406, 128] on div "+" at bounding box center [405, 132] width 33 height 8
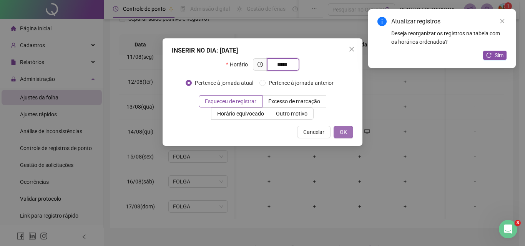
type input "*****"
click at [346, 130] on span "OK" at bounding box center [343, 132] width 7 height 8
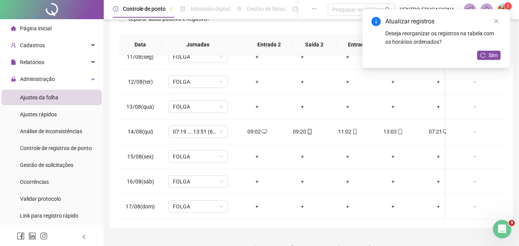
scroll to position [0, 0]
drag, startPoint x: 498, startPoint y: 19, endPoint x: 497, endPoint y: 24, distance: 5.6
click at [498, 20] on icon "close" at bounding box center [496, 20] width 5 height 5
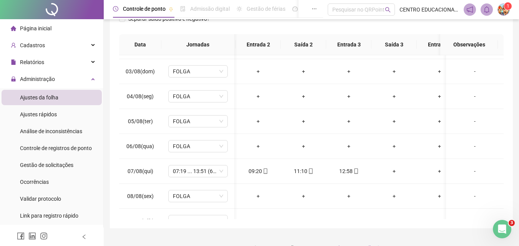
scroll to position [0, 113]
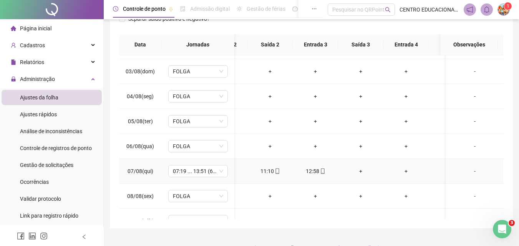
click at [360, 172] on div "+" at bounding box center [360, 171] width 33 height 8
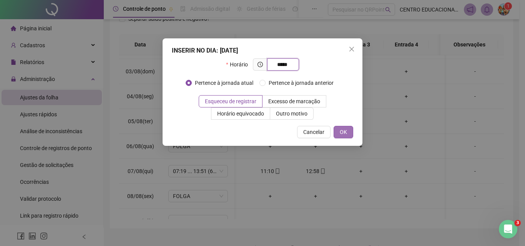
type input "*****"
click at [345, 133] on span "OK" at bounding box center [343, 132] width 7 height 8
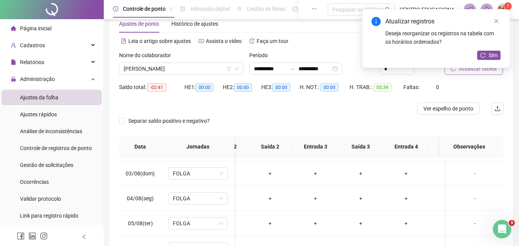
scroll to position [18, 0]
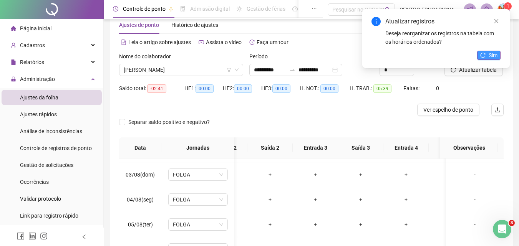
click at [489, 54] on span "Sim" at bounding box center [493, 55] width 9 height 8
